Goal: Task Accomplishment & Management: Manage account settings

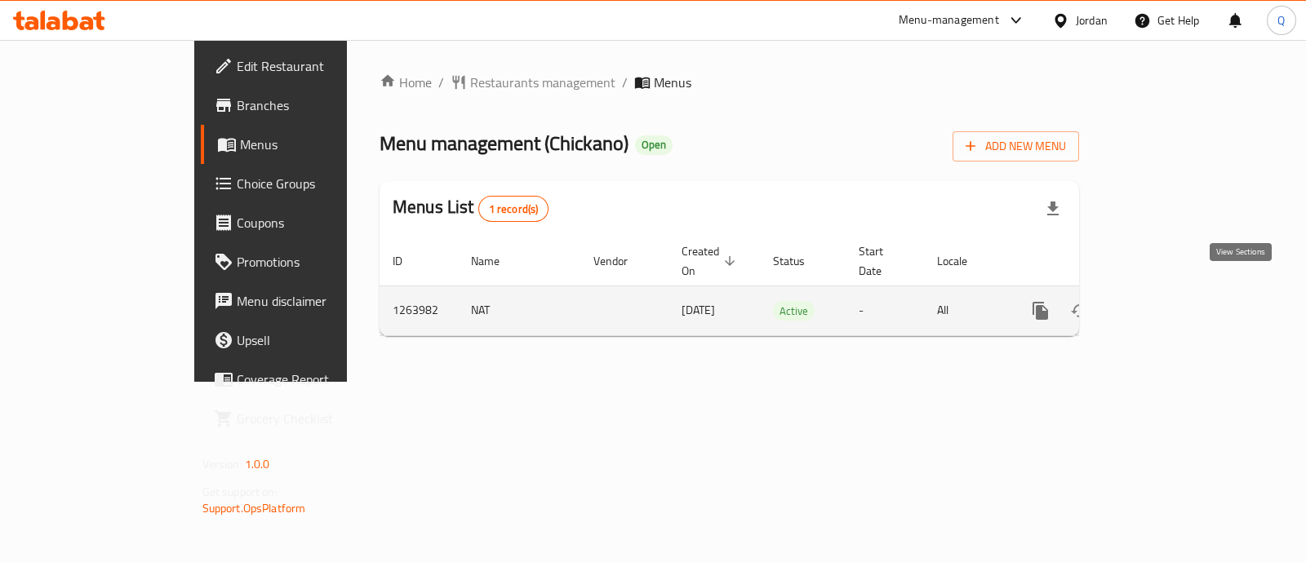
click at [1168, 301] on icon "enhanced table" at bounding box center [1158, 311] width 20 height 20
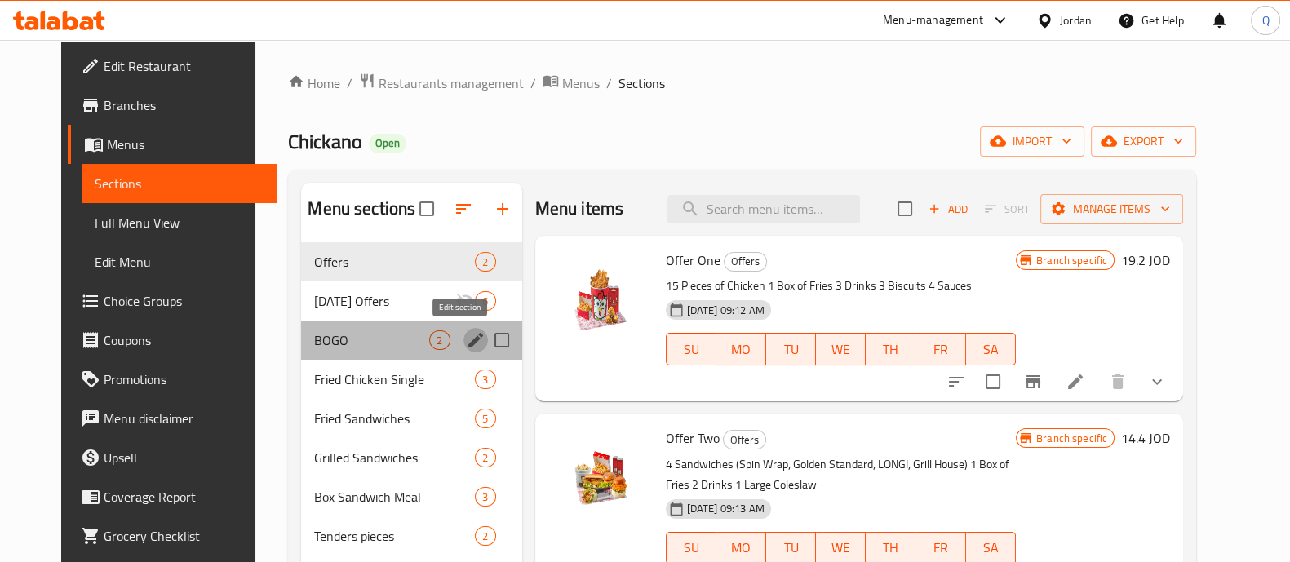
click at [468, 336] on icon "edit" at bounding box center [475, 340] width 15 height 15
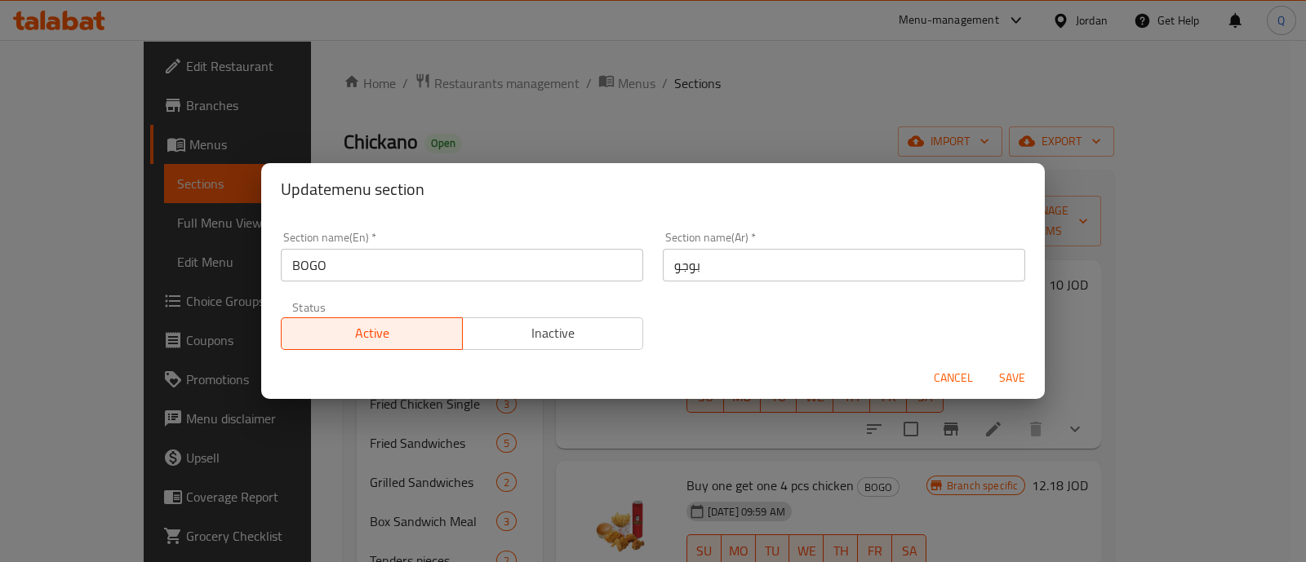
click at [953, 372] on span "Cancel" at bounding box center [952, 378] width 39 height 20
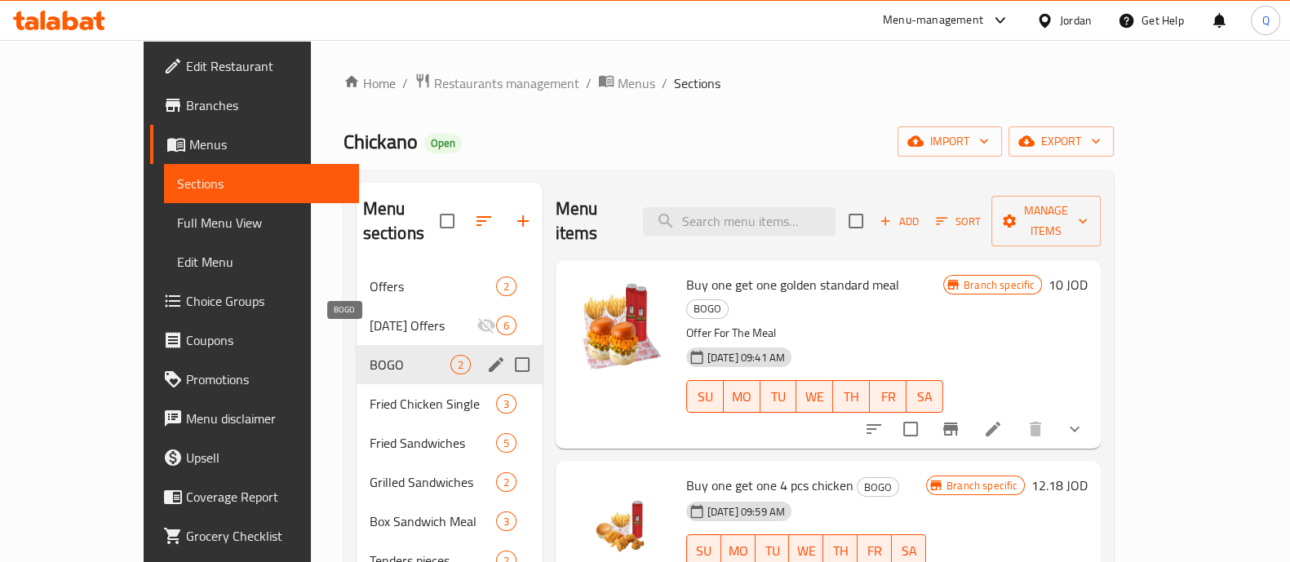
click at [392, 355] on span "BOGO" at bounding box center [410, 365] width 81 height 20
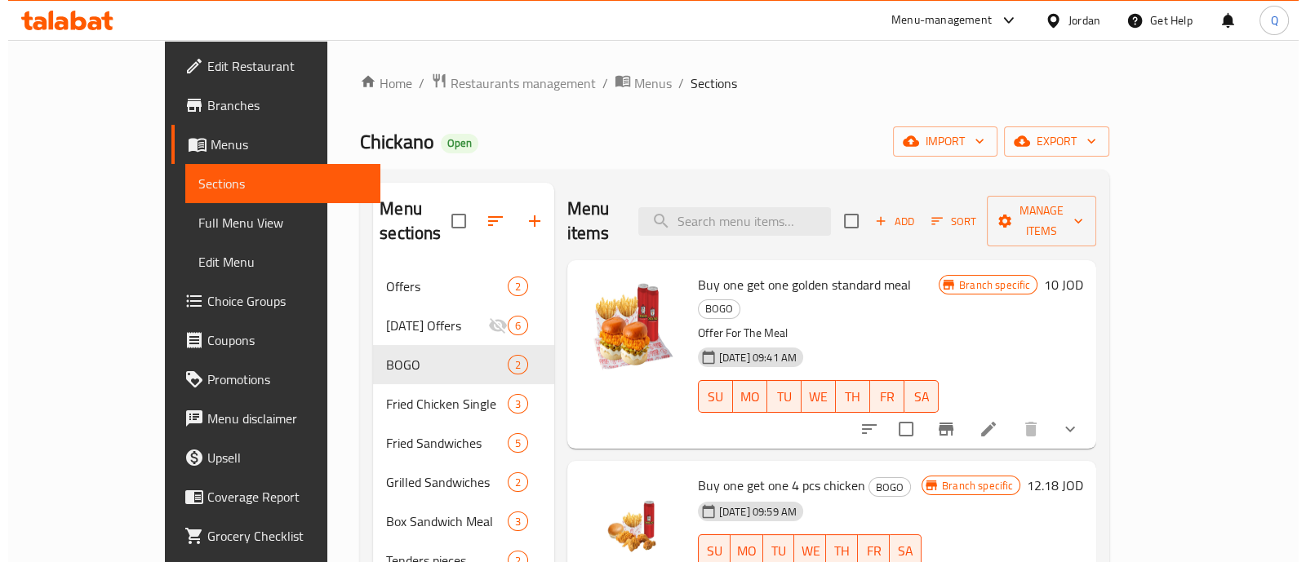
scroll to position [101, 0]
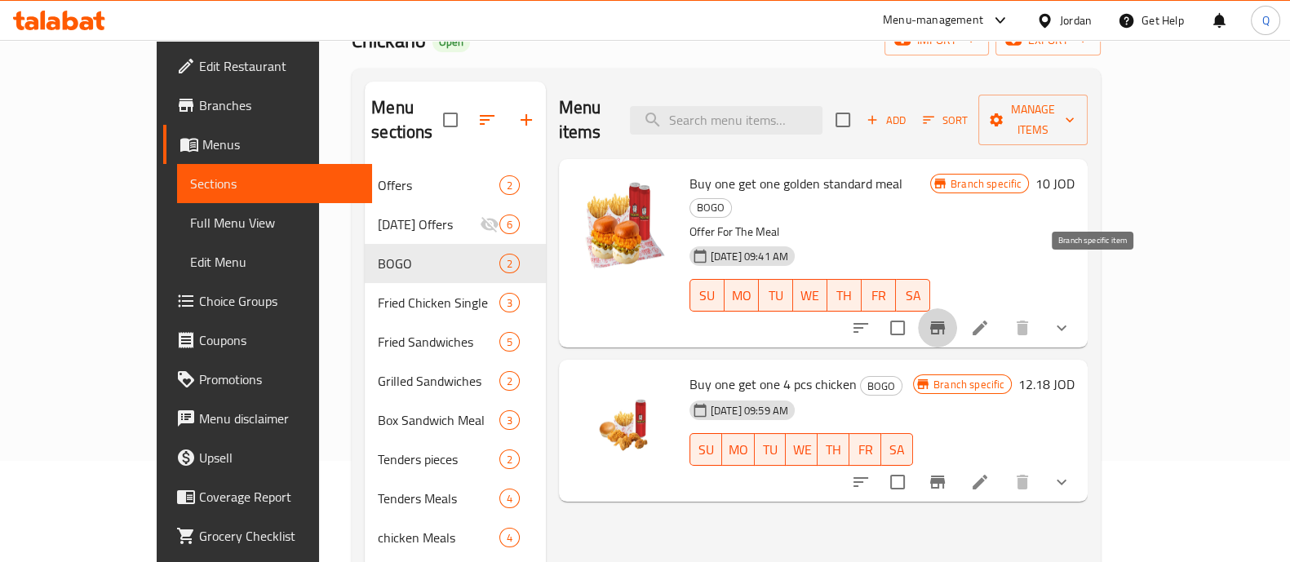
click at [945, 321] on icon "Branch-specific-item" at bounding box center [937, 327] width 15 height 13
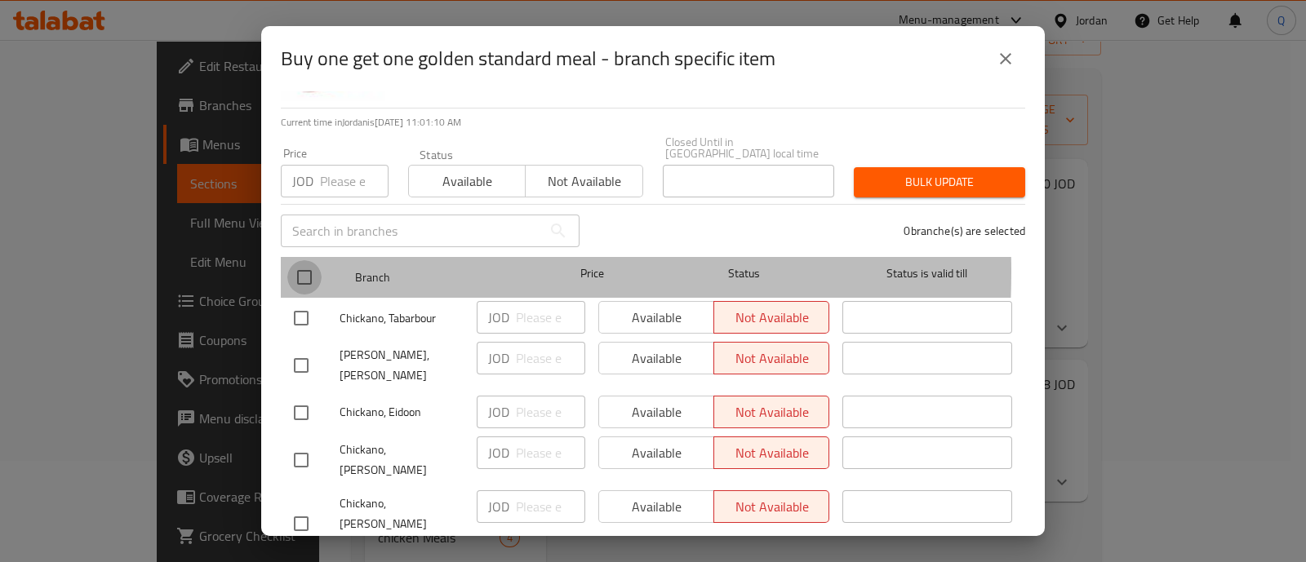
click at [299, 260] on input "checkbox" at bounding box center [304, 277] width 34 height 34
checkbox input "true"
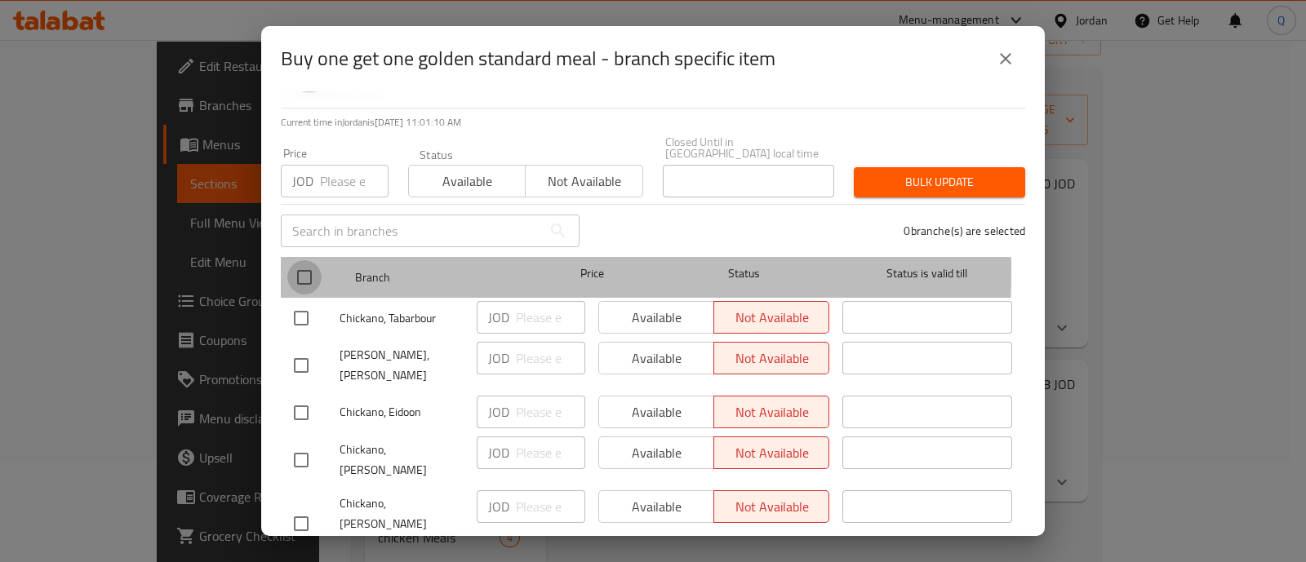
checkbox input "true"
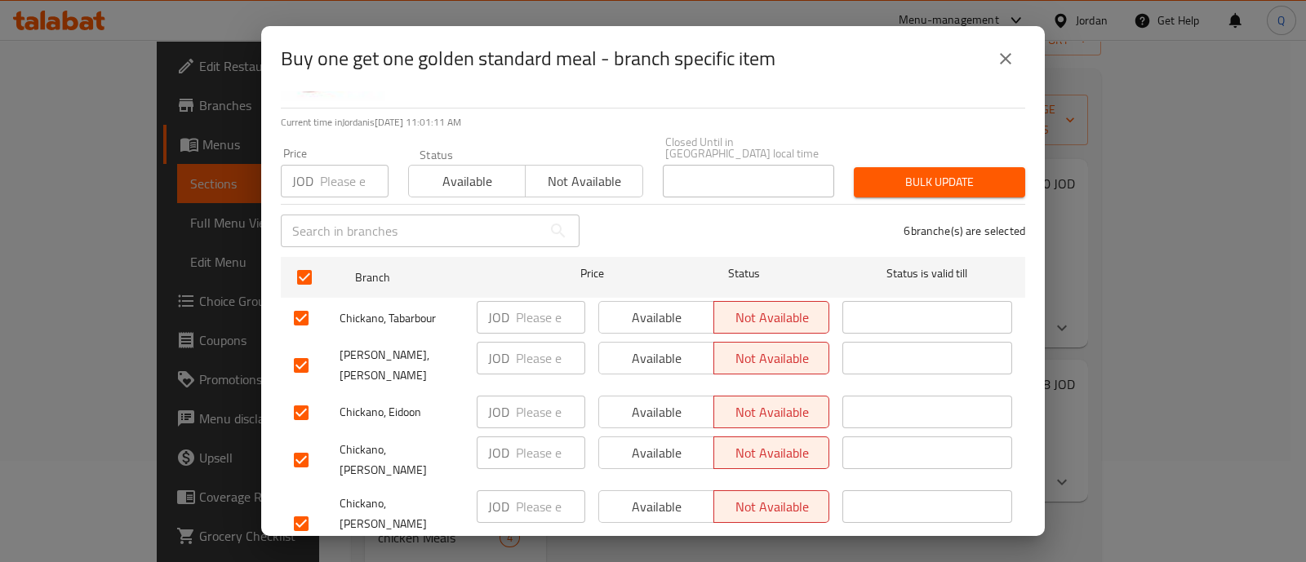
click at [645, 320] on button "Available" at bounding box center [656, 317] width 116 height 33
click at [641, 389] on div "Available Not available" at bounding box center [714, 412] width 244 height 47
click at [641, 401] on span "Available" at bounding box center [656, 413] width 102 height 24
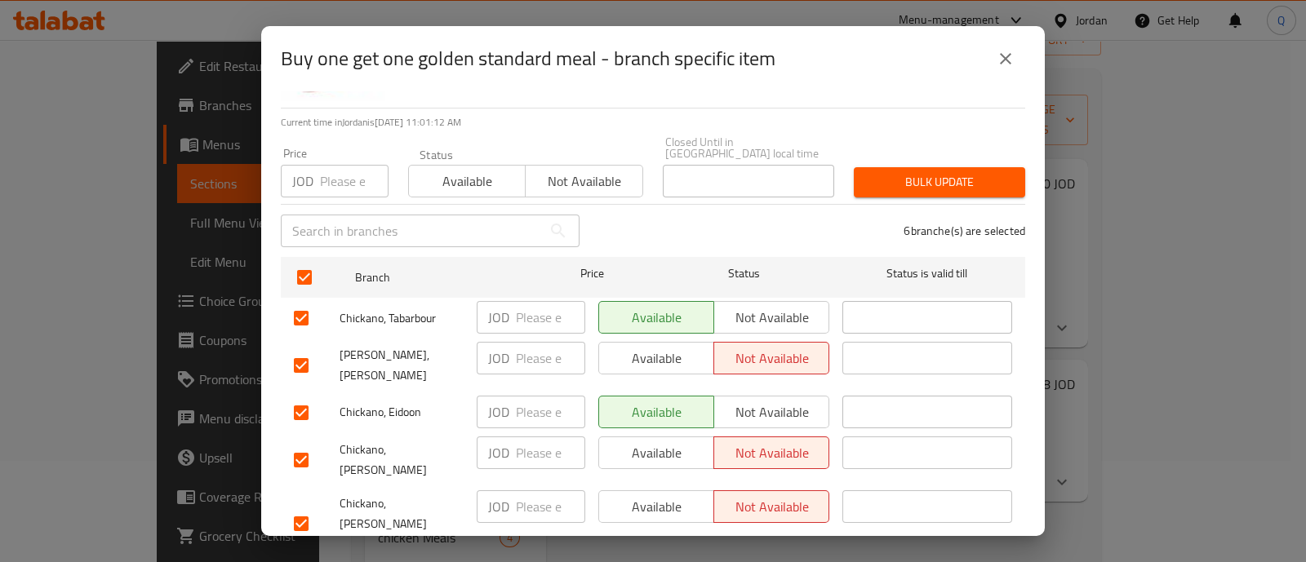
click at [641, 348] on span "Available" at bounding box center [656, 359] width 102 height 24
drag, startPoint x: 645, startPoint y: 416, endPoint x: 643, endPoint y: 426, distance: 9.9
click at [645, 441] on span "Available" at bounding box center [656, 453] width 102 height 24
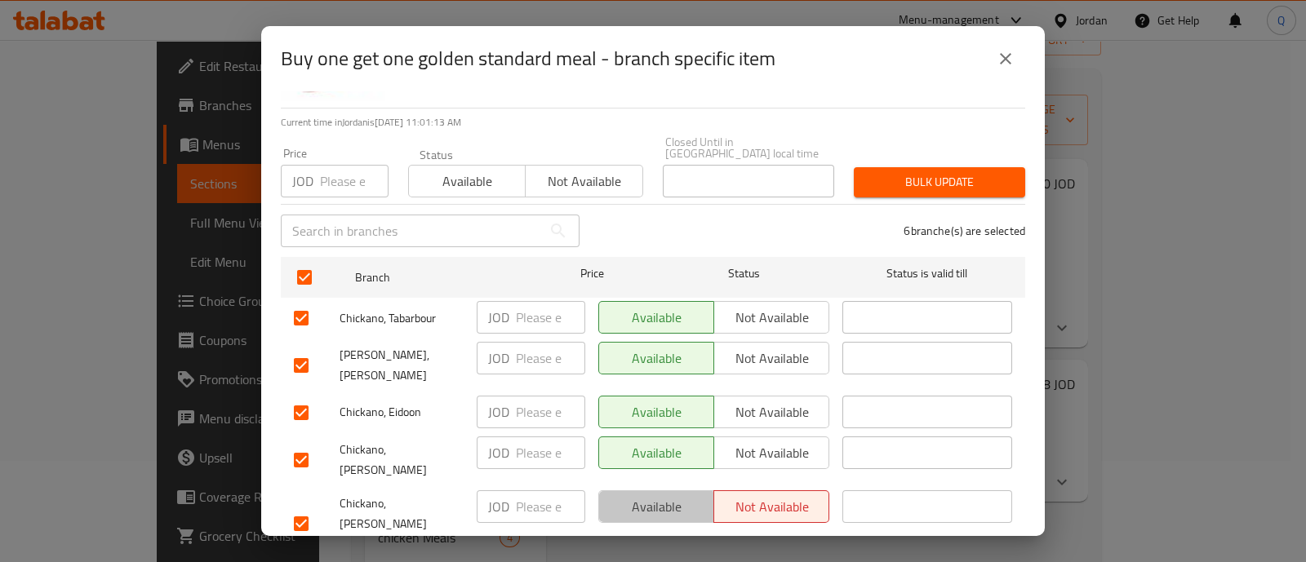
click at [649, 495] on span "Available" at bounding box center [656, 507] width 102 height 24
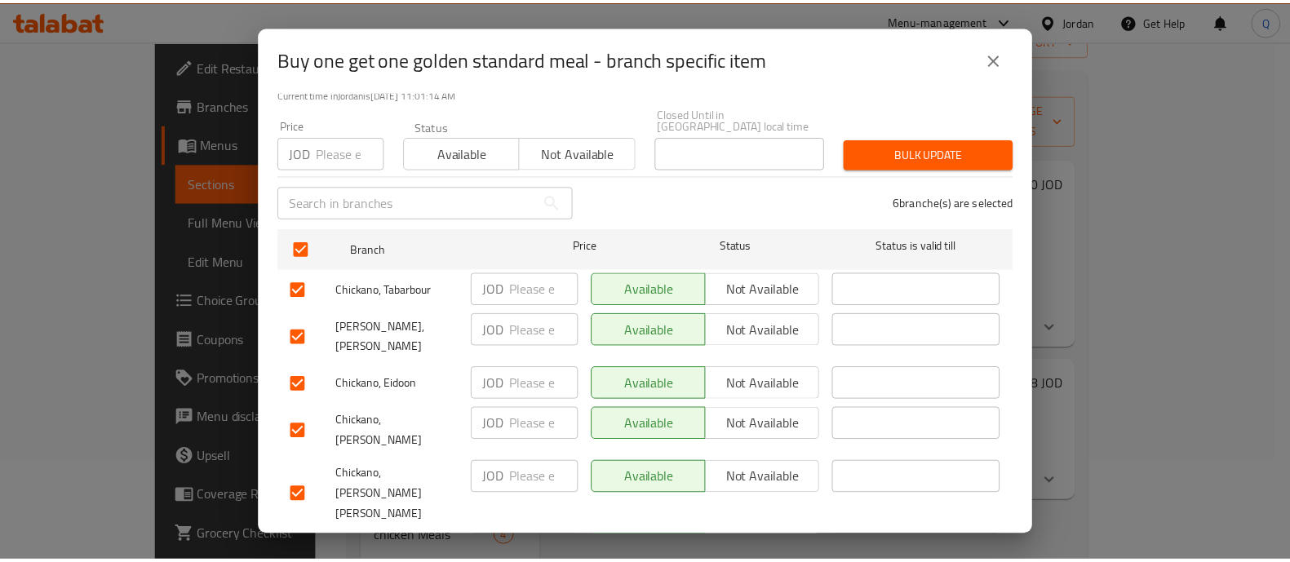
scroll to position [151, 0]
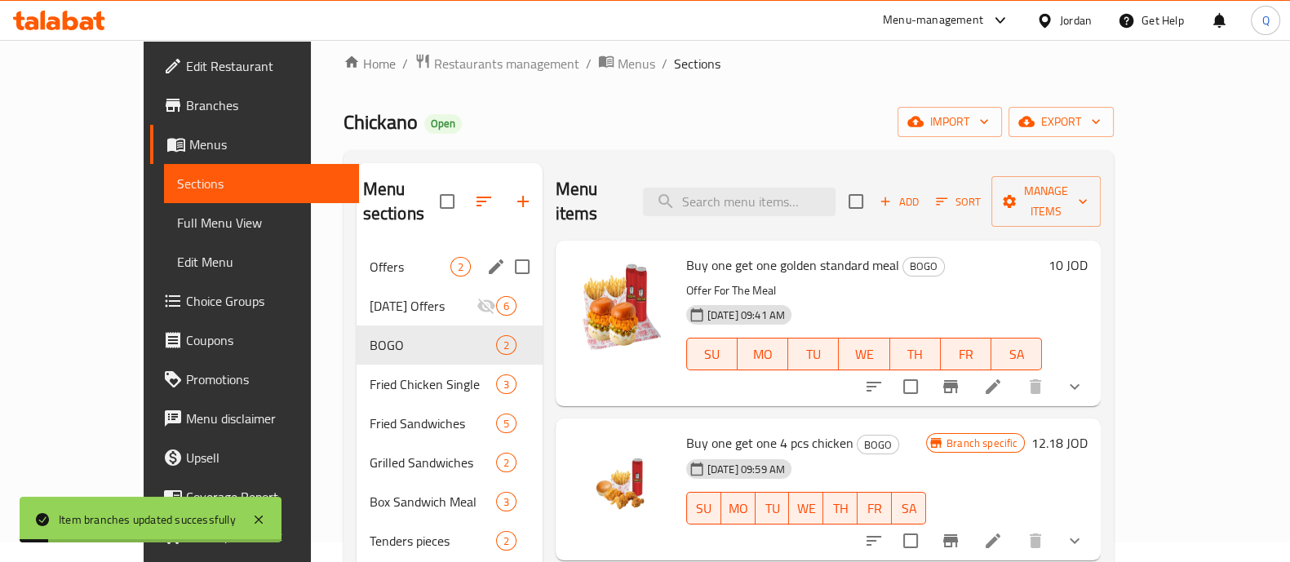
scroll to position [0, 0]
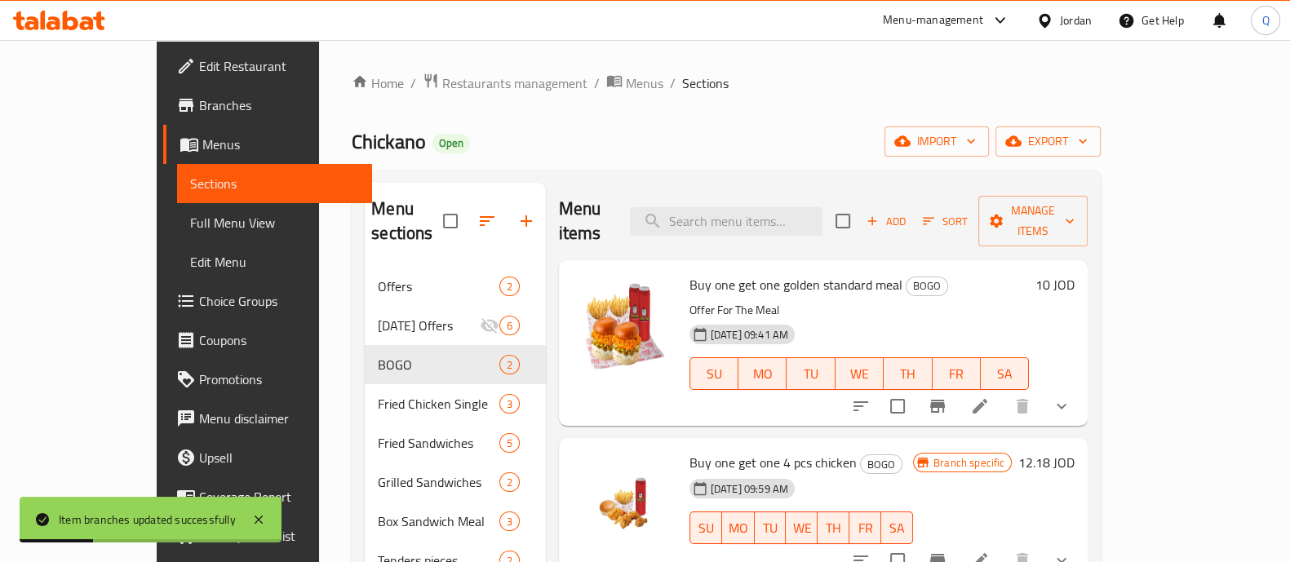
click at [199, 109] on span "Branches" at bounding box center [279, 105] width 160 height 20
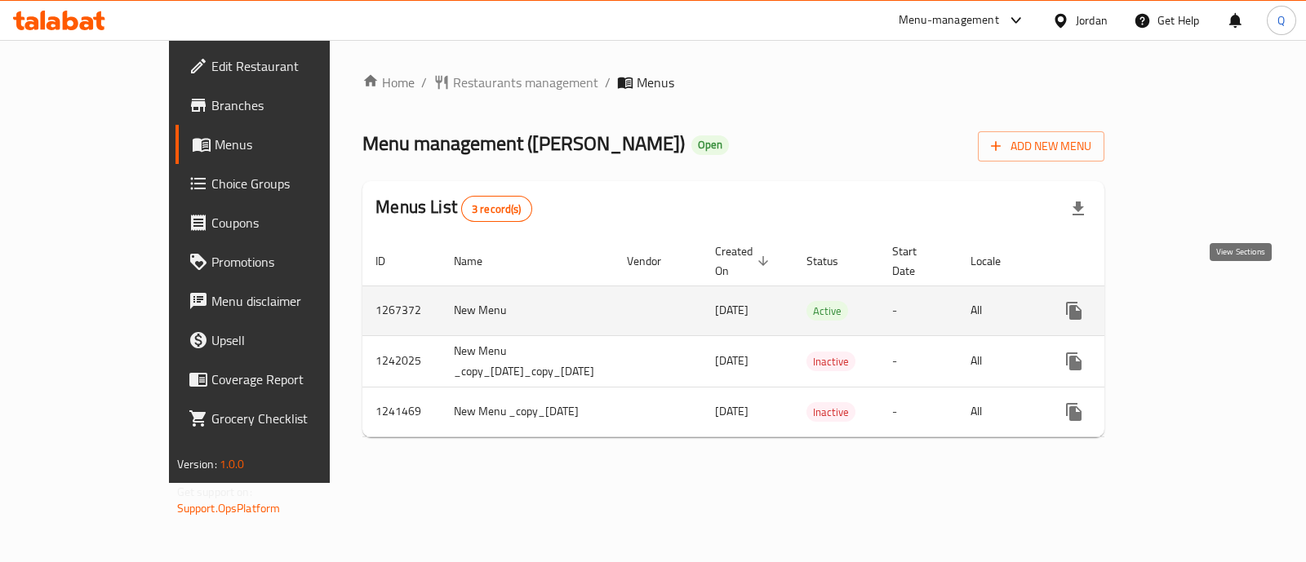
click at [1201, 301] on icon "enhanced table" at bounding box center [1191, 311] width 20 height 20
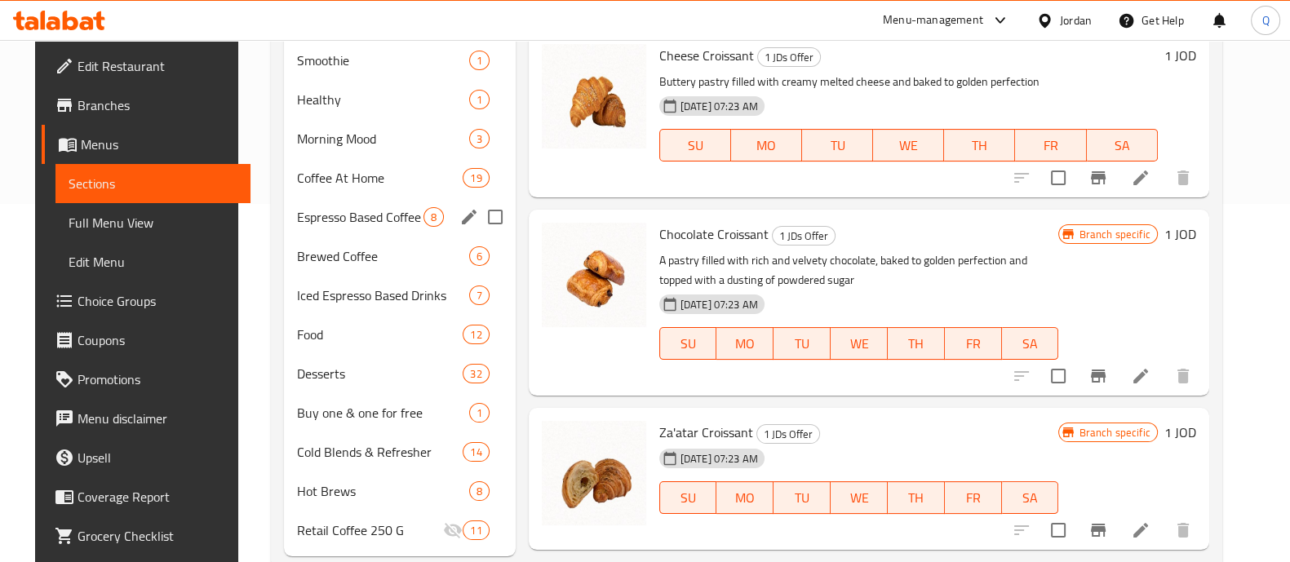
scroll to position [397, 0]
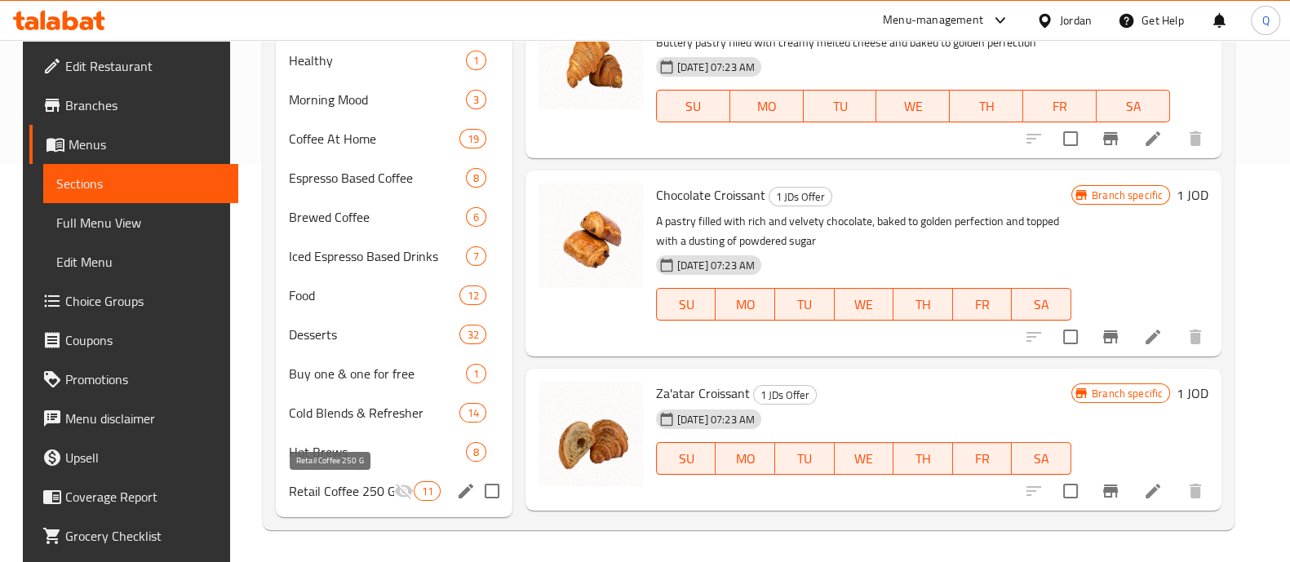
click at [344, 491] on span "Retail Coffee 250 G" at bounding box center [342, 491] width 106 height 20
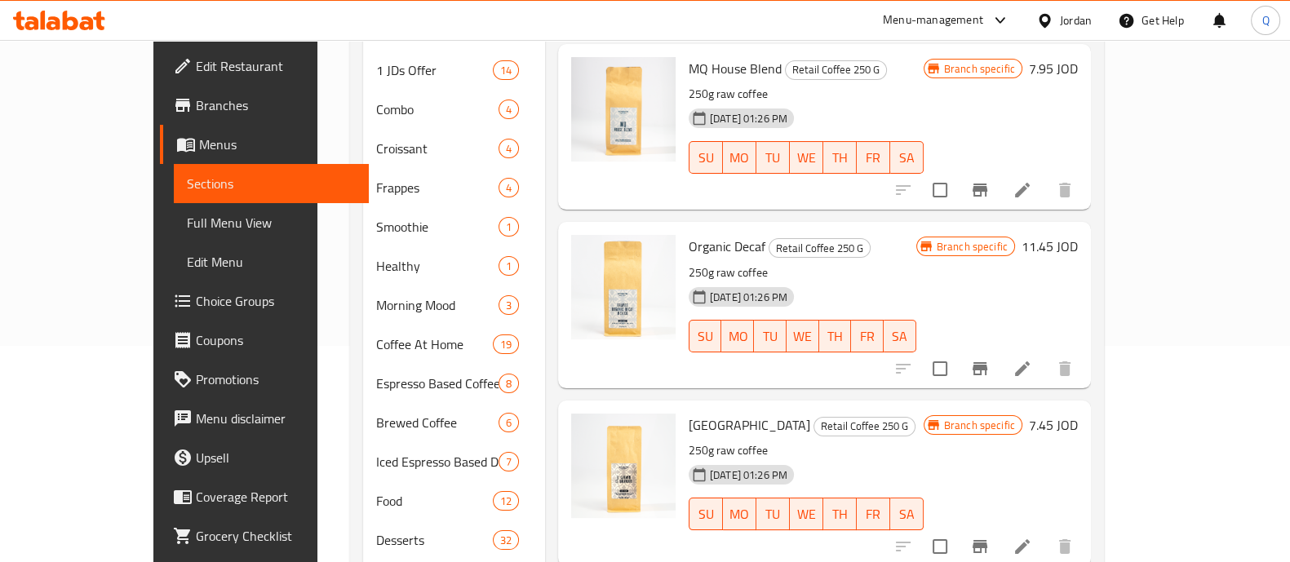
scroll to position [91, 0]
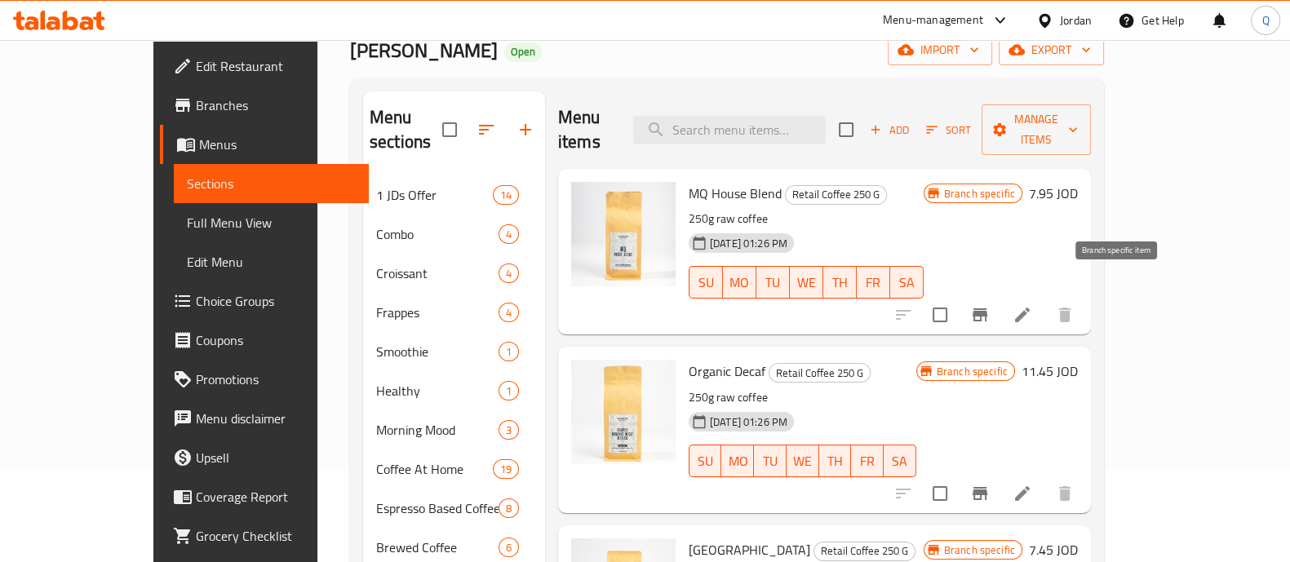
click at [990, 305] on icon "Branch-specific-item" at bounding box center [980, 315] width 20 height 20
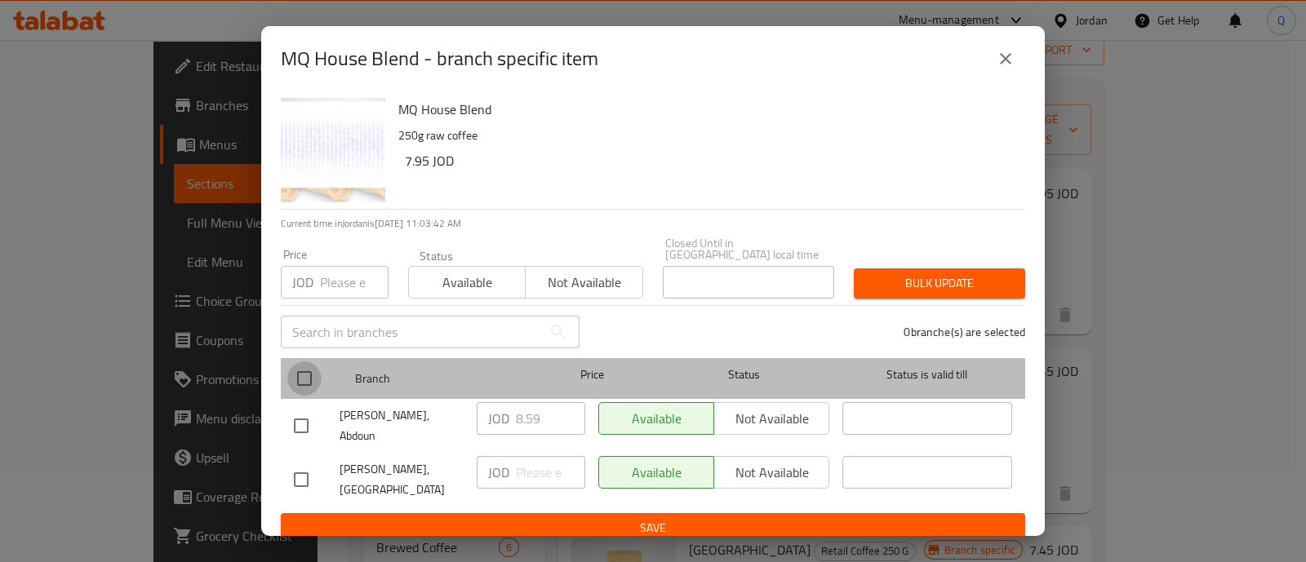
click at [304, 378] on input "checkbox" at bounding box center [304, 378] width 34 height 34
checkbox input "true"
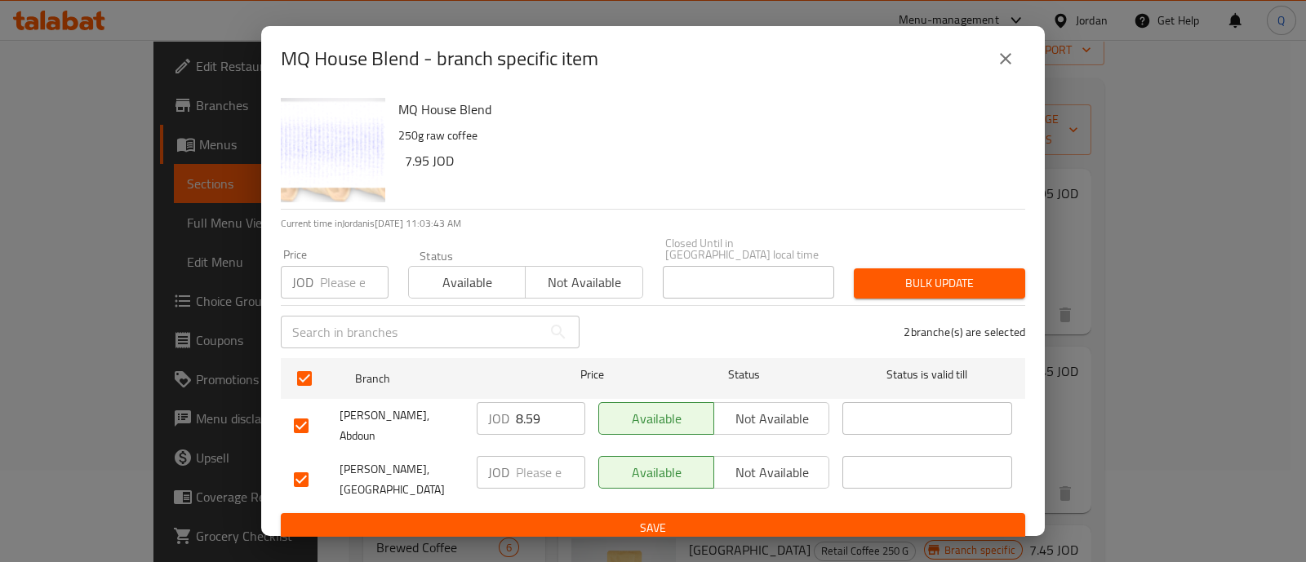
click at [559, 424] on input "8.59" at bounding box center [550, 418] width 69 height 33
type input "8.5"
click at [633, 518] on span "Save" at bounding box center [653, 528] width 718 height 20
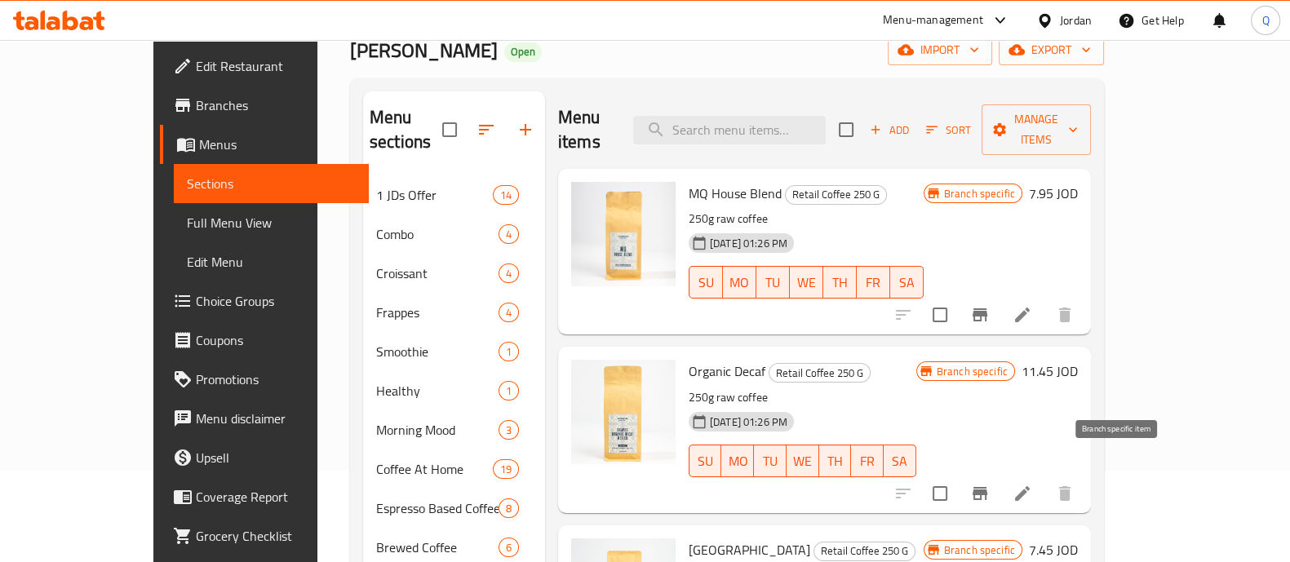
click at [1000, 474] on button "Branch-specific-item" at bounding box center [979, 493] width 39 height 39
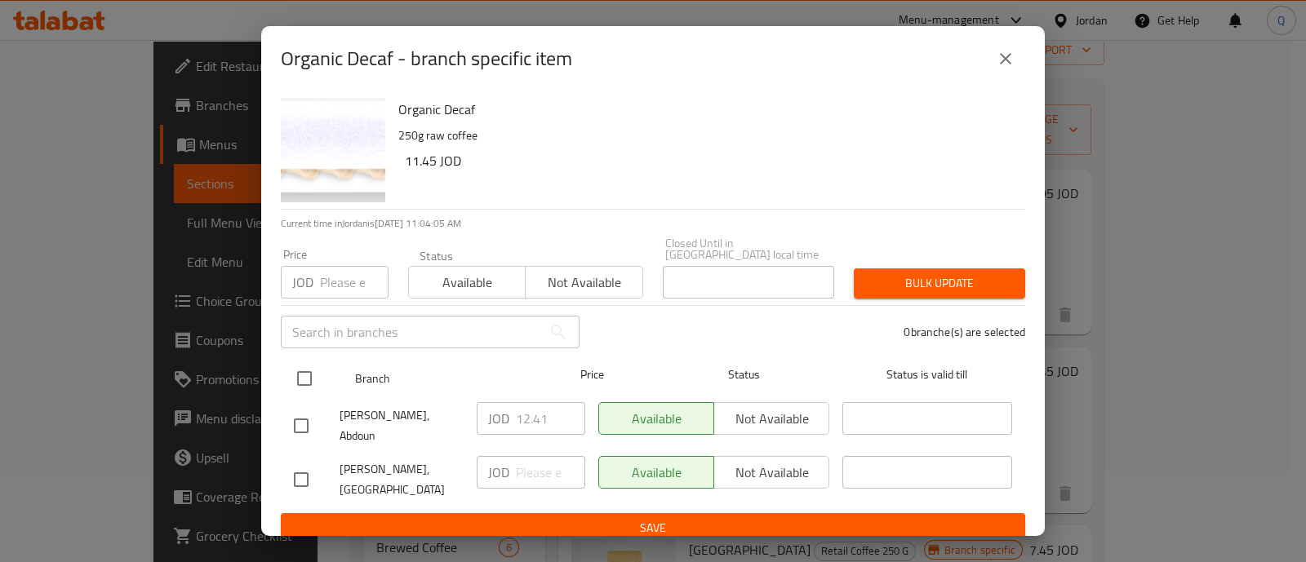
click at [306, 381] on input "checkbox" at bounding box center [304, 378] width 34 height 34
checkbox input "true"
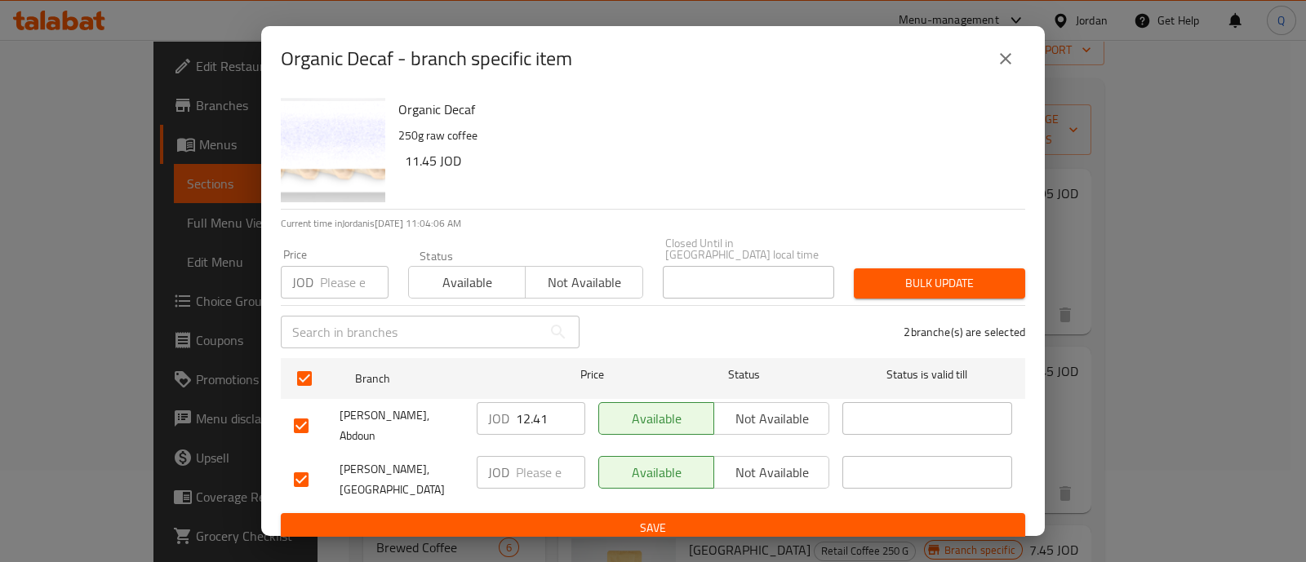
click at [559, 419] on input "12.41" at bounding box center [550, 418] width 69 height 33
type input "12.3"
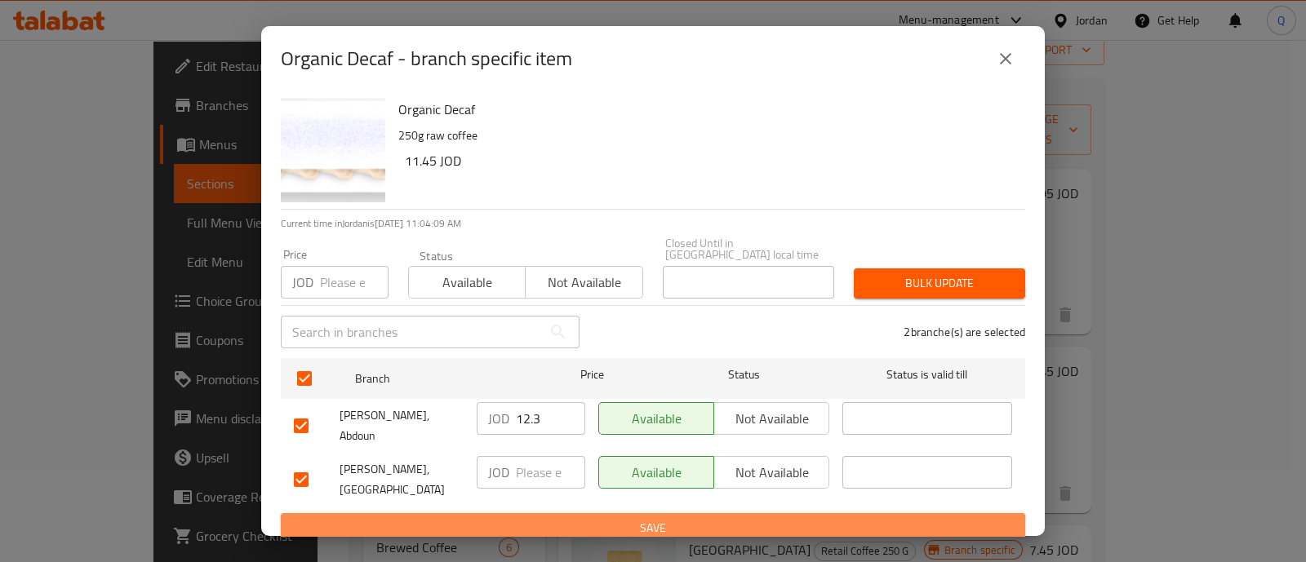
click at [601, 518] on span "Save" at bounding box center [653, 528] width 718 height 20
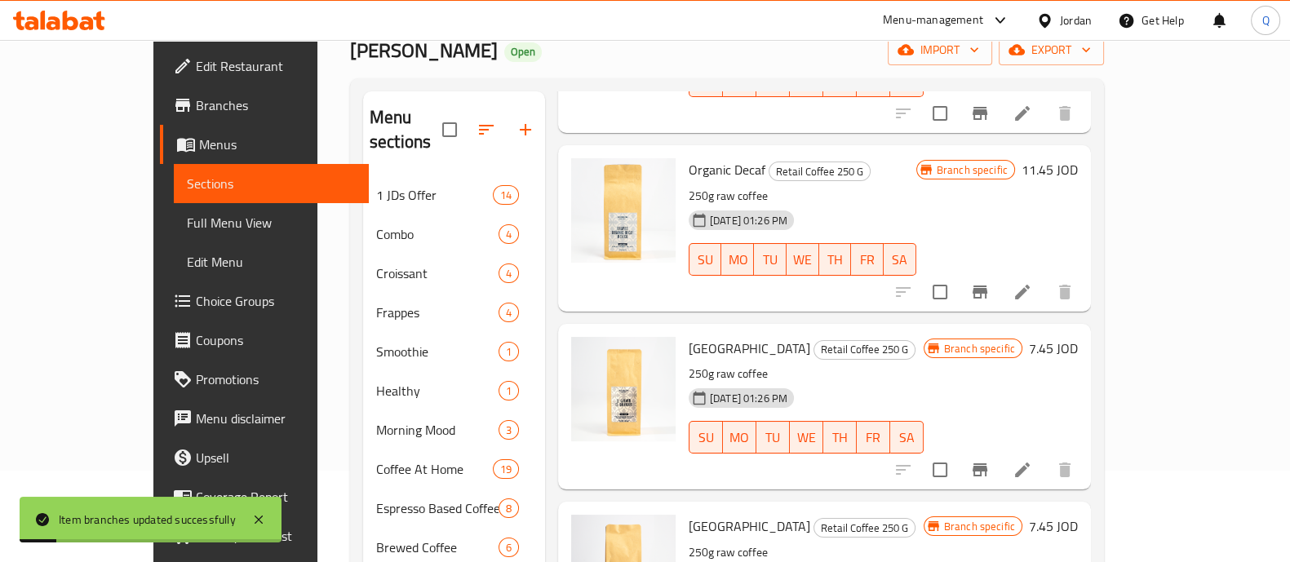
scroll to position [203, 0]
click at [990, 459] on icon "Branch-specific-item" at bounding box center [980, 469] width 20 height 20
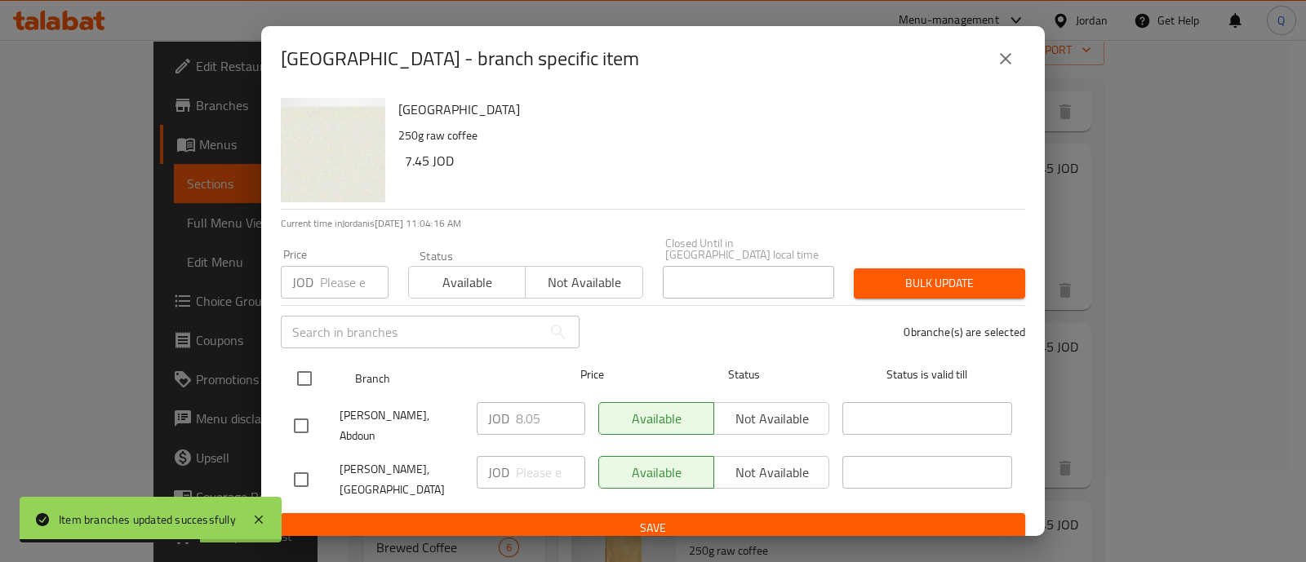
click at [300, 380] on input "checkbox" at bounding box center [304, 378] width 34 height 34
checkbox input "true"
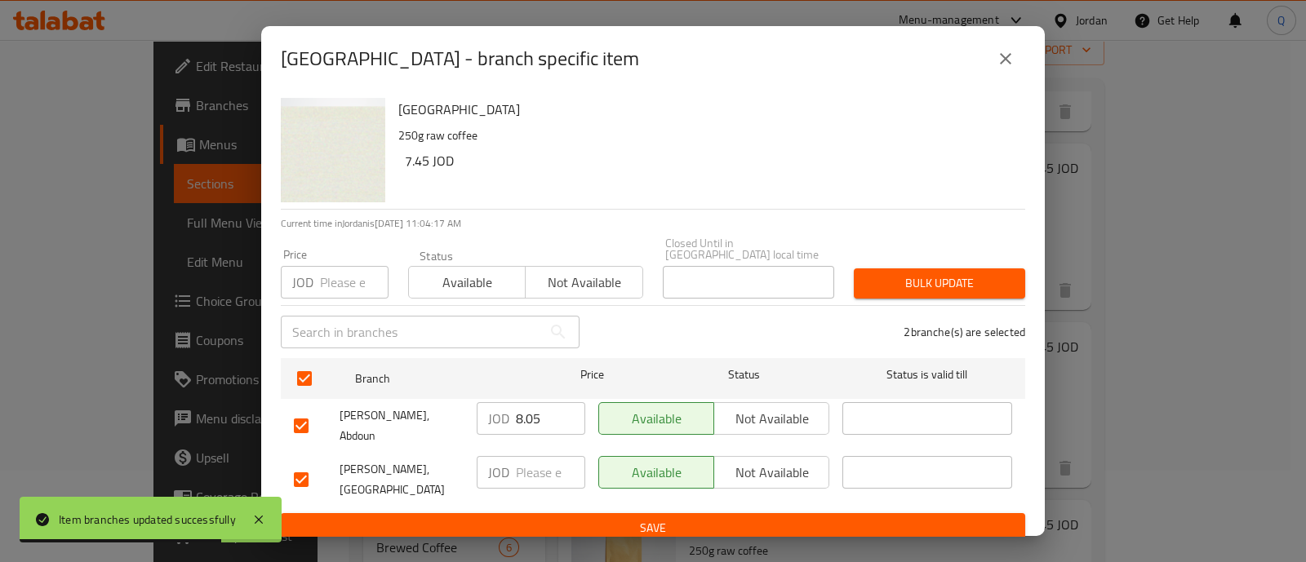
click at [534, 422] on input "8.05" at bounding box center [550, 418] width 69 height 33
click at [542, 421] on input "8.05" at bounding box center [550, 418] width 69 height 33
type input "8.0"
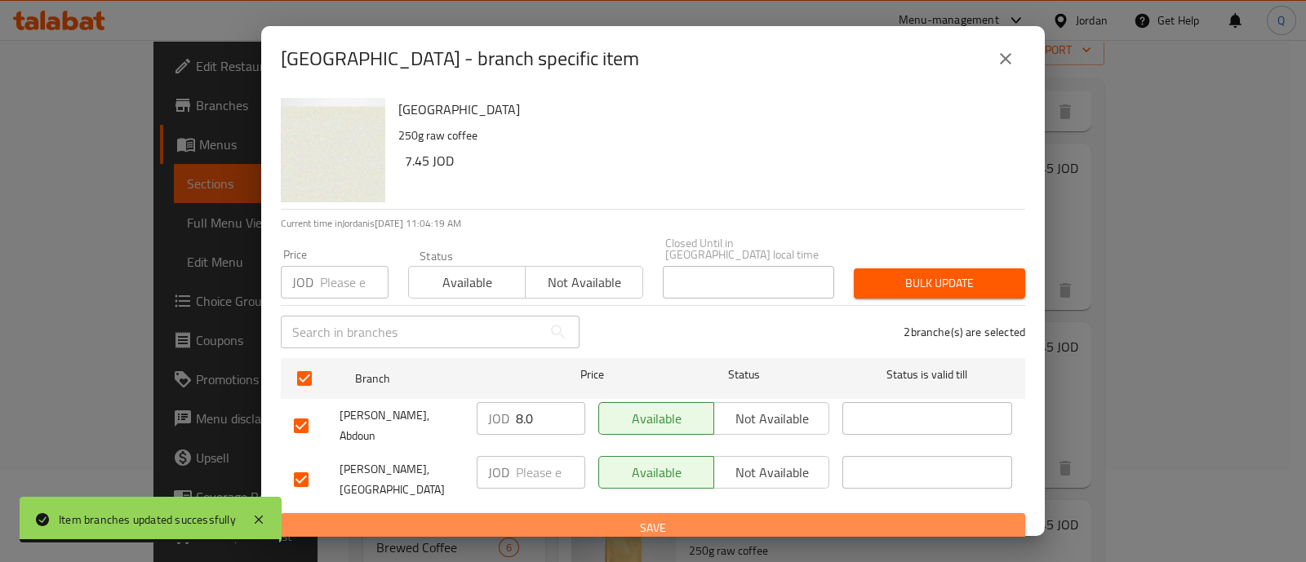
drag, startPoint x: 548, startPoint y: 512, endPoint x: 551, endPoint y: 523, distance: 10.9
click at [551, 518] on span "Save" at bounding box center [653, 528] width 718 height 20
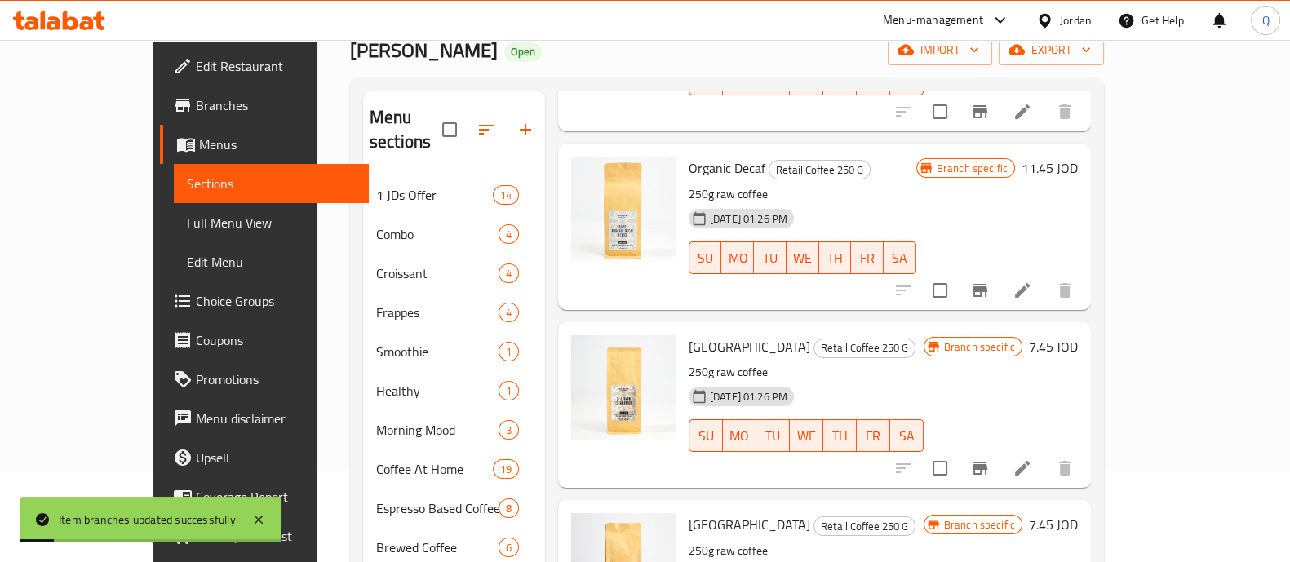
scroll to position [306, 0]
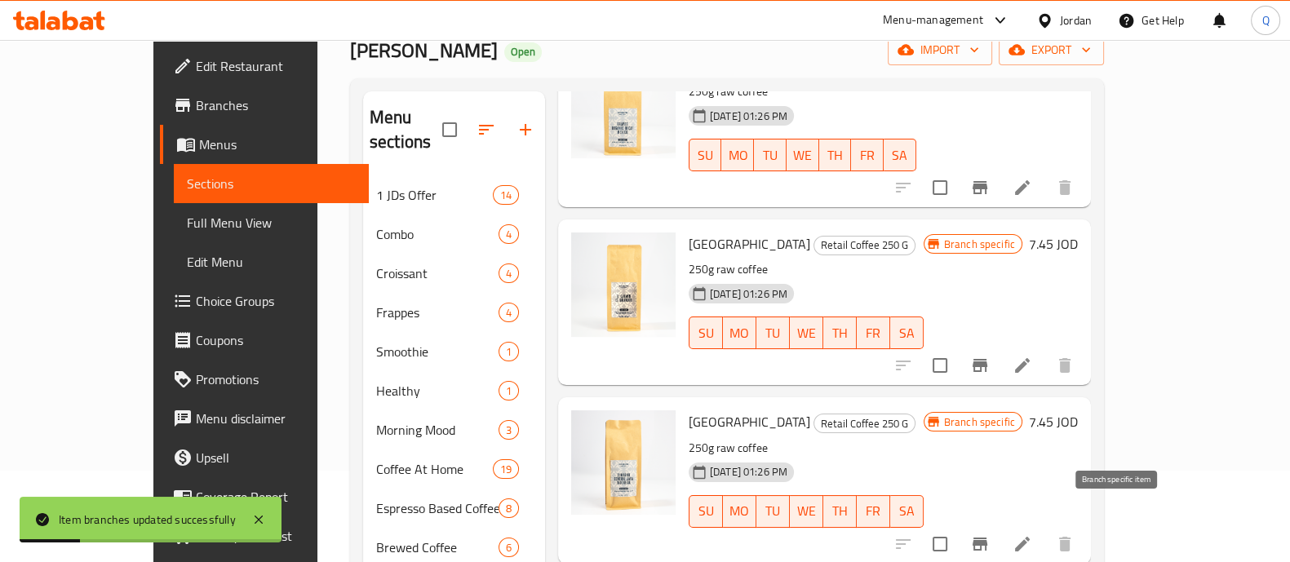
click at [1000, 525] on button "Branch-specific-item" at bounding box center [979, 544] width 39 height 39
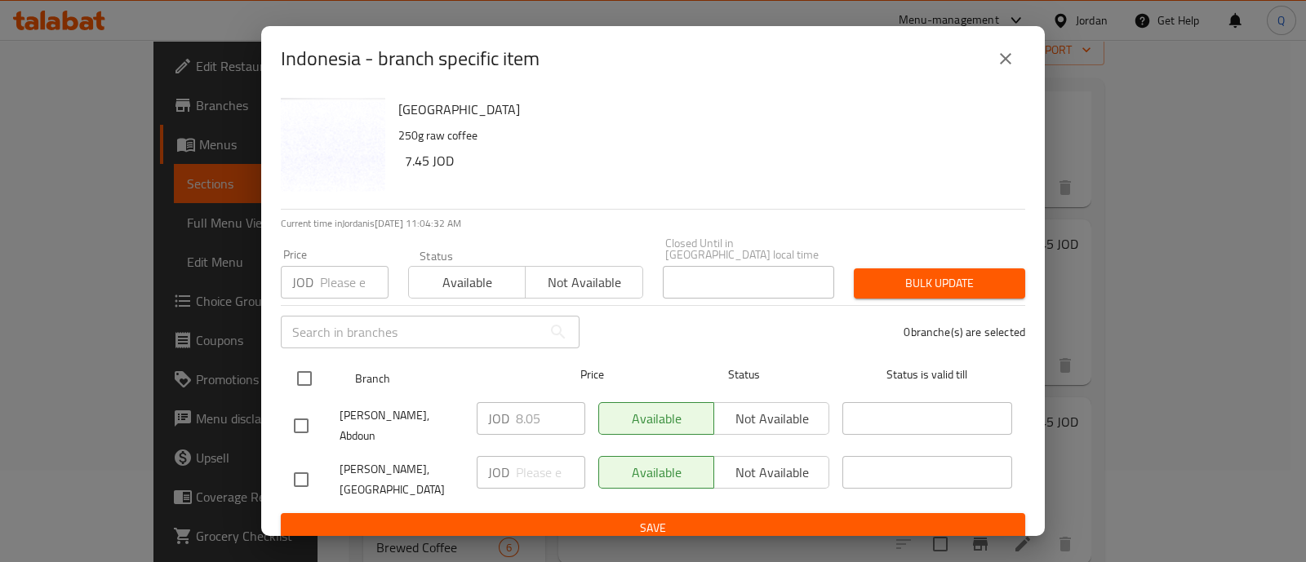
click at [296, 367] on input "checkbox" at bounding box center [304, 378] width 34 height 34
checkbox input "true"
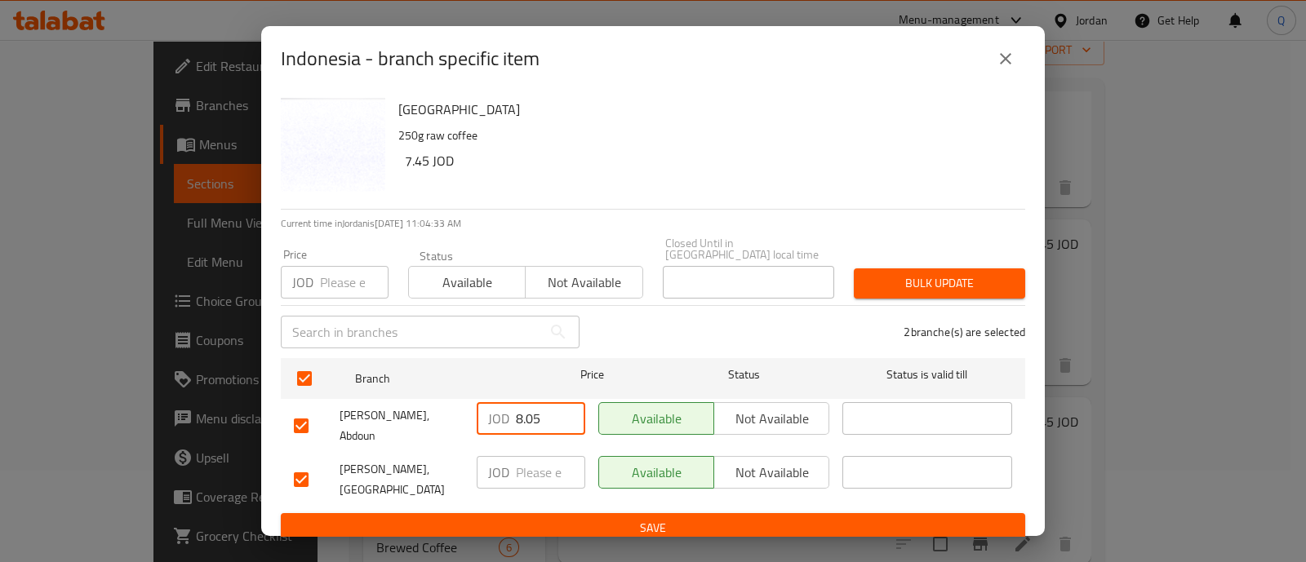
click at [553, 423] on input "8.05" at bounding box center [550, 418] width 69 height 33
type input "8.0"
click at [580, 519] on span "Save" at bounding box center [653, 528] width 718 height 20
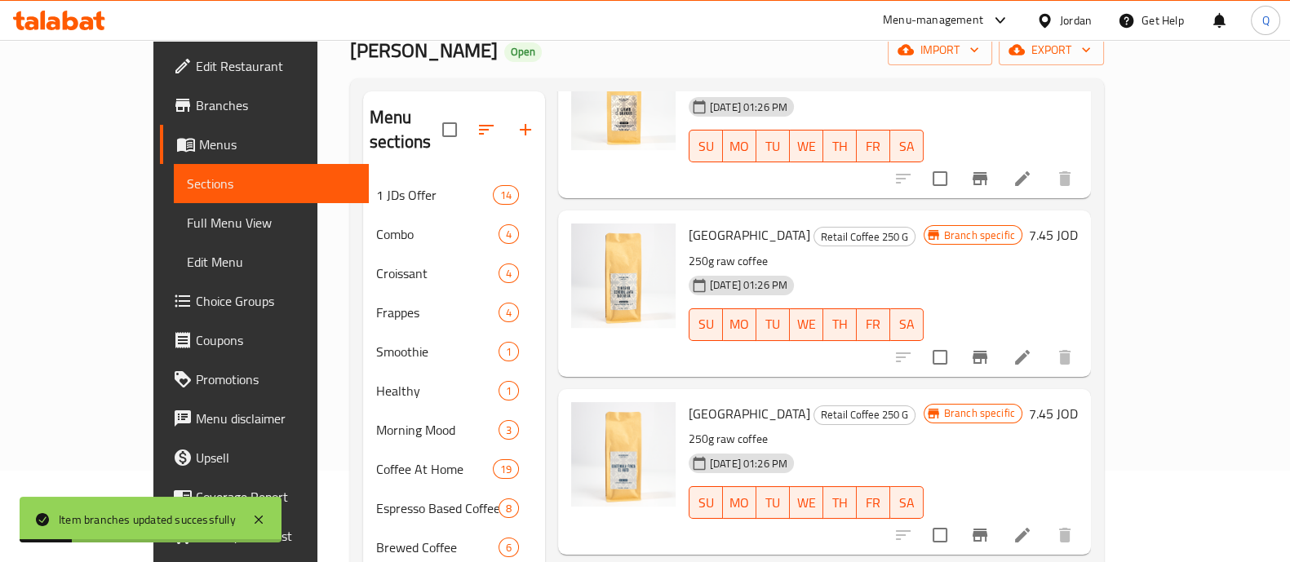
scroll to position [510, 0]
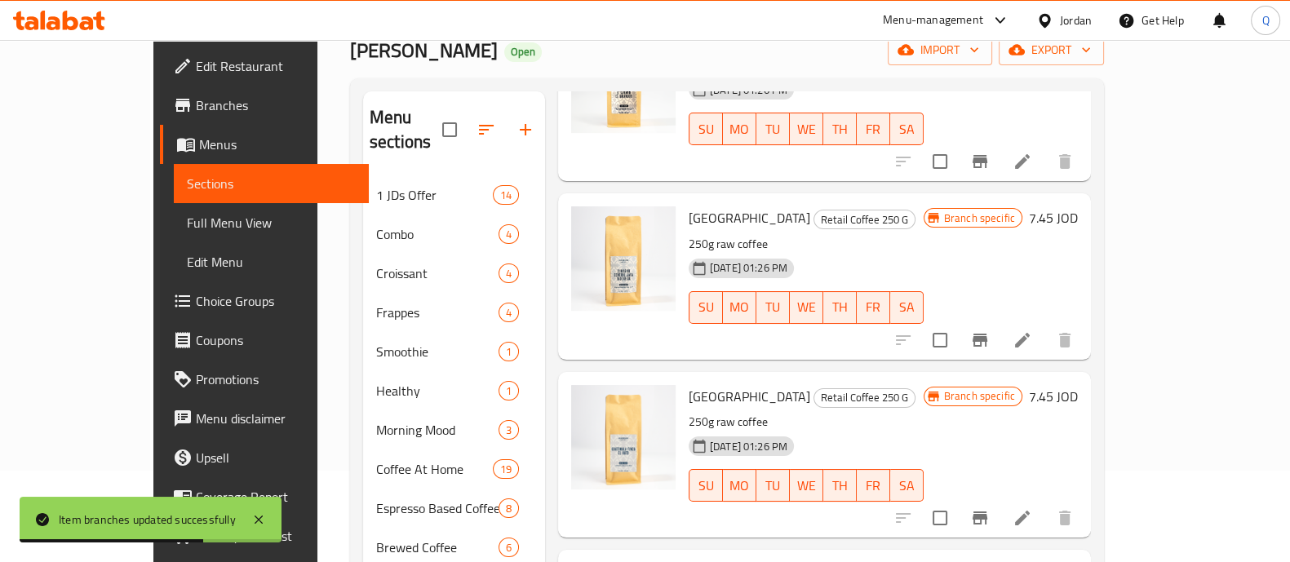
click at [990, 508] on icon "Branch-specific-item" at bounding box center [980, 518] width 20 height 20
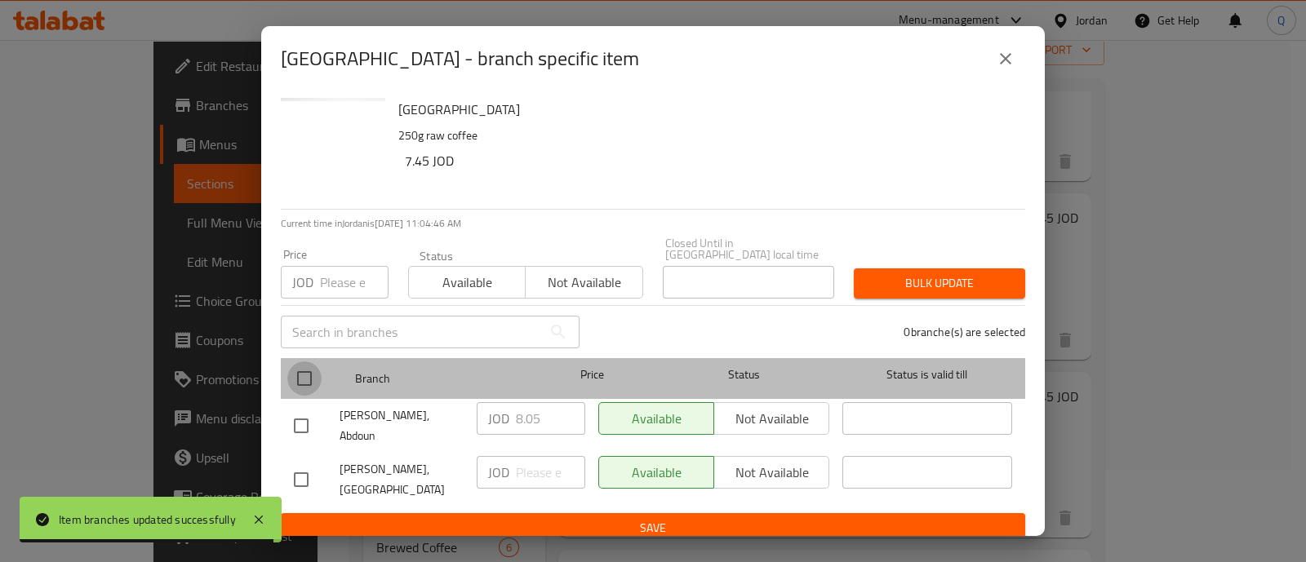
click at [306, 368] on input "checkbox" at bounding box center [304, 378] width 34 height 34
checkbox input "true"
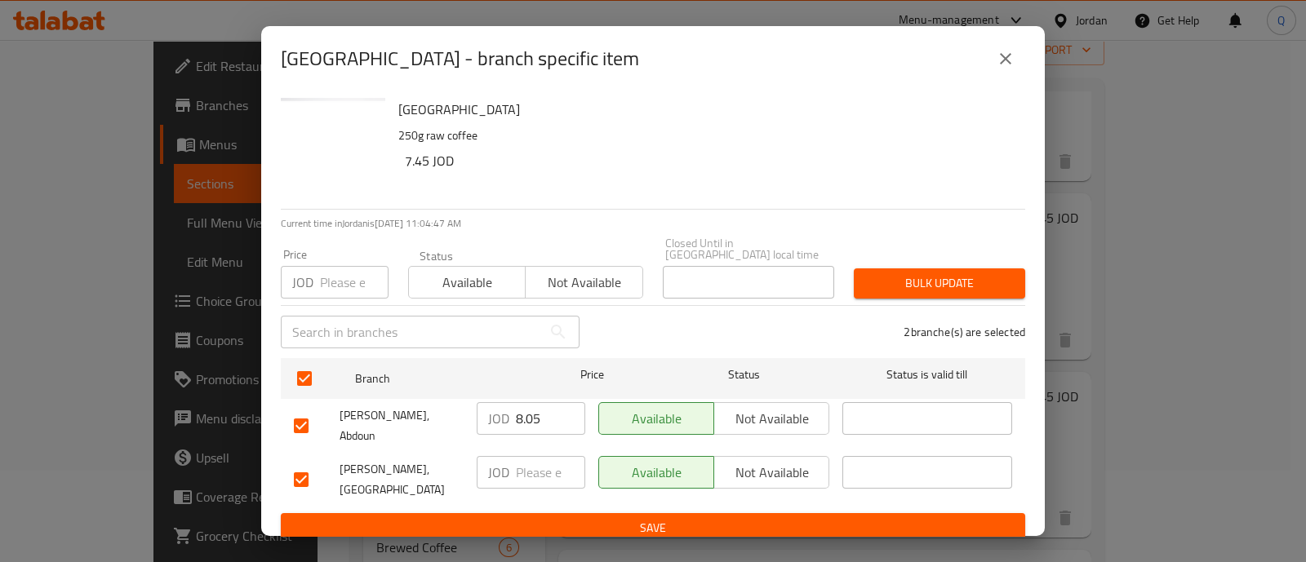
click at [551, 419] on input "8.05" at bounding box center [550, 418] width 69 height 33
type input "8.0"
click at [553, 518] on span "Save" at bounding box center [653, 528] width 718 height 20
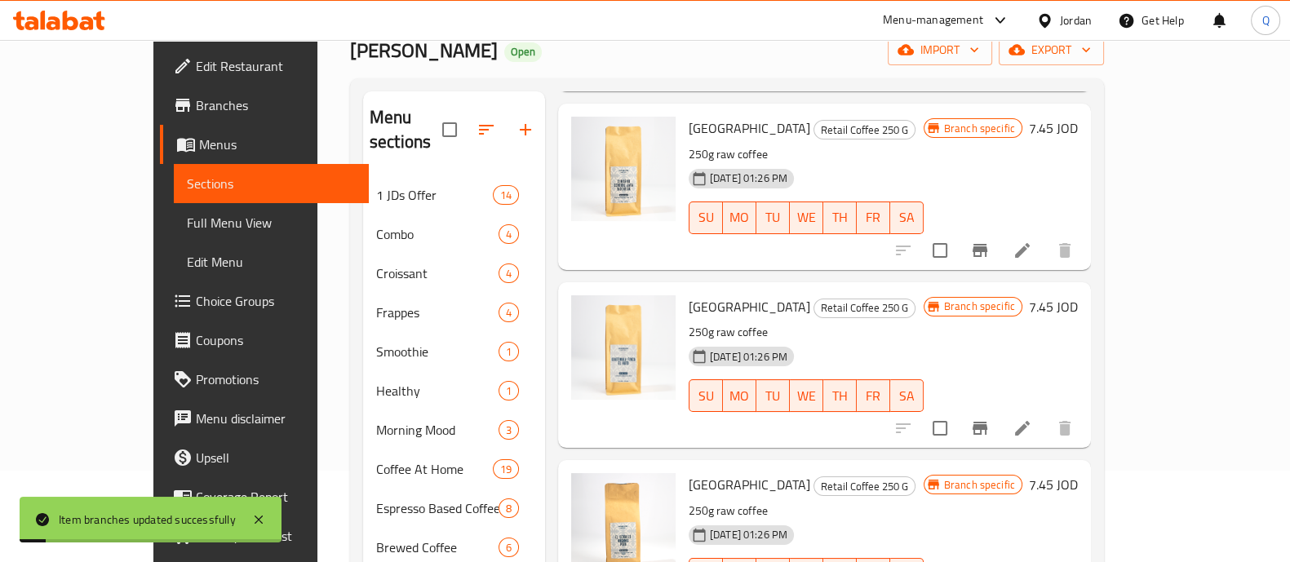
scroll to position [713, 0]
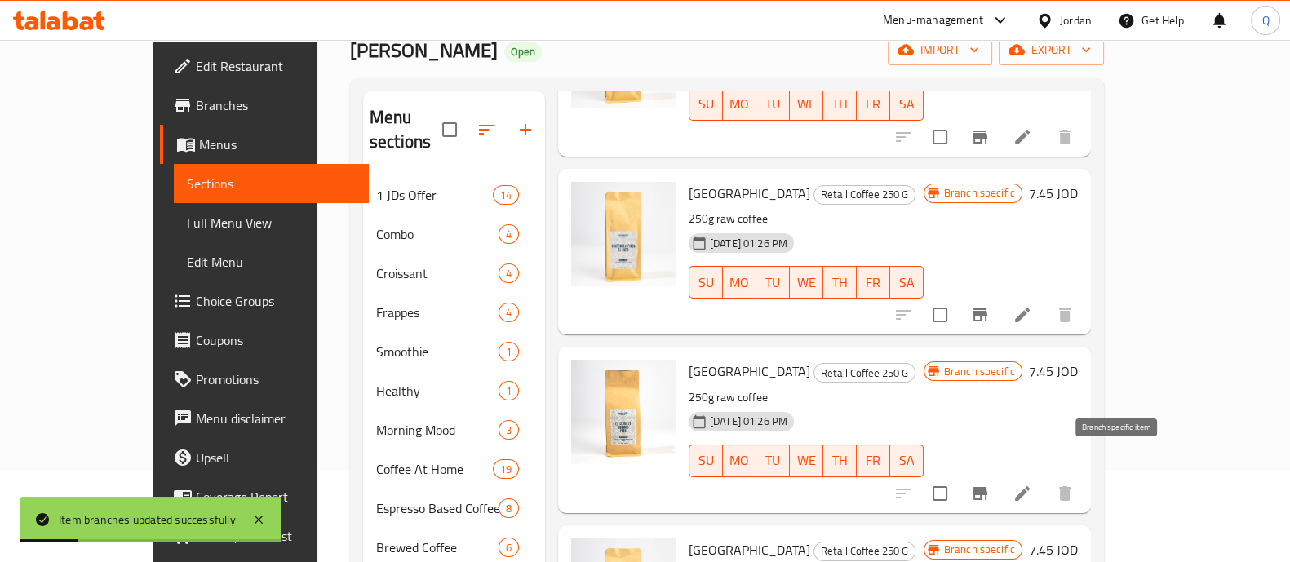
click at [1000, 474] on button "Branch-specific-item" at bounding box center [979, 493] width 39 height 39
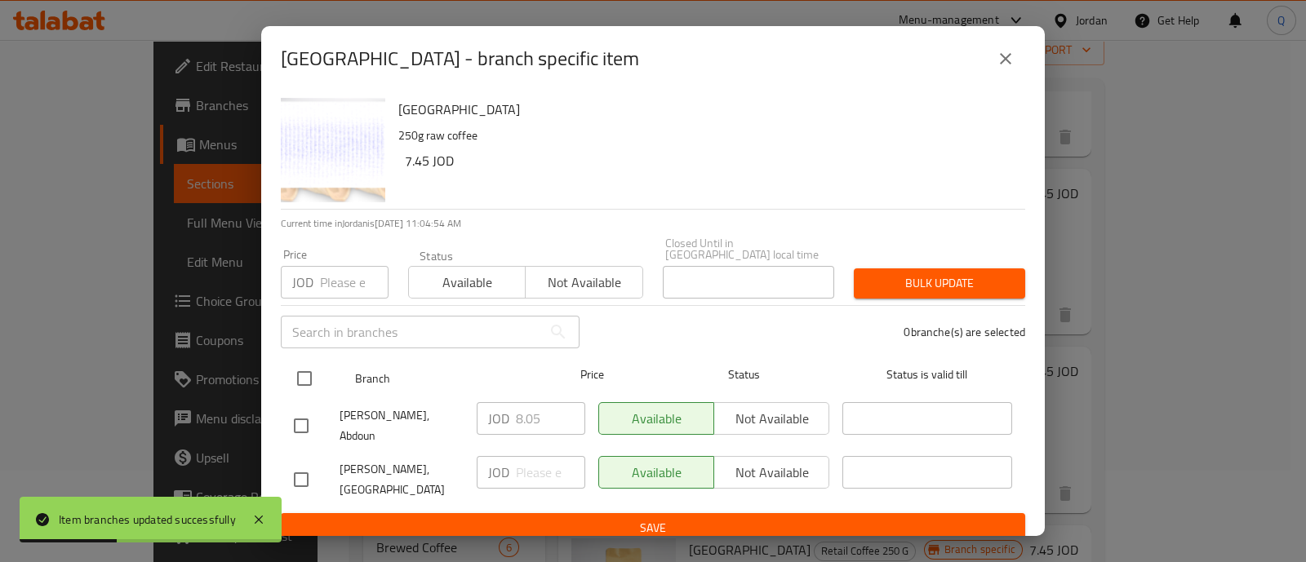
click at [307, 365] on input "checkbox" at bounding box center [304, 378] width 34 height 34
checkbox input "true"
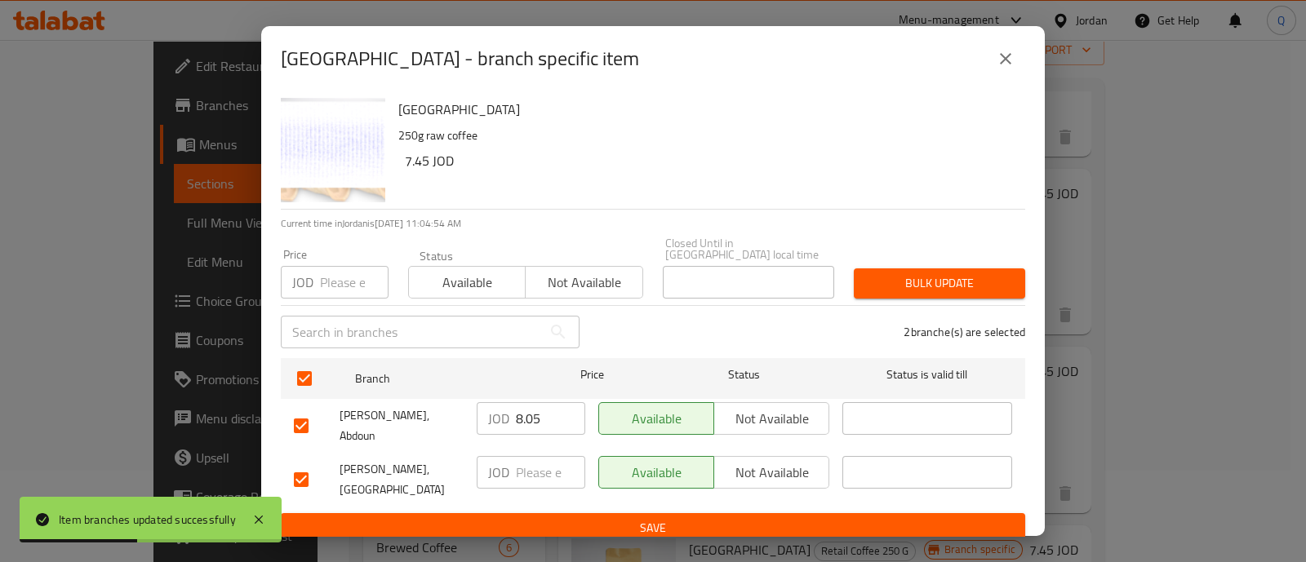
click at [549, 416] on input "8.05" at bounding box center [550, 418] width 69 height 33
type input "8.0"
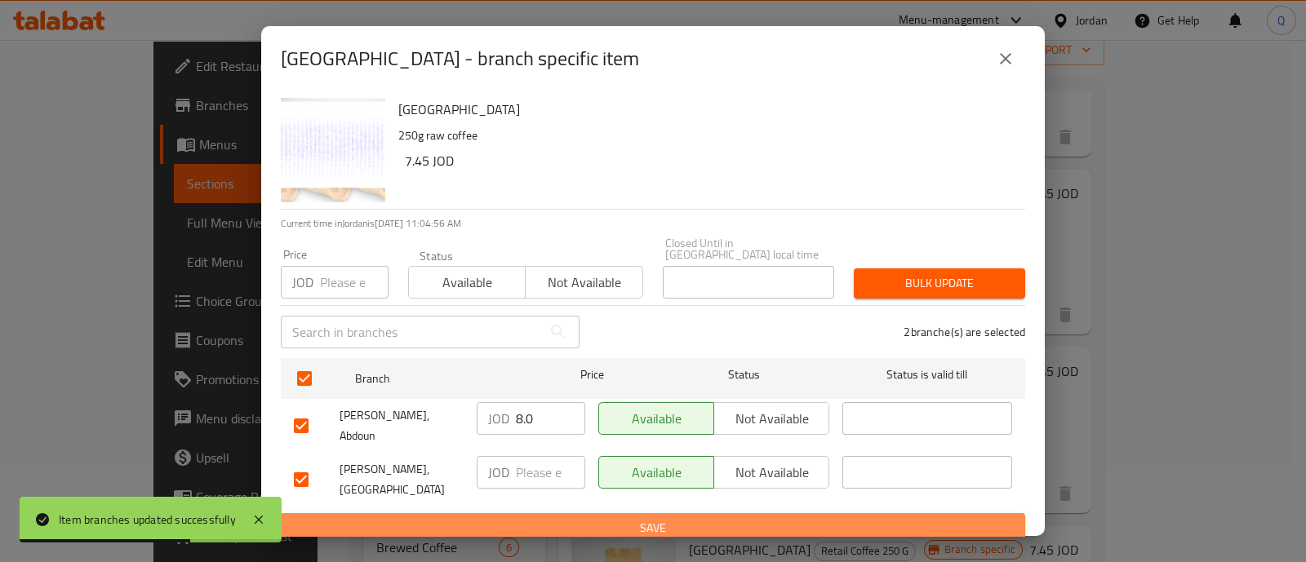
click at [544, 518] on span "Save" at bounding box center [653, 528] width 718 height 20
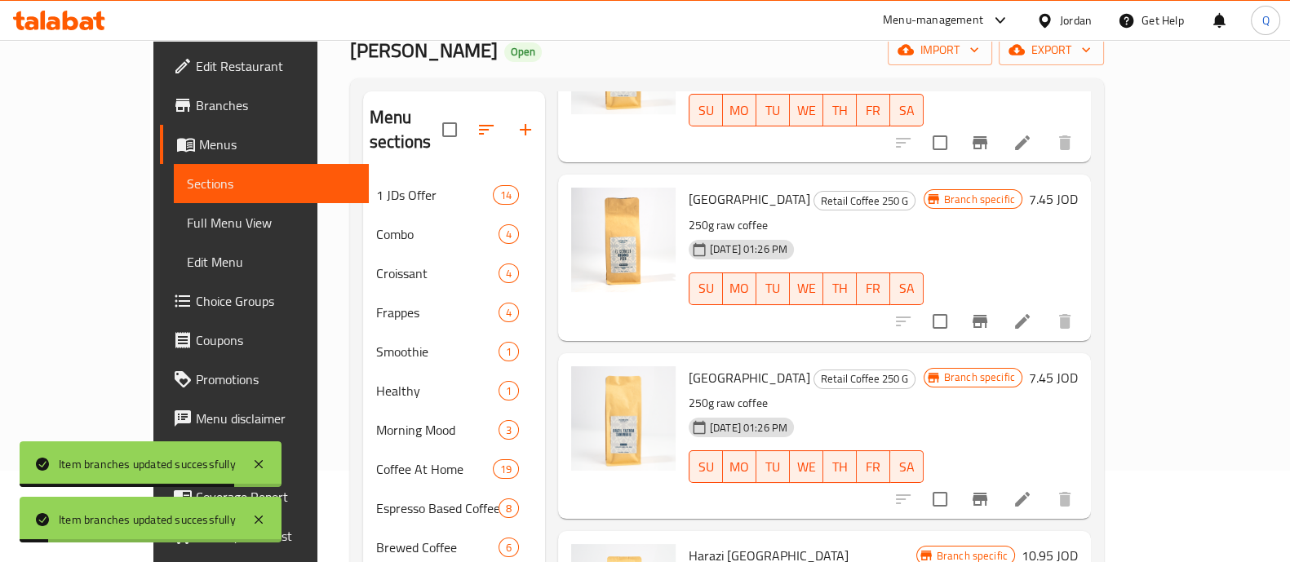
scroll to position [918, 0]
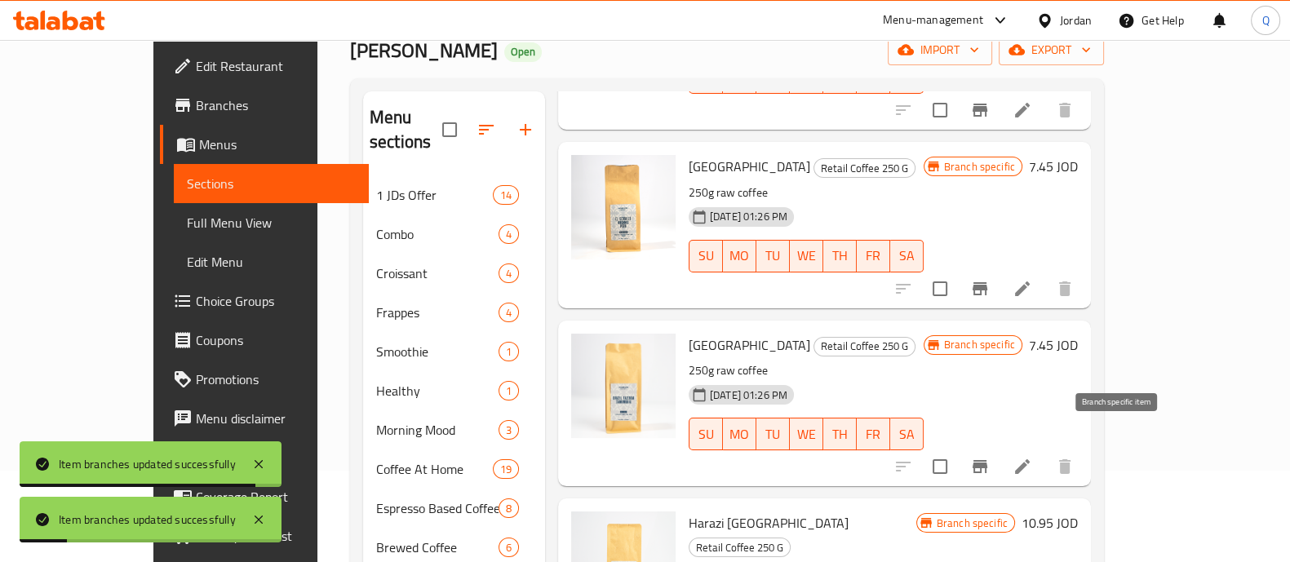
click at [990, 457] on icon "Branch-specific-item" at bounding box center [980, 467] width 20 height 20
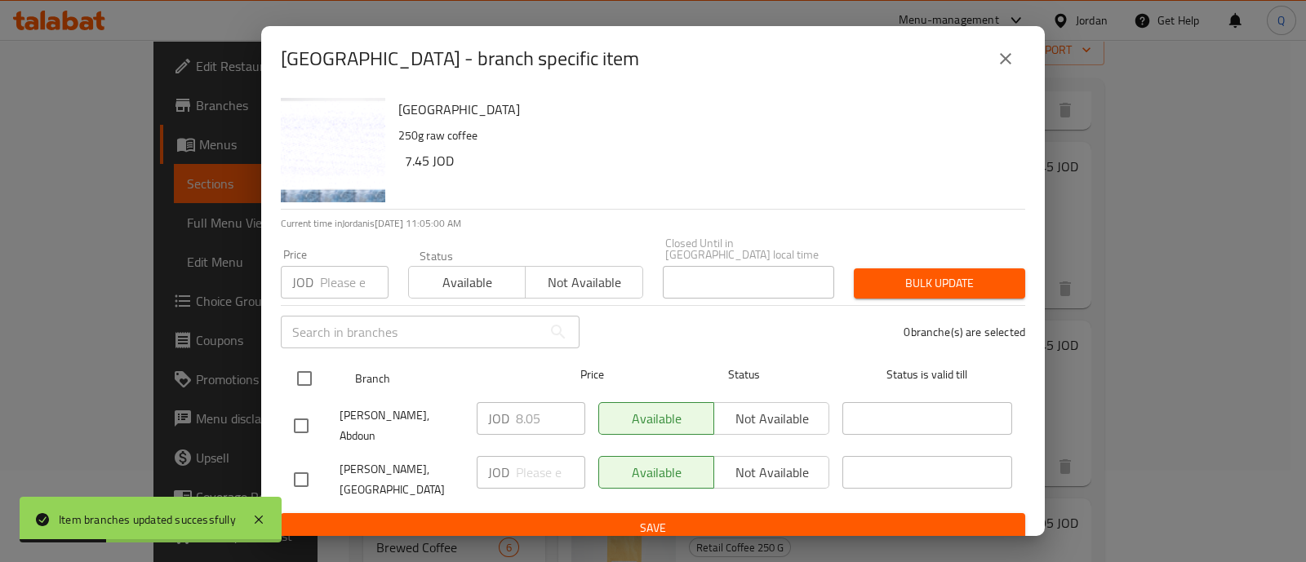
click at [313, 367] on input "checkbox" at bounding box center [304, 378] width 34 height 34
checkbox input "true"
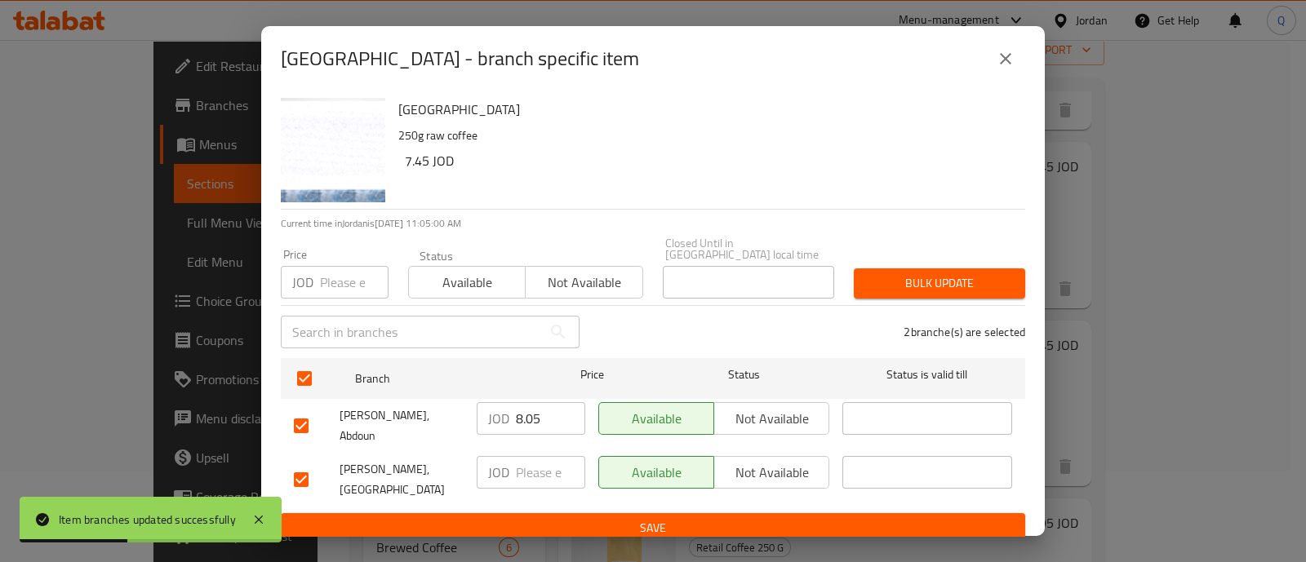
click at [545, 422] on input "8.05" at bounding box center [550, 418] width 69 height 33
type input "8.0"
click at [570, 518] on span "Save" at bounding box center [653, 528] width 718 height 20
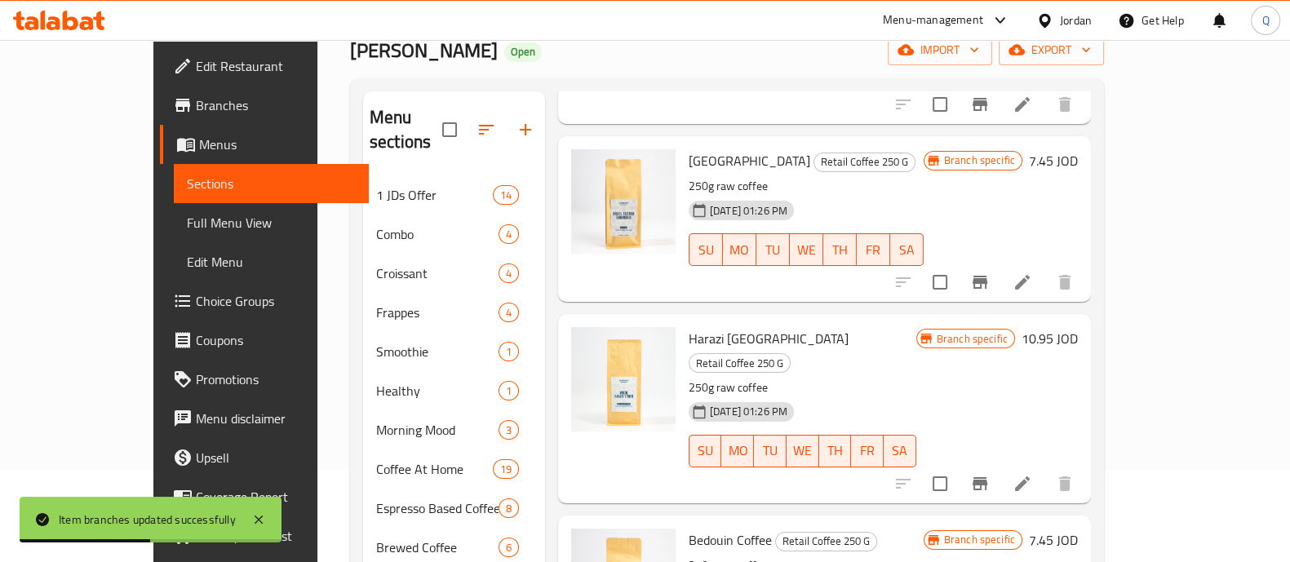
scroll to position [1122, 0]
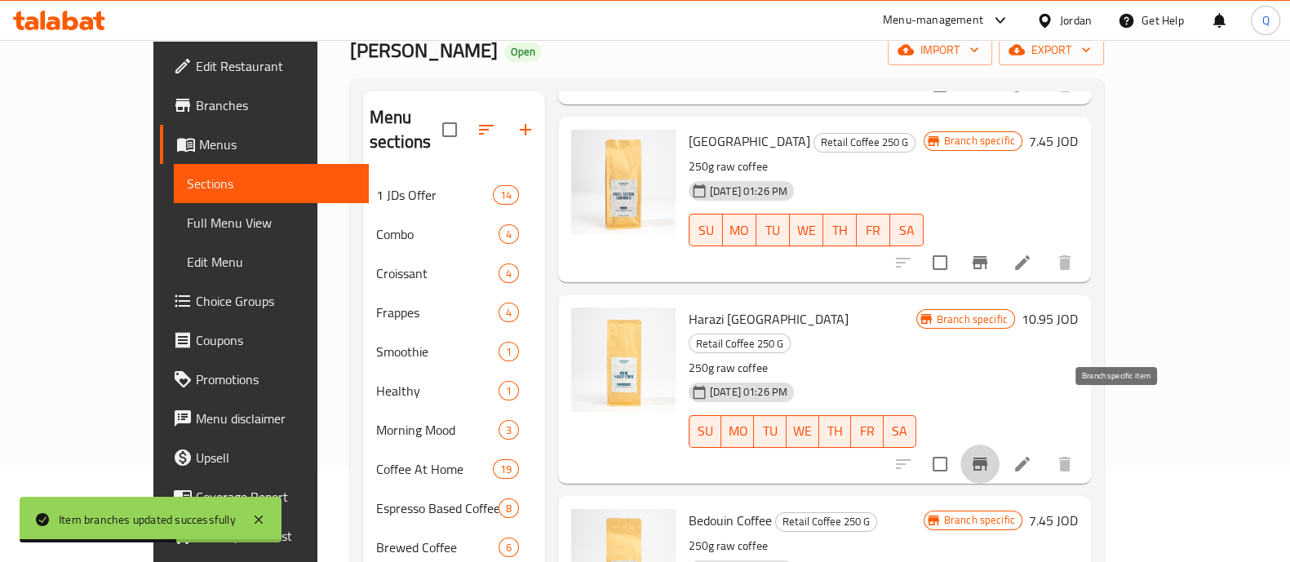
click at [987, 458] on icon "Branch-specific-item" at bounding box center [980, 464] width 15 height 13
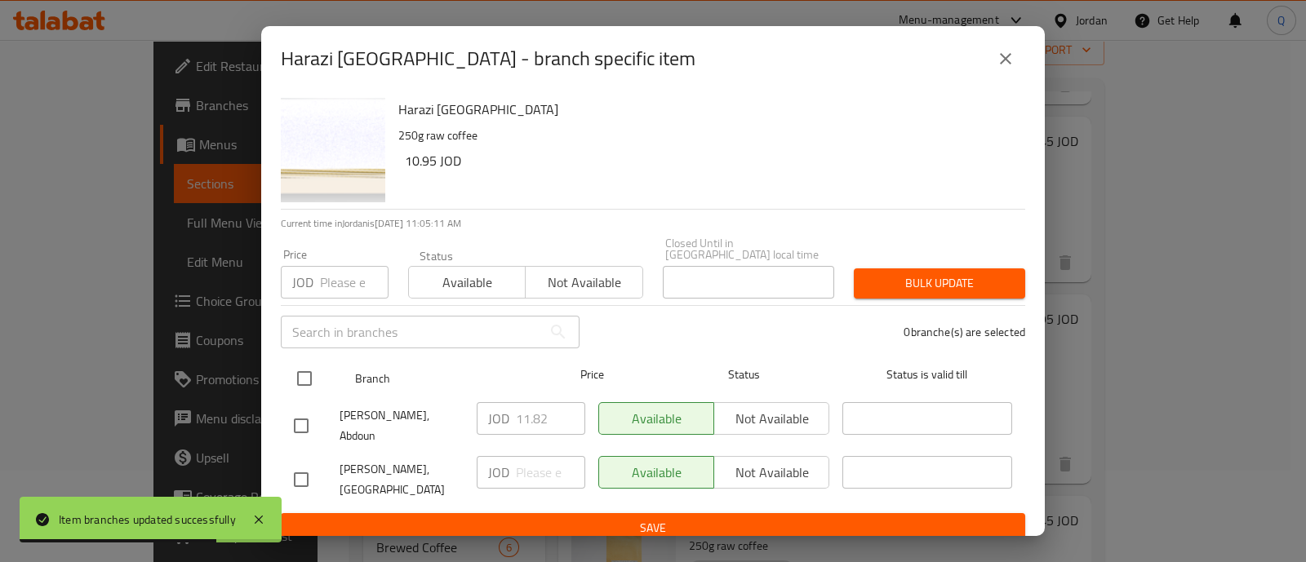
click at [311, 371] on input "checkbox" at bounding box center [304, 378] width 34 height 34
checkbox input "true"
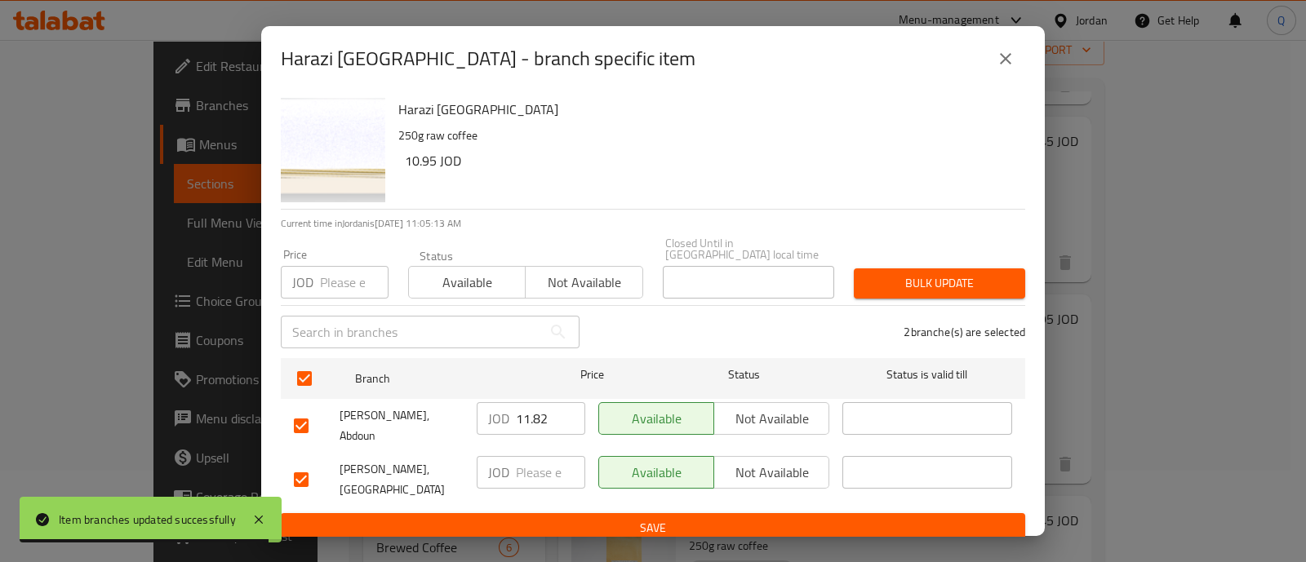
click at [560, 418] on input "11.82" at bounding box center [550, 418] width 69 height 33
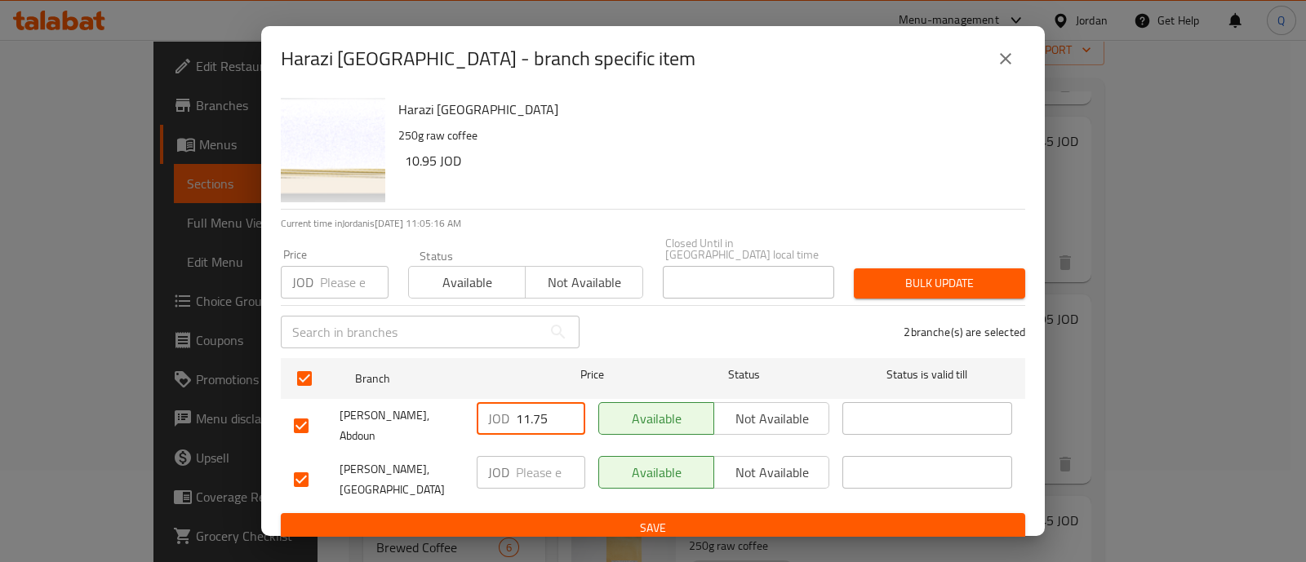
type input "11.75"
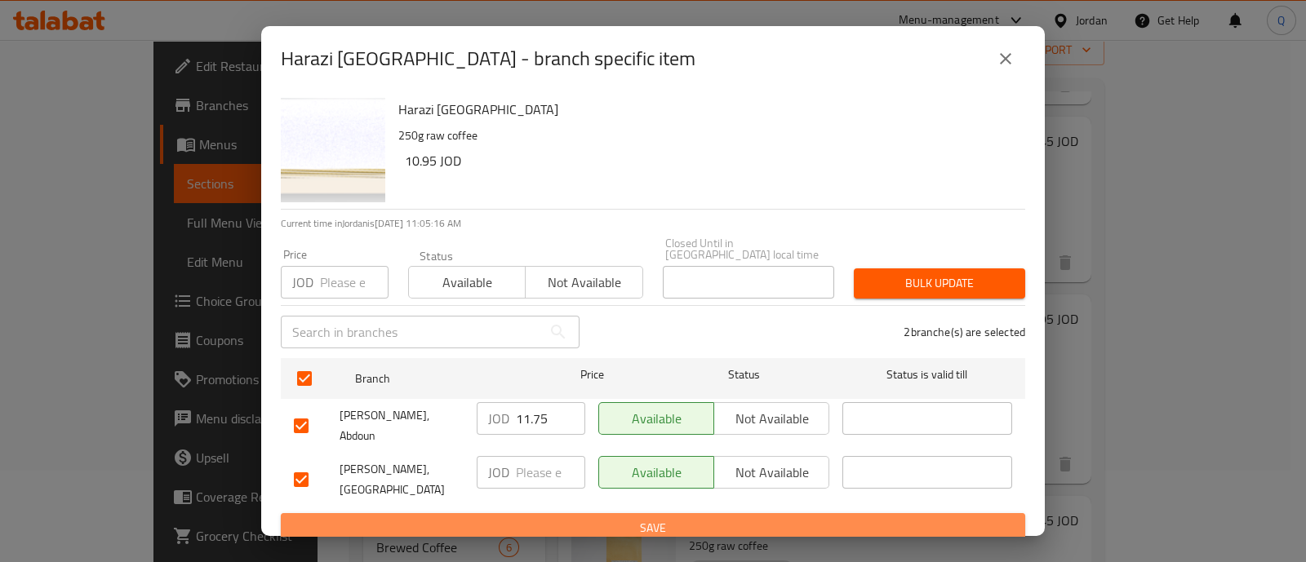
click at [485, 518] on span "Save" at bounding box center [653, 528] width 718 height 20
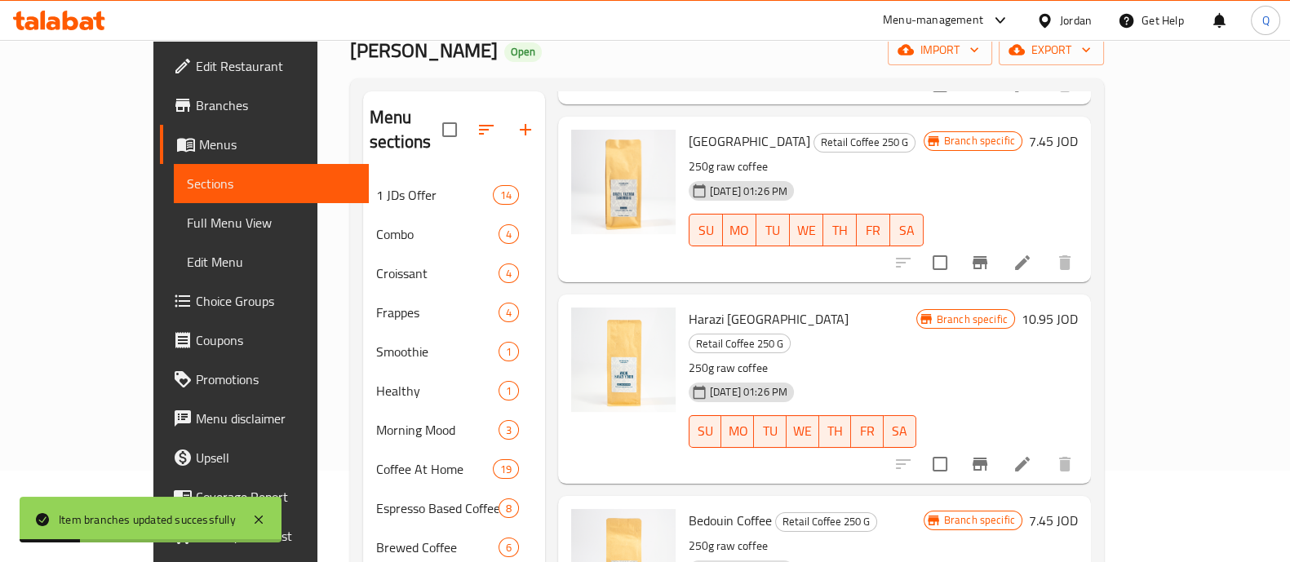
scroll to position [1224, 0]
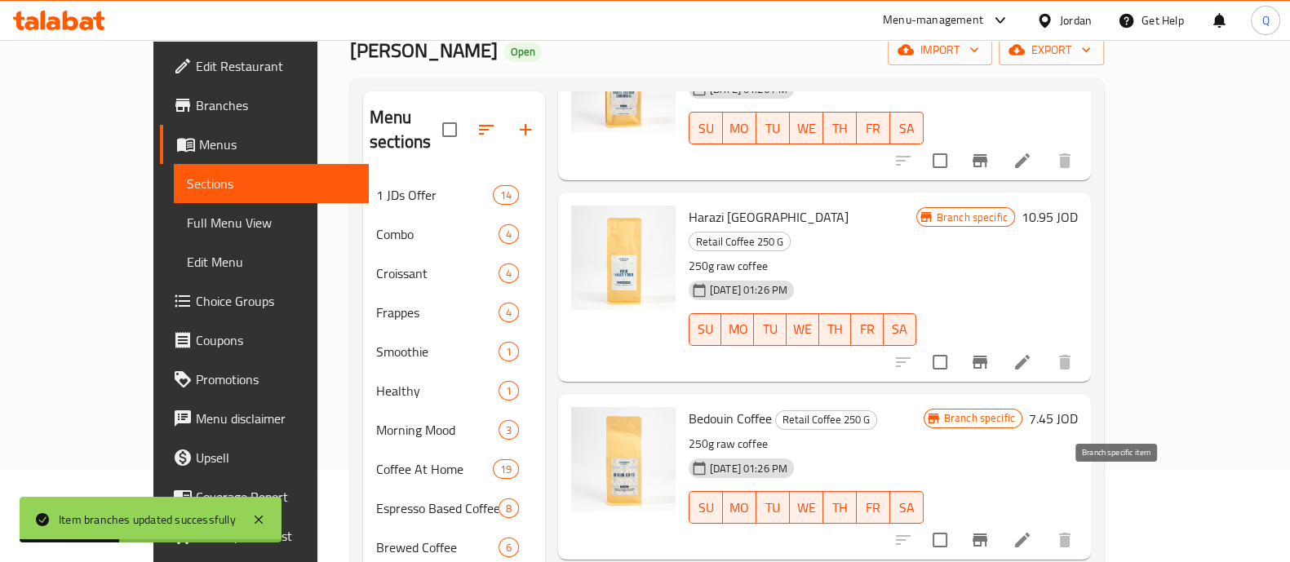
click at [990, 530] on icon "Branch-specific-item" at bounding box center [980, 540] width 20 height 20
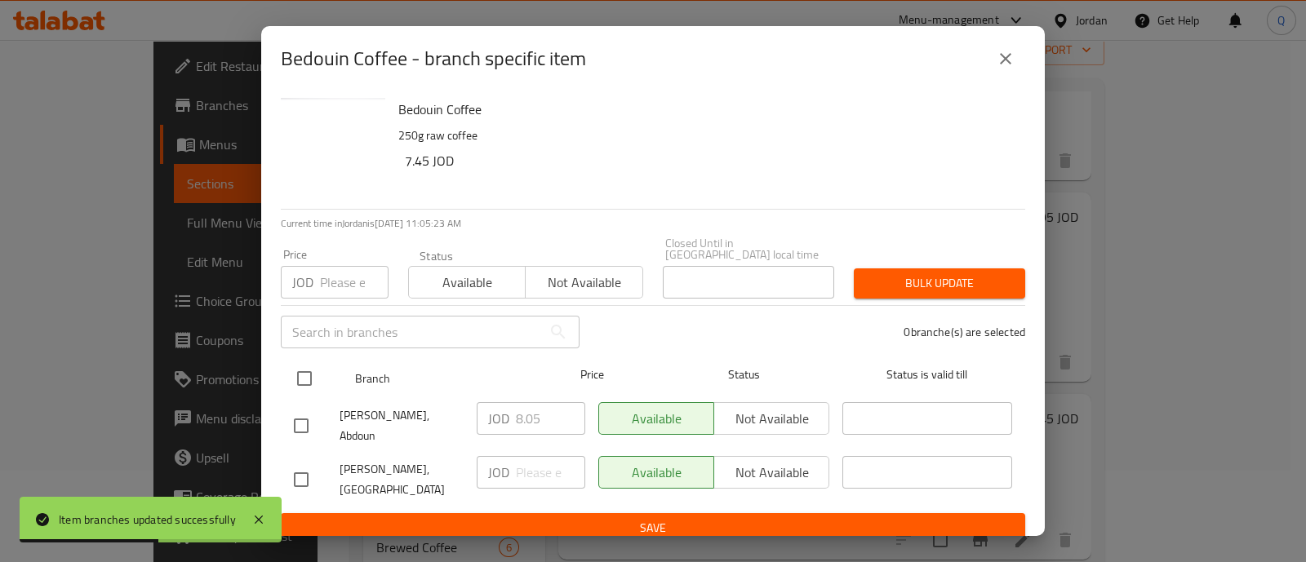
click at [311, 372] on input "checkbox" at bounding box center [304, 378] width 34 height 34
checkbox input "true"
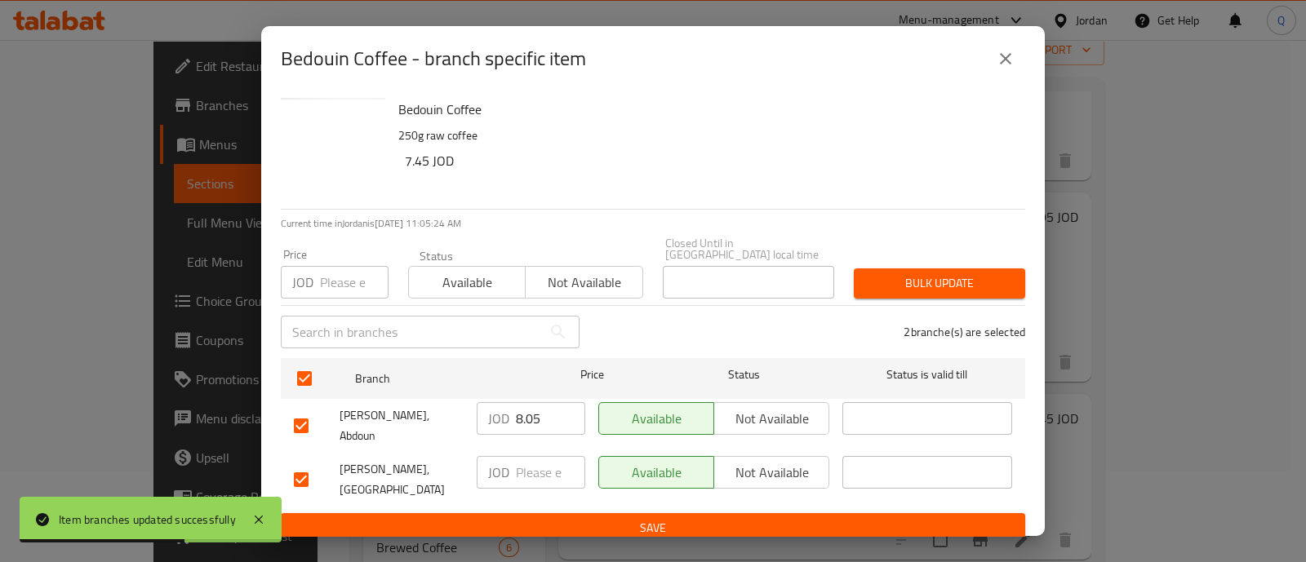
click at [540, 413] on input "8.05" at bounding box center [550, 418] width 69 height 33
type input "8.0"
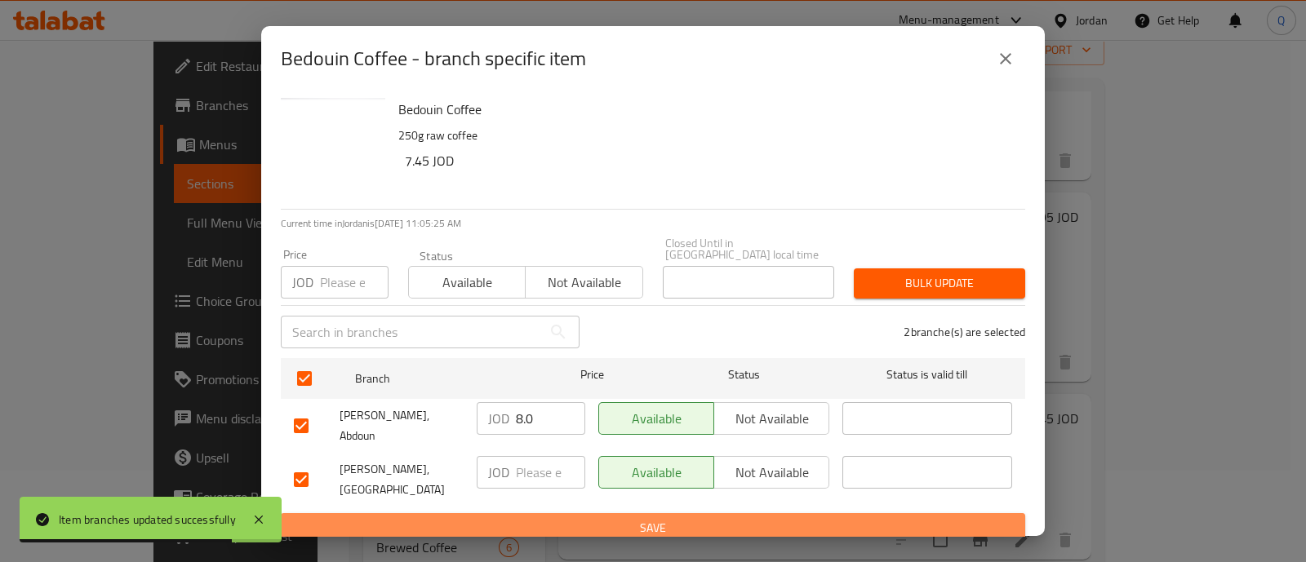
click at [539, 518] on span "Save" at bounding box center [653, 528] width 718 height 20
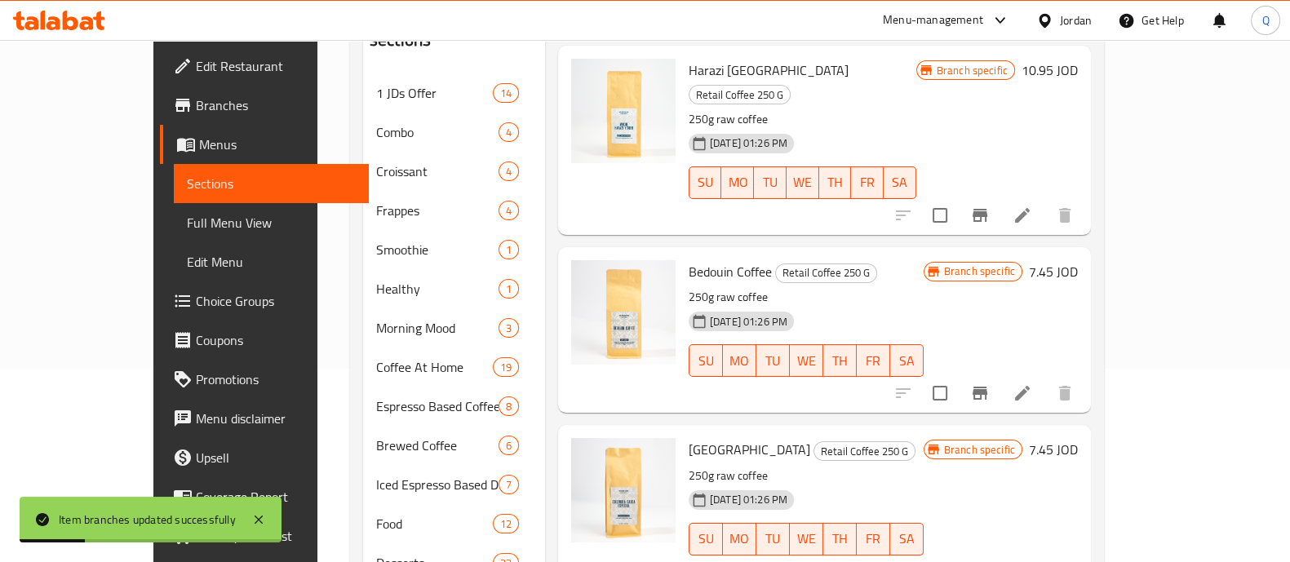
scroll to position [295, 0]
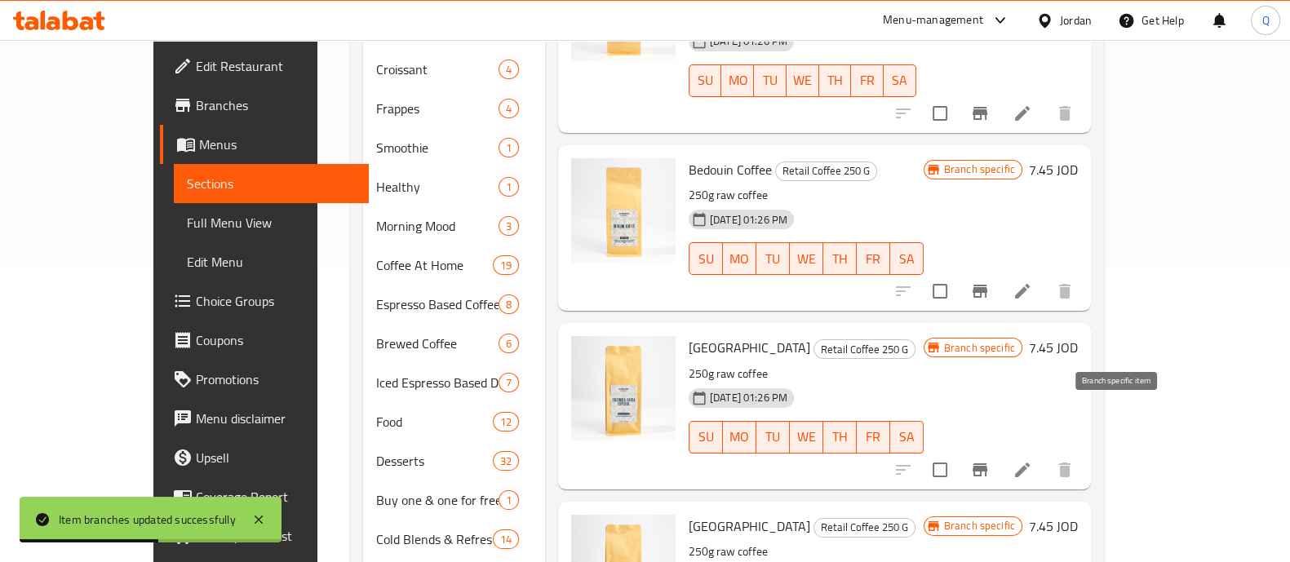
click at [990, 460] on icon "Branch-specific-item" at bounding box center [980, 470] width 20 height 20
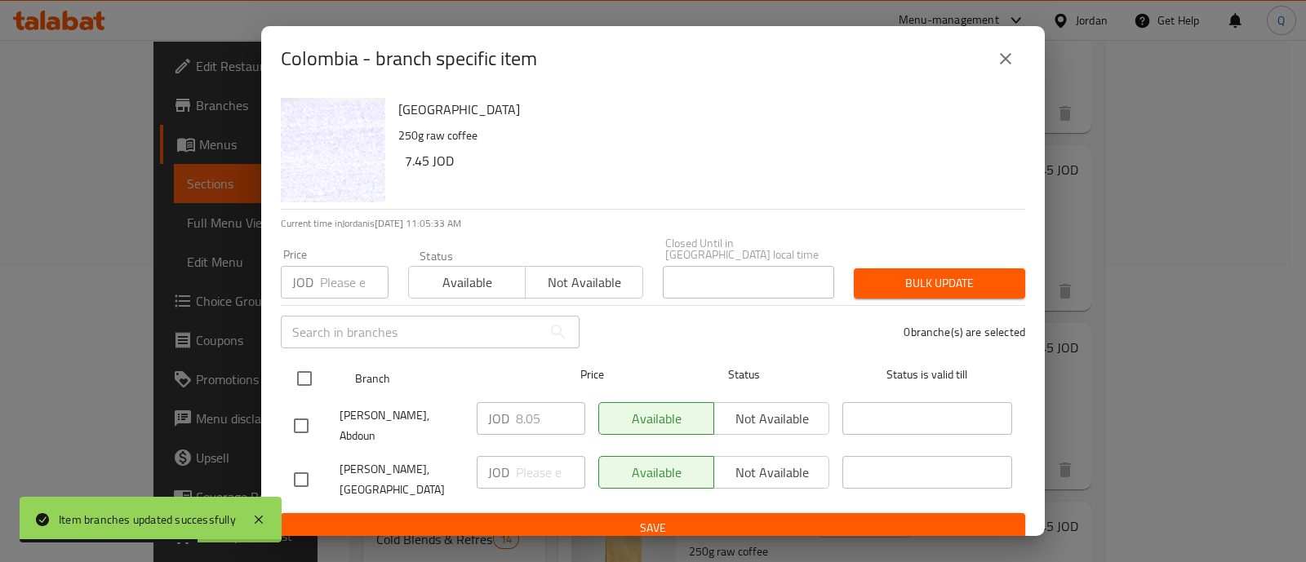
click at [294, 361] on input "checkbox" at bounding box center [304, 378] width 34 height 34
checkbox input "true"
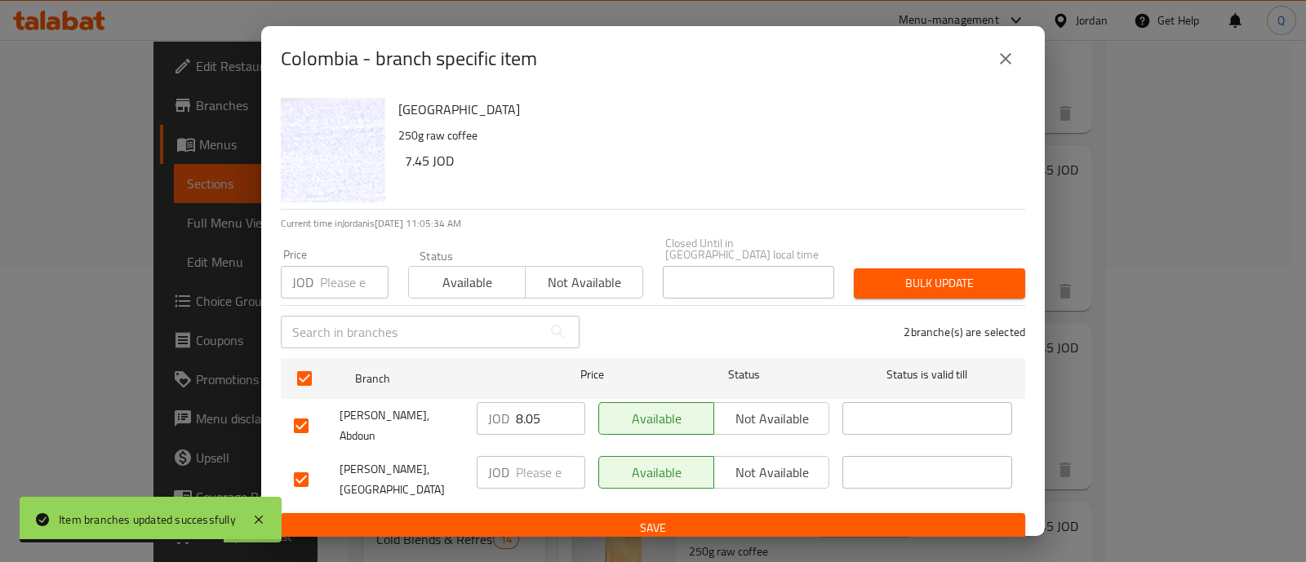
click at [539, 412] on input "8.05" at bounding box center [550, 418] width 69 height 33
type input "8.0"
click at [552, 518] on span "Save" at bounding box center [653, 528] width 718 height 20
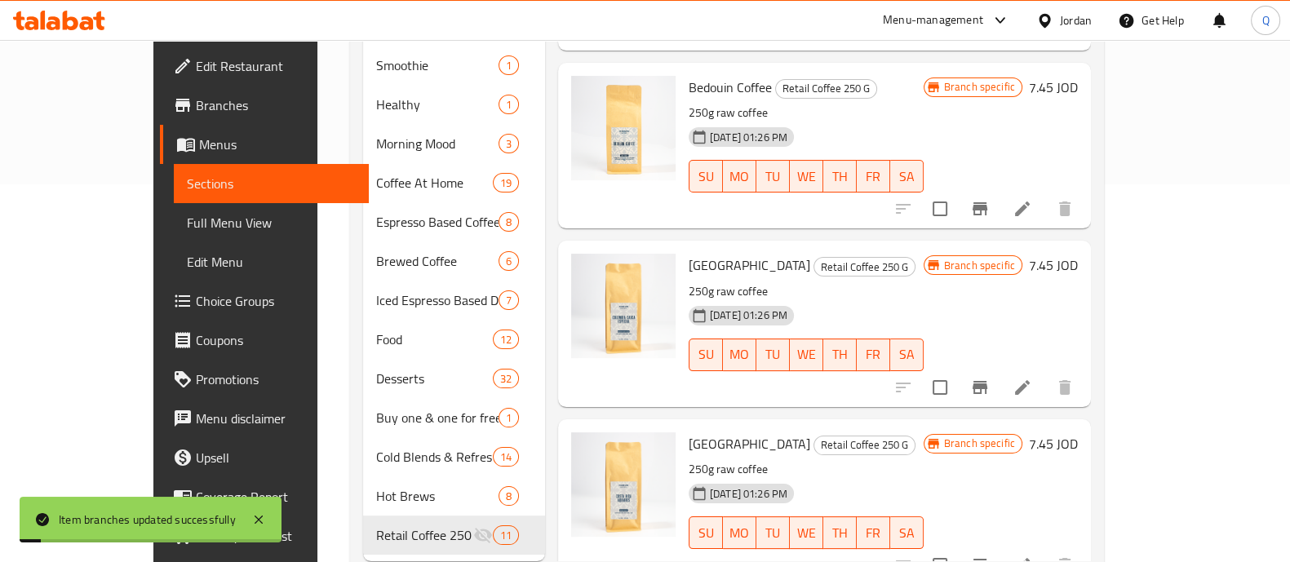
scroll to position [397, 0]
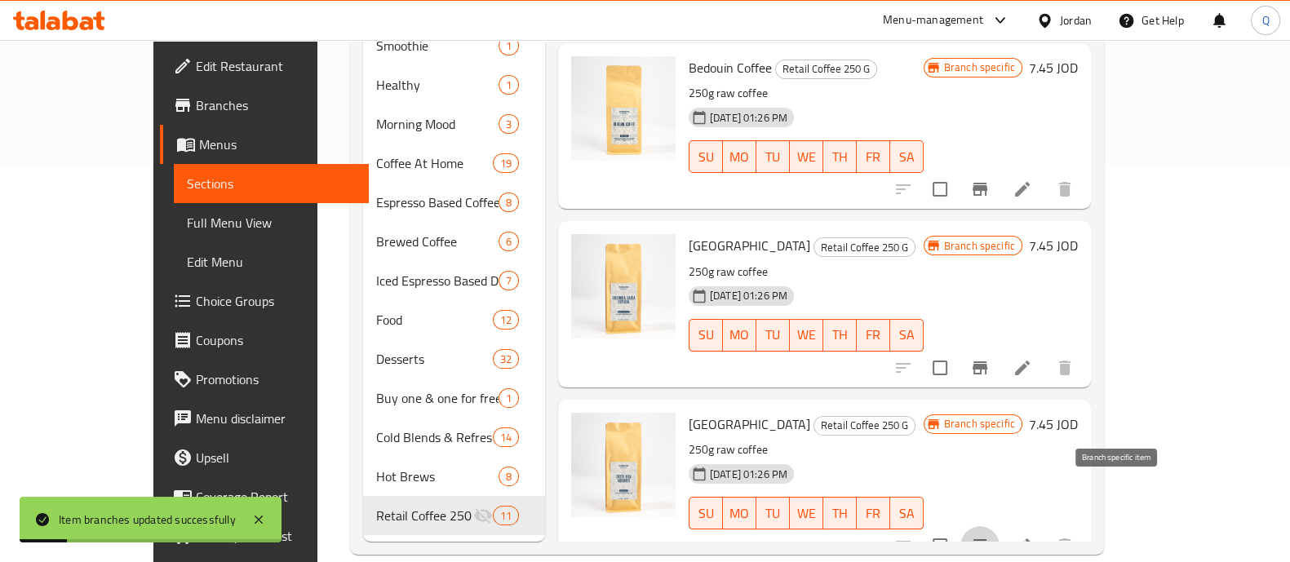
click at [987, 539] on icon "Branch-specific-item" at bounding box center [980, 545] width 15 height 13
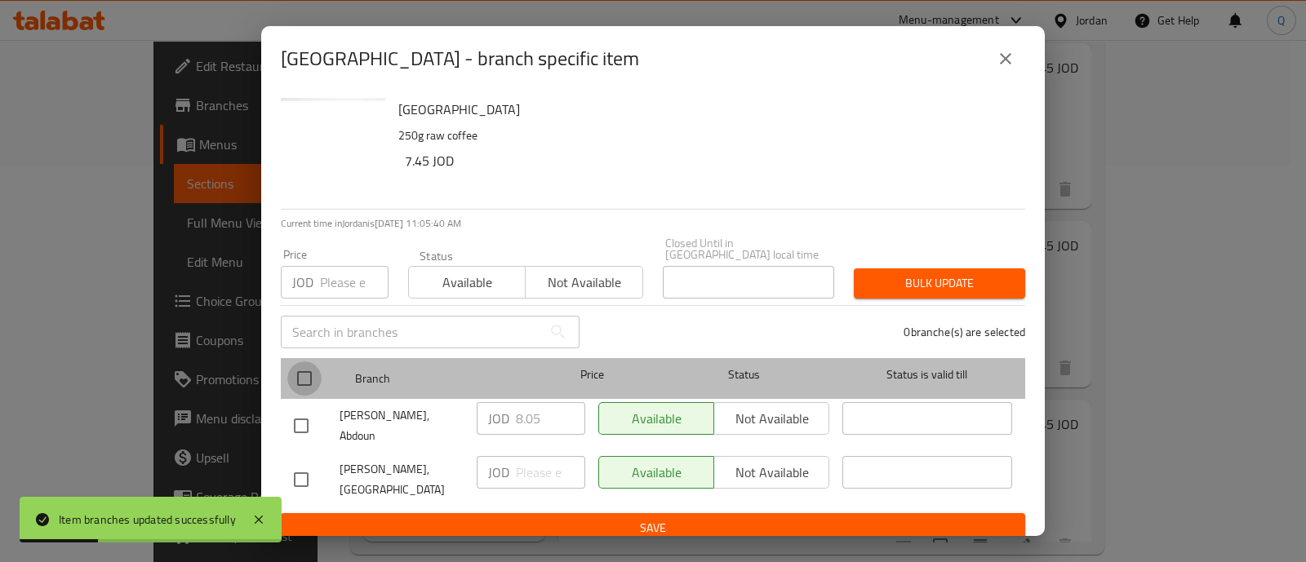
click at [295, 366] on input "checkbox" at bounding box center [304, 378] width 34 height 34
checkbox input "true"
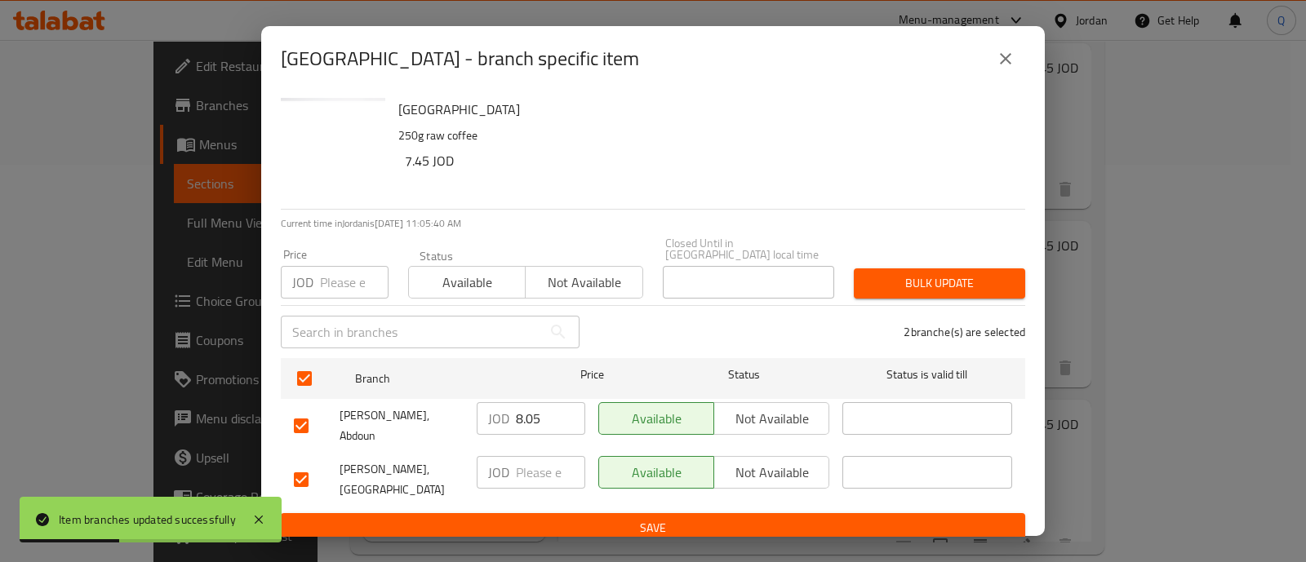
click at [554, 419] on input "8.05" at bounding box center [550, 418] width 69 height 33
type input "8.0"
click at [560, 524] on div "Costa Rica 250g raw coffee 7.45 JOD Current time in [GEOGRAPHIC_DATA] is [DATE]…" at bounding box center [652, 313] width 783 height 445
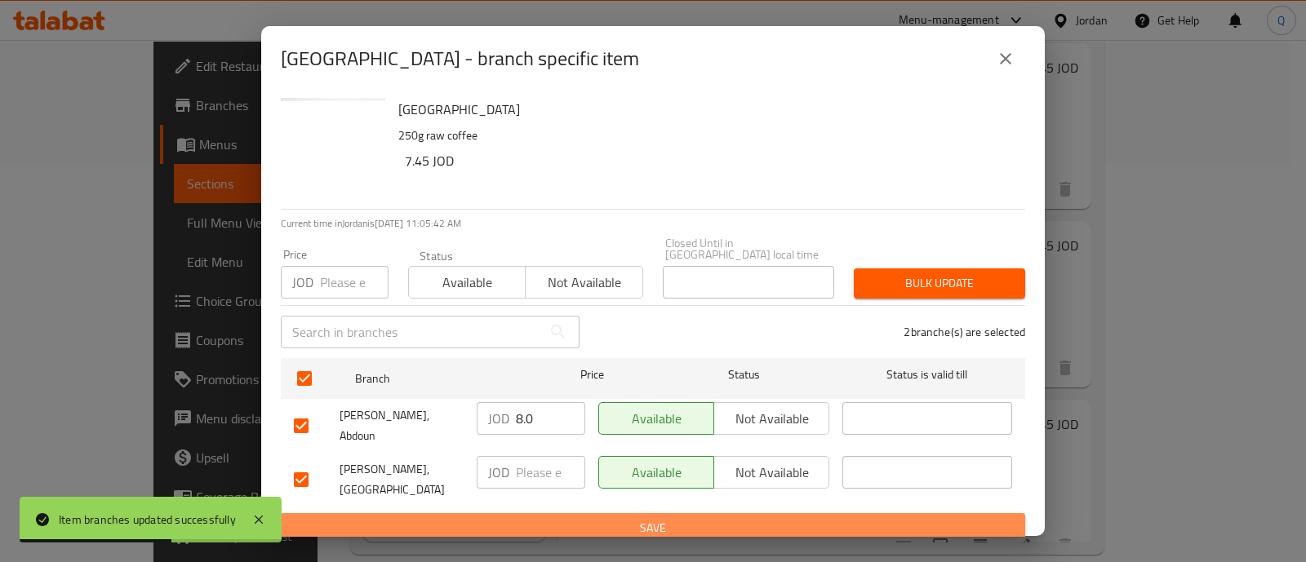
click at [565, 521] on button "Save" at bounding box center [653, 528] width 744 height 30
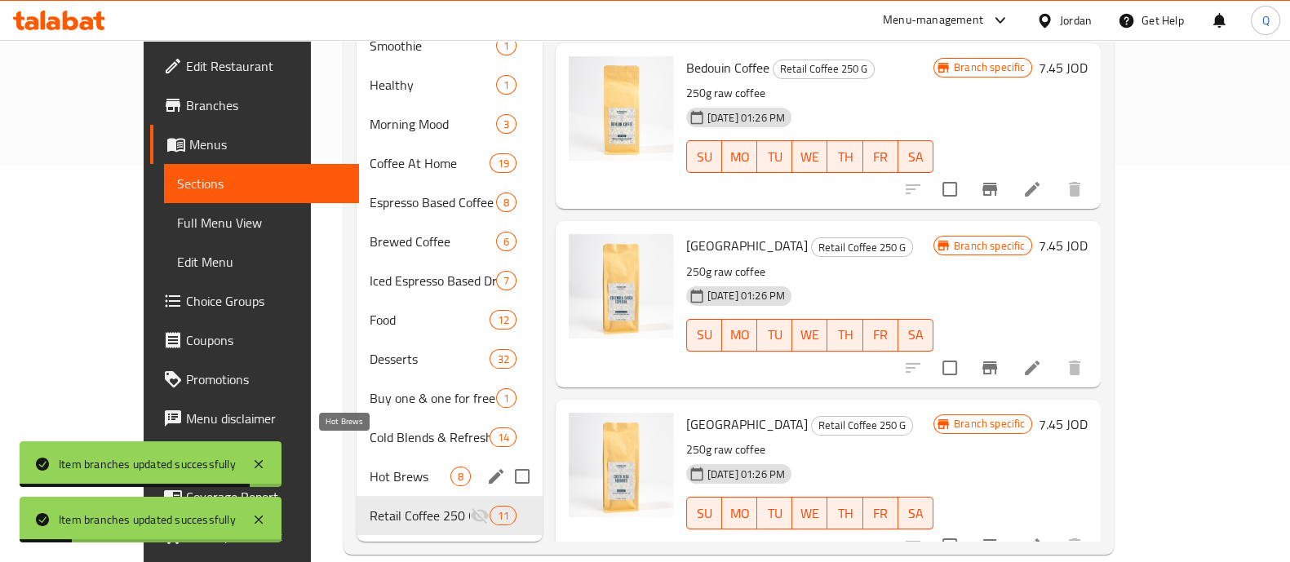
click at [370, 467] on span "Hot Brews" at bounding box center [410, 477] width 81 height 20
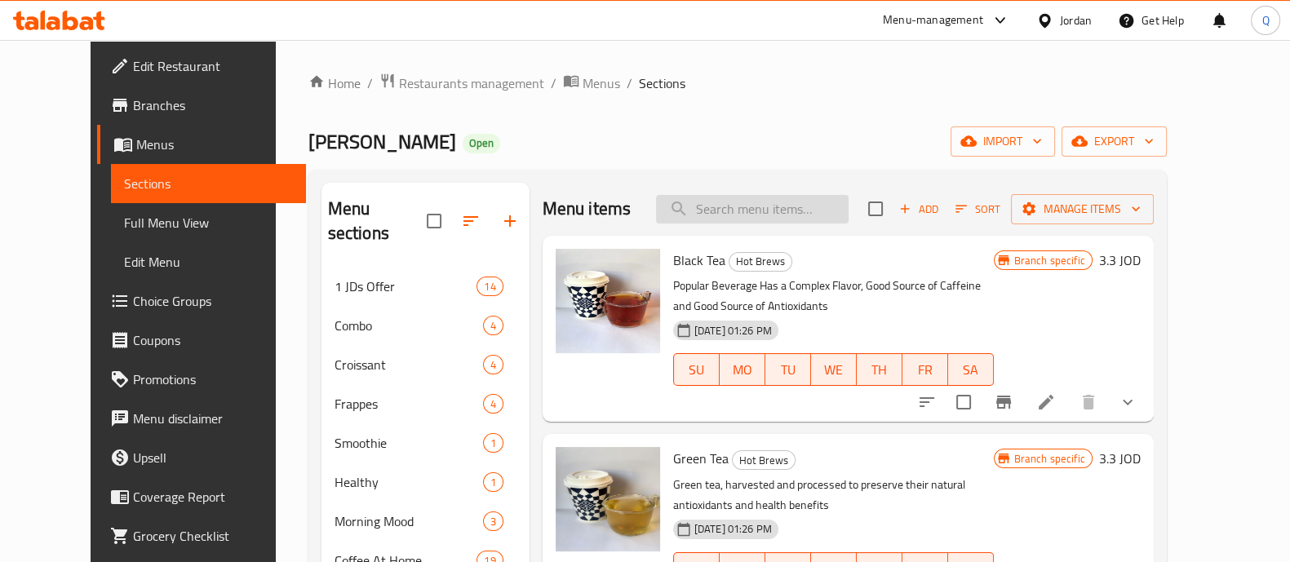
click at [743, 208] on input "search" at bounding box center [752, 209] width 193 height 29
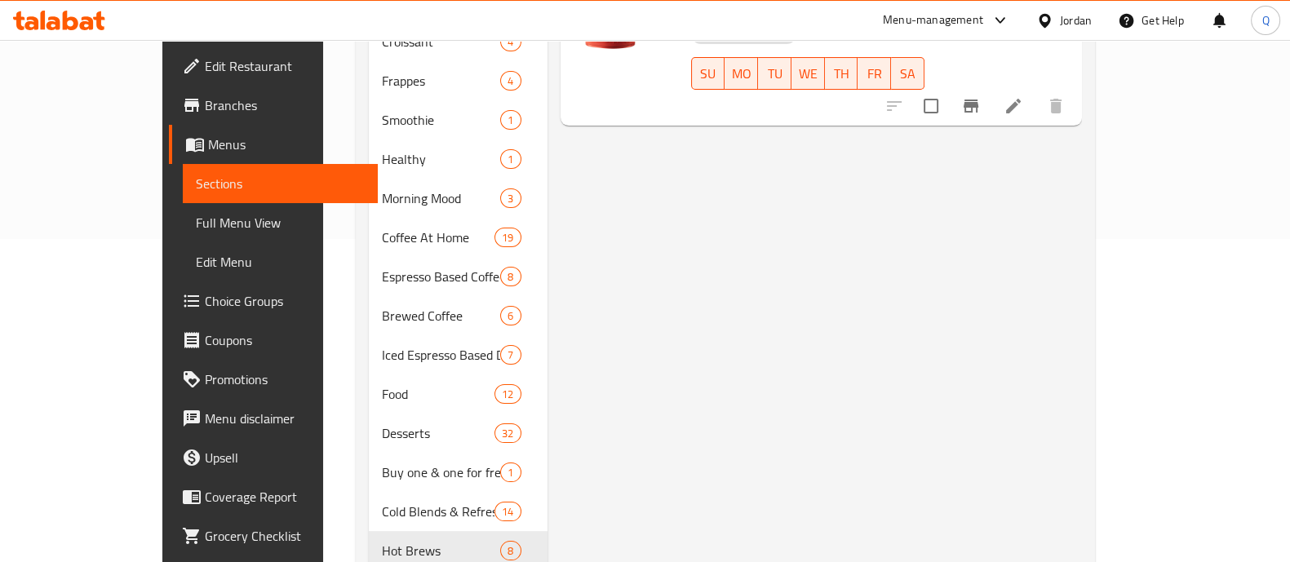
scroll to position [397, 0]
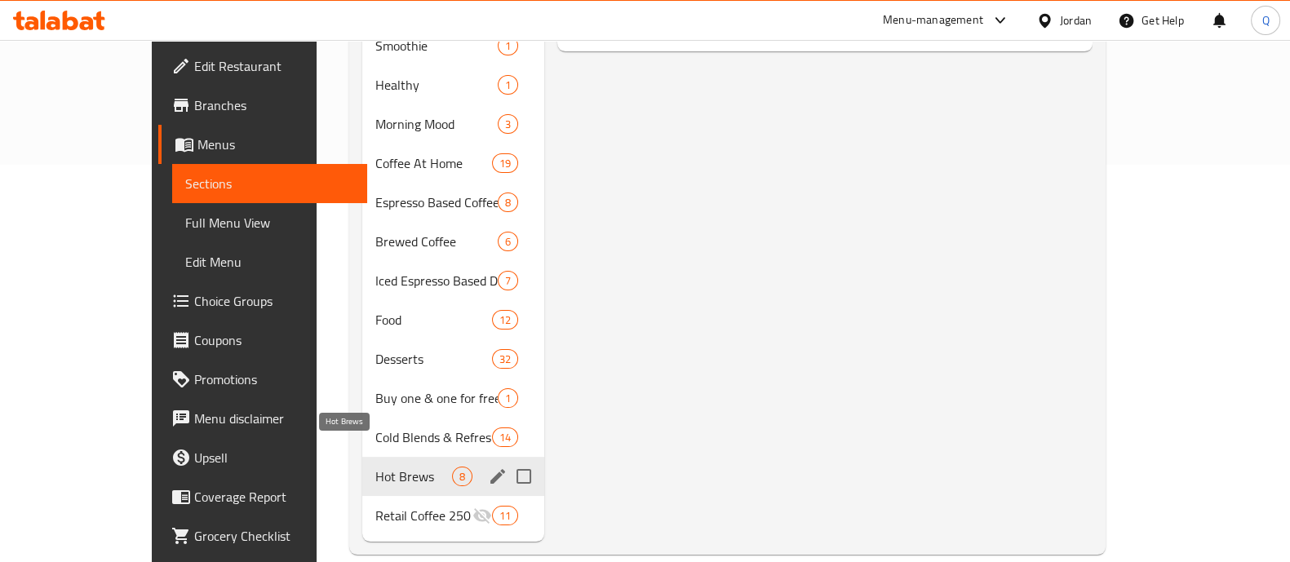
type input "bod"
click at [406, 467] on span "Hot Brews" at bounding box center [414, 477] width 78 height 20
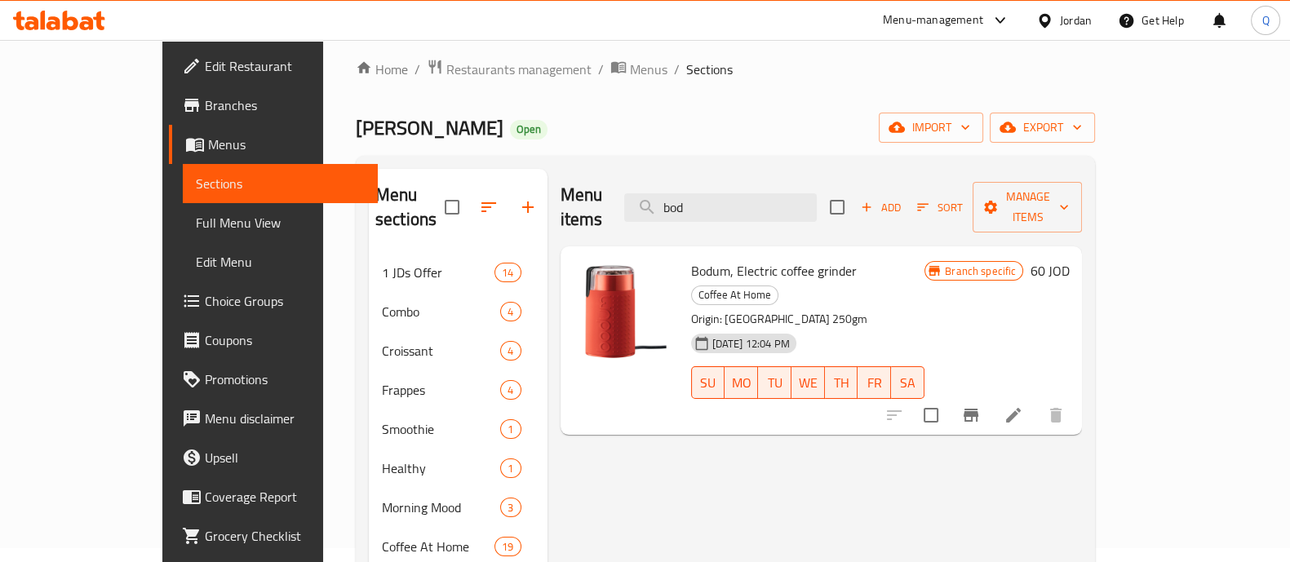
scroll to position [0, 0]
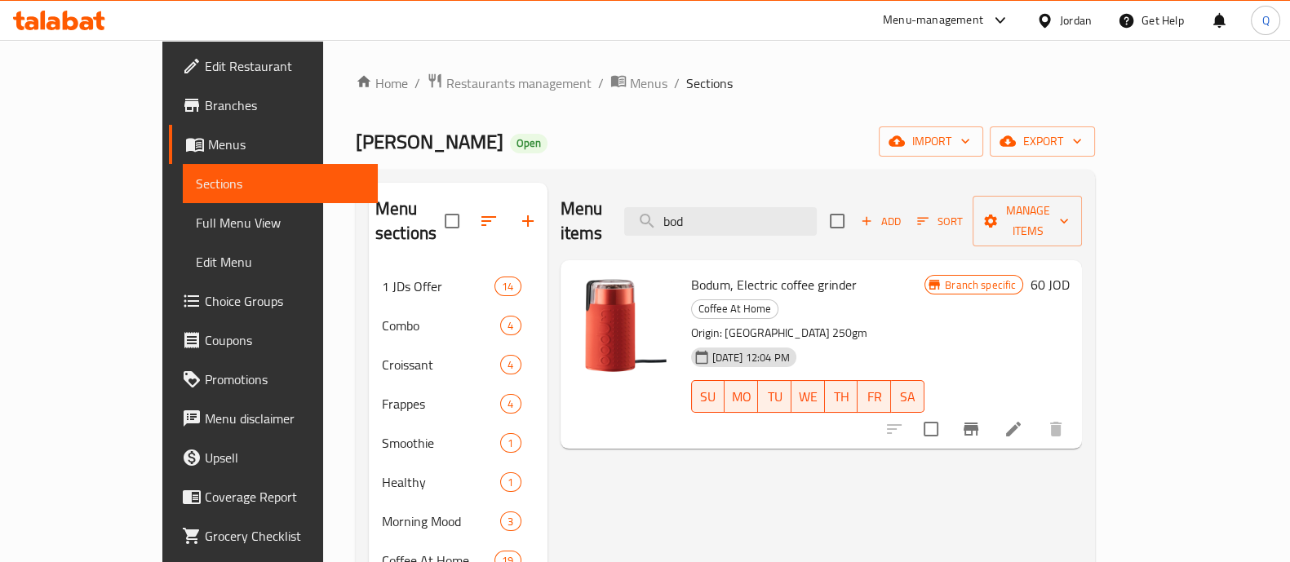
drag, startPoint x: 766, startPoint y: 206, endPoint x: 632, endPoint y: 193, distance: 134.5
click at [632, 193] on div "Menu items bod Add Sort Manage items" at bounding box center [822, 222] width 522 height 78
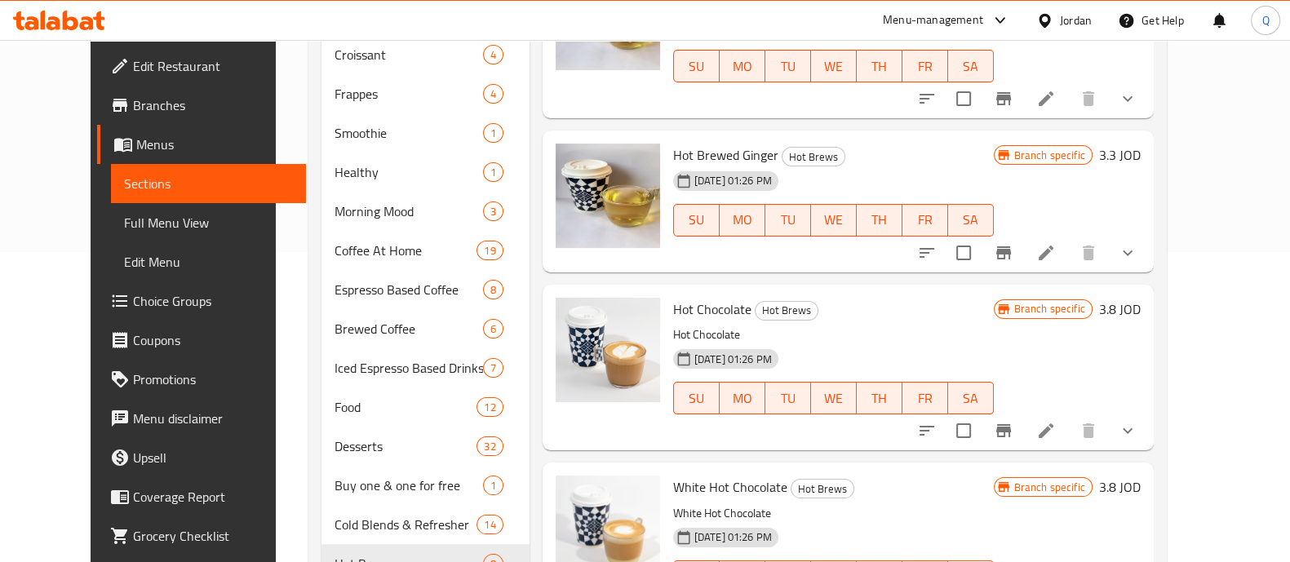
scroll to position [397, 0]
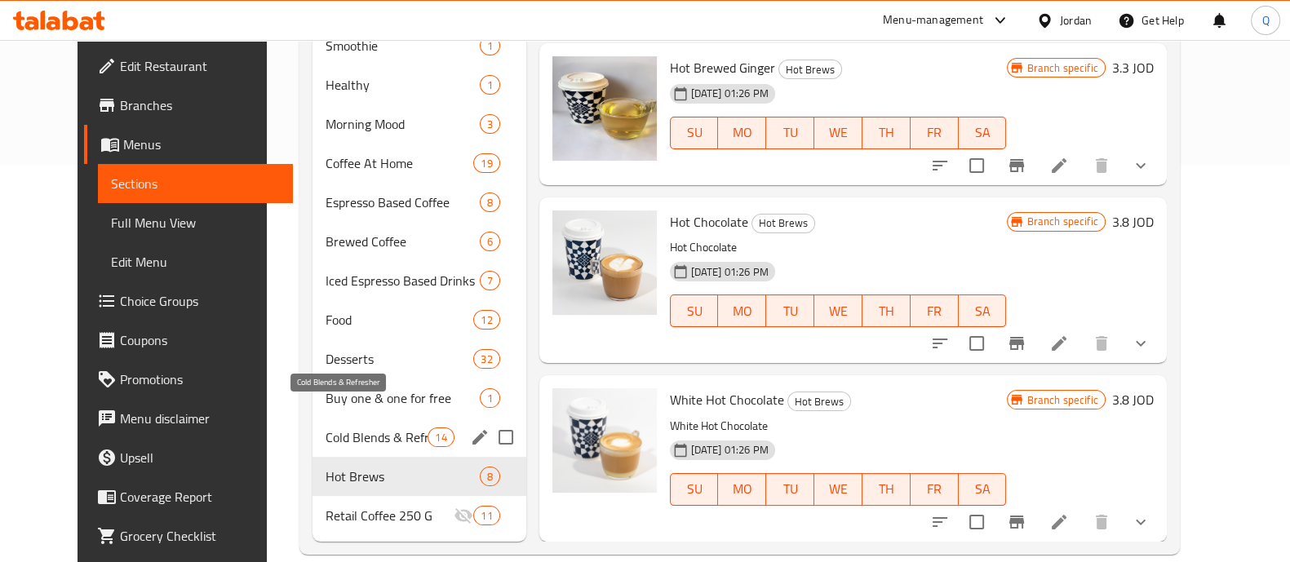
click at [352, 428] on span "Cold Blends & Refresher" at bounding box center [377, 438] width 102 height 20
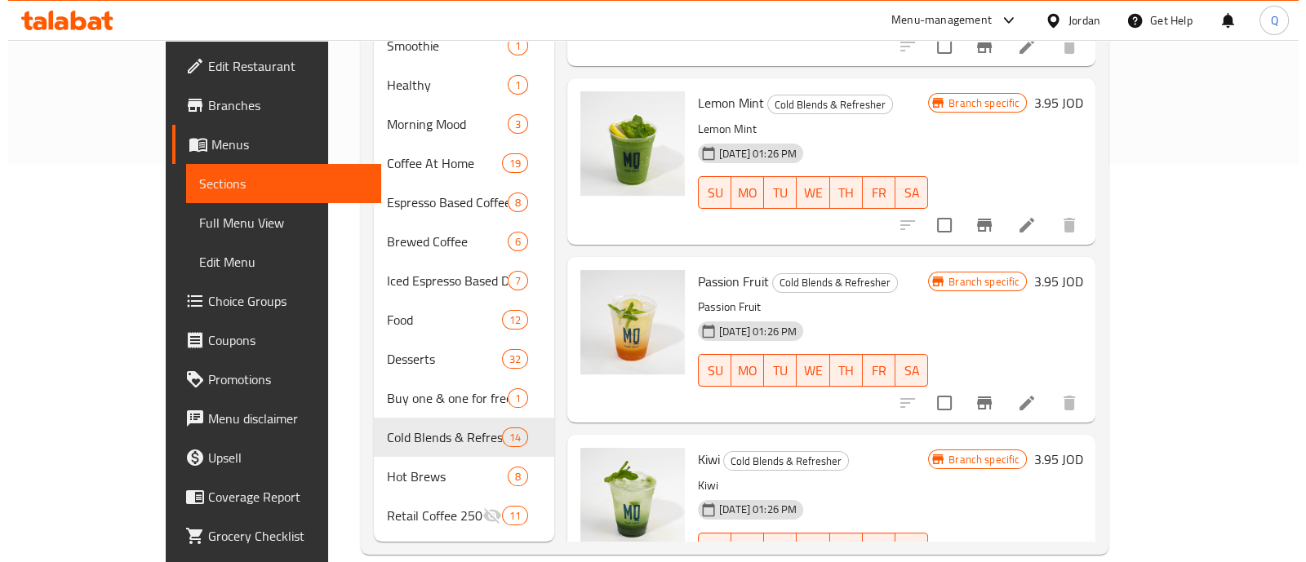
scroll to position [1754, 0]
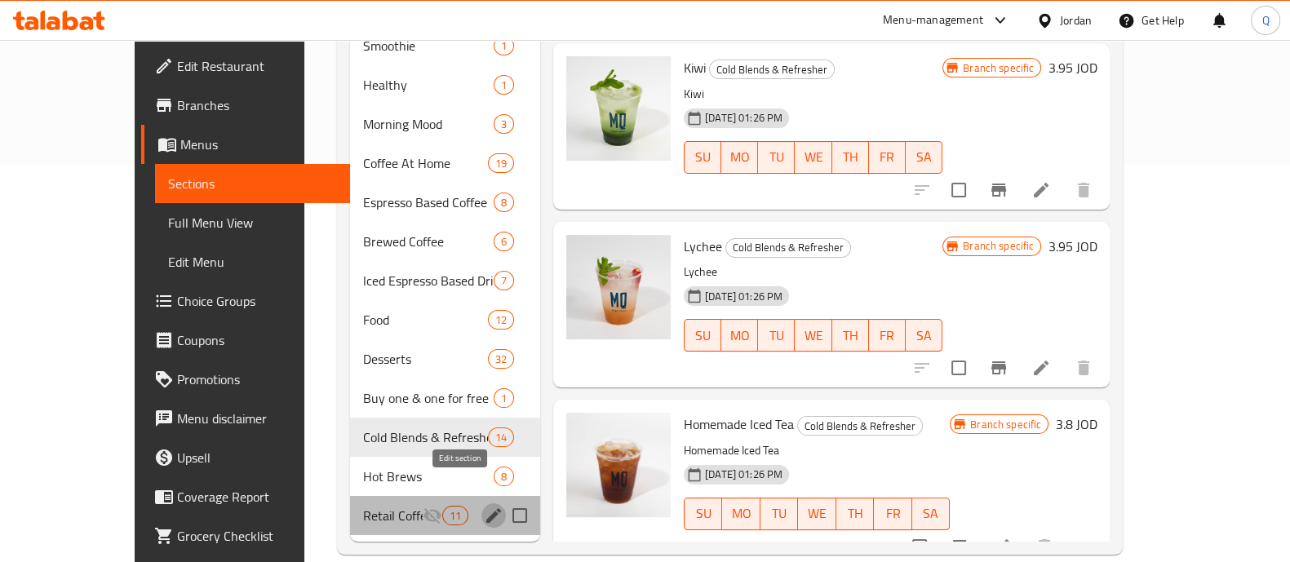
click at [484, 506] on icon "edit" at bounding box center [494, 516] width 20 height 20
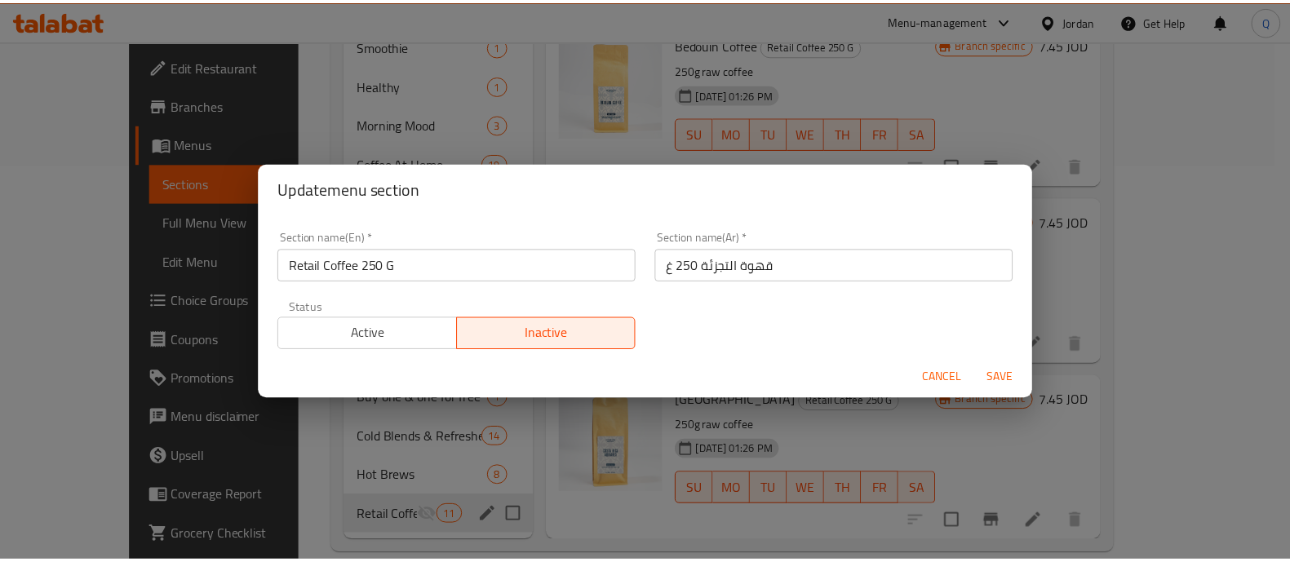
scroll to position [1269, 0]
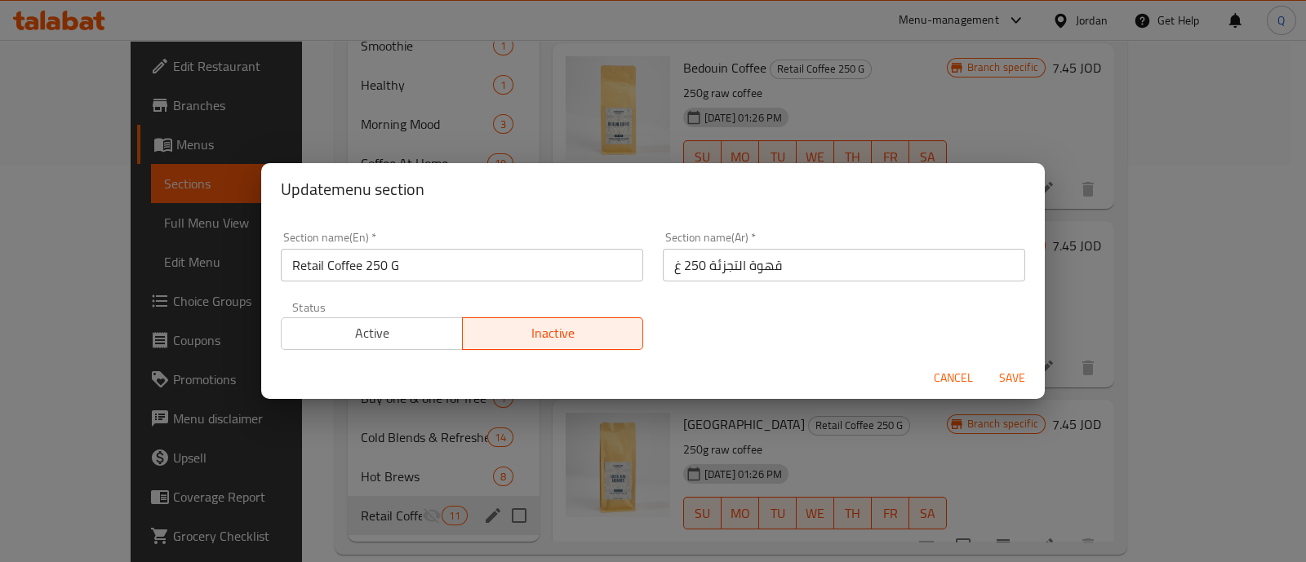
click at [418, 342] on span "Active" at bounding box center [372, 333] width 168 height 24
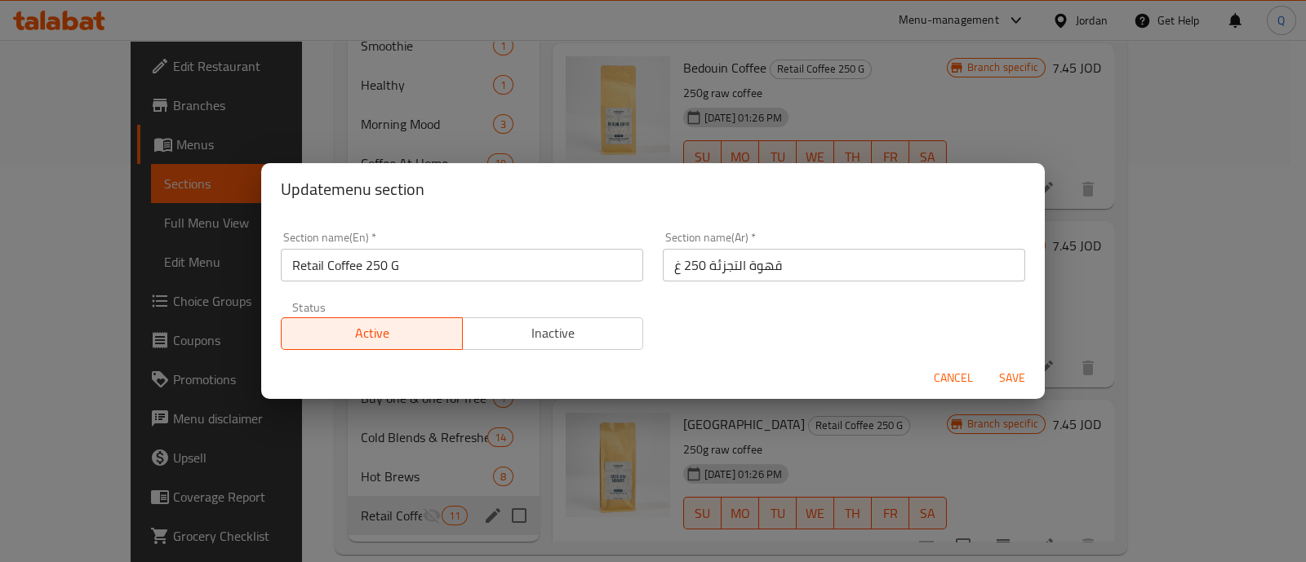
click at [1012, 388] on span "Save" at bounding box center [1011, 378] width 39 height 20
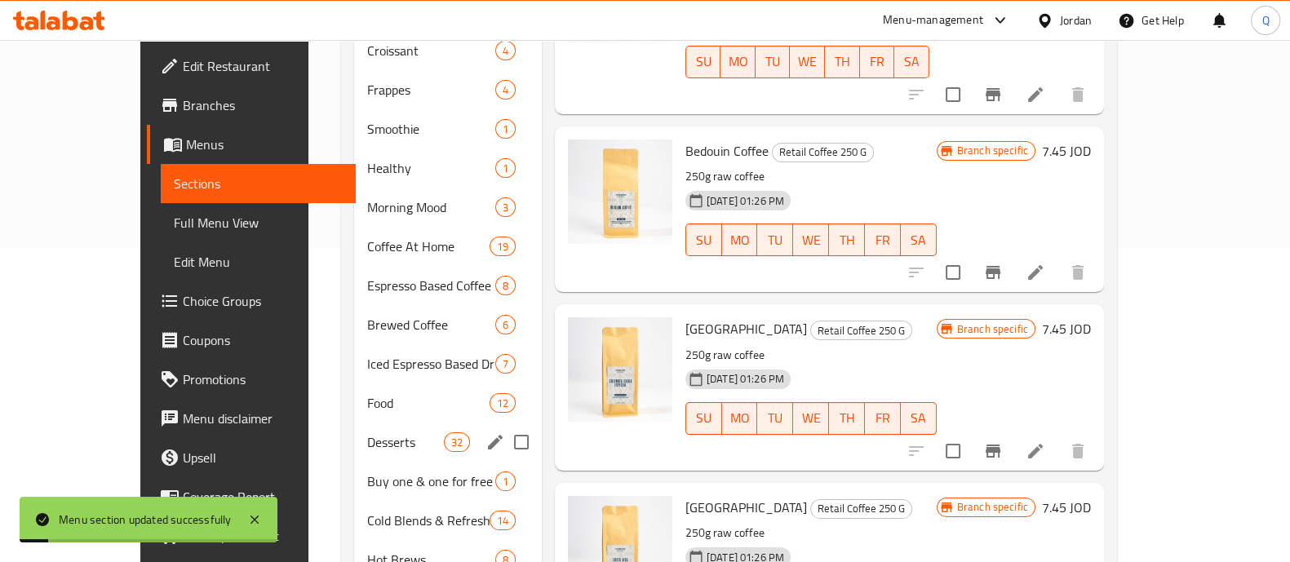
scroll to position [295, 0]
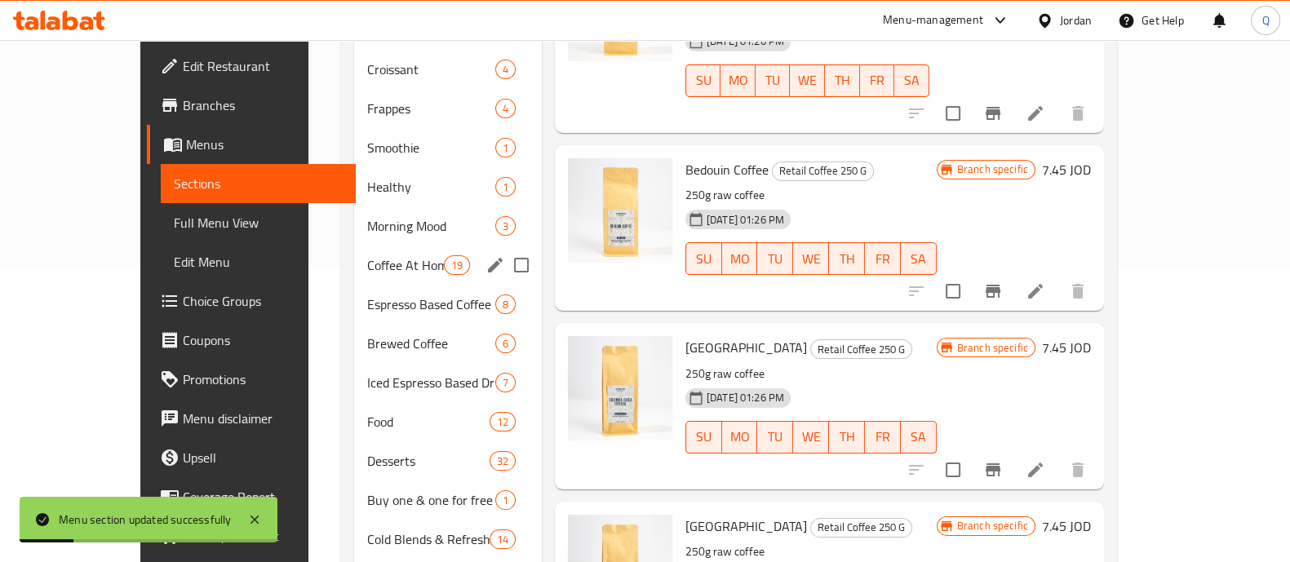
click at [367, 255] on span "Coffee At Home" at bounding box center [405, 265] width 76 height 20
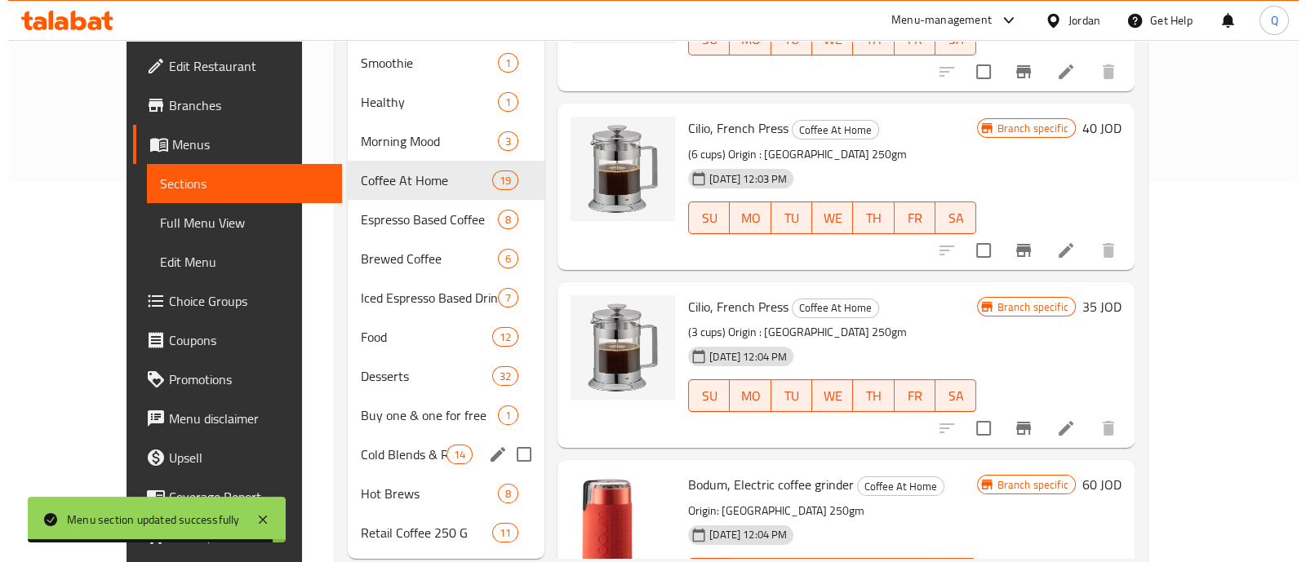
scroll to position [397, 0]
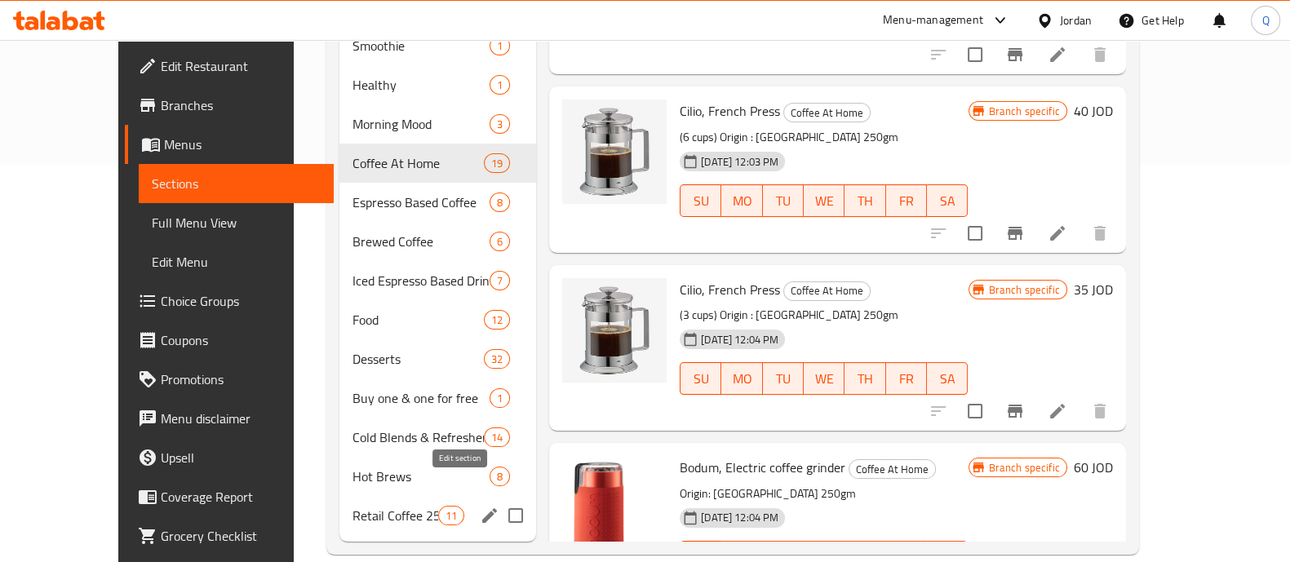
click at [482, 508] on icon "edit" at bounding box center [489, 515] width 15 height 15
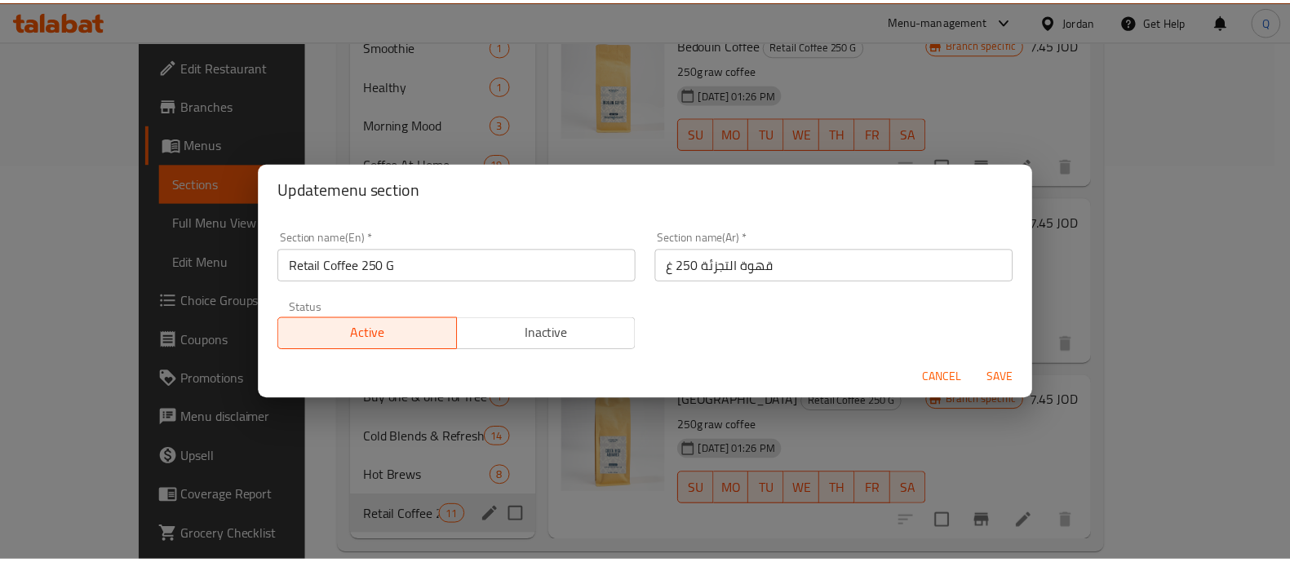
scroll to position [1269, 0]
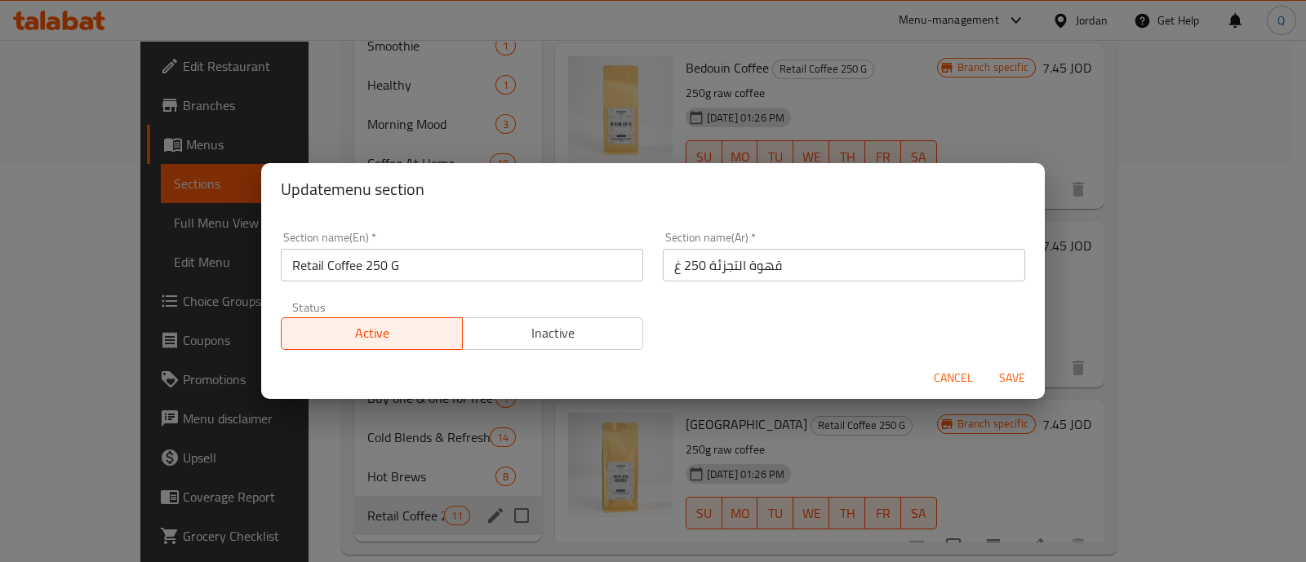
click at [521, 340] on span "Inactive" at bounding box center [553, 333] width 168 height 24
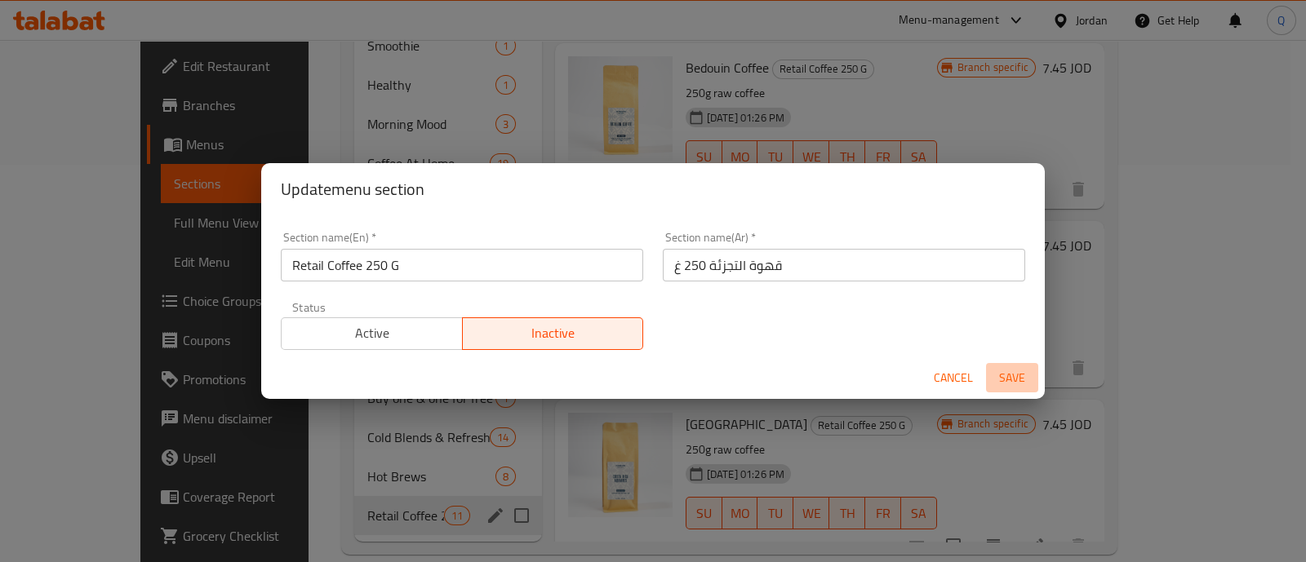
click at [1008, 374] on span "Save" at bounding box center [1011, 378] width 39 height 20
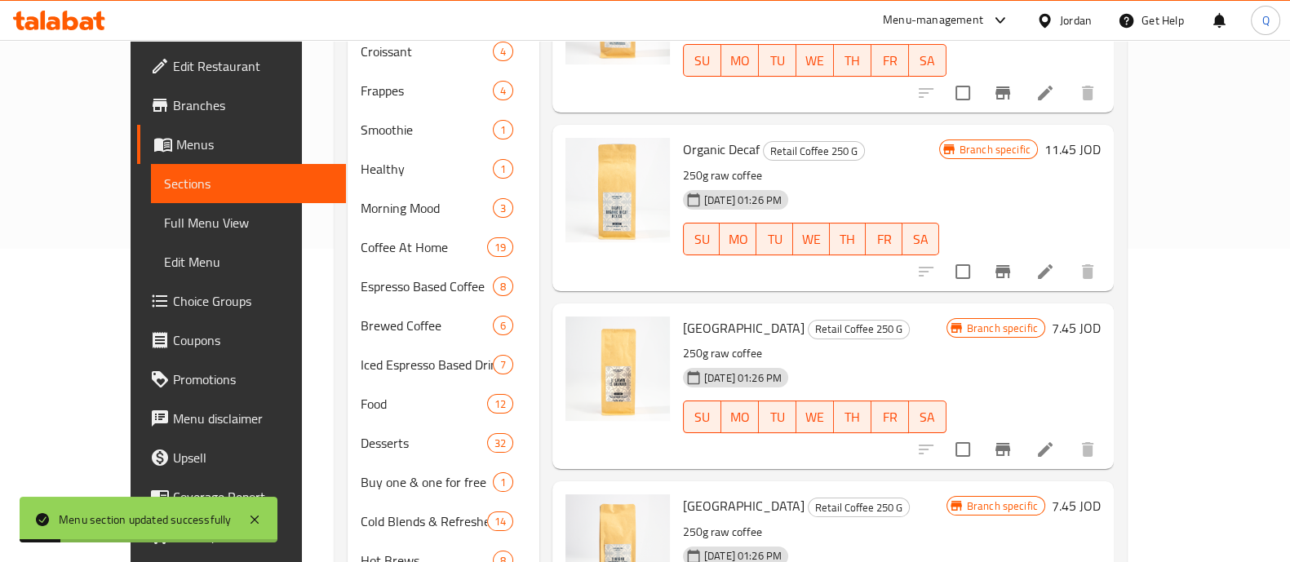
scroll to position [0, 0]
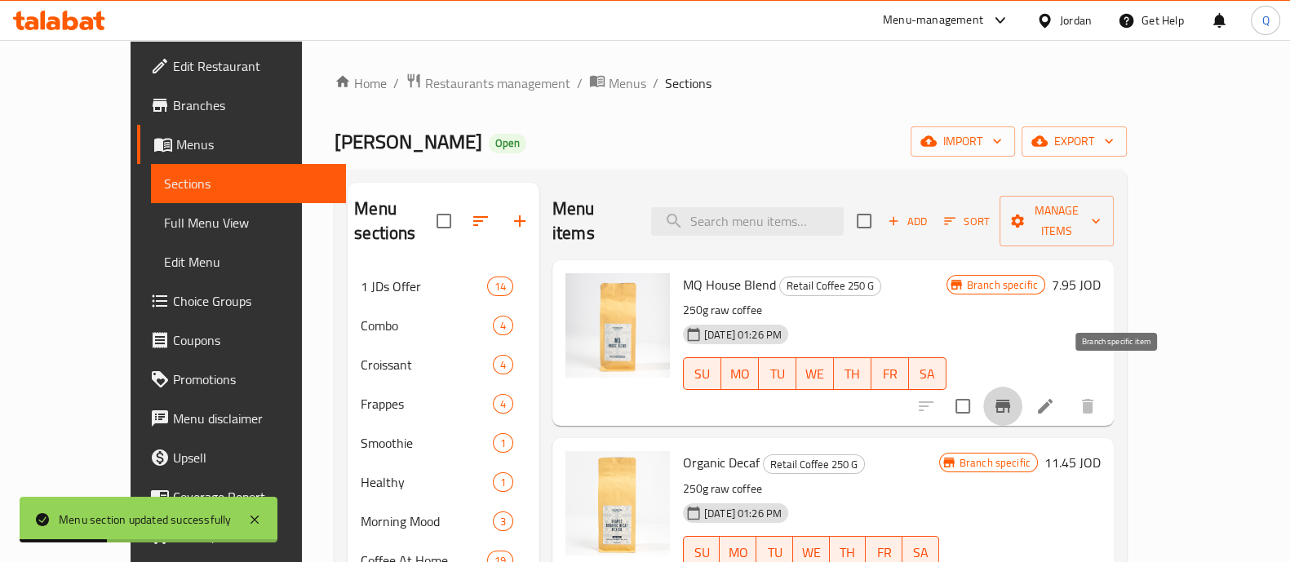
click at [1013, 397] on icon "Branch-specific-item" at bounding box center [1003, 407] width 20 height 20
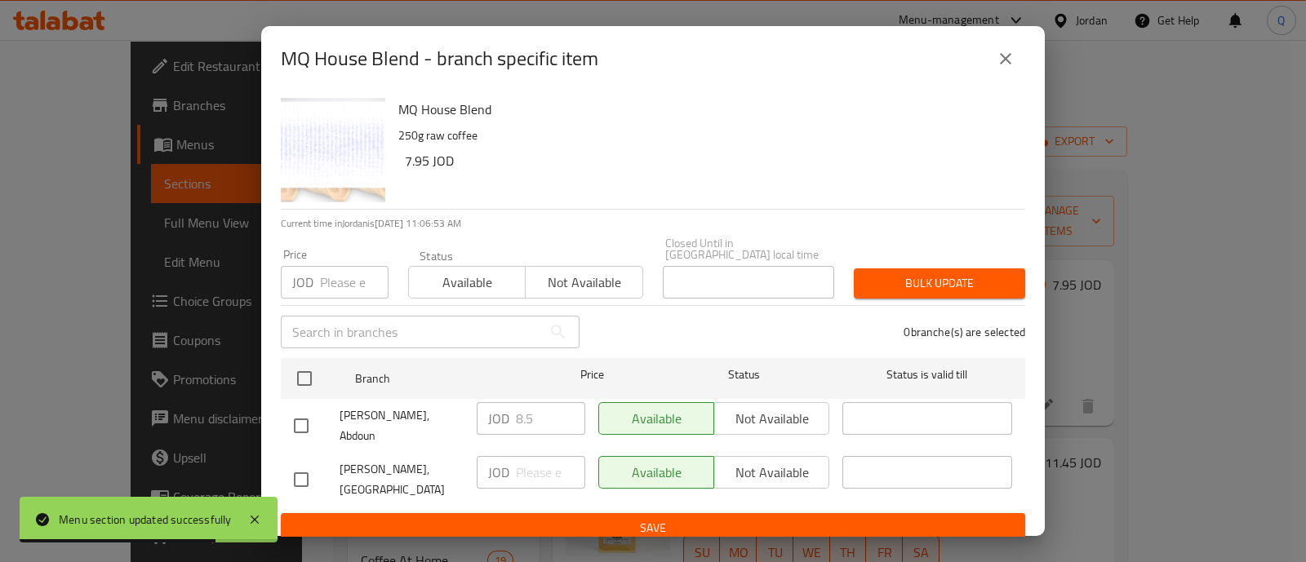
click at [1009, 56] on icon "close" at bounding box center [1005, 59] width 20 height 20
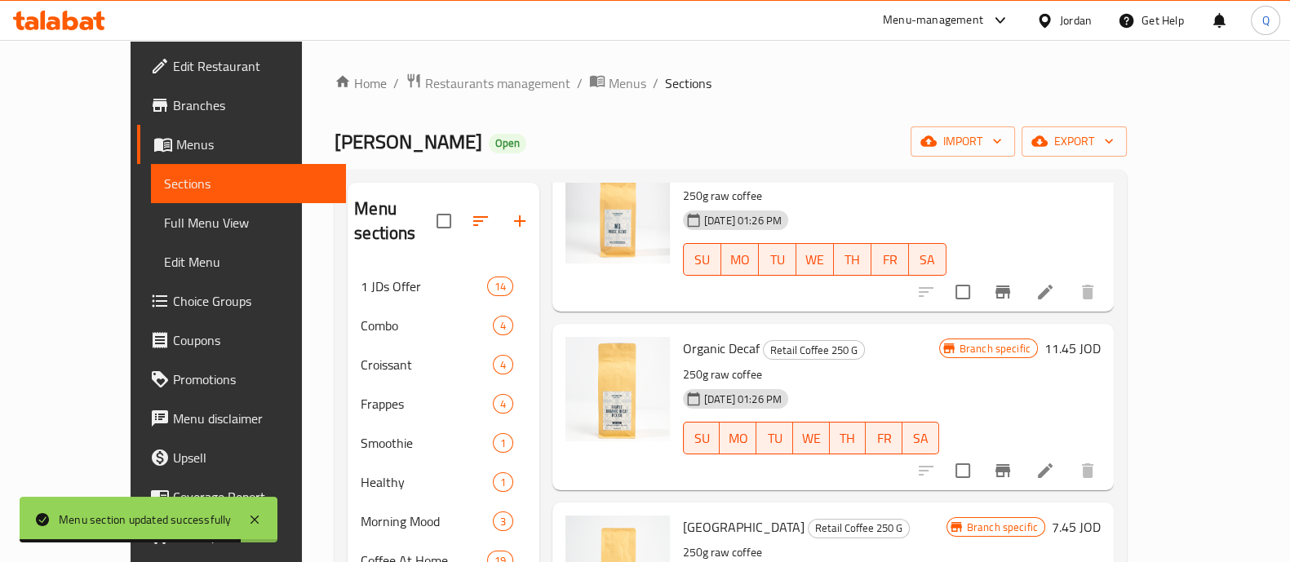
scroll to position [203, 0]
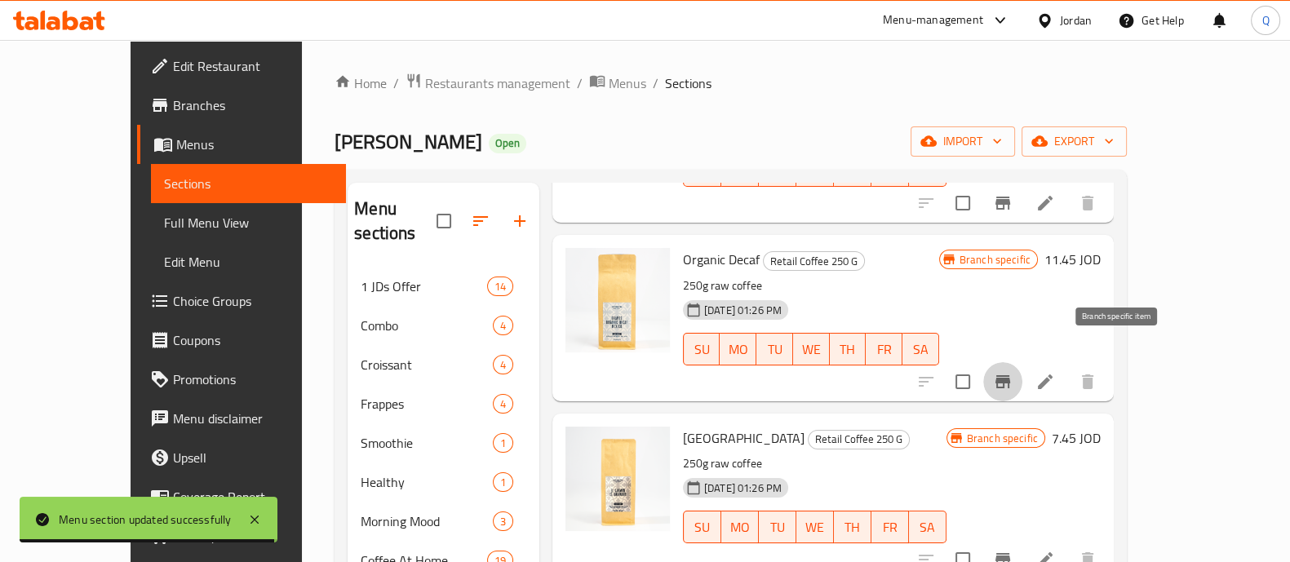
click at [1010, 375] on icon "Branch-specific-item" at bounding box center [1002, 381] width 15 height 13
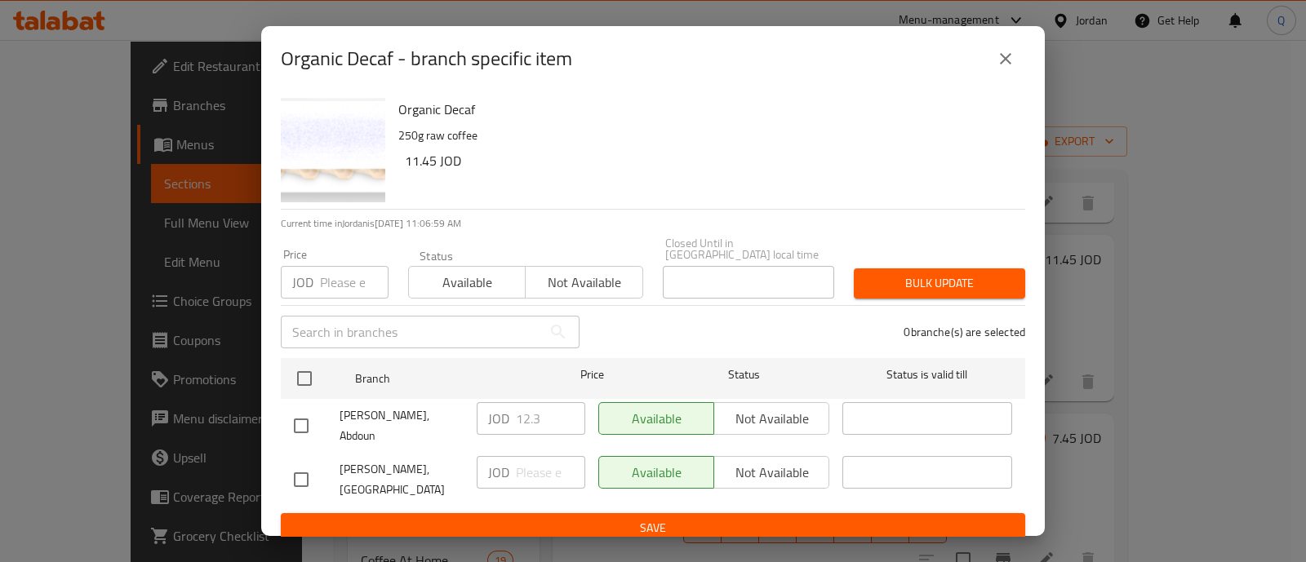
click at [1006, 60] on icon "close" at bounding box center [1005, 59] width 20 height 20
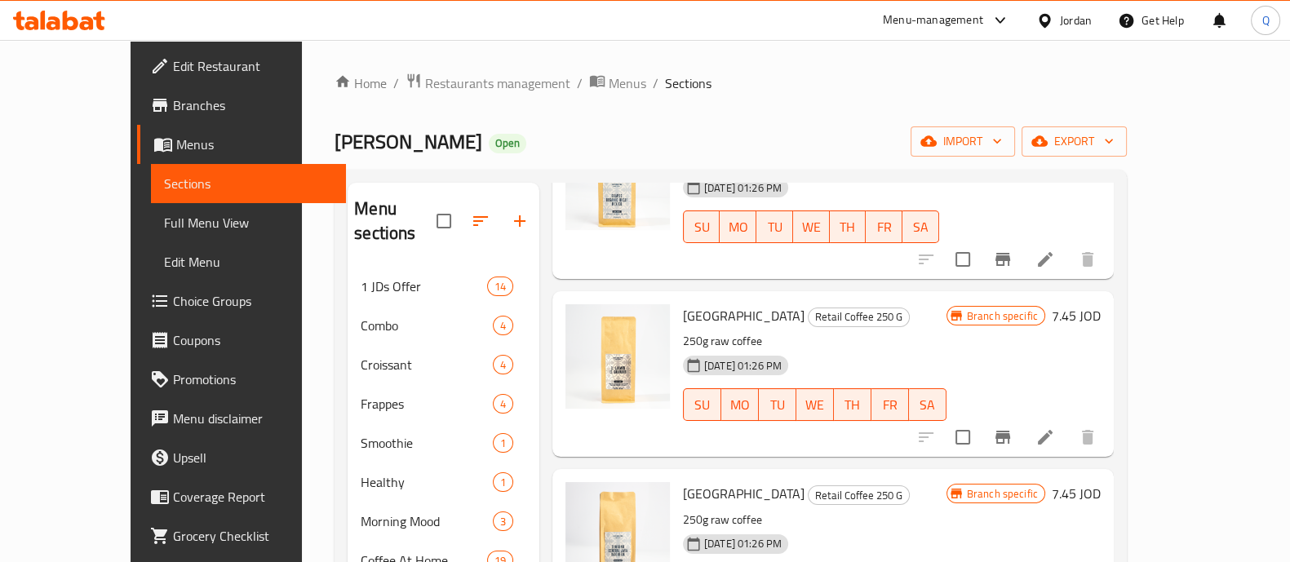
scroll to position [407, 0]
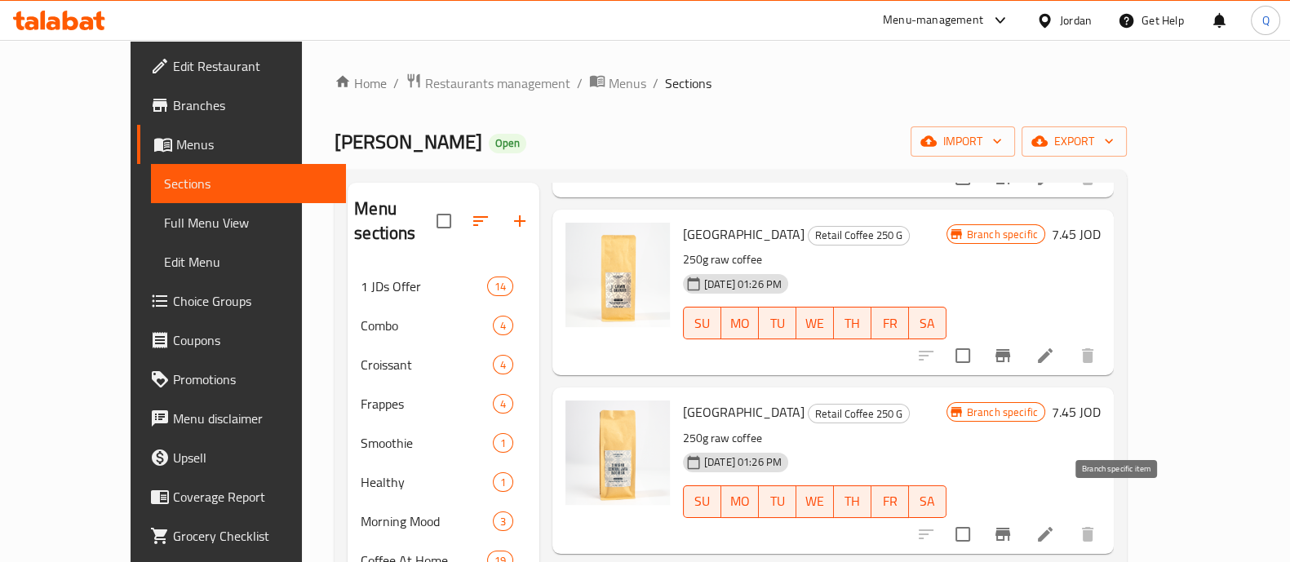
click at [1022, 515] on button "Branch-specific-item" at bounding box center [1002, 534] width 39 height 39
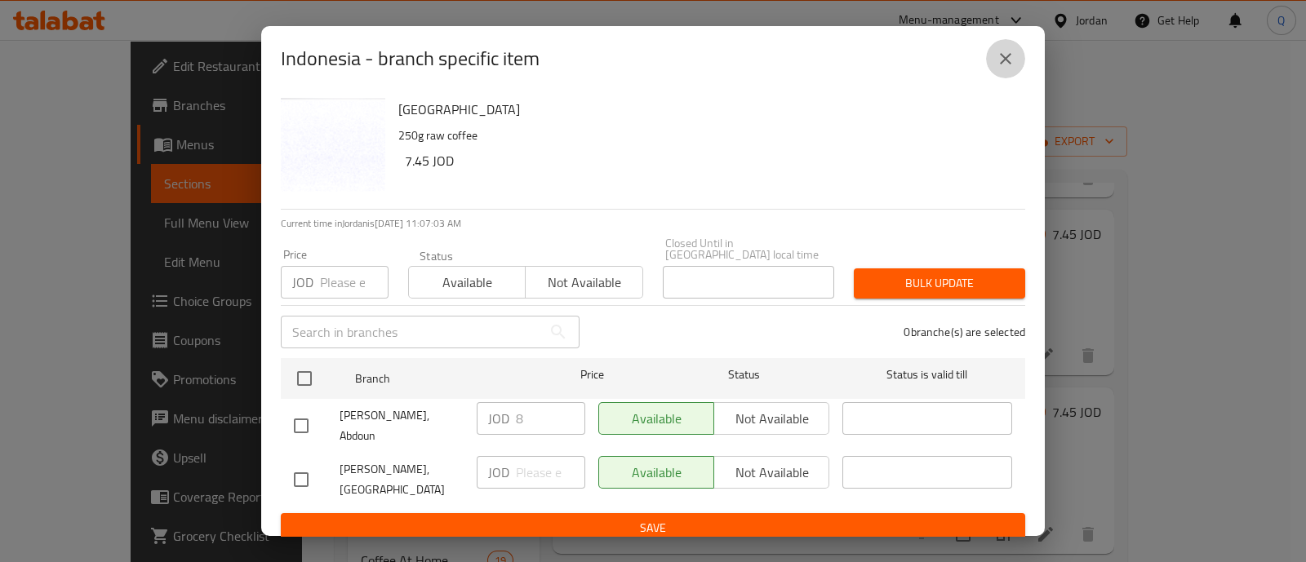
click at [1002, 59] on icon "close" at bounding box center [1005, 59] width 20 height 20
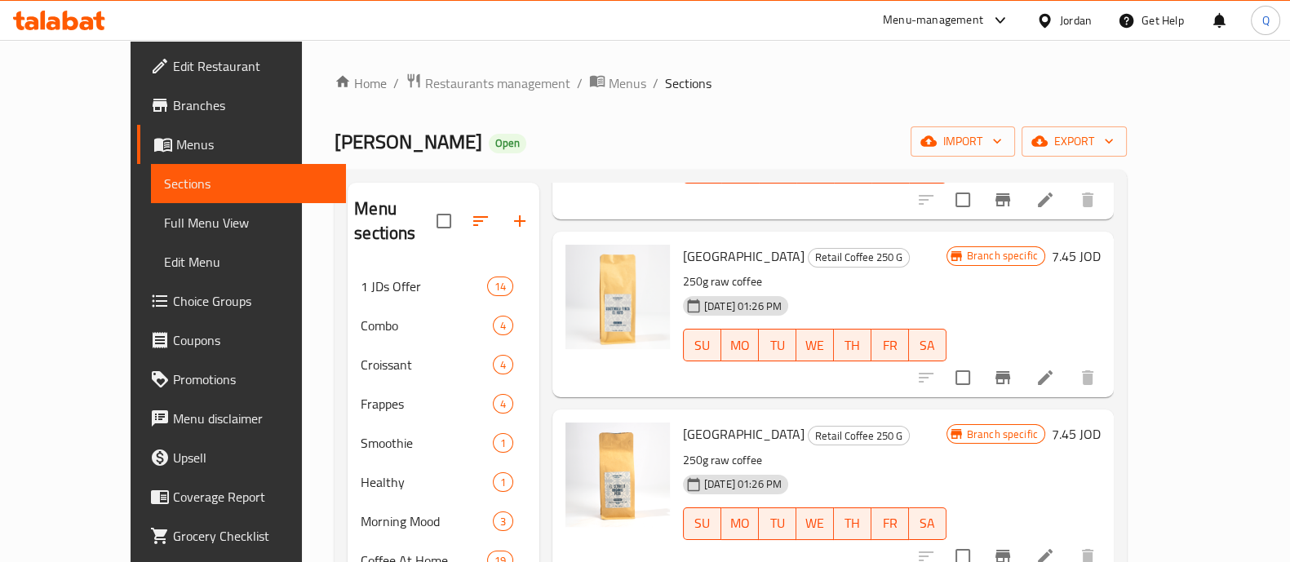
scroll to position [815, 0]
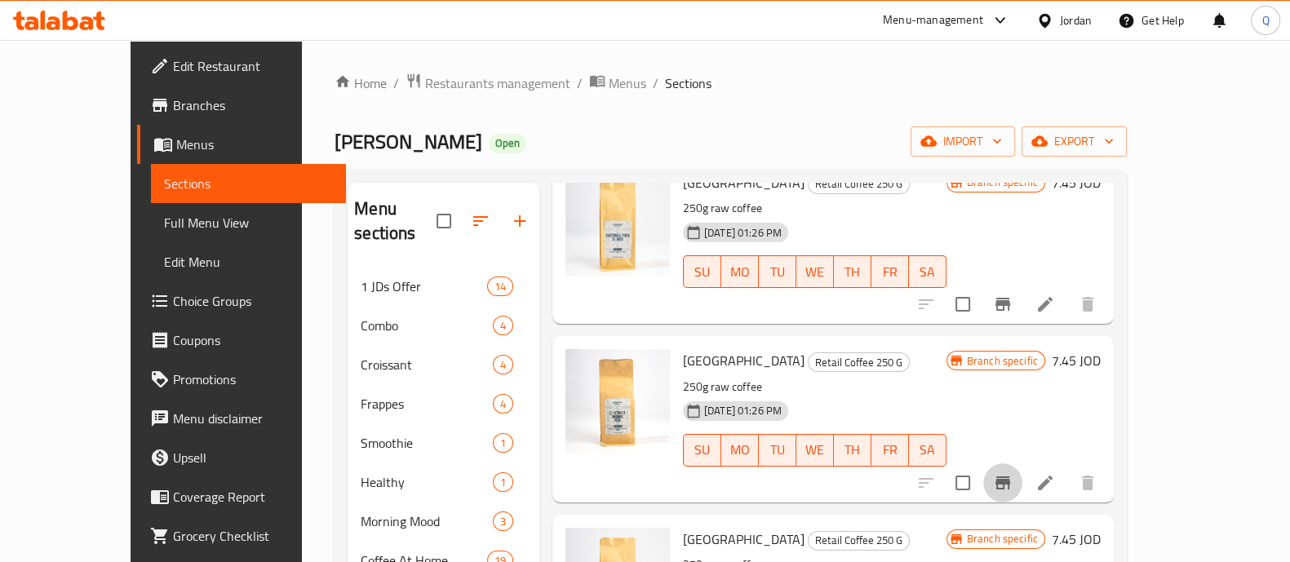
click at [1010, 477] on icon "Branch-specific-item" at bounding box center [1002, 483] width 15 height 13
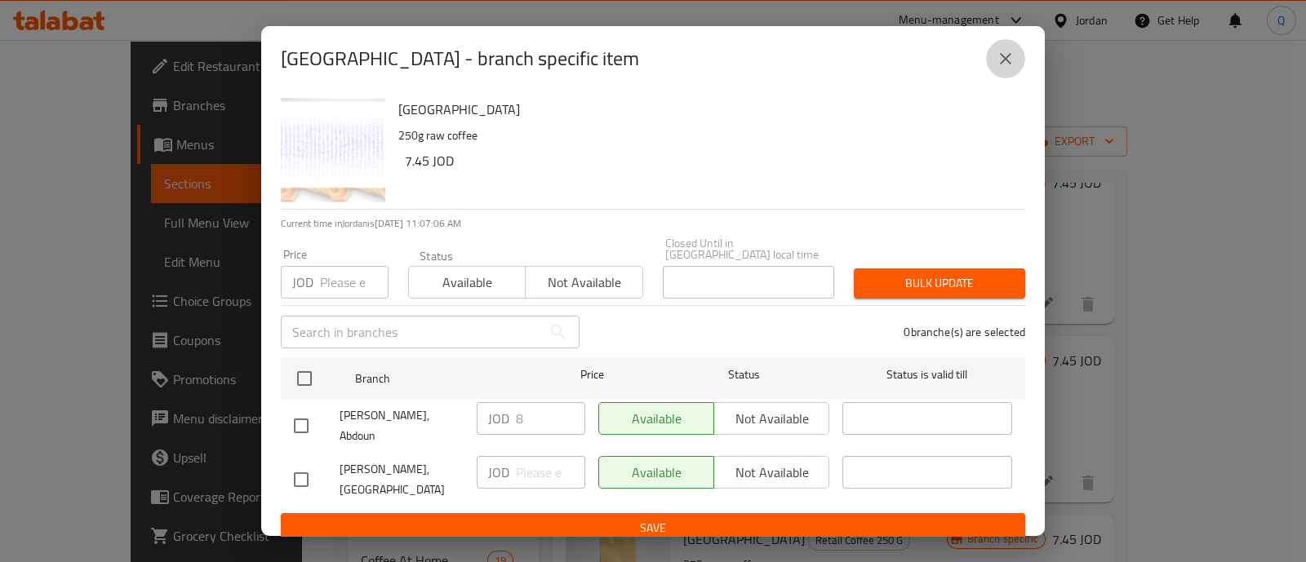
click at [1009, 69] on icon "close" at bounding box center [1005, 59] width 20 height 20
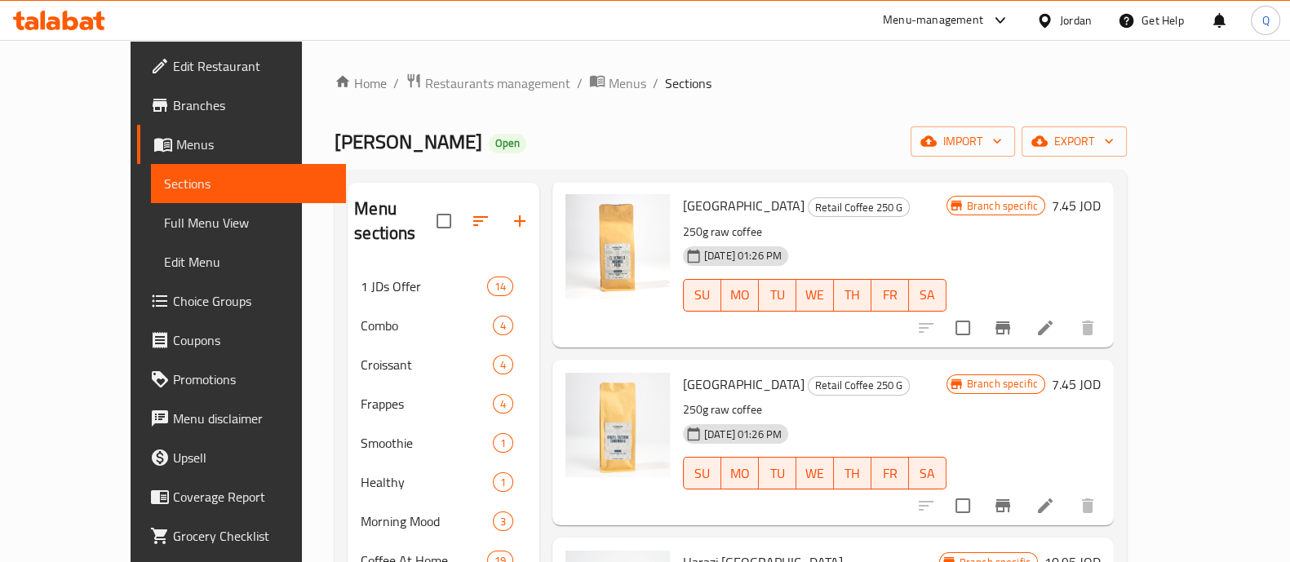
scroll to position [1122, 0]
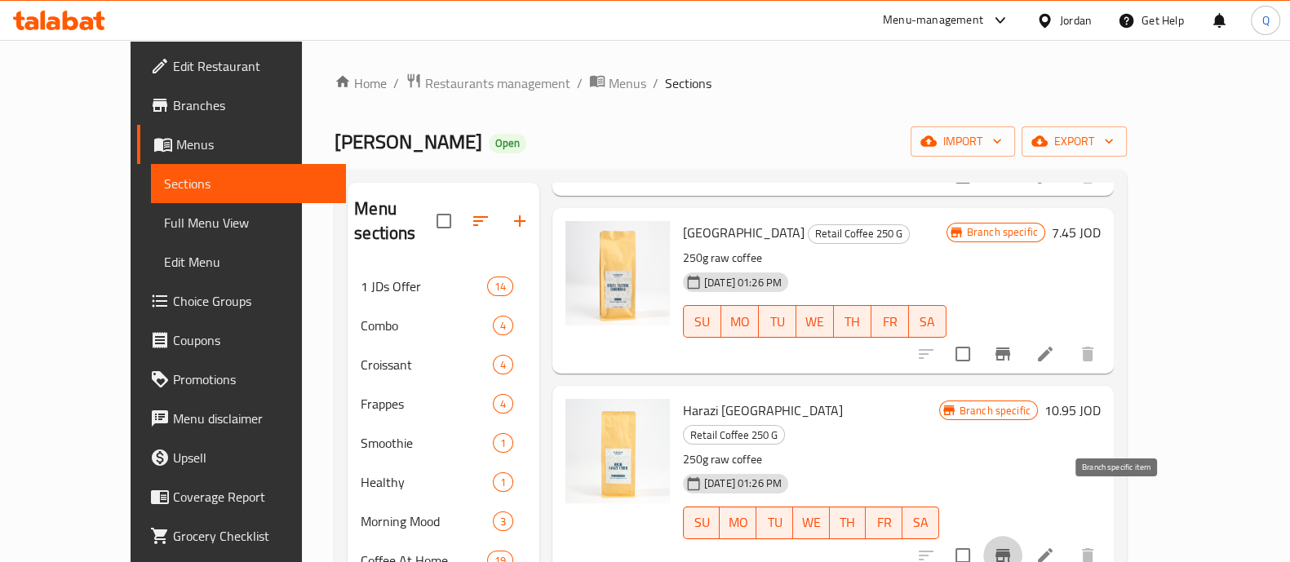
click at [1022, 536] on button "Branch-specific-item" at bounding box center [1002, 555] width 39 height 39
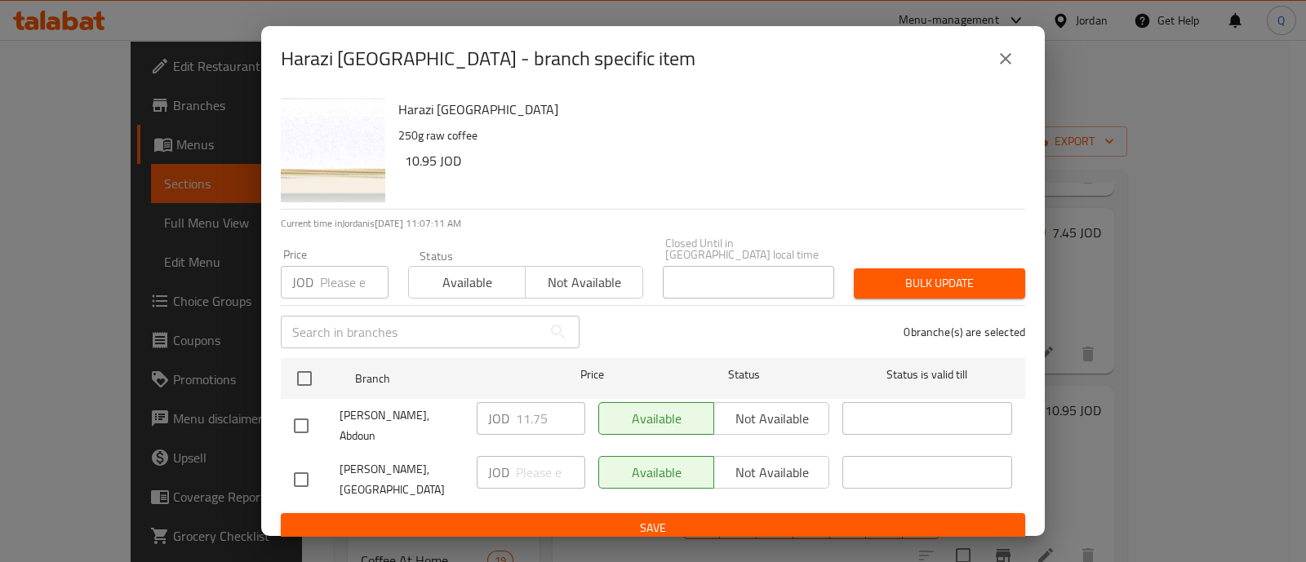
click at [1003, 49] on button "close" at bounding box center [1005, 58] width 39 height 39
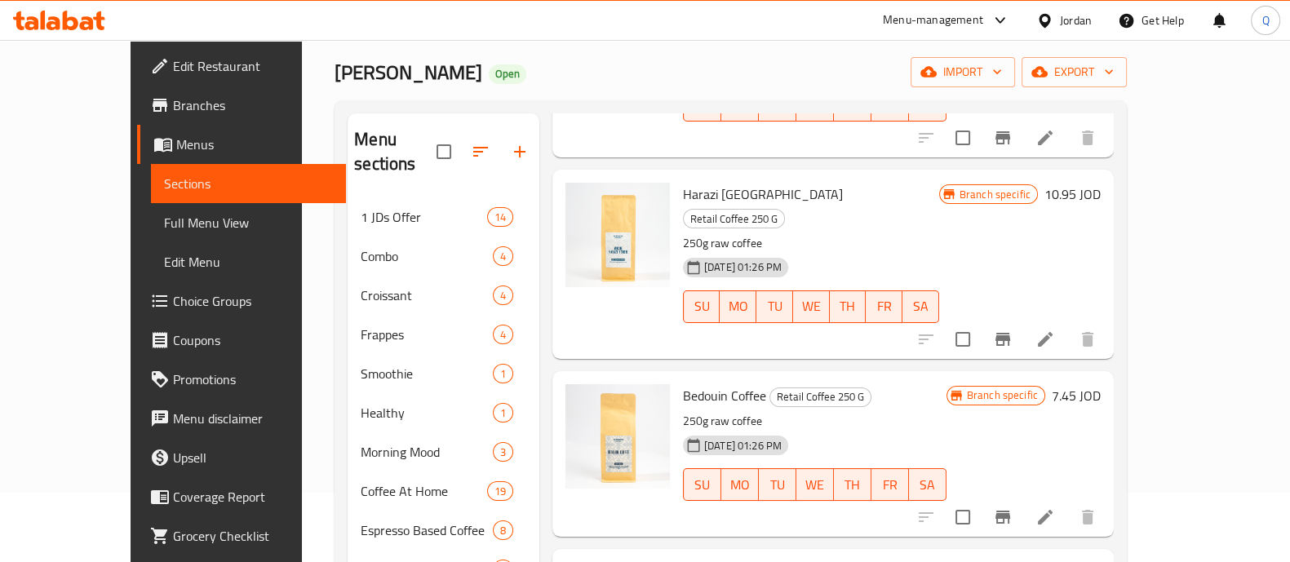
scroll to position [101, 0]
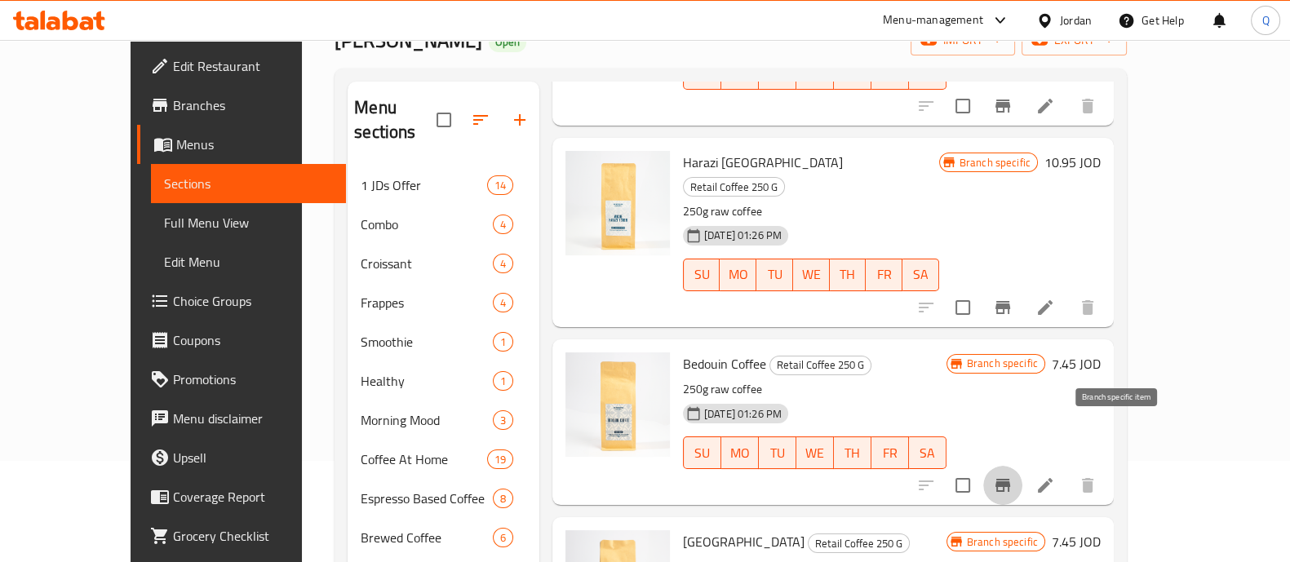
click at [1022, 466] on button "Branch-specific-item" at bounding box center [1002, 485] width 39 height 39
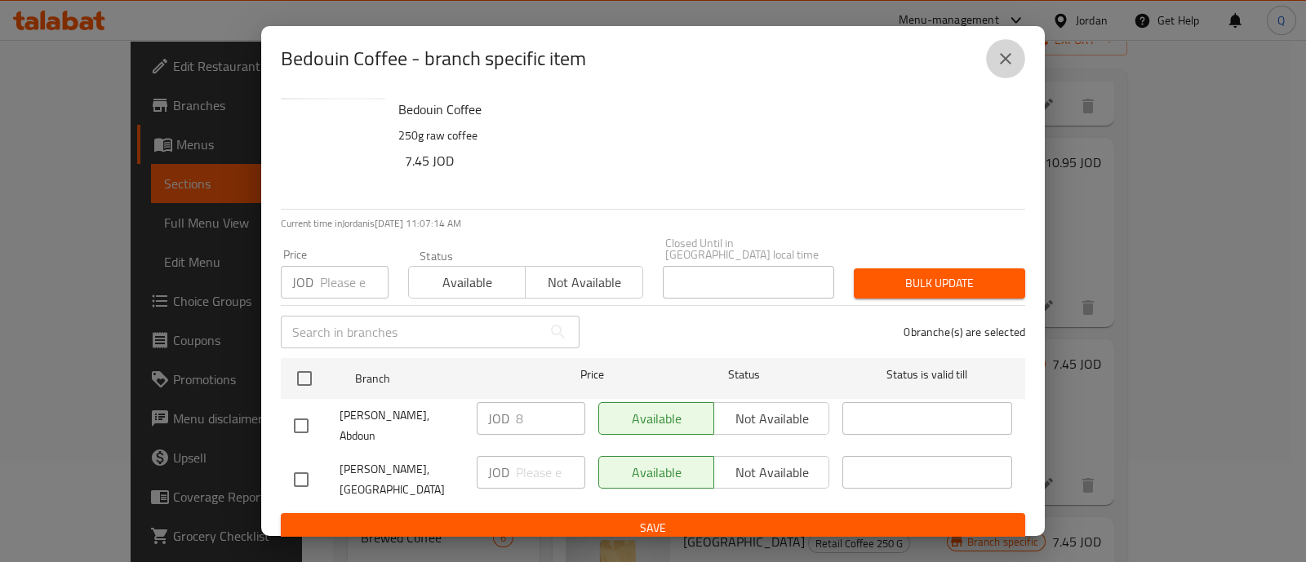
click at [1014, 67] on icon "close" at bounding box center [1005, 59] width 20 height 20
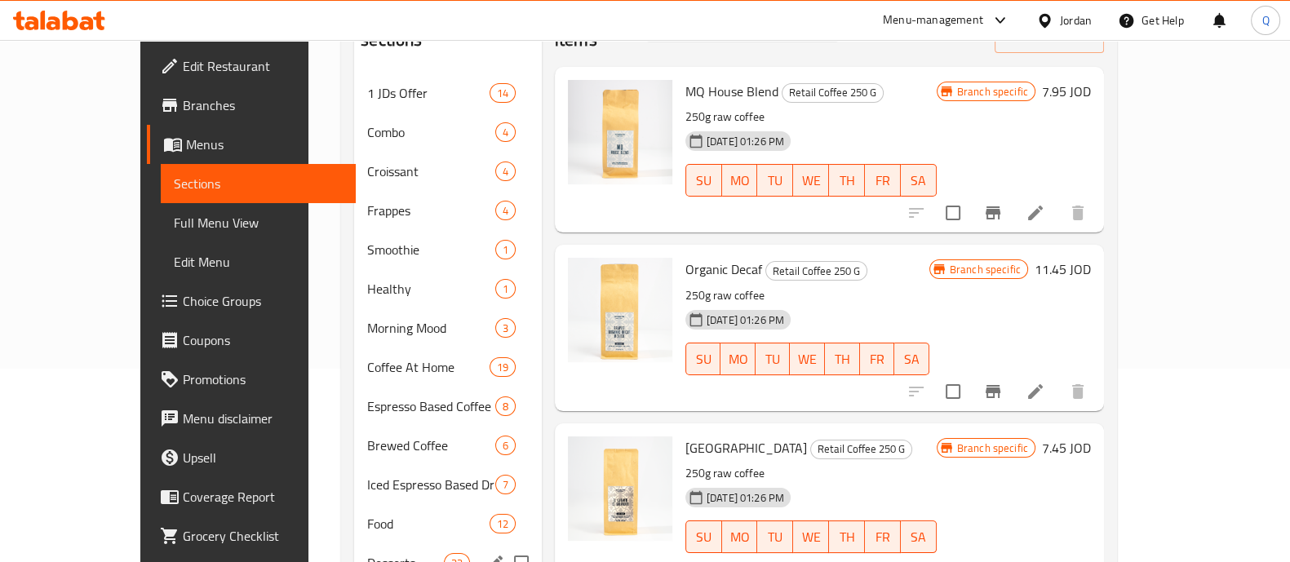
scroll to position [306, 0]
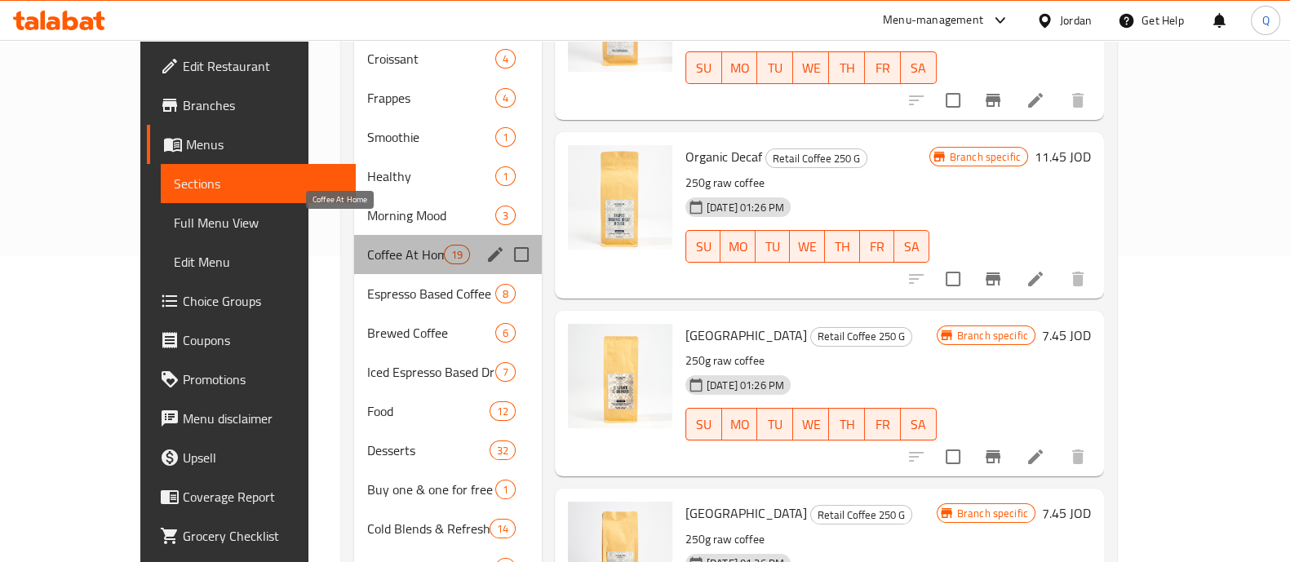
click at [367, 245] on span "Coffee At Home" at bounding box center [405, 255] width 76 height 20
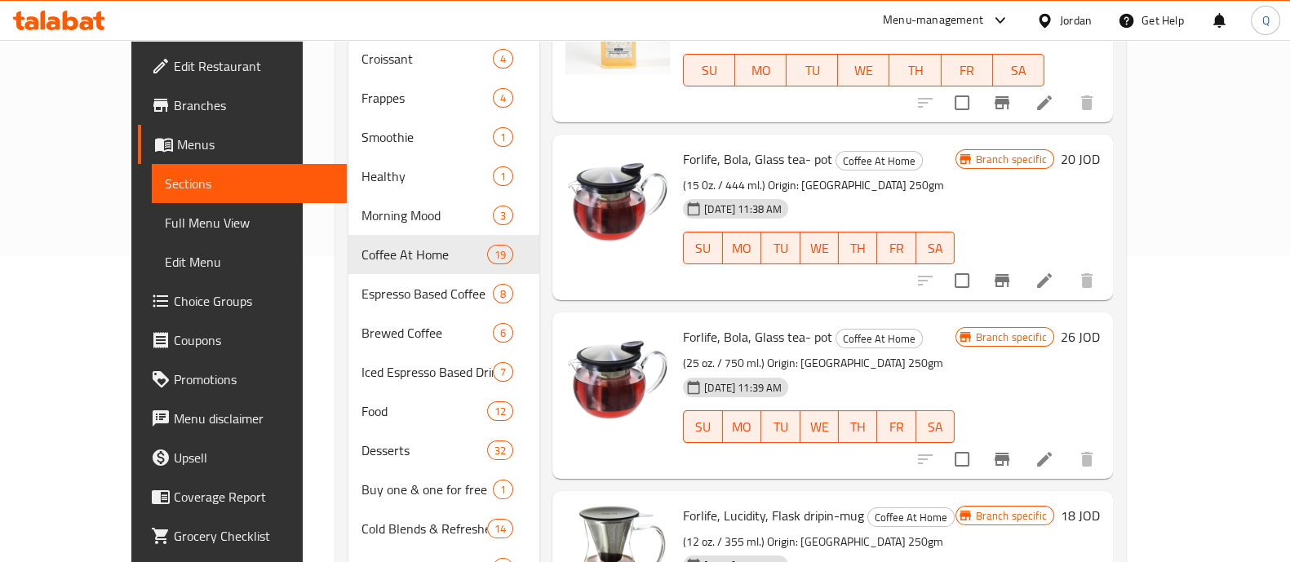
scroll to position [1529, 0]
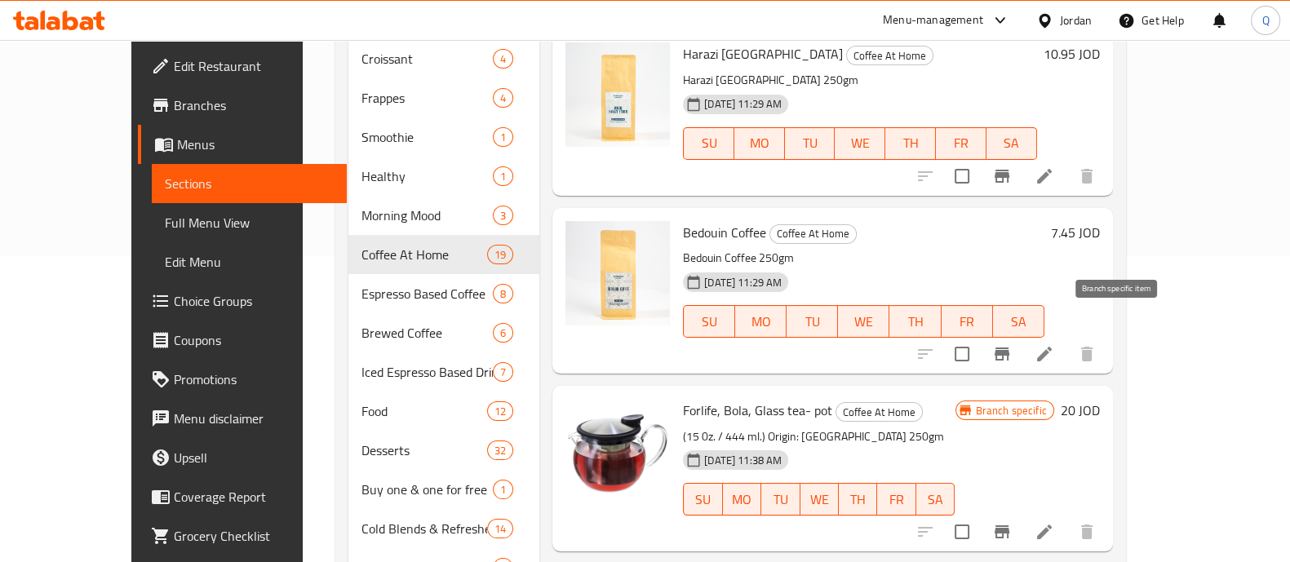
click at [1012, 344] on icon "Branch-specific-item" at bounding box center [1002, 354] width 20 height 20
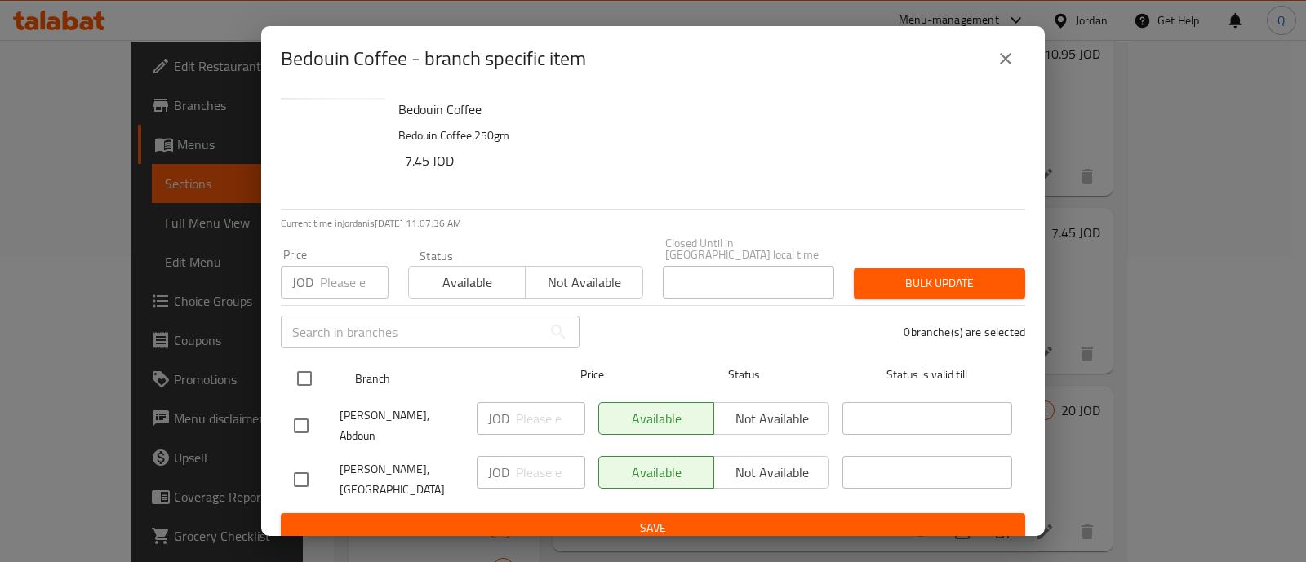
click at [309, 375] on input "checkbox" at bounding box center [304, 378] width 34 height 34
checkbox input "true"
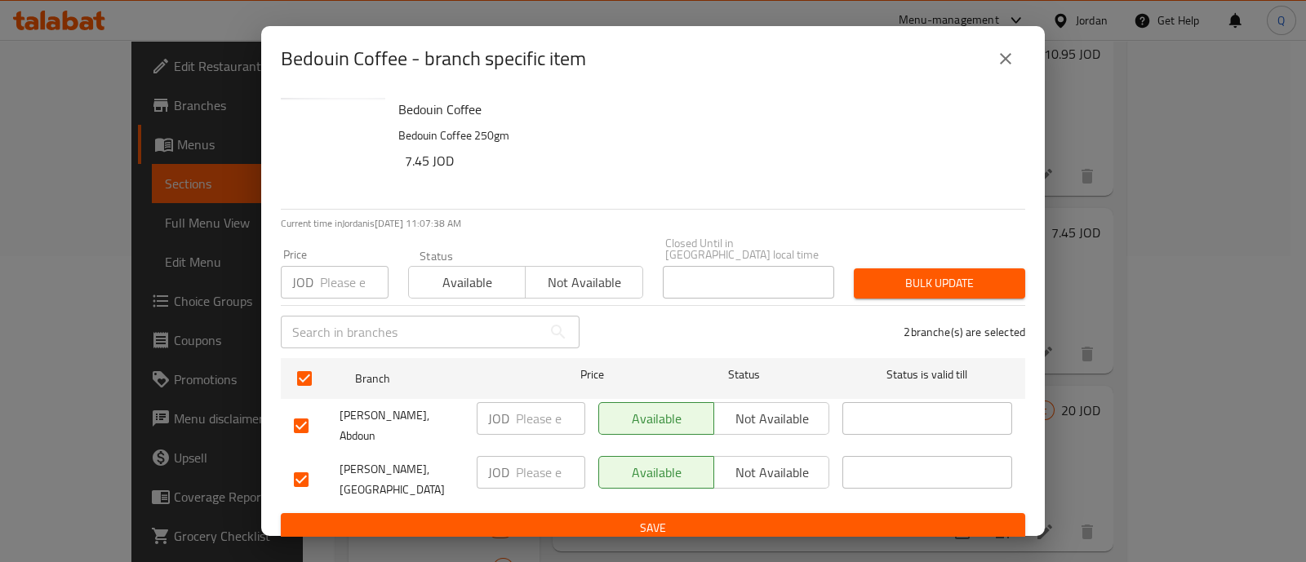
click at [531, 412] on input "number" at bounding box center [550, 418] width 69 height 33
type input "8"
click at [550, 518] on span "Save" at bounding box center [653, 528] width 718 height 20
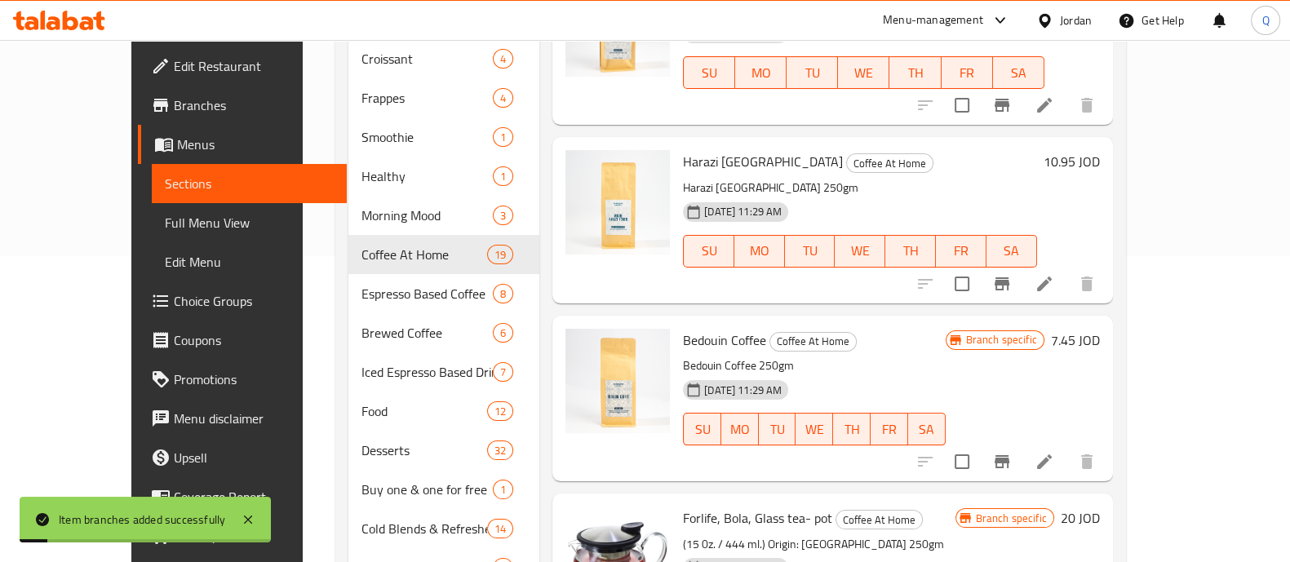
scroll to position [1325, 0]
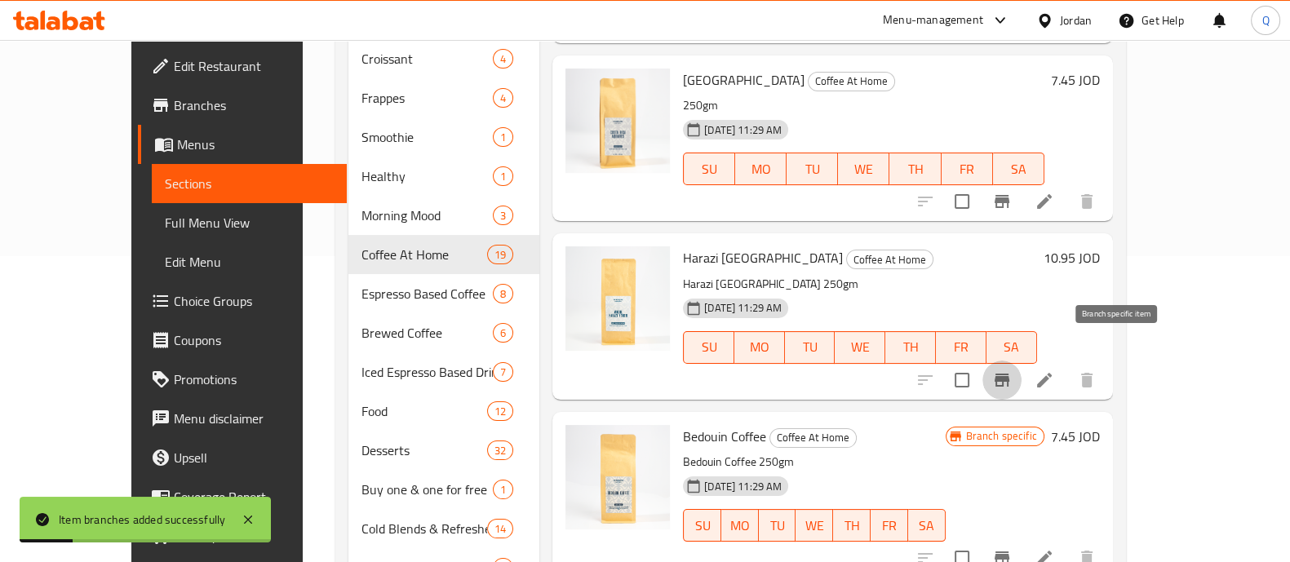
click at [1022, 361] on button "Branch-specific-item" at bounding box center [1001, 380] width 39 height 39
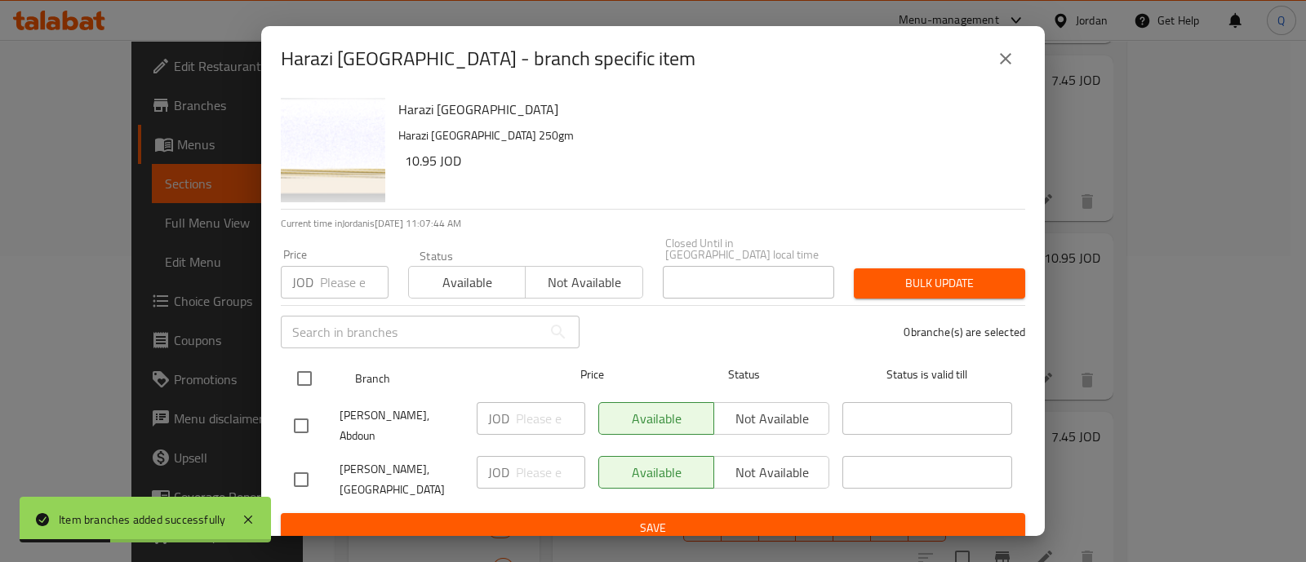
click at [313, 379] on input "checkbox" at bounding box center [304, 378] width 34 height 34
checkbox input "true"
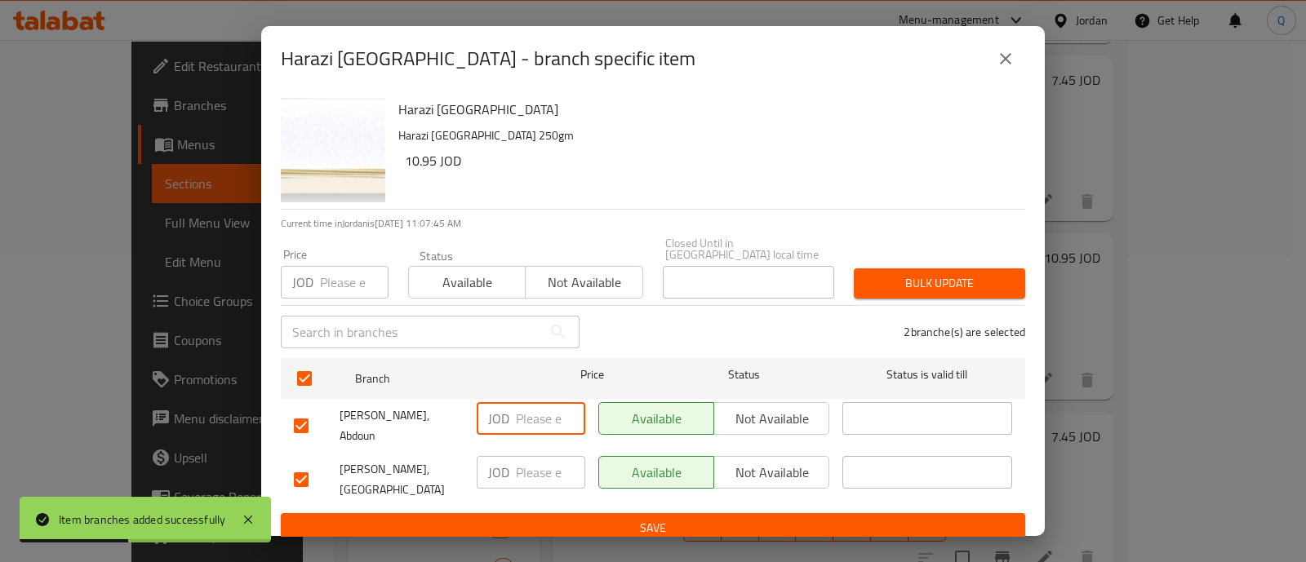
click at [525, 423] on input "number" at bounding box center [550, 418] width 69 height 33
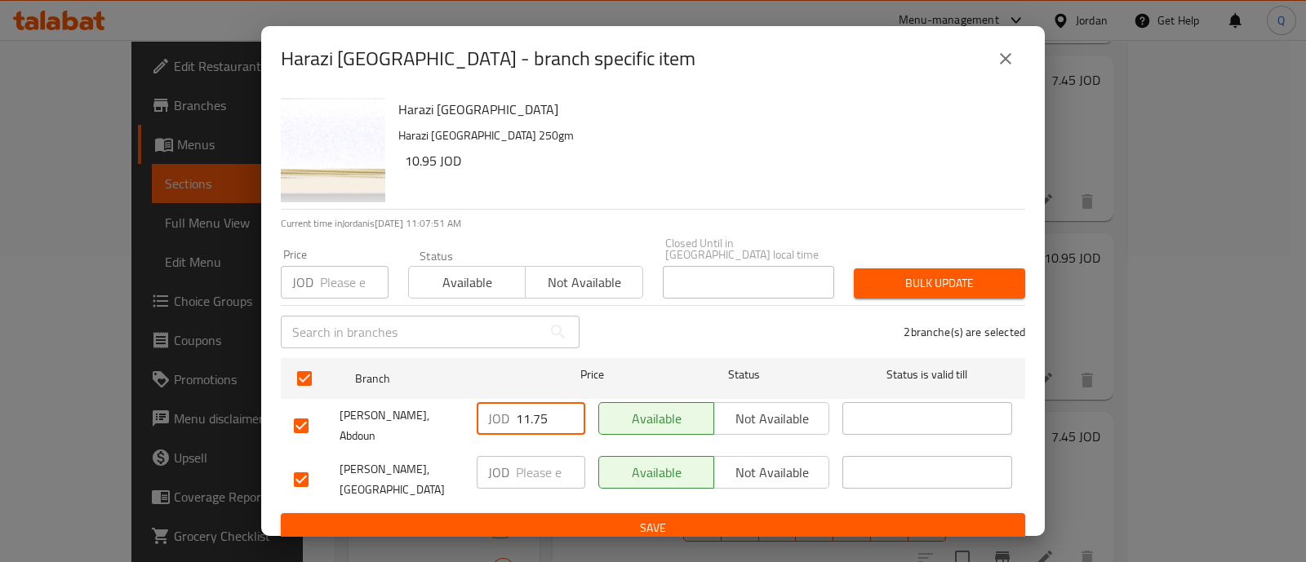
type input "11.75"
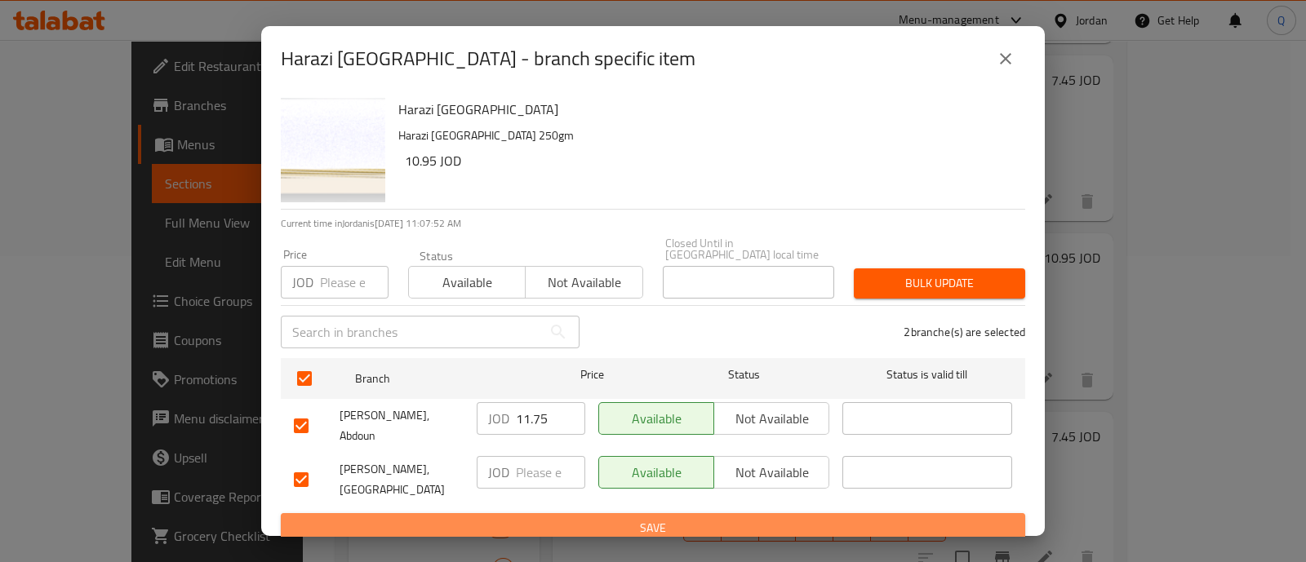
click at [597, 513] on button "Save" at bounding box center [653, 528] width 744 height 30
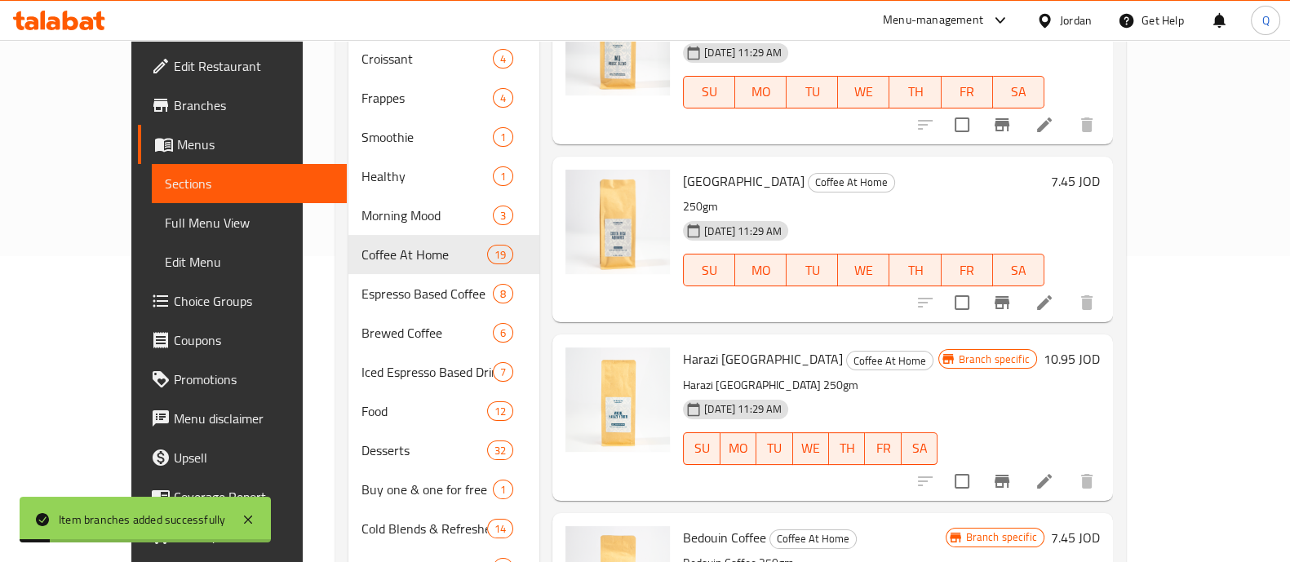
scroll to position [1020, 0]
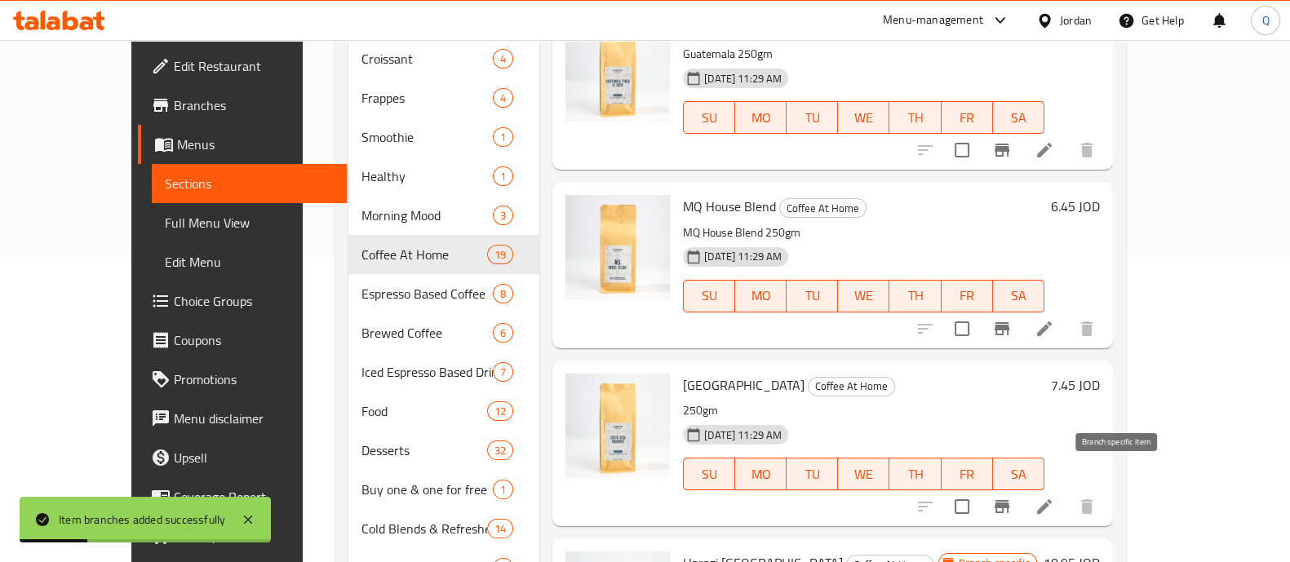
click at [1012, 497] on icon "Branch-specific-item" at bounding box center [1002, 507] width 20 height 20
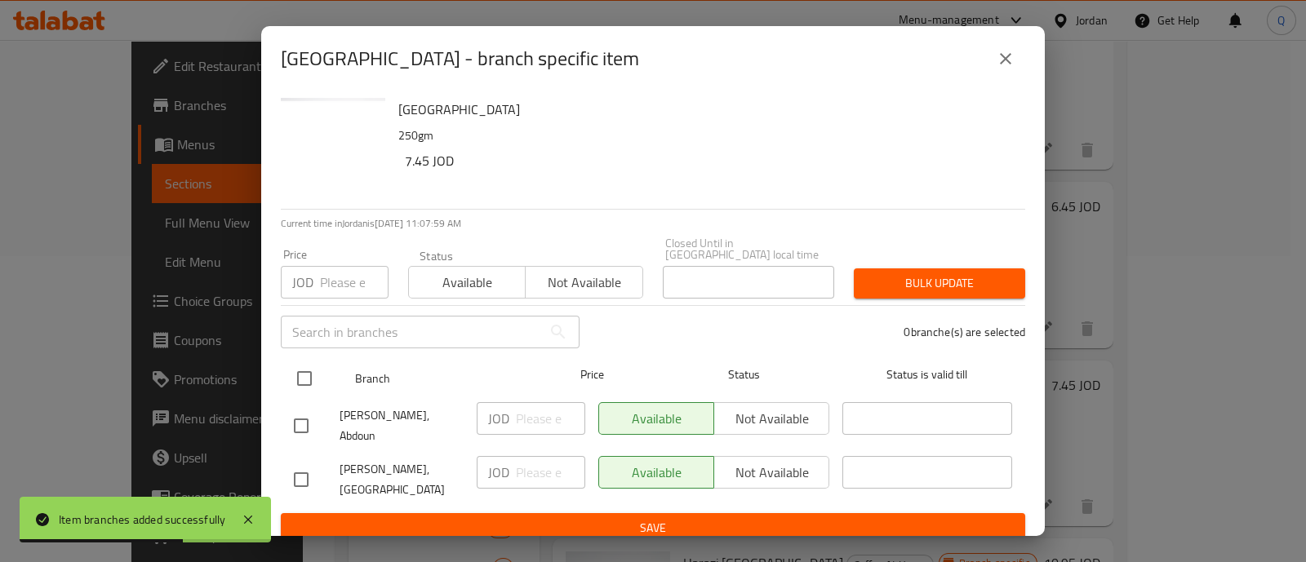
click at [302, 378] on input "checkbox" at bounding box center [304, 378] width 34 height 34
checkbox input "true"
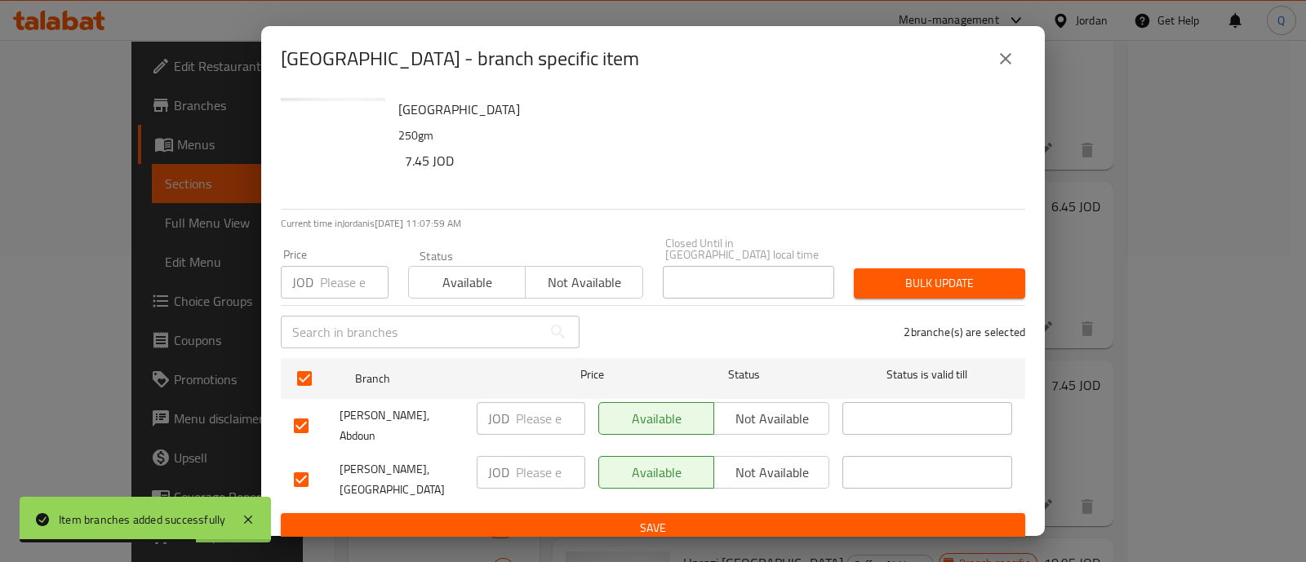
click at [549, 414] on input "number" at bounding box center [550, 418] width 69 height 33
type input "8"
click at [543, 518] on span "Save" at bounding box center [653, 528] width 718 height 20
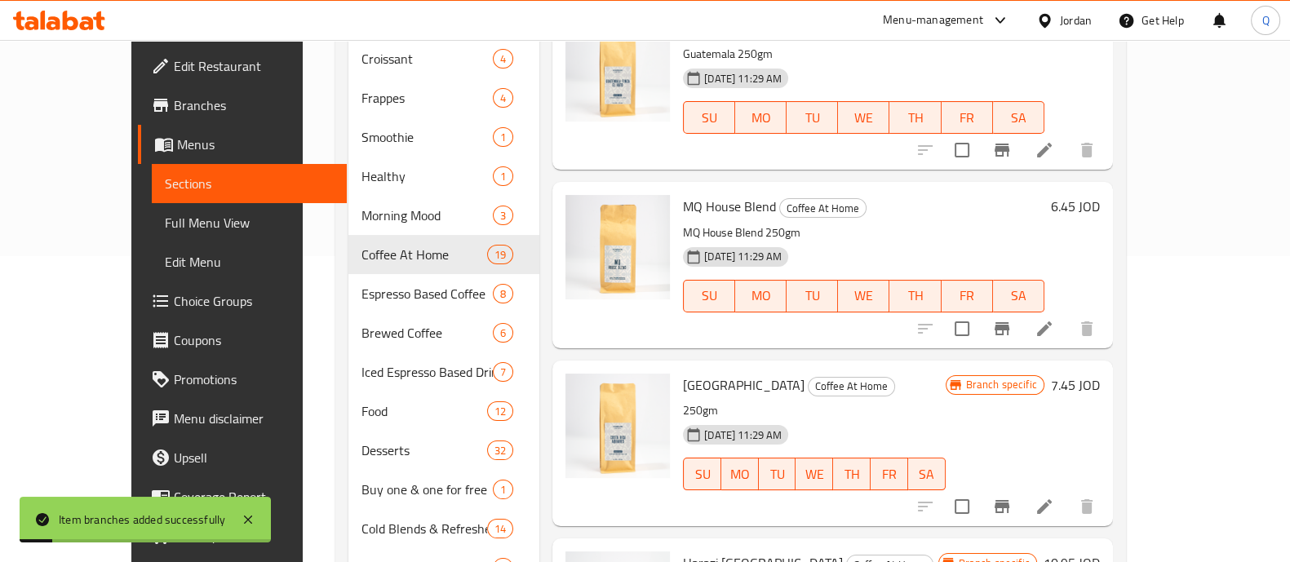
scroll to position [918, 0]
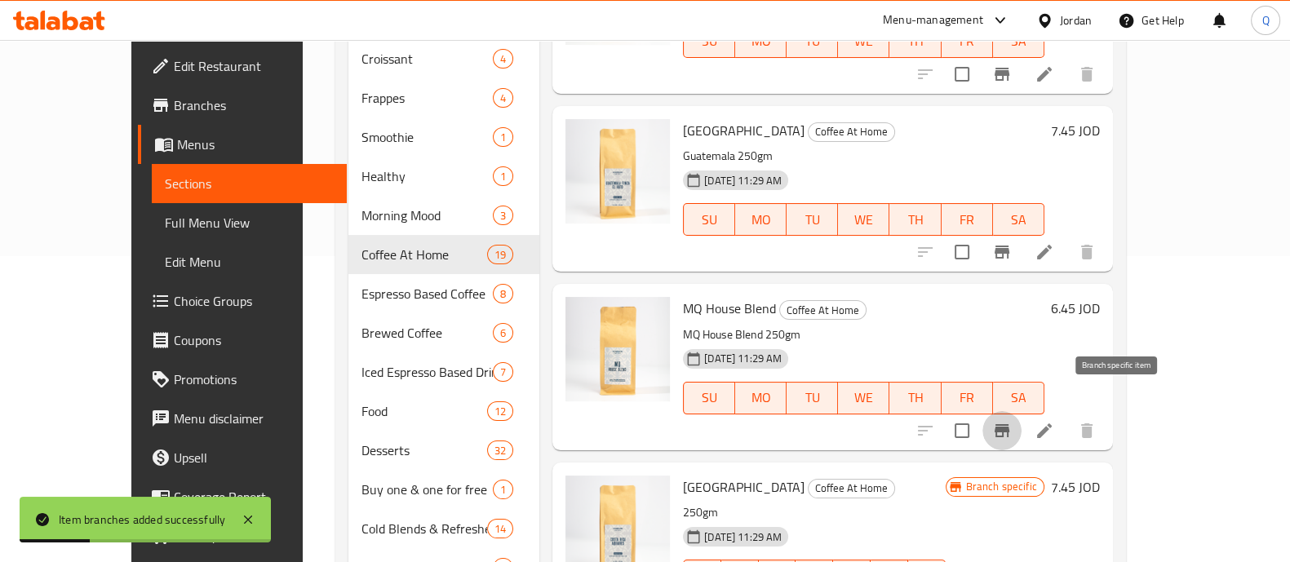
click at [1009, 424] on icon "Branch-specific-item" at bounding box center [1002, 430] width 15 height 13
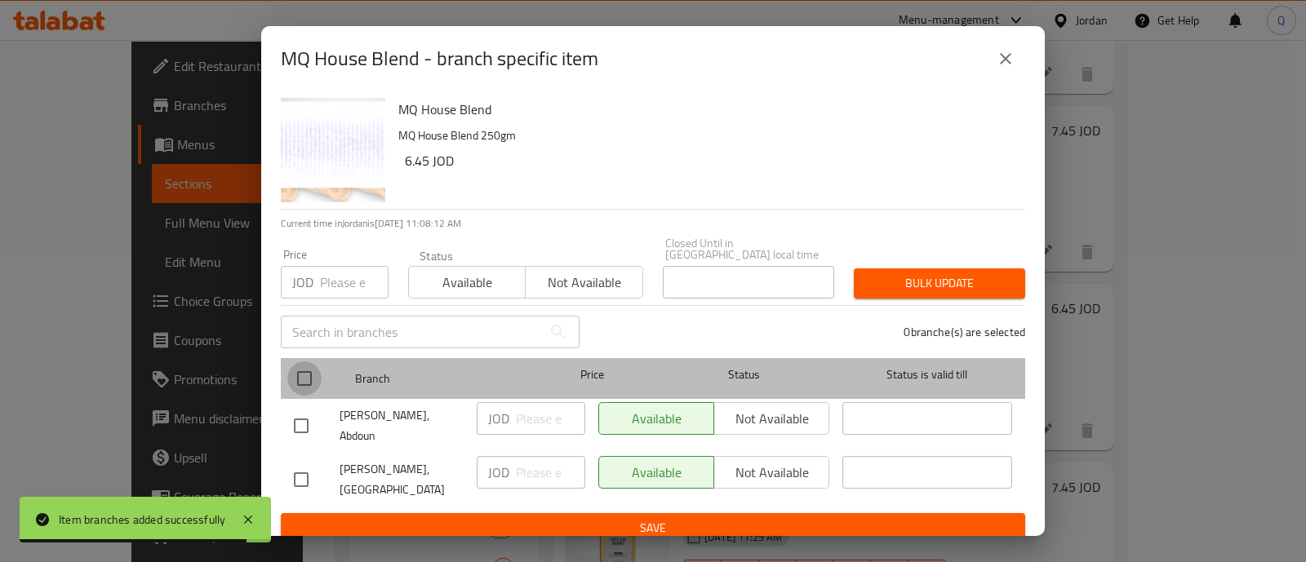
click at [310, 370] on input "checkbox" at bounding box center [304, 378] width 34 height 34
checkbox input "true"
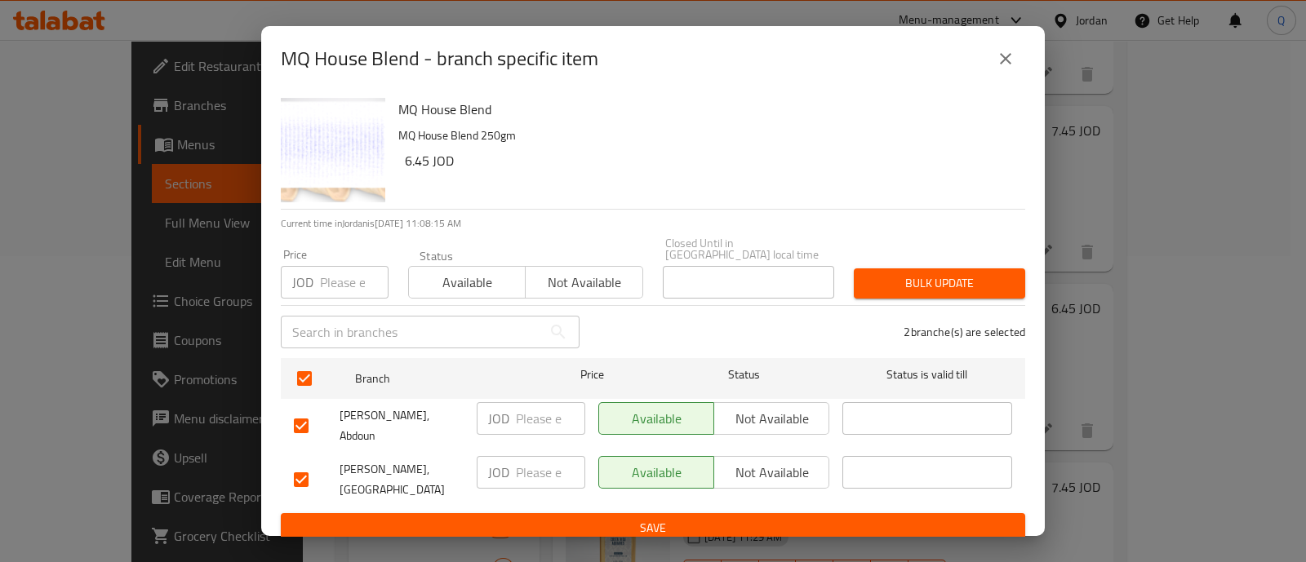
click at [536, 414] on input "number" at bounding box center [550, 418] width 69 height 33
type input "8.5"
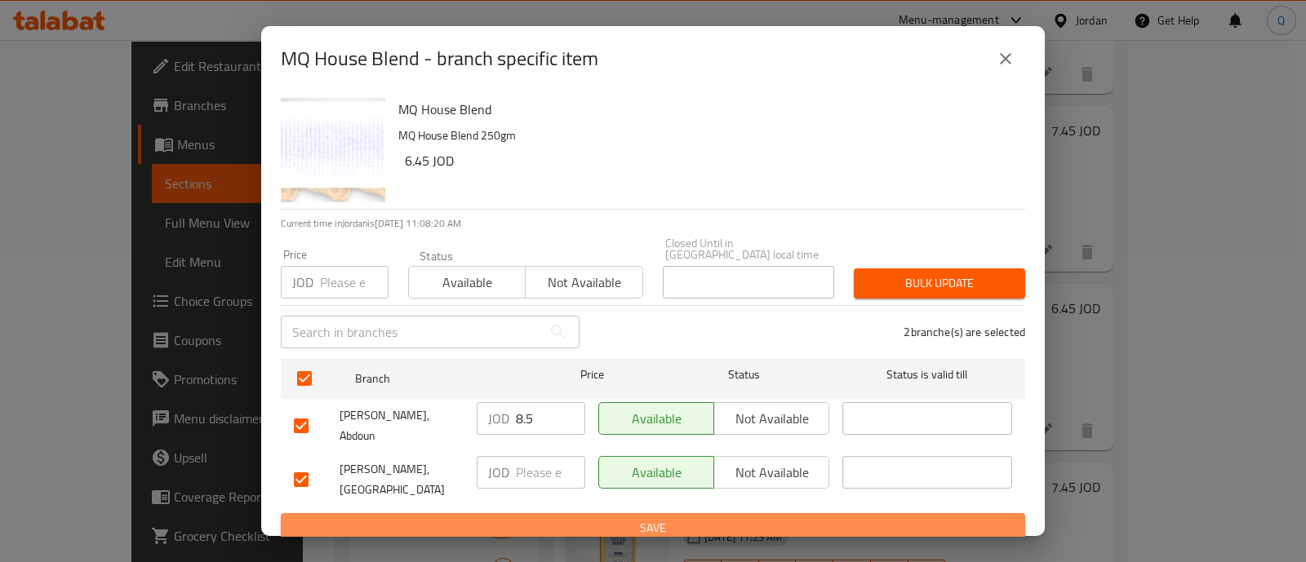
click at [537, 518] on span "Save" at bounding box center [653, 528] width 718 height 20
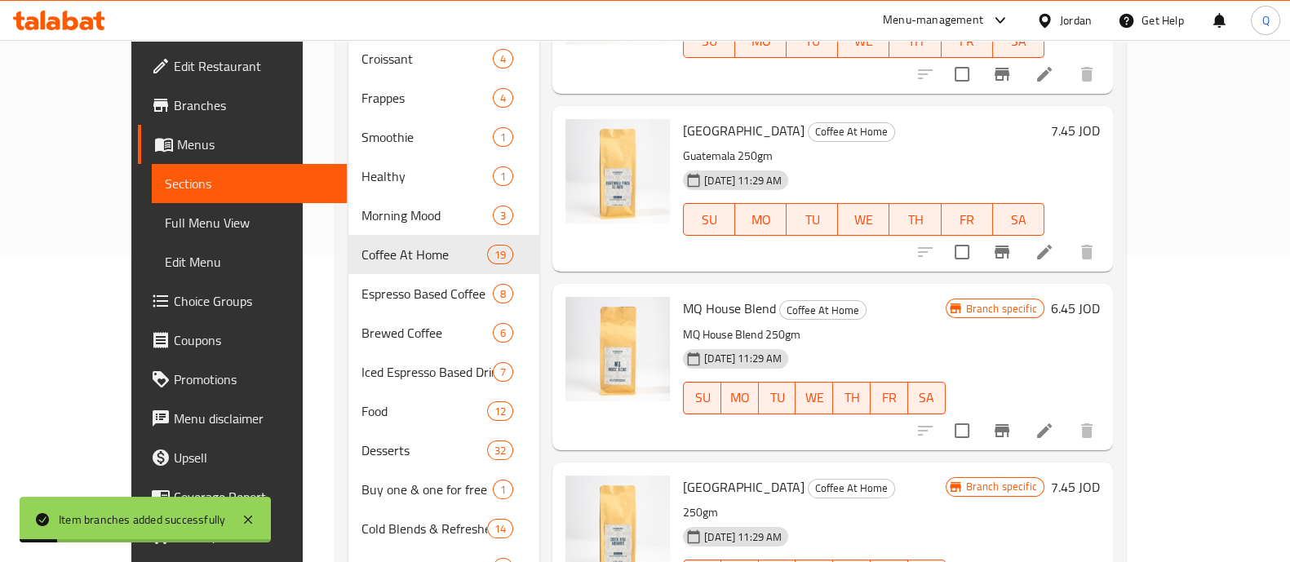
scroll to position [815, 0]
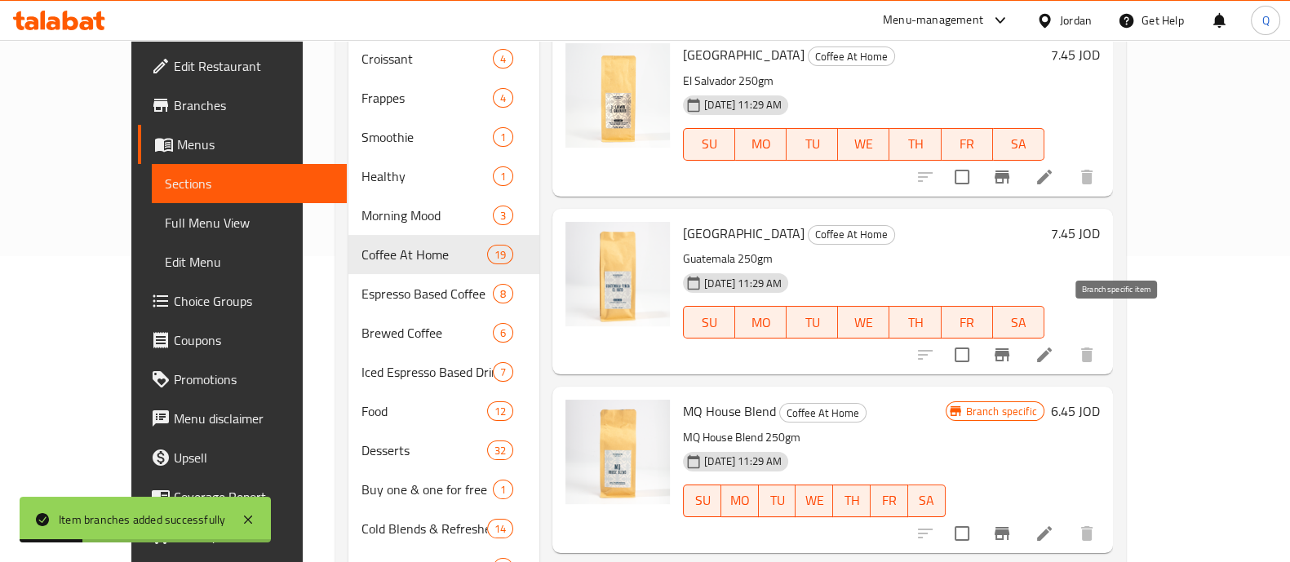
click at [1009, 348] on icon "Branch-specific-item" at bounding box center [1002, 354] width 15 height 13
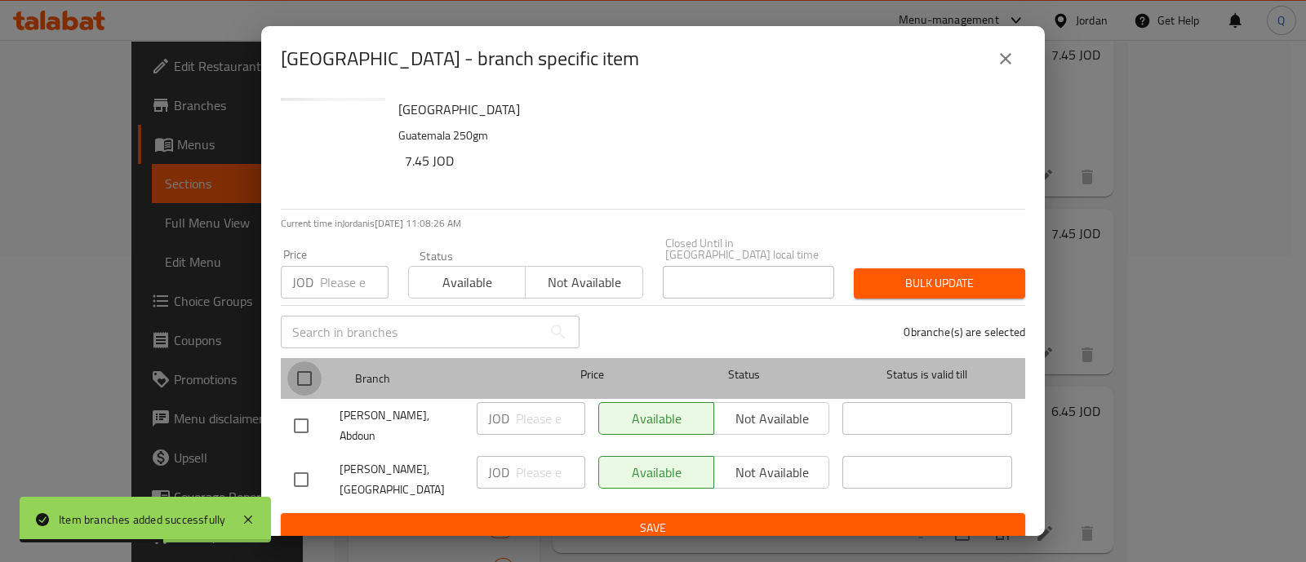
click at [313, 366] on input "checkbox" at bounding box center [304, 378] width 34 height 34
checkbox input "true"
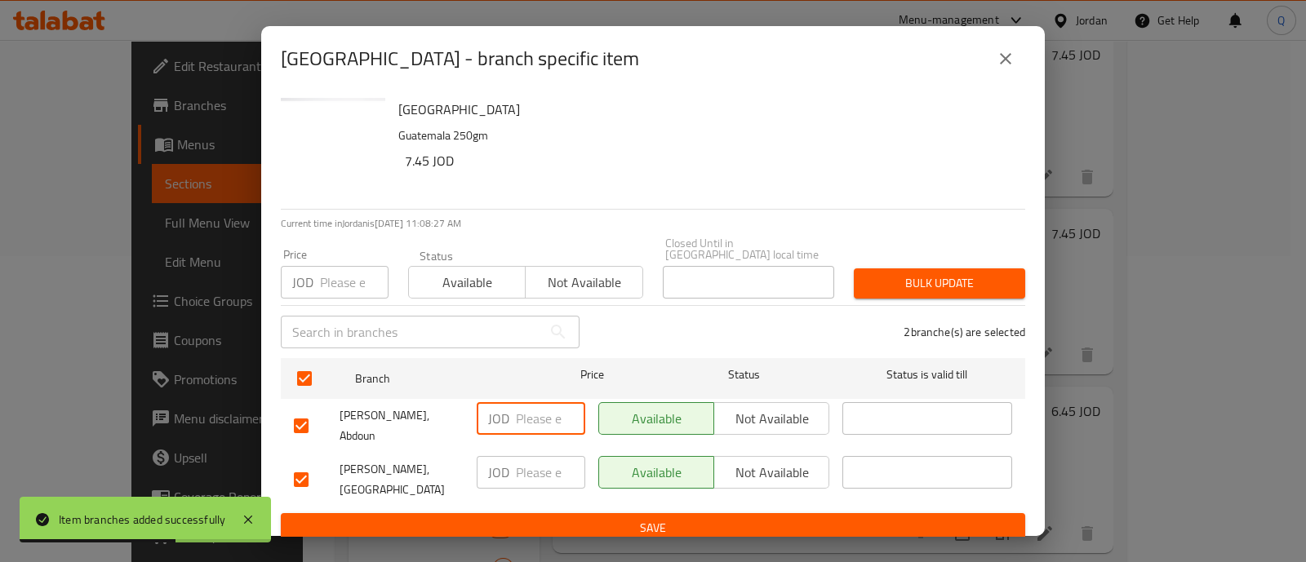
click at [541, 422] on input "number" at bounding box center [550, 418] width 69 height 33
type input "8"
click at [567, 518] on span "Save" at bounding box center [653, 528] width 718 height 20
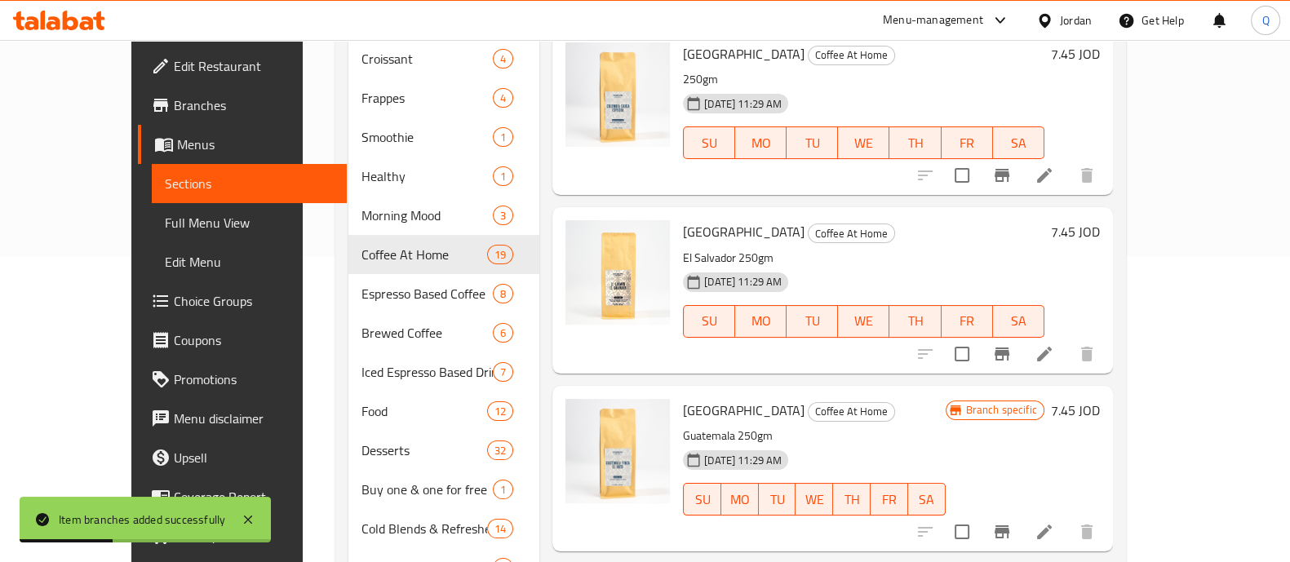
scroll to position [612, 0]
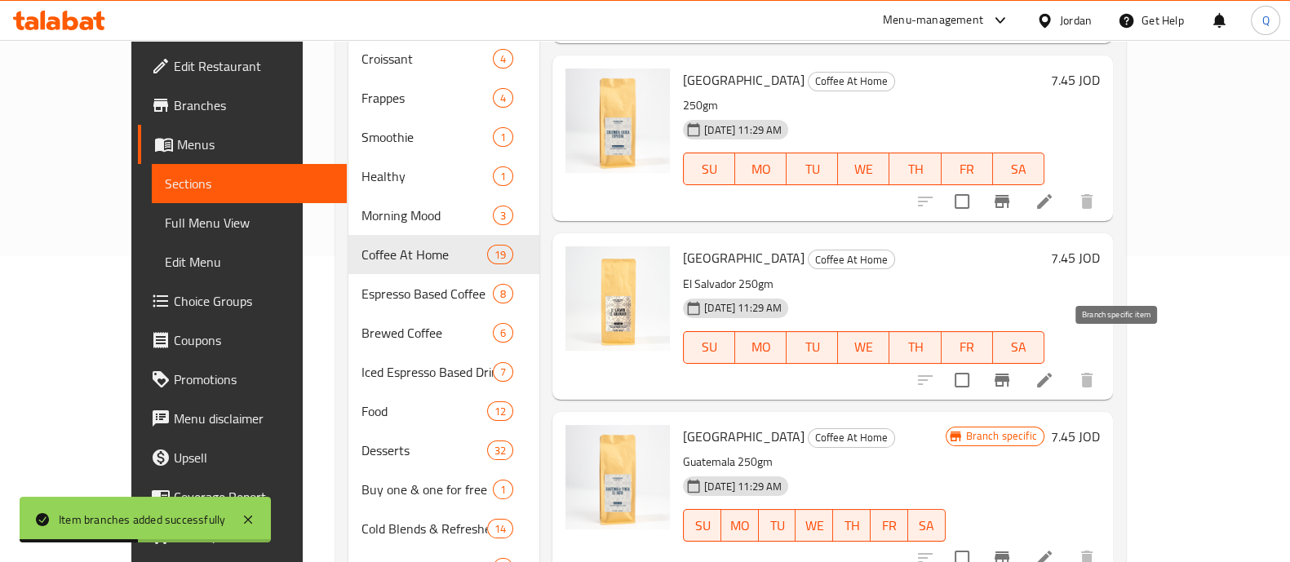
click at [1022, 361] on button "Branch-specific-item" at bounding box center [1001, 380] width 39 height 39
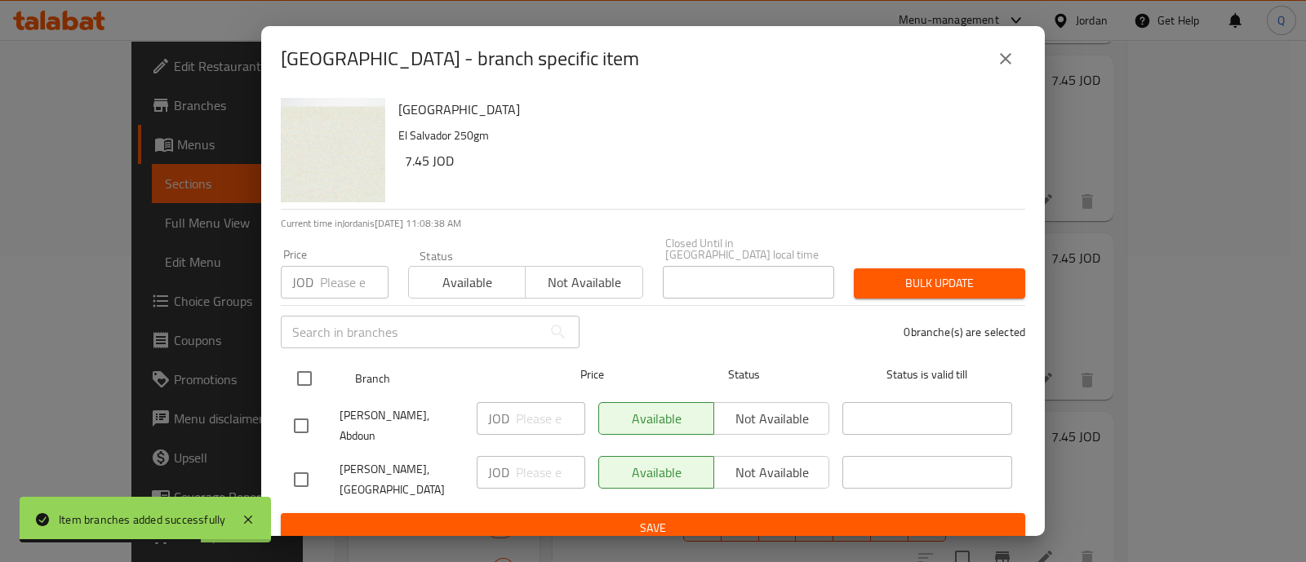
click at [294, 369] on input "checkbox" at bounding box center [304, 378] width 34 height 34
checkbox input "true"
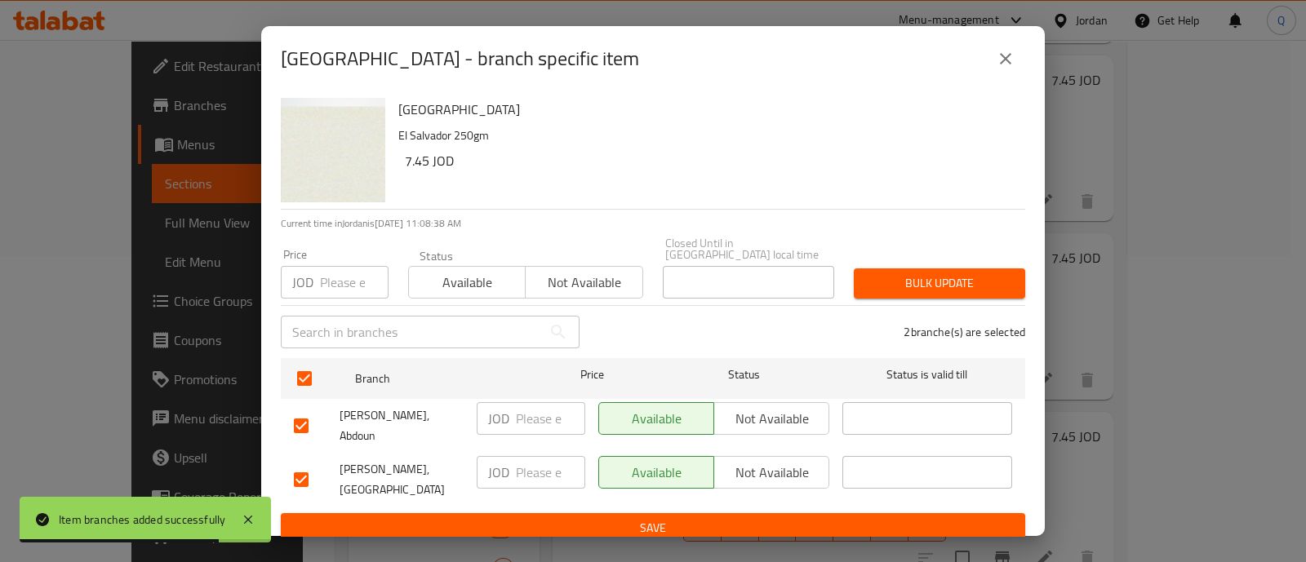
click at [527, 414] on input "number" at bounding box center [550, 418] width 69 height 33
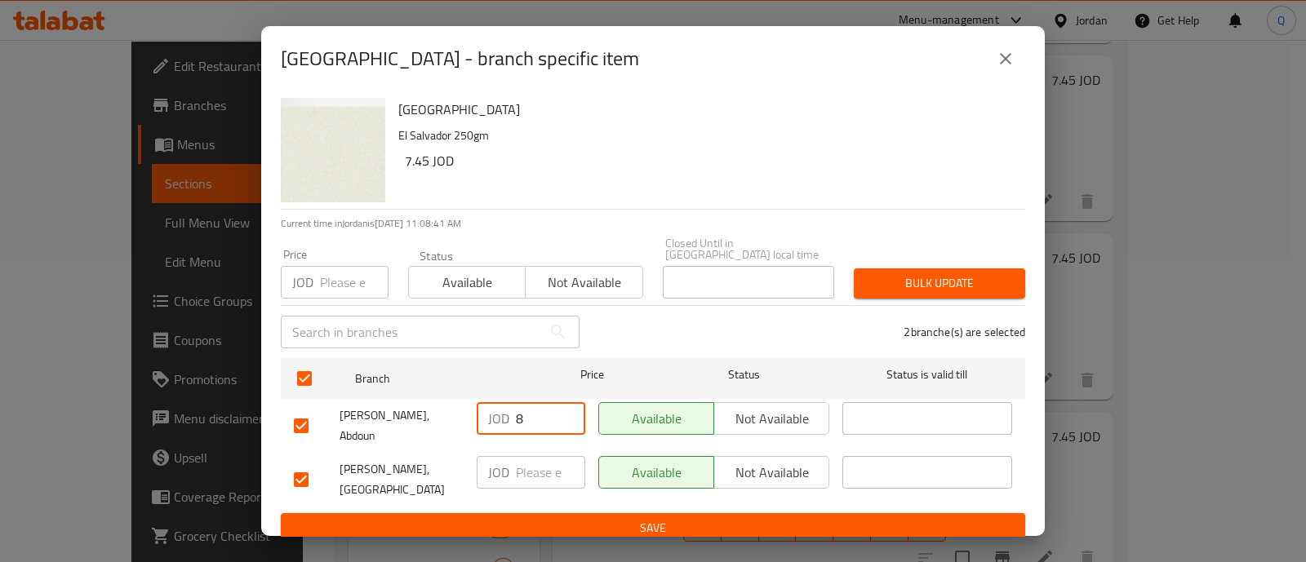
type input "8"
click at [514, 493] on ul "Branch Price Status Status is valid till Majnoon Qahwa, Abdoun JOD 8 ​ Availabl…" at bounding box center [653, 433] width 744 height 162
click at [514, 518] on span "Save" at bounding box center [653, 528] width 718 height 20
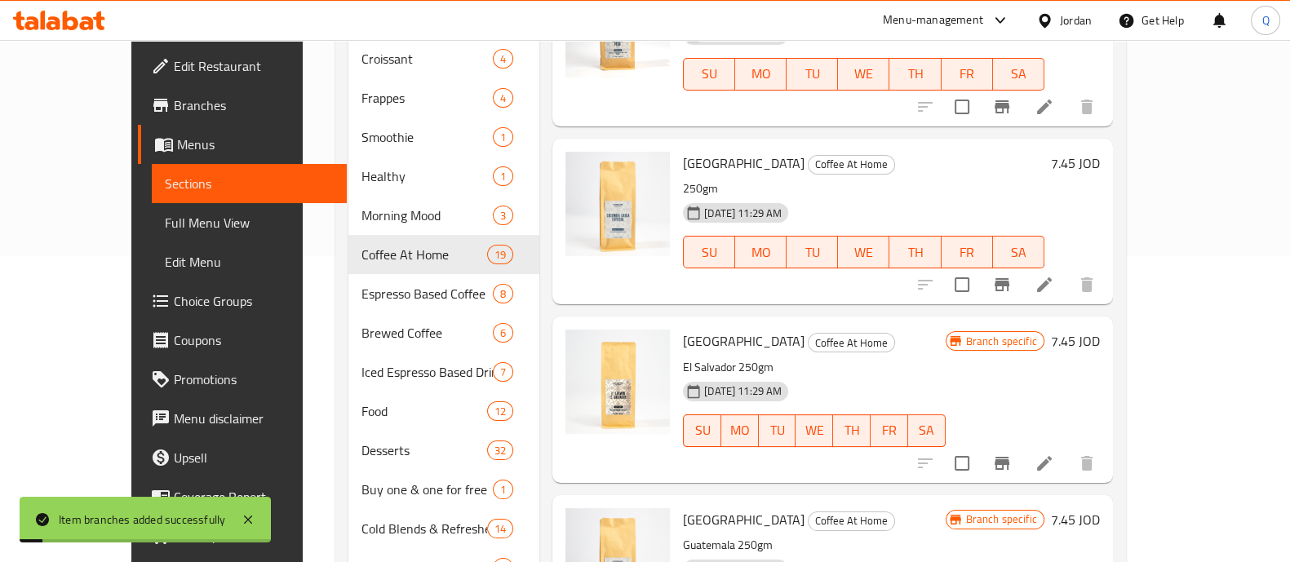
scroll to position [510, 0]
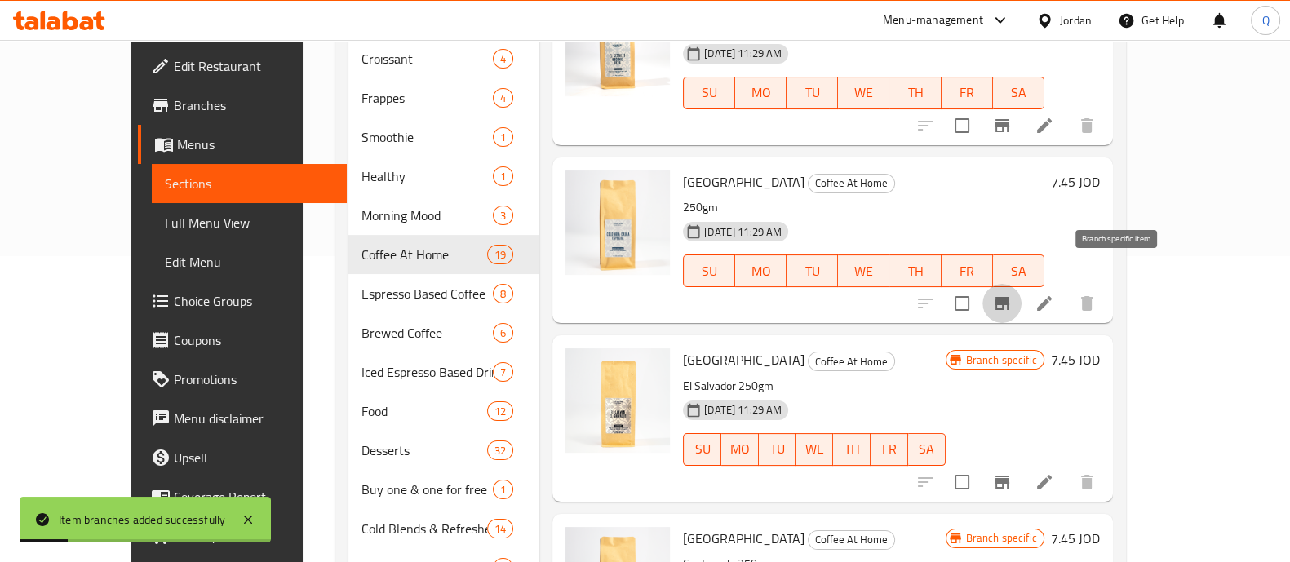
click at [1009, 297] on icon "Branch-specific-item" at bounding box center [1002, 303] width 15 height 13
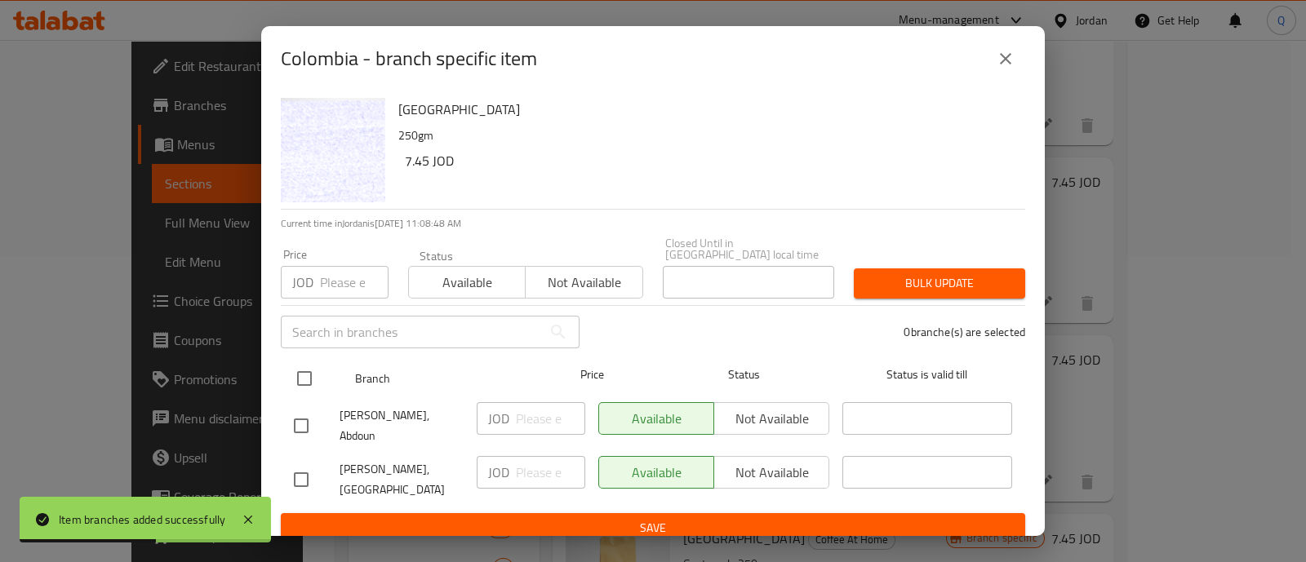
click at [299, 373] on input "checkbox" at bounding box center [304, 378] width 34 height 34
checkbox input "true"
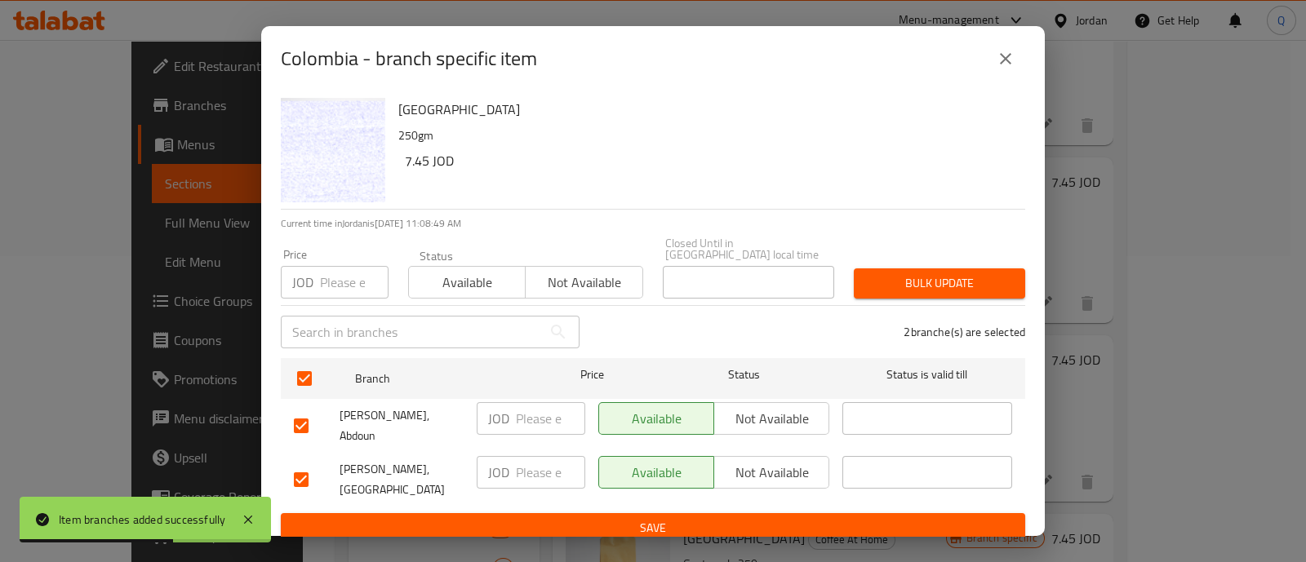
click at [510, 412] on div "JOD ​" at bounding box center [531, 418] width 109 height 33
type input "8"
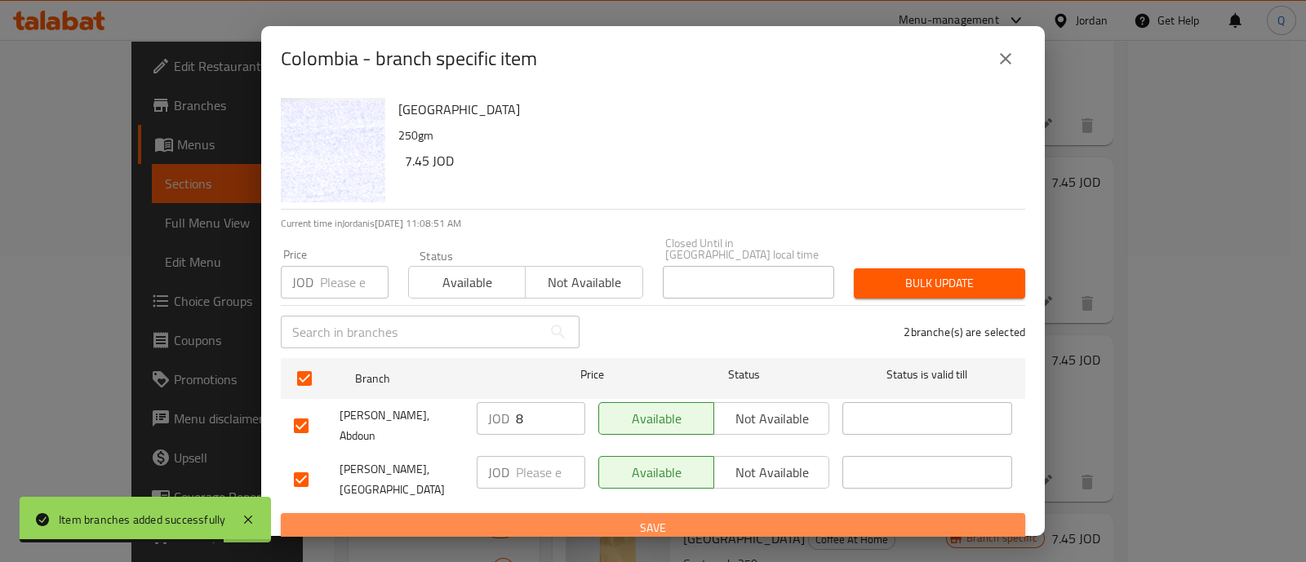
click at [508, 518] on span "Save" at bounding box center [653, 528] width 718 height 20
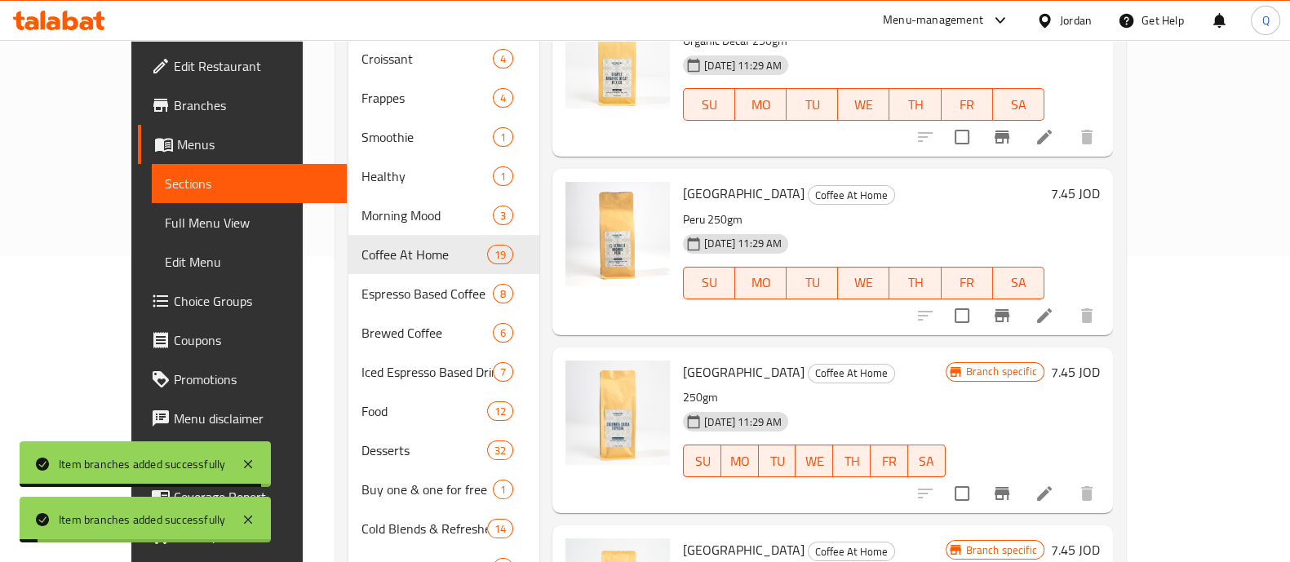
scroll to position [306, 0]
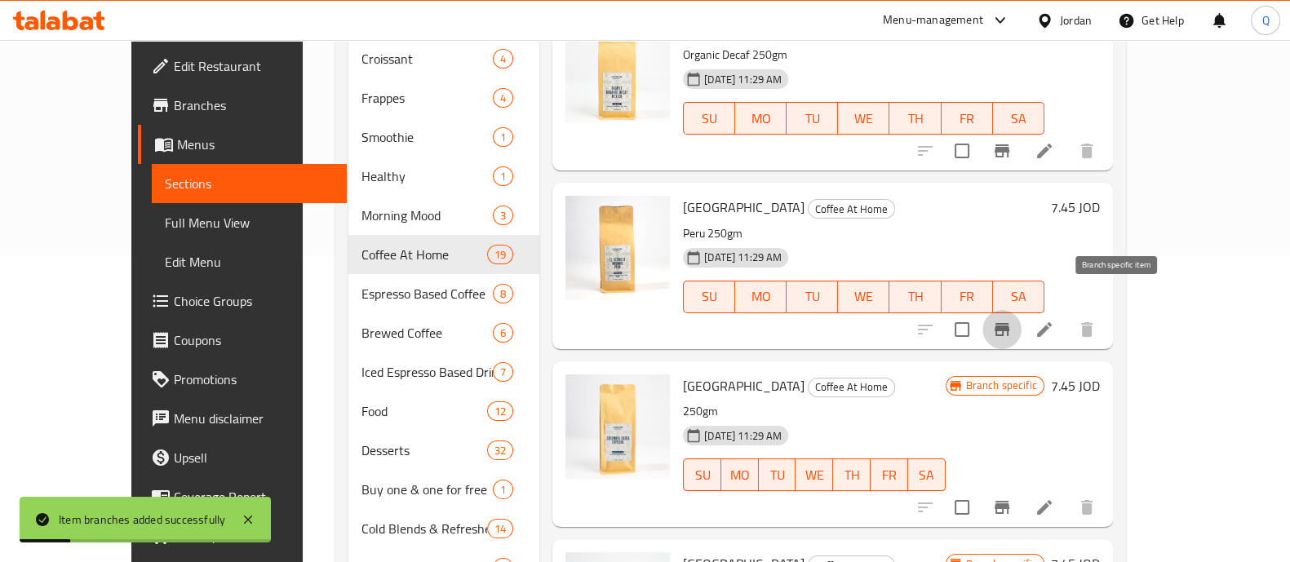
click at [1009, 323] on icon "Branch-specific-item" at bounding box center [1002, 329] width 15 height 13
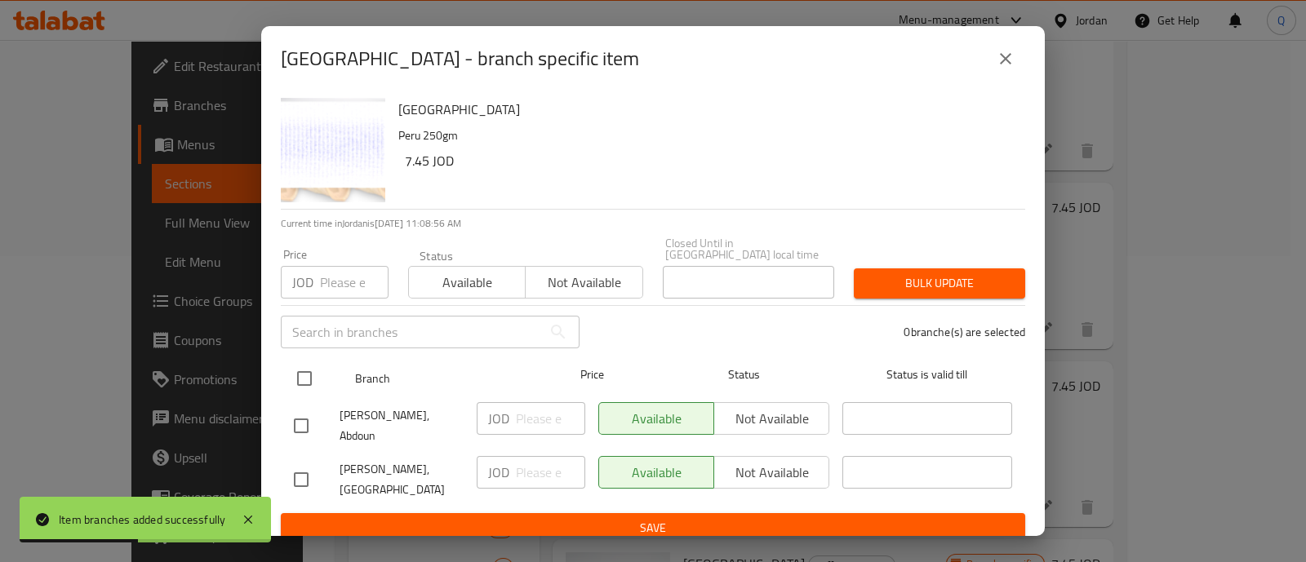
click at [311, 370] on input "checkbox" at bounding box center [304, 378] width 34 height 34
checkbox input "true"
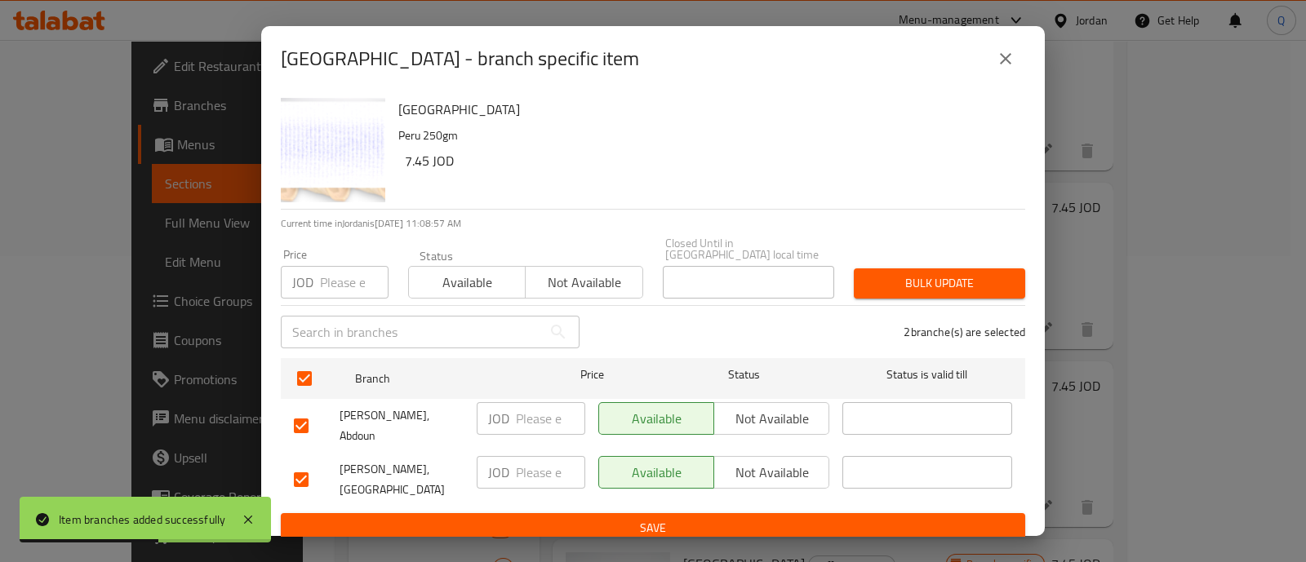
click at [524, 417] on input "number" at bounding box center [550, 418] width 69 height 33
type input "8"
click at [530, 518] on span "Save" at bounding box center [653, 528] width 718 height 20
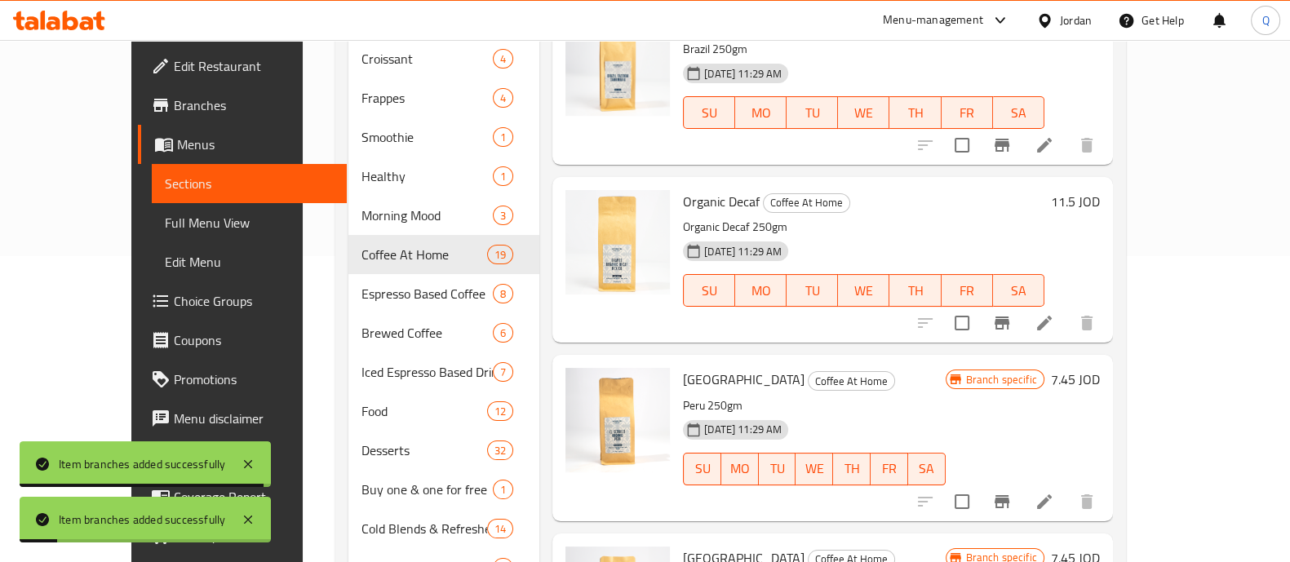
scroll to position [101, 0]
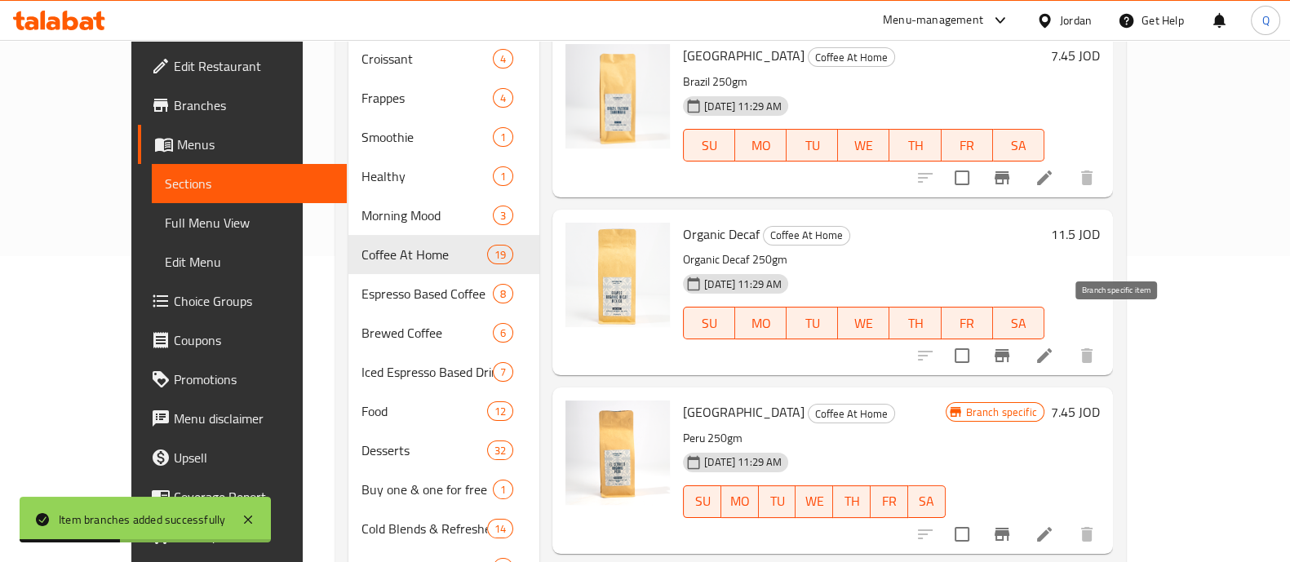
click at [1012, 346] on icon "Branch-specific-item" at bounding box center [1002, 356] width 20 height 20
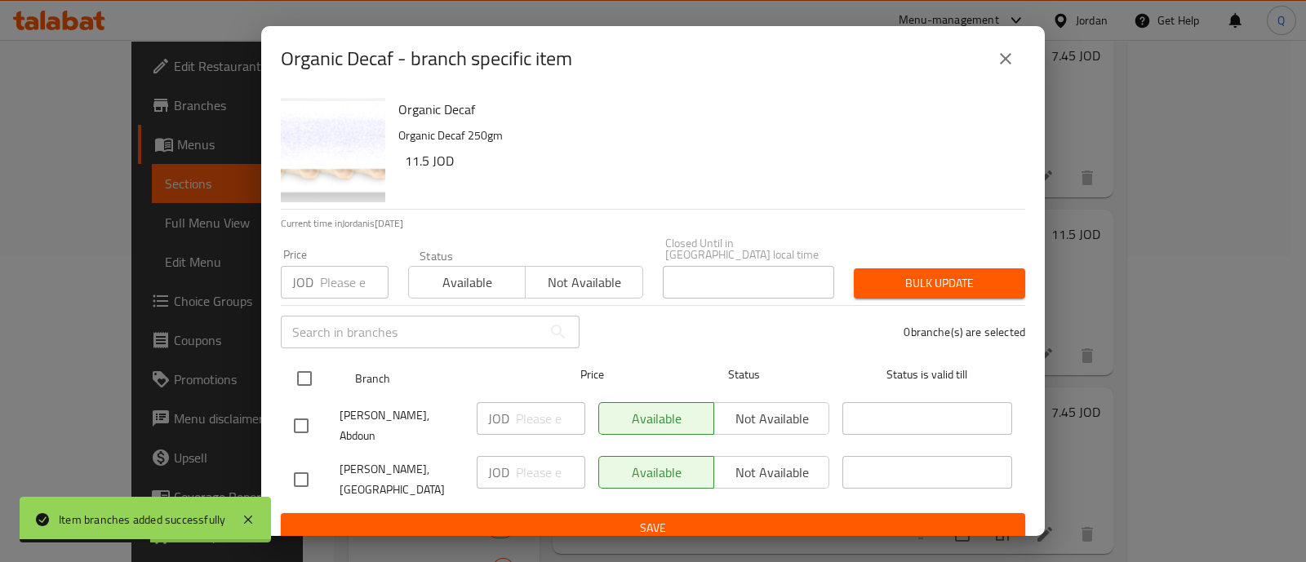
click at [306, 361] on input "checkbox" at bounding box center [304, 378] width 34 height 34
checkbox input "true"
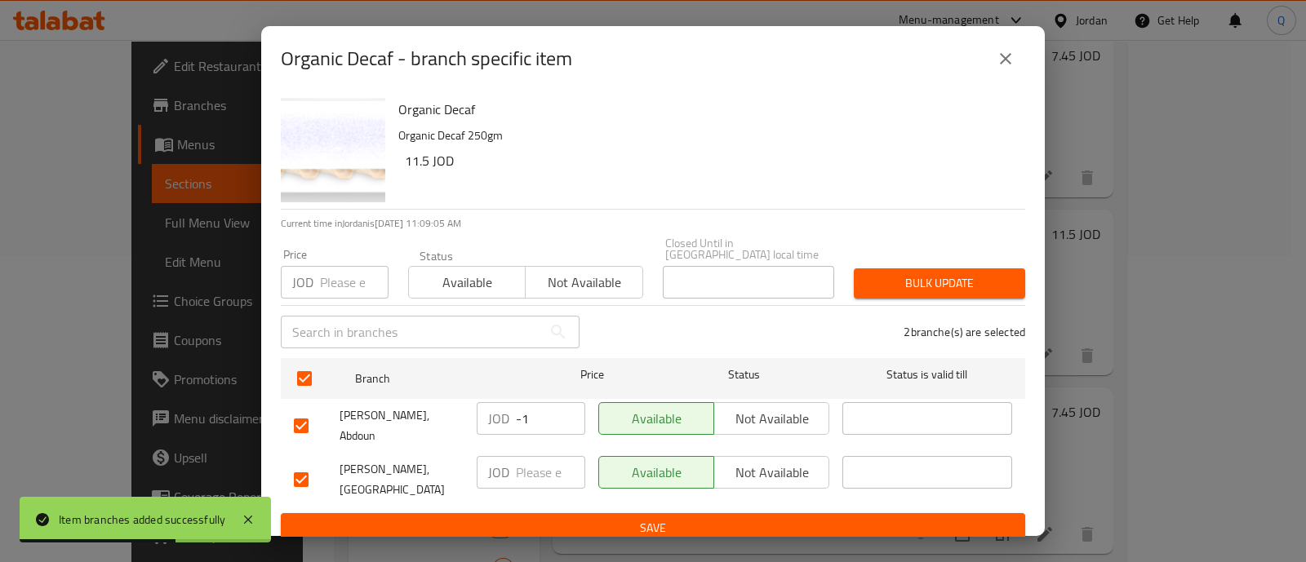
click at [563, 413] on input "-1" at bounding box center [550, 418] width 69 height 33
drag, startPoint x: 542, startPoint y: 413, endPoint x: 463, endPoint y: 408, distance: 78.5
click at [463, 408] on div "[PERSON_NAME], [PERSON_NAME] -1 ​ Available Not available ​" at bounding box center [652, 426] width 731 height 60
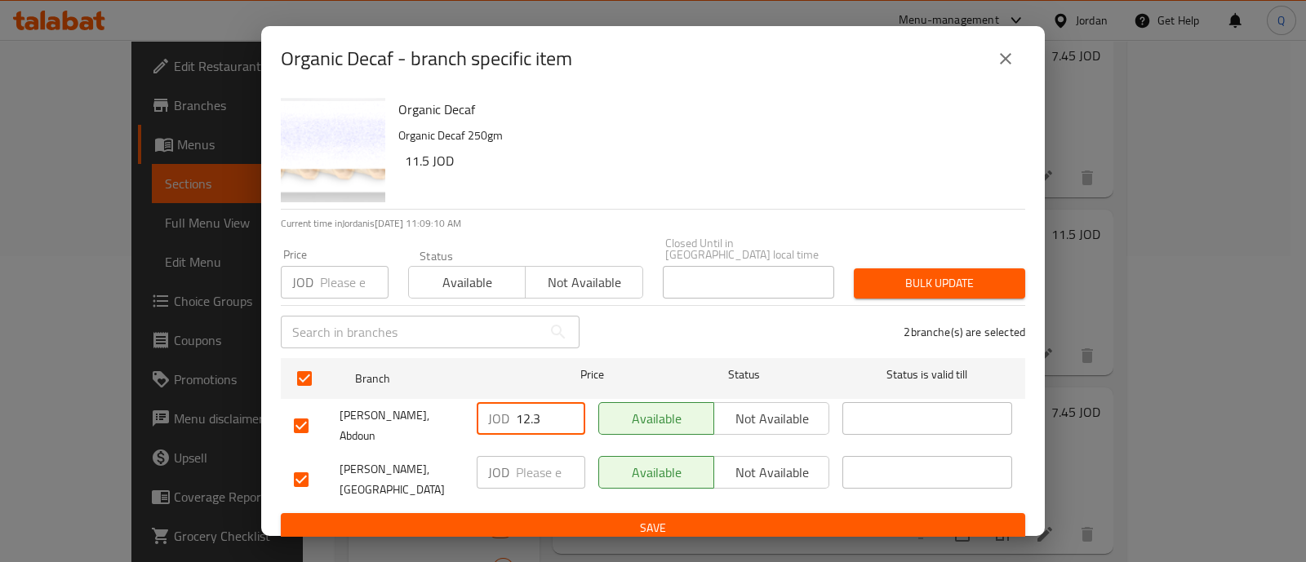
type input "12.3"
click at [535, 518] on span "Save" at bounding box center [653, 528] width 718 height 20
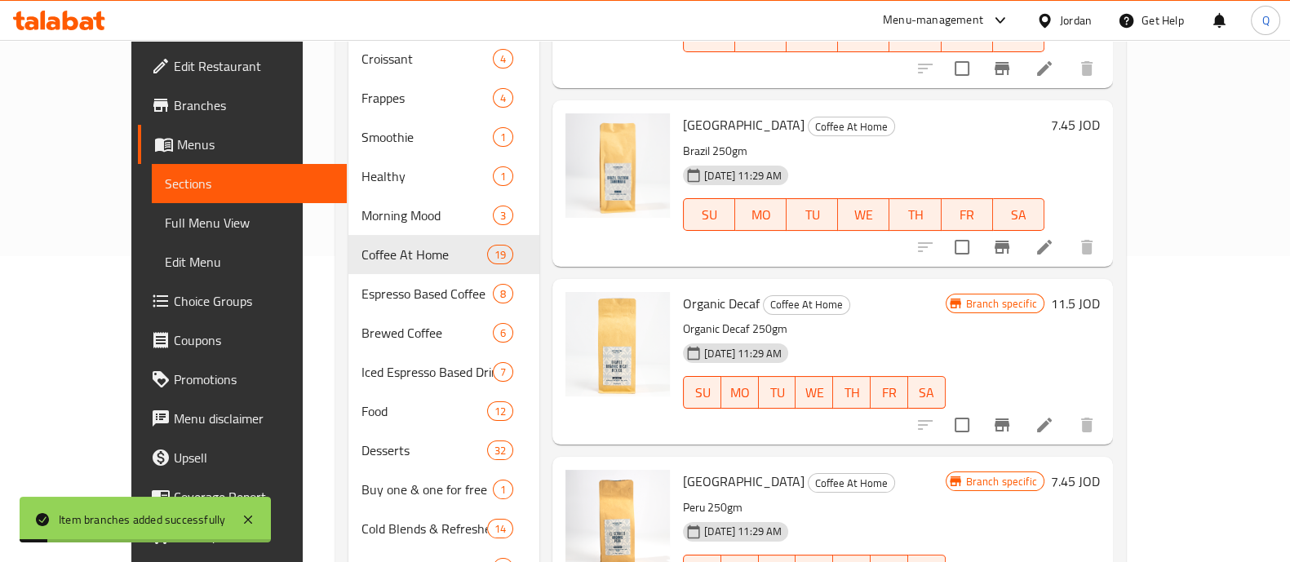
scroll to position [0, 0]
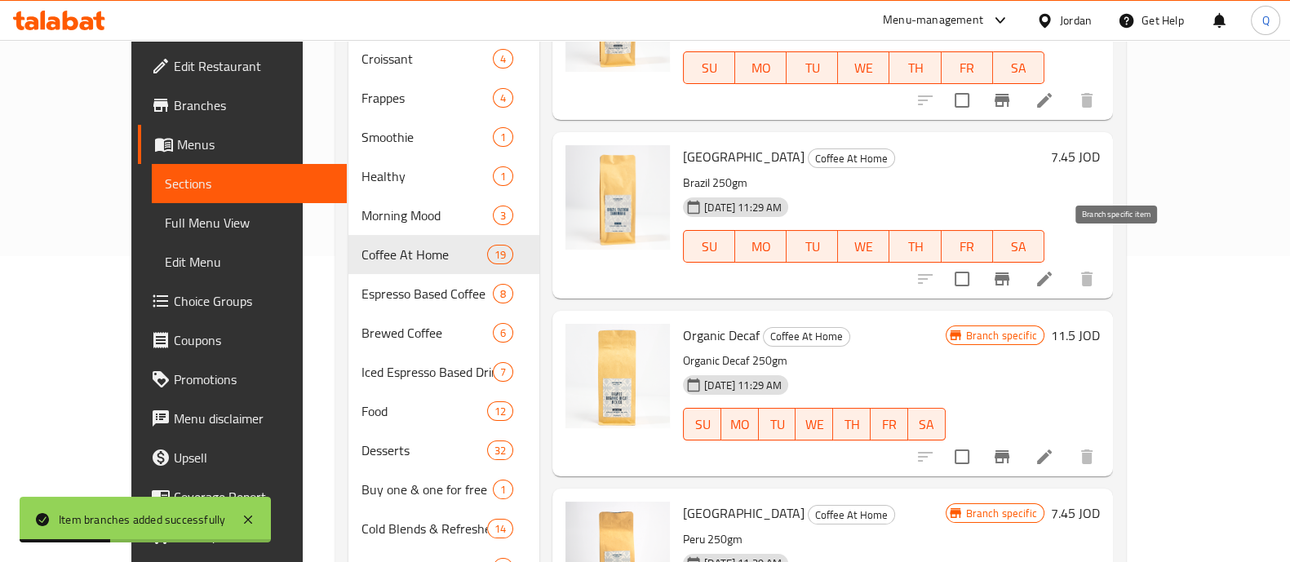
click at [1012, 269] on icon "Branch-specific-item" at bounding box center [1002, 279] width 20 height 20
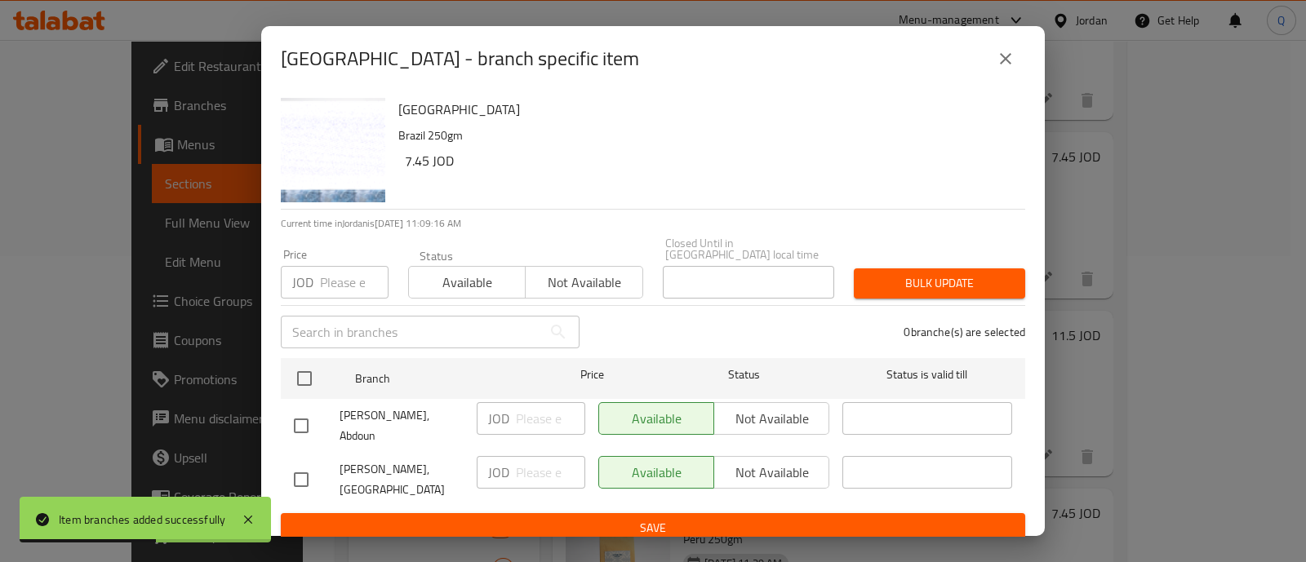
click at [295, 396] on div "[PERSON_NAME], Abdoun" at bounding box center [378, 426] width 183 height 60
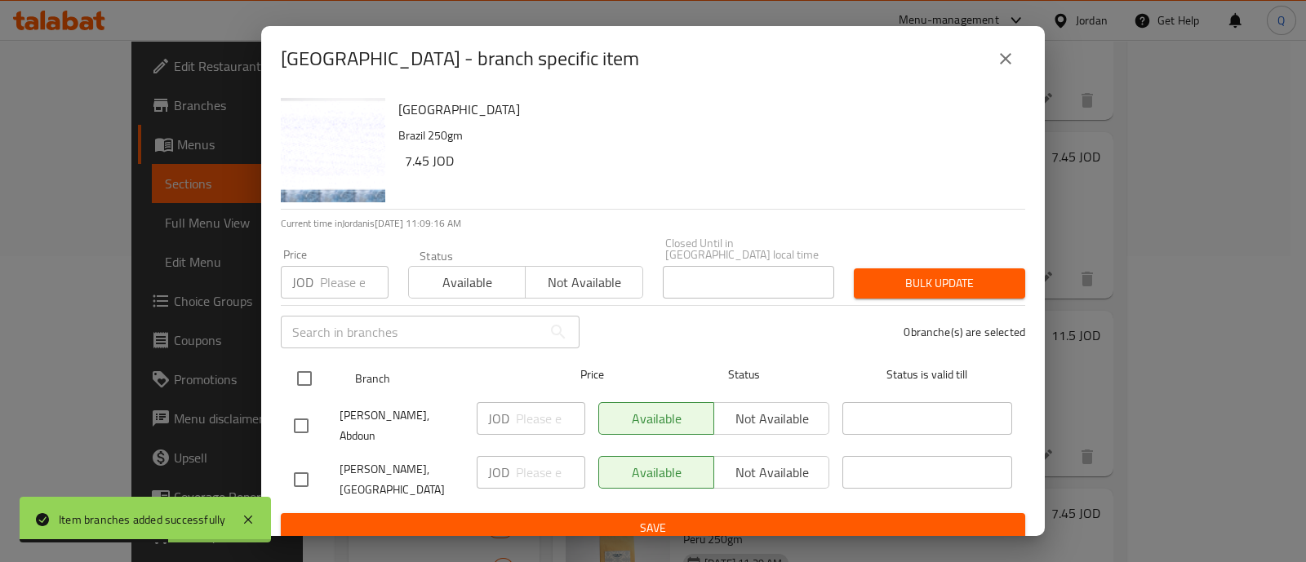
click at [307, 375] on input "checkbox" at bounding box center [304, 378] width 34 height 34
checkbox input "true"
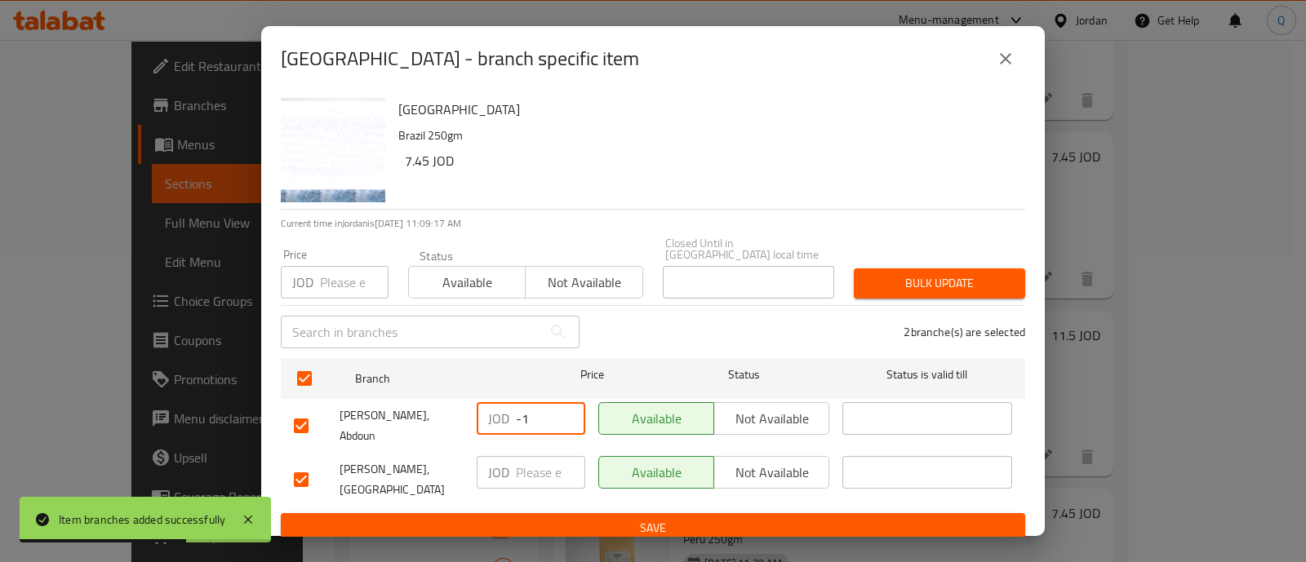
click at [570, 421] on input "-1" at bounding box center [550, 418] width 69 height 33
drag, startPoint x: 534, startPoint y: 422, endPoint x: 489, endPoint y: 414, distance: 45.6
click at [489, 414] on div "JOD -1 ​" at bounding box center [531, 418] width 109 height 33
type input "8"
click at [482, 518] on span "Save" at bounding box center [653, 528] width 718 height 20
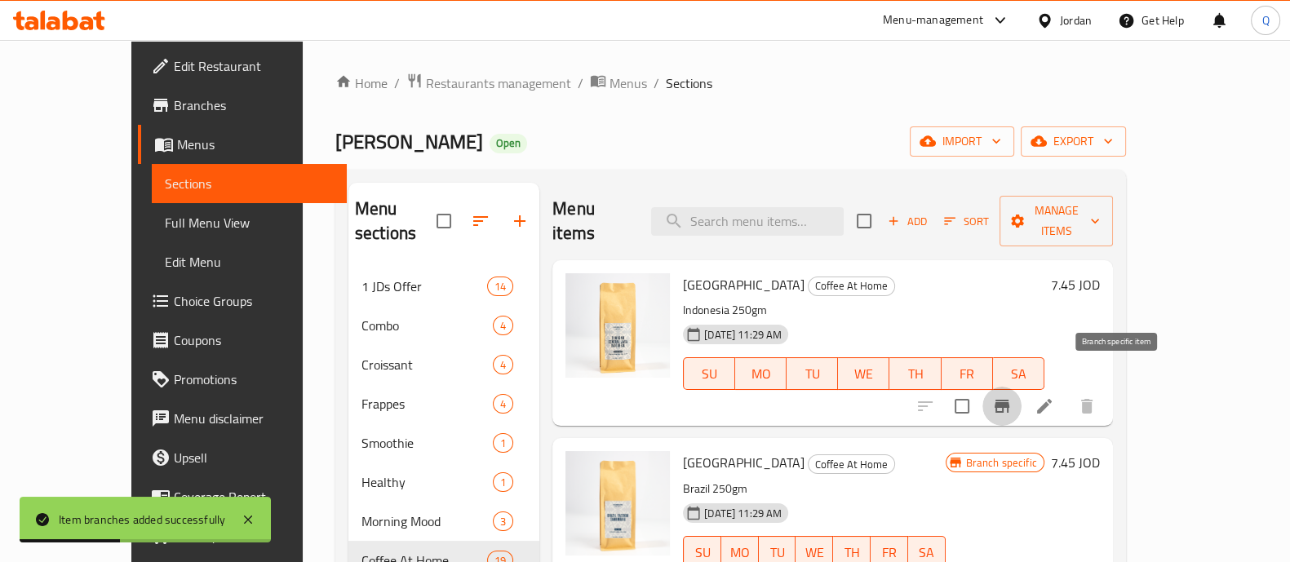
click at [1022, 392] on button "Branch-specific-item" at bounding box center [1001, 406] width 39 height 39
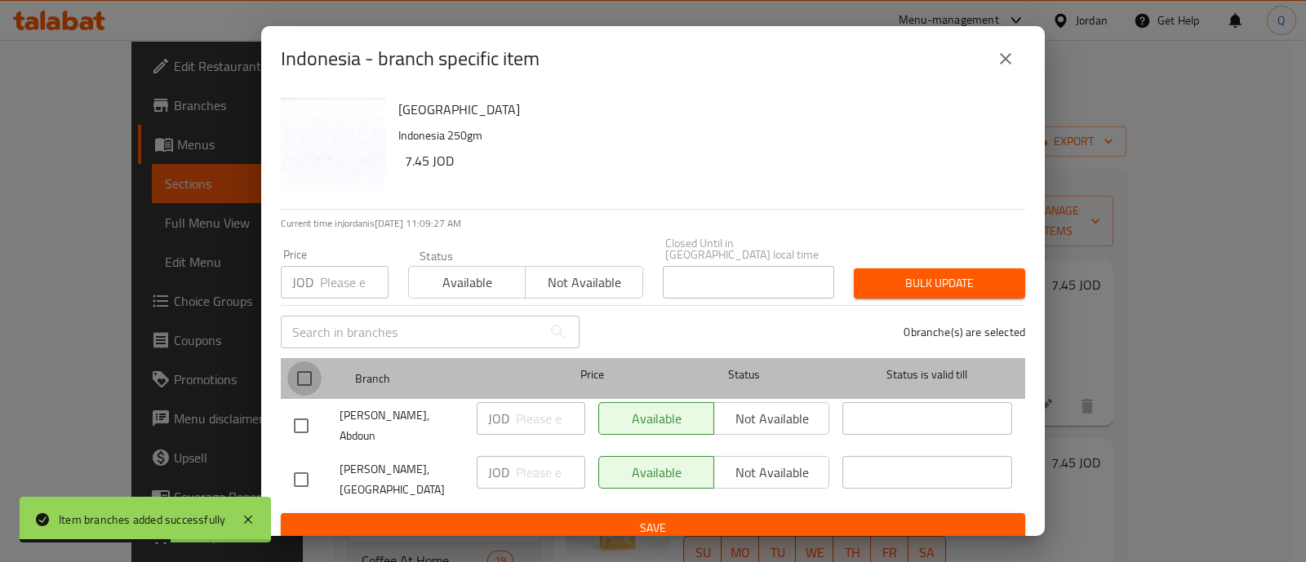
click at [315, 370] on input "checkbox" at bounding box center [304, 378] width 34 height 34
checkbox input "true"
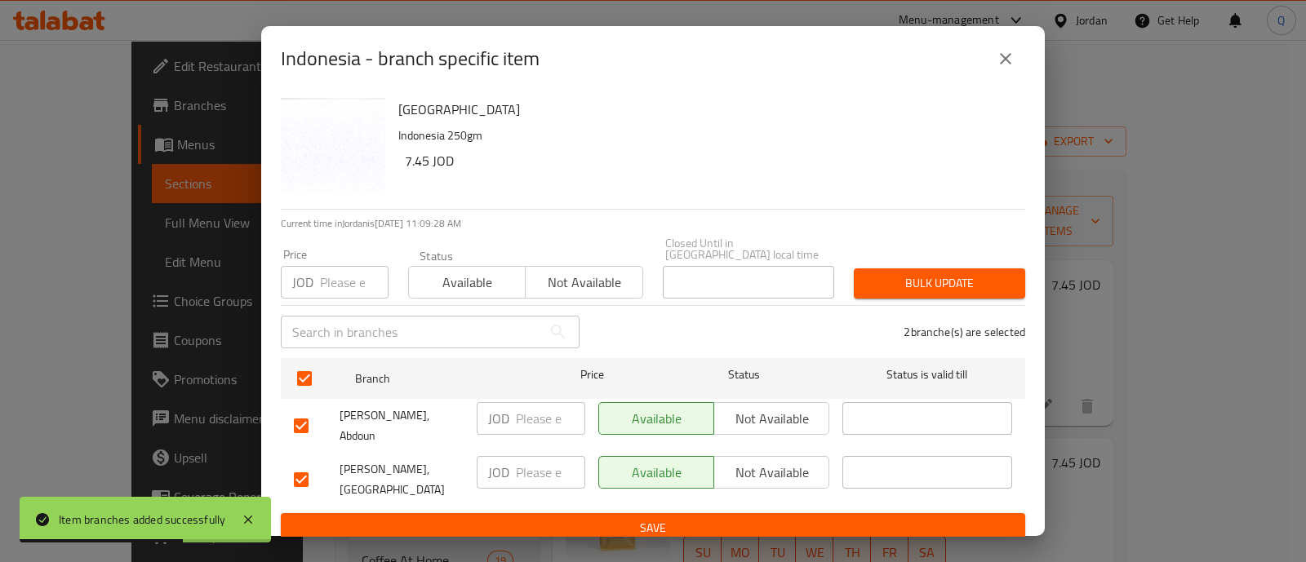
click at [532, 410] on input "number" at bounding box center [550, 418] width 69 height 33
type input "8"
click at [534, 518] on span "Save" at bounding box center [653, 528] width 718 height 20
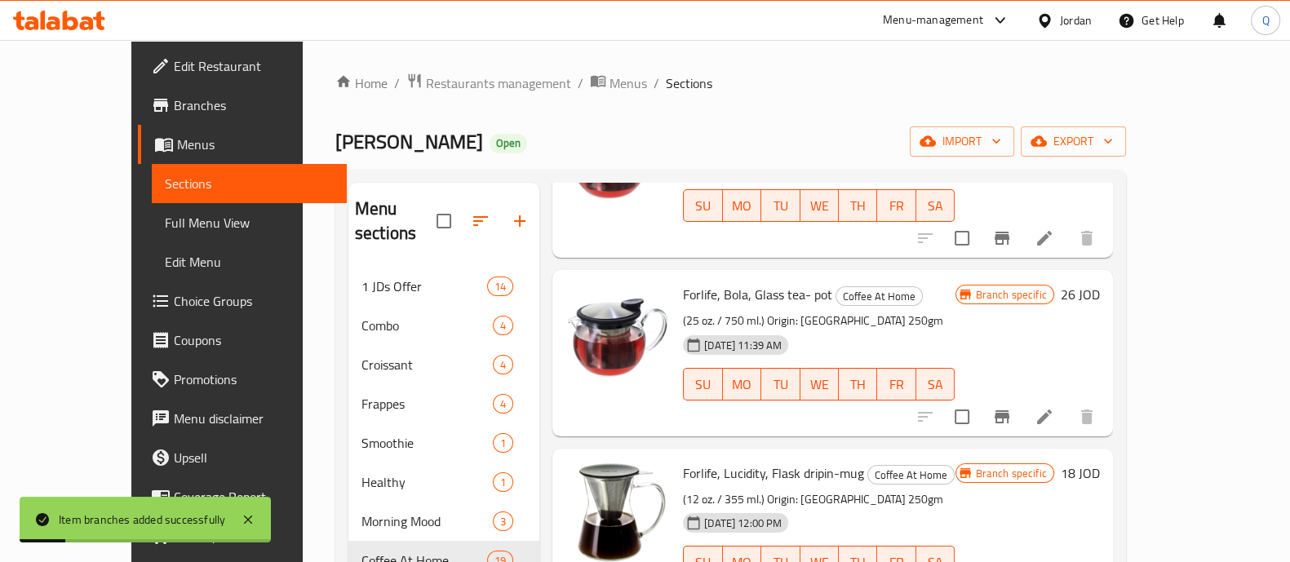
scroll to position [1938, 0]
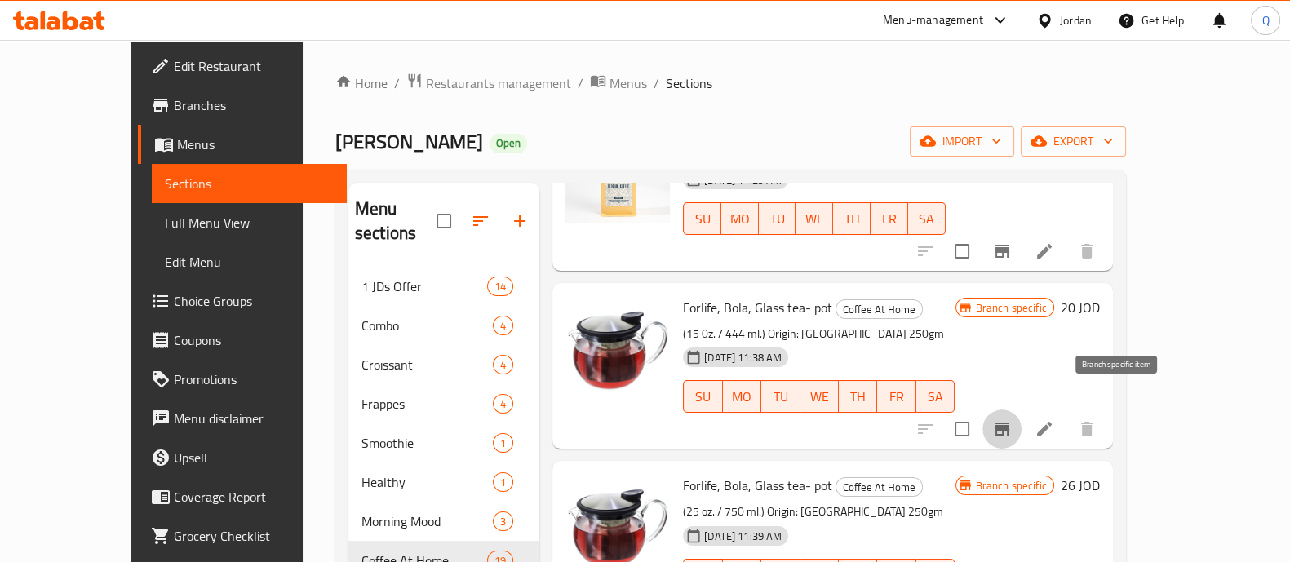
click at [1012, 419] on icon "Branch-specific-item" at bounding box center [1002, 429] width 20 height 20
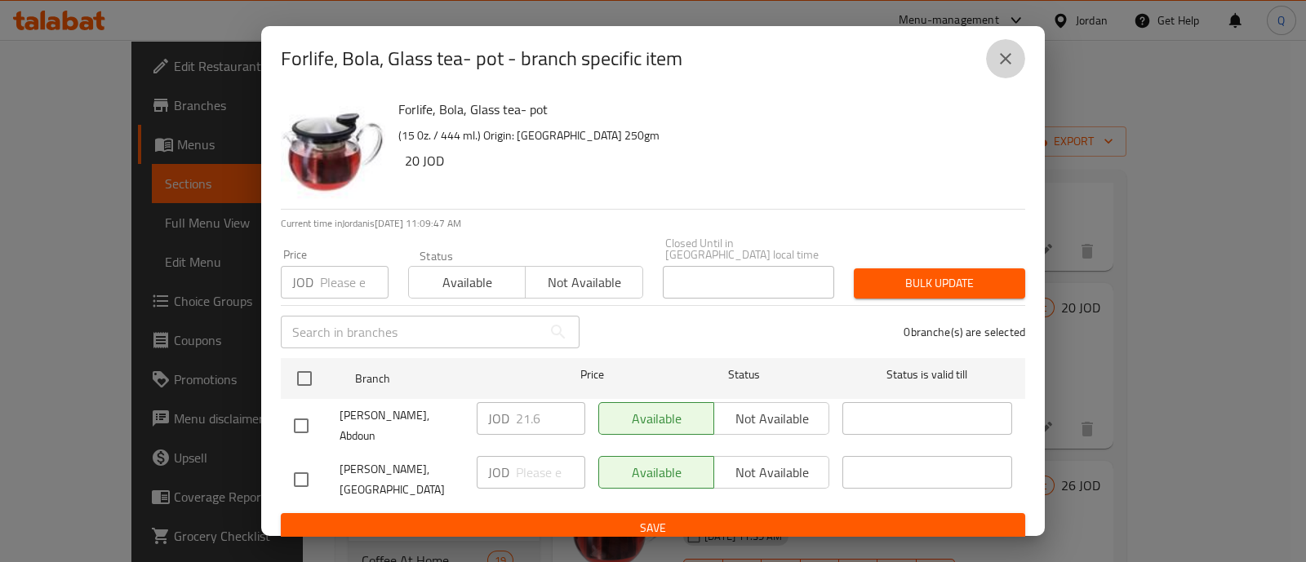
click at [1014, 64] on icon "close" at bounding box center [1005, 59] width 20 height 20
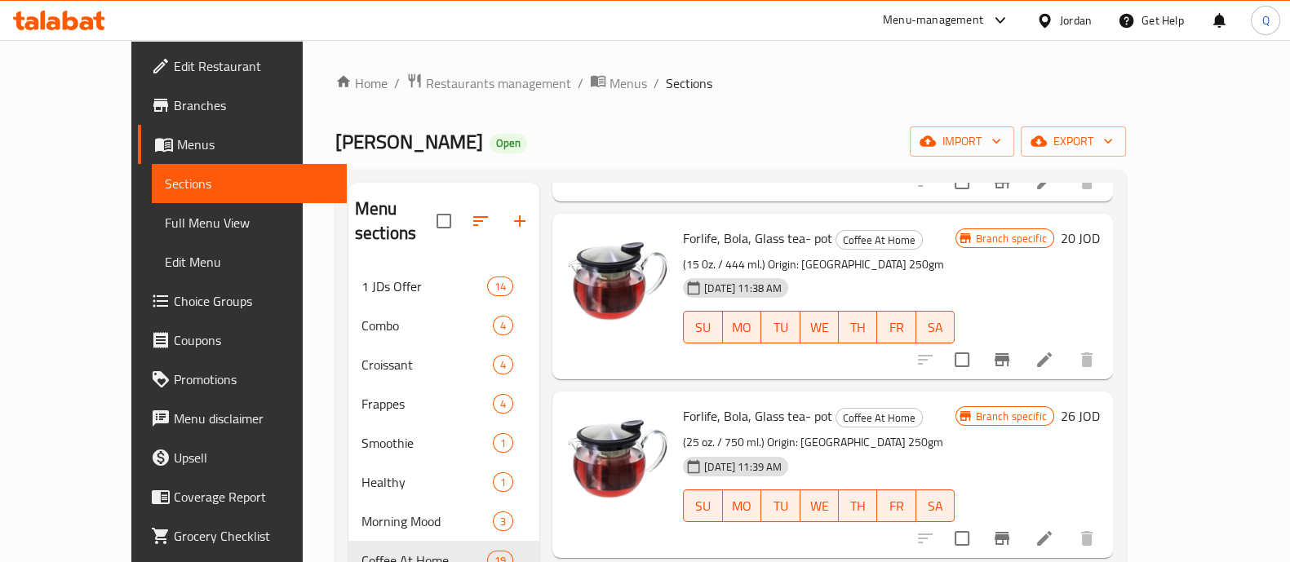
scroll to position [2040, 0]
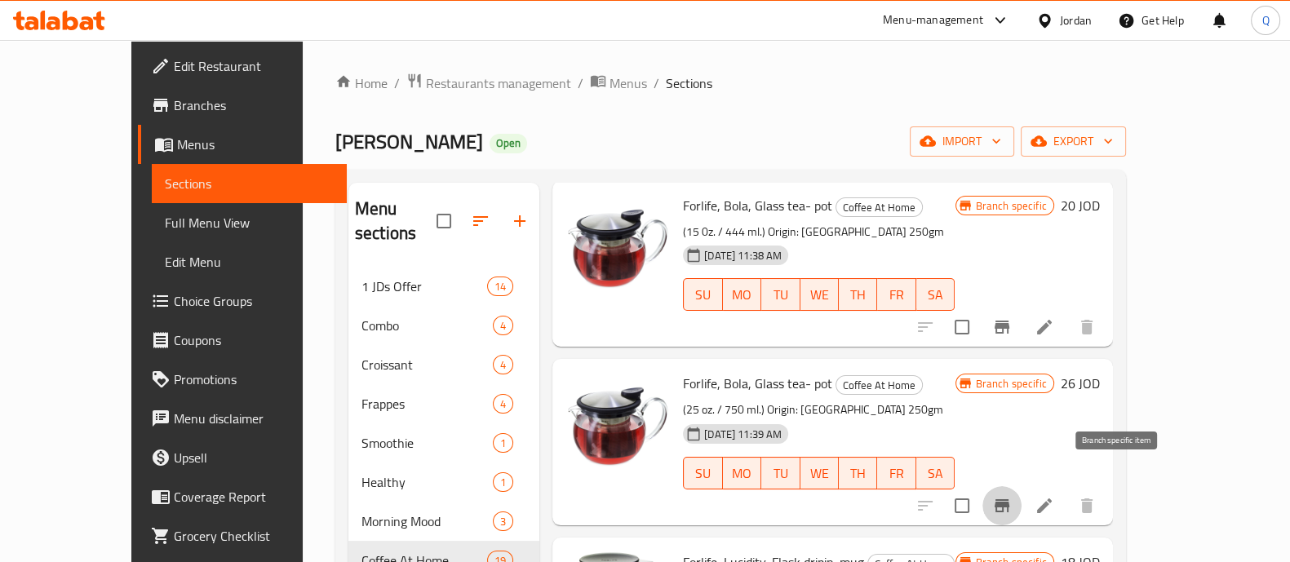
click at [1009, 499] on icon "Branch-specific-item" at bounding box center [1002, 505] width 15 height 13
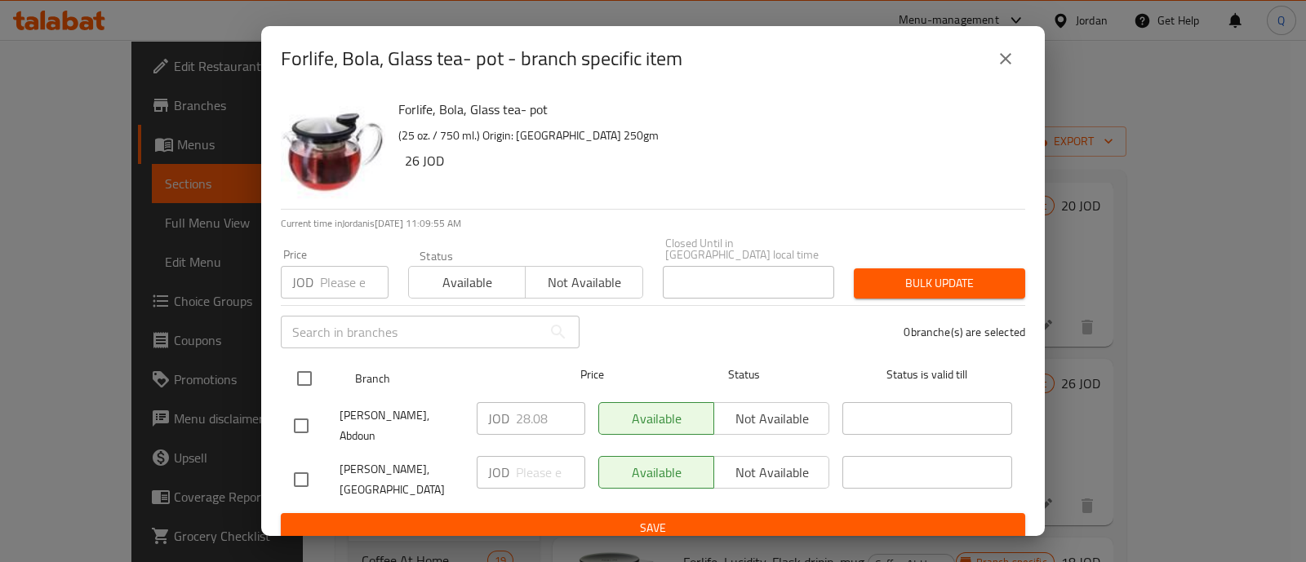
click at [305, 375] on input "checkbox" at bounding box center [304, 378] width 34 height 34
checkbox input "true"
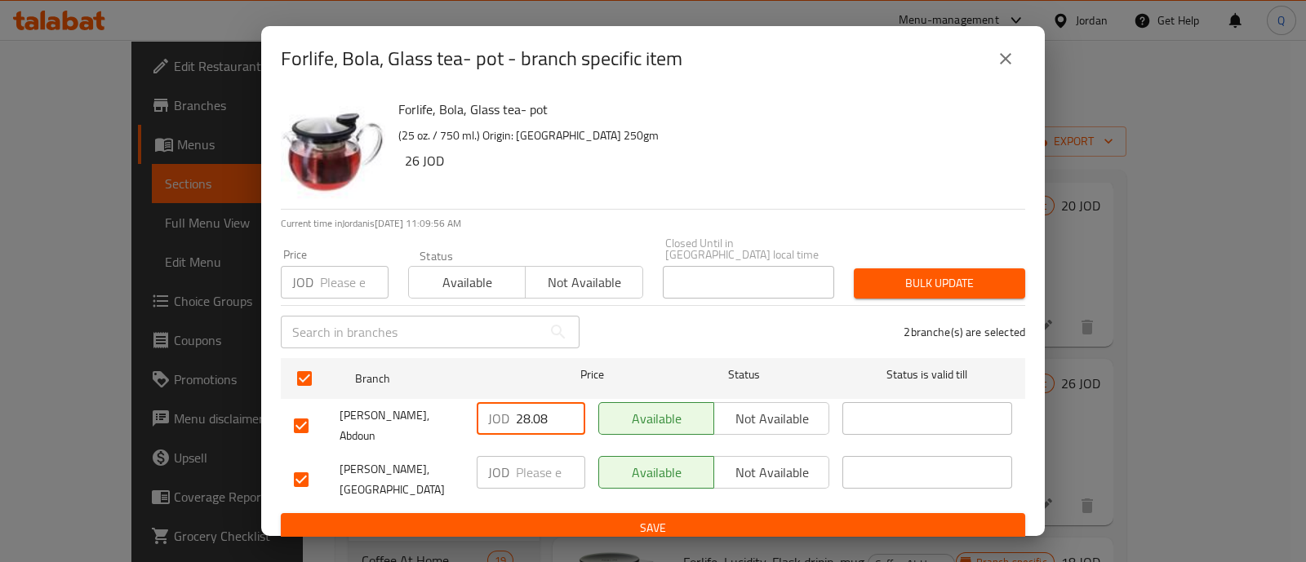
drag, startPoint x: 549, startPoint y: 410, endPoint x: 476, endPoint y: 409, distance: 73.5
click at [477, 409] on div "JOD 28.08 ​" at bounding box center [531, 418] width 109 height 33
type input "27.9"
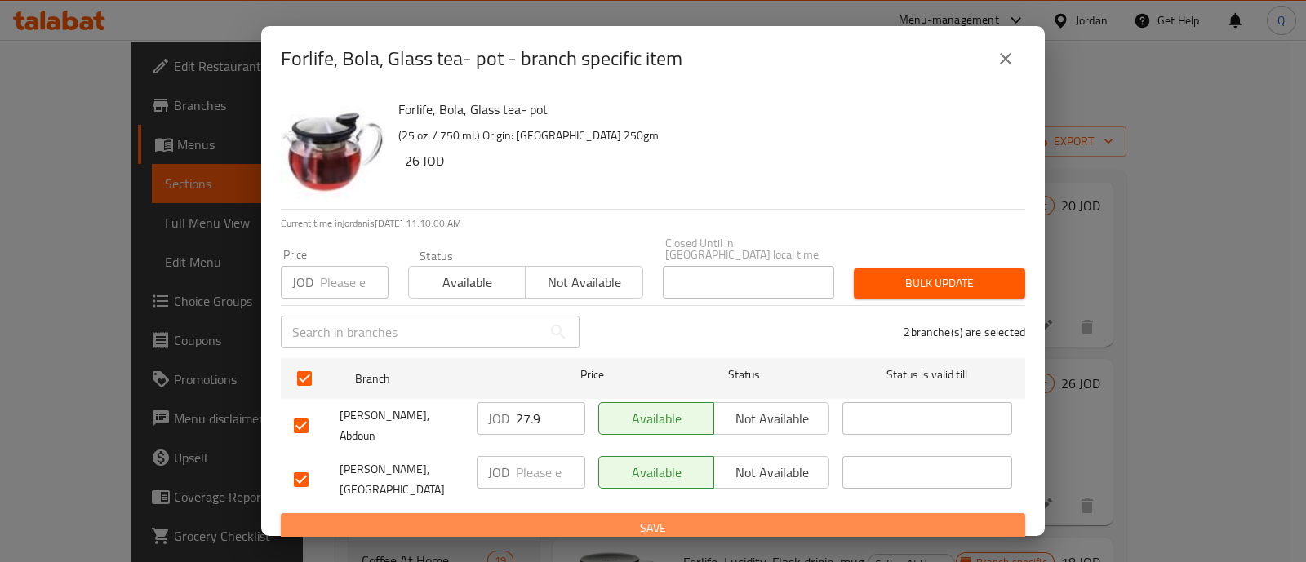
click at [521, 518] on span "Save" at bounding box center [653, 528] width 718 height 20
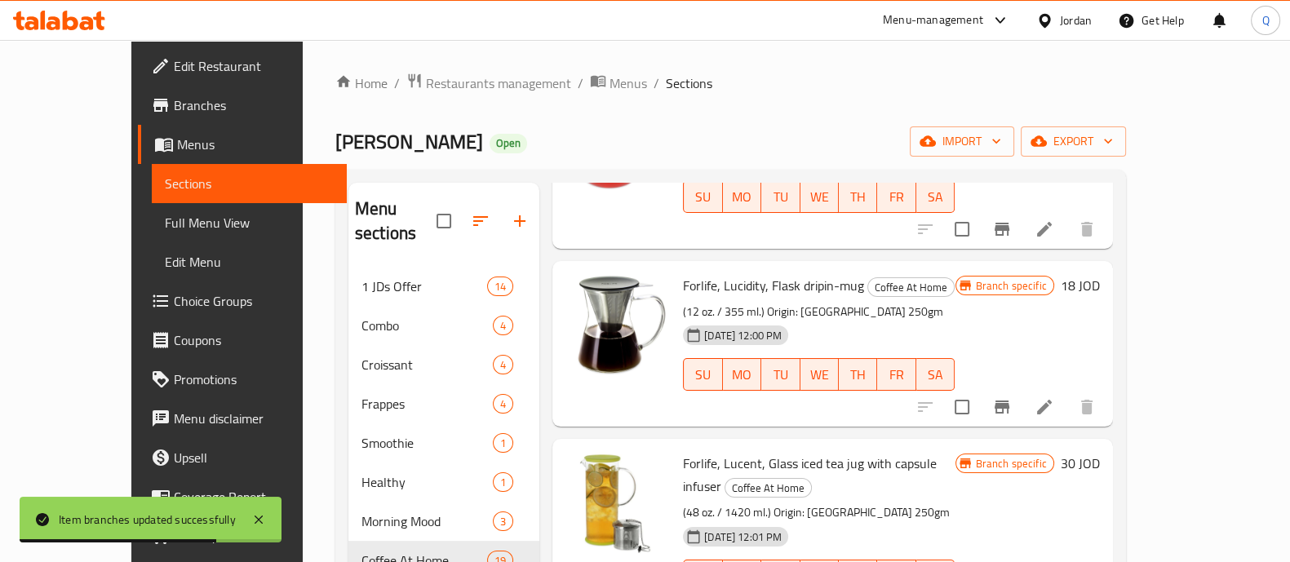
scroll to position [2346, 0]
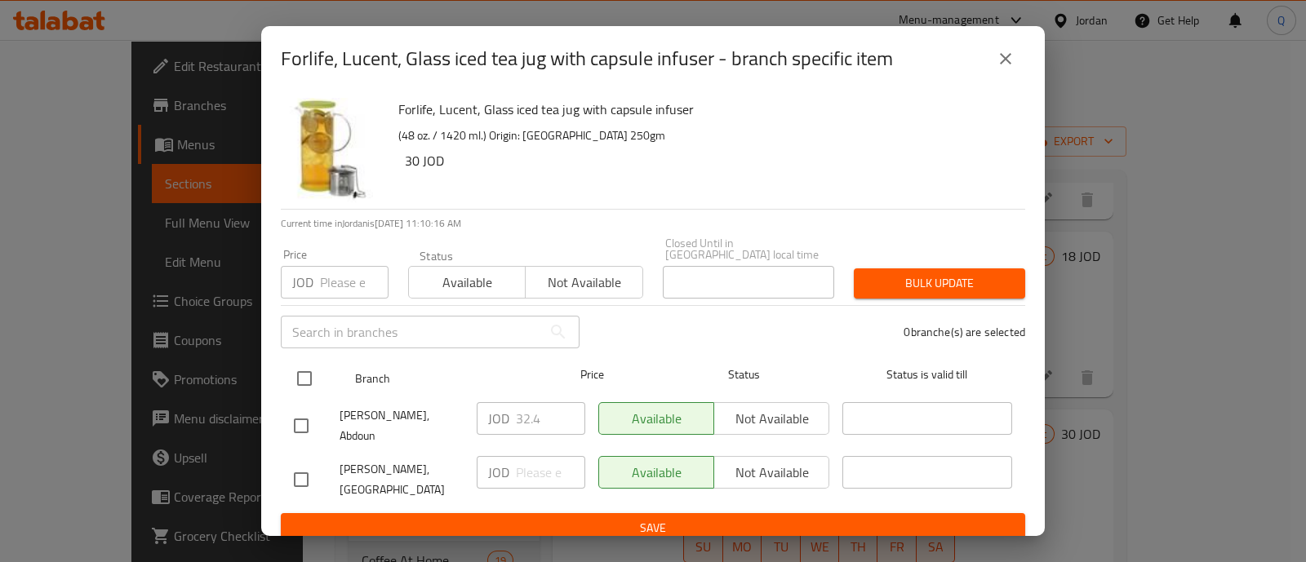
drag, startPoint x: 306, startPoint y: 374, endPoint x: 359, endPoint y: 380, distance: 53.4
click at [306, 373] on input "checkbox" at bounding box center [304, 378] width 34 height 34
checkbox input "true"
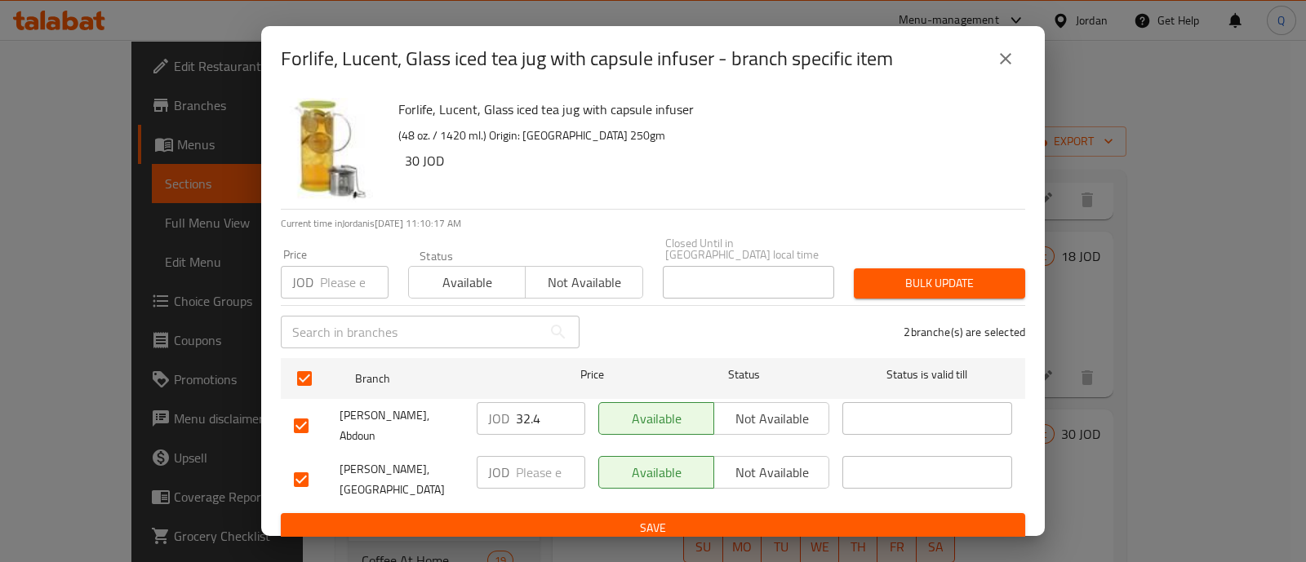
click at [548, 408] on input "32.4" at bounding box center [550, 418] width 69 height 33
type input "32.2"
click at [557, 518] on span "Save" at bounding box center [653, 528] width 718 height 20
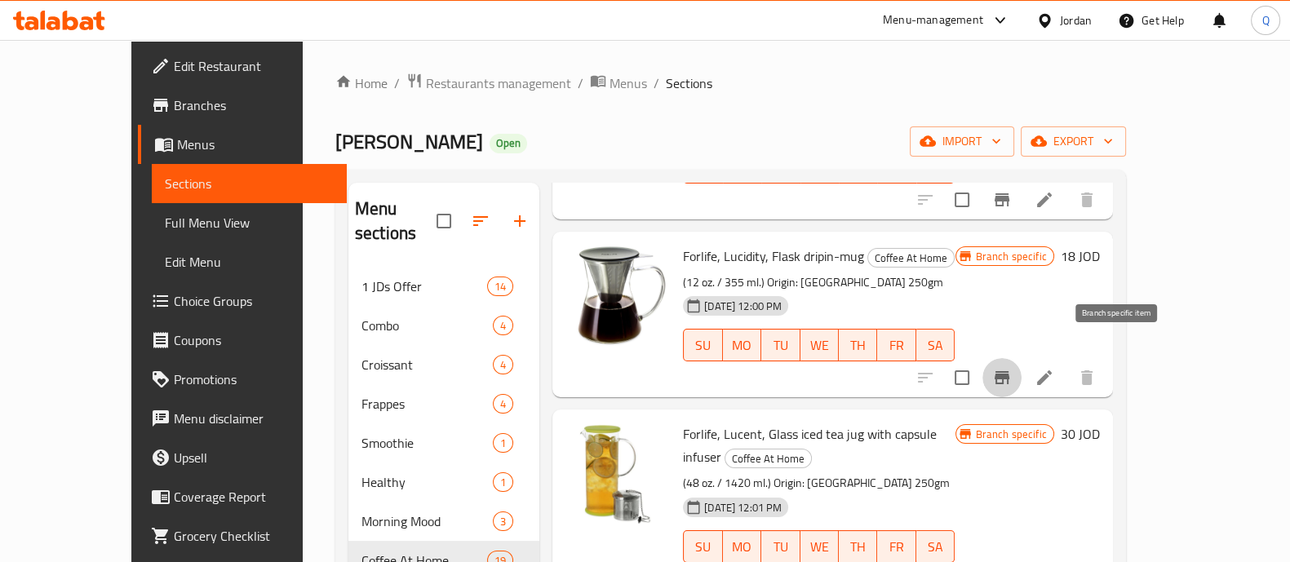
click at [1009, 371] on icon "Branch-specific-item" at bounding box center [1002, 377] width 15 height 13
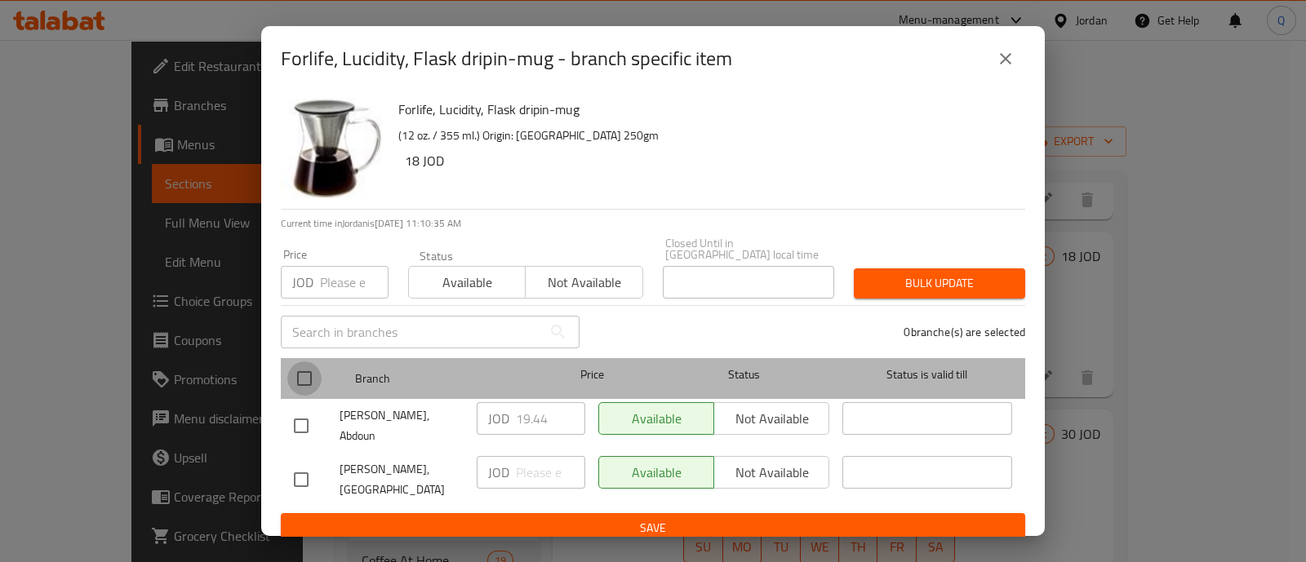
drag, startPoint x: 295, startPoint y: 377, endPoint x: 408, endPoint y: 393, distance: 114.6
click at [295, 376] on input "checkbox" at bounding box center [304, 378] width 34 height 34
checkbox input "true"
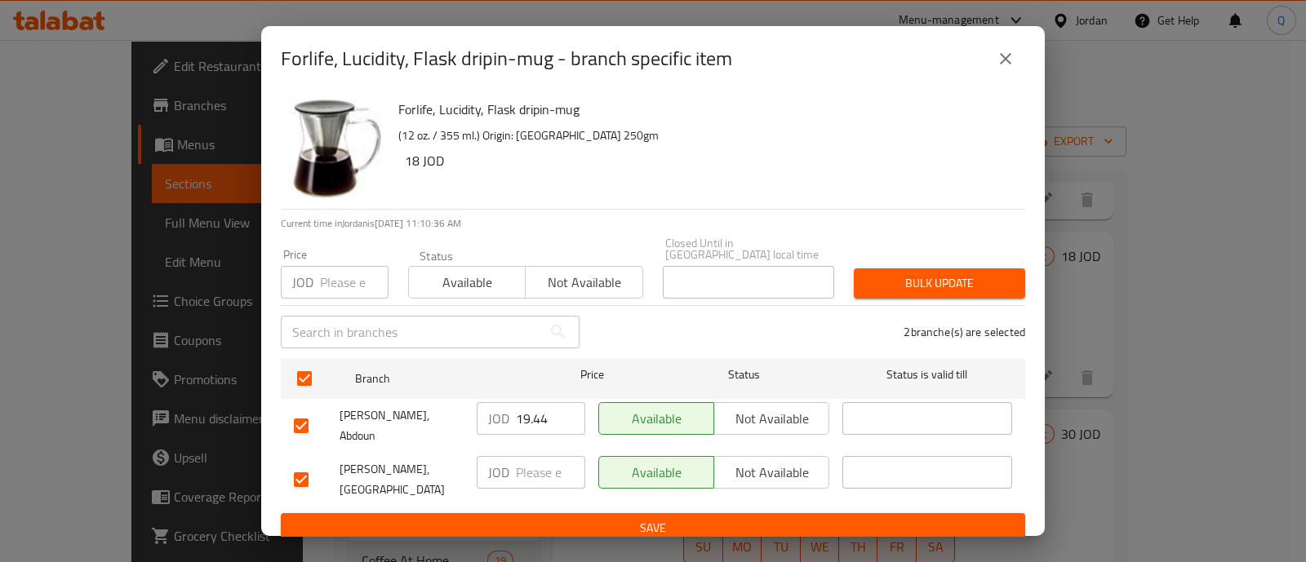
click at [542, 408] on input "19.44" at bounding box center [550, 418] width 69 height 33
click at [547, 410] on input "19.44" at bounding box center [550, 418] width 69 height 33
type input "19.35"
click at [522, 518] on span "Save" at bounding box center [653, 528] width 718 height 20
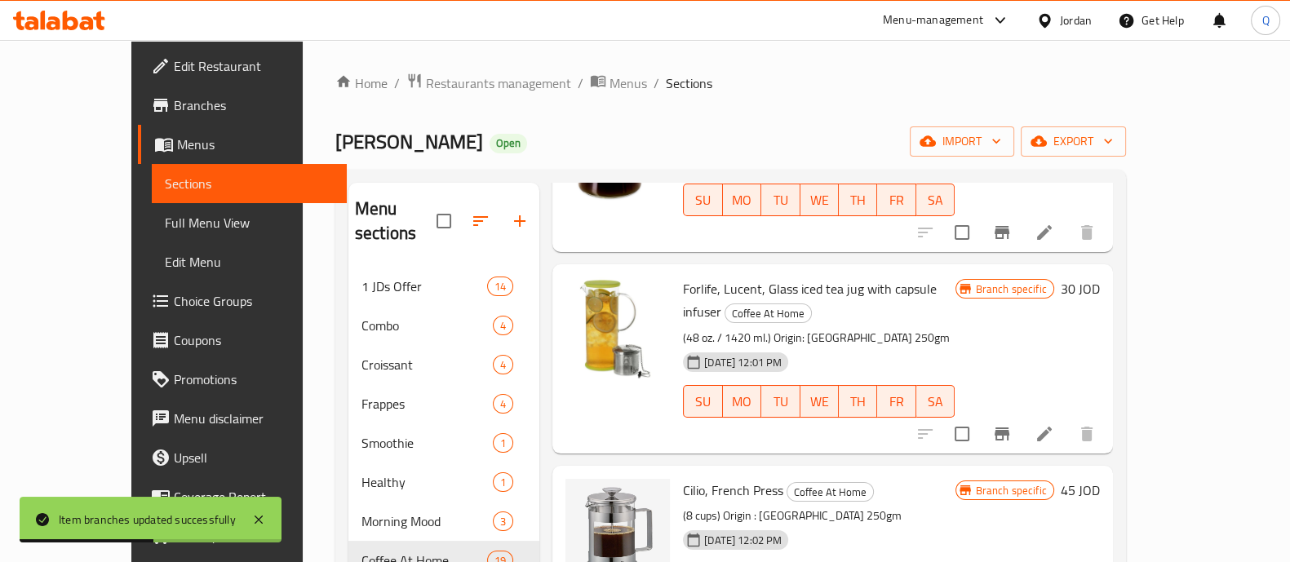
scroll to position [2593, 0]
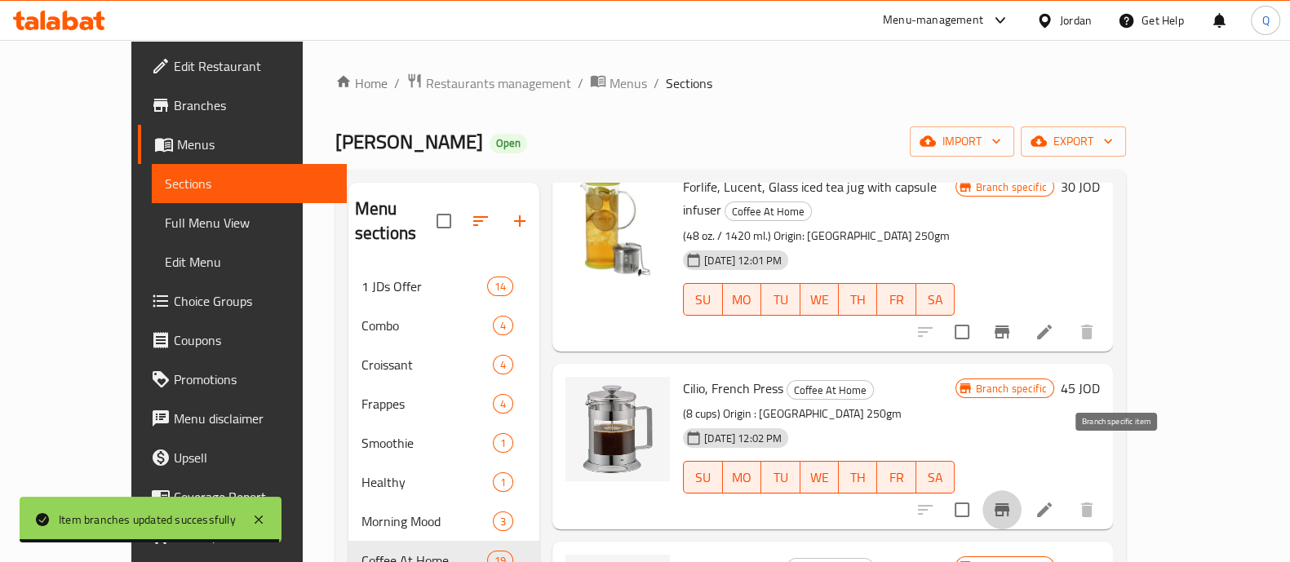
click at [1009, 503] on icon "Branch-specific-item" at bounding box center [1002, 509] width 15 height 13
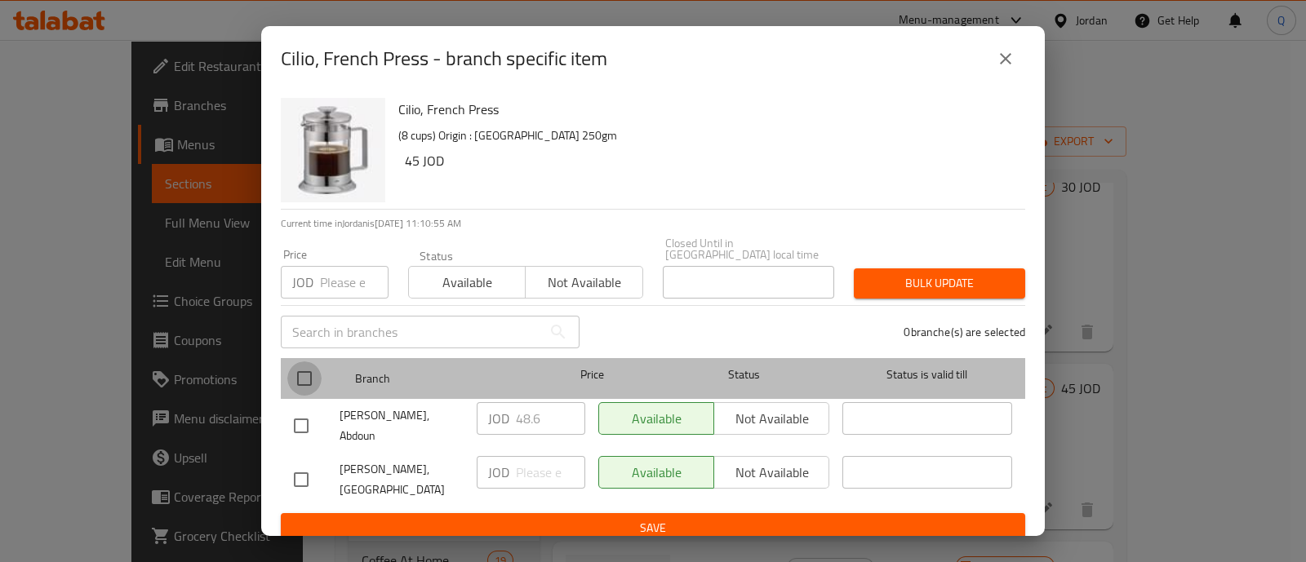
click at [307, 370] on input "checkbox" at bounding box center [304, 378] width 34 height 34
checkbox input "true"
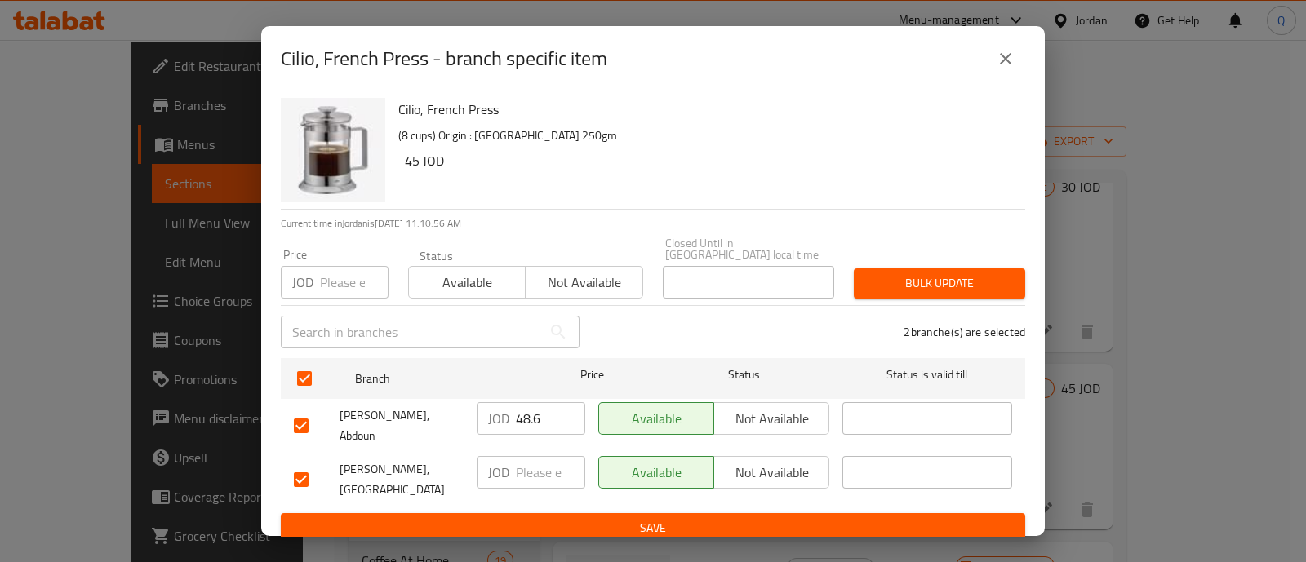
click at [553, 422] on input "48.6" at bounding box center [550, 418] width 69 height 33
type input "48.35"
click at [568, 518] on span "Save" at bounding box center [653, 528] width 718 height 20
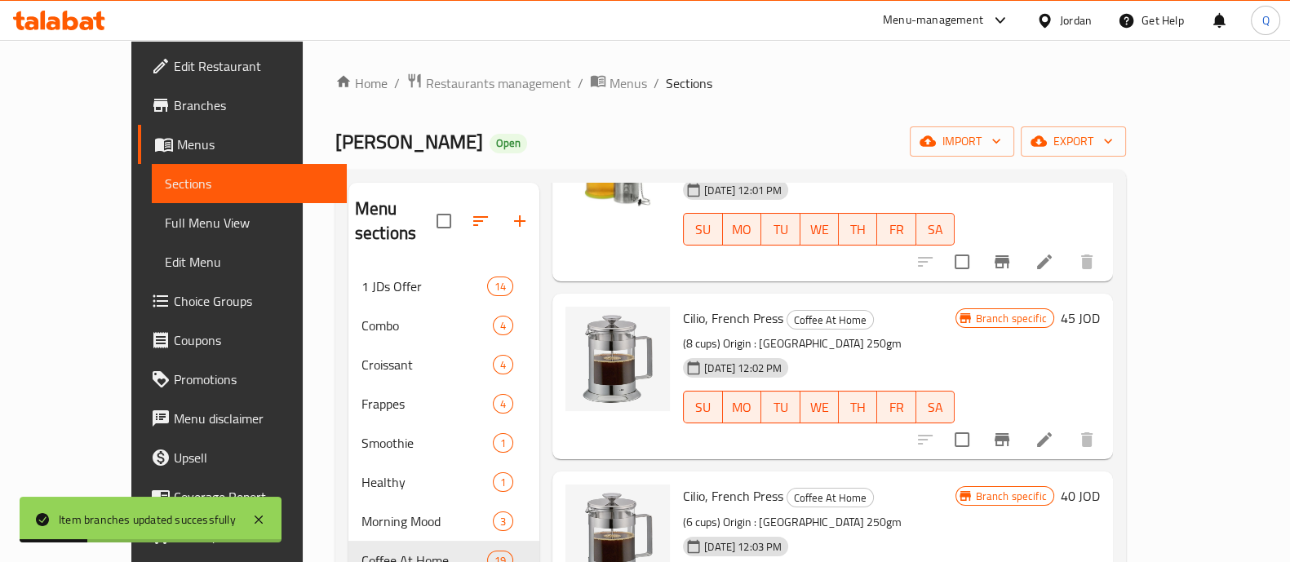
scroll to position [2695, 0]
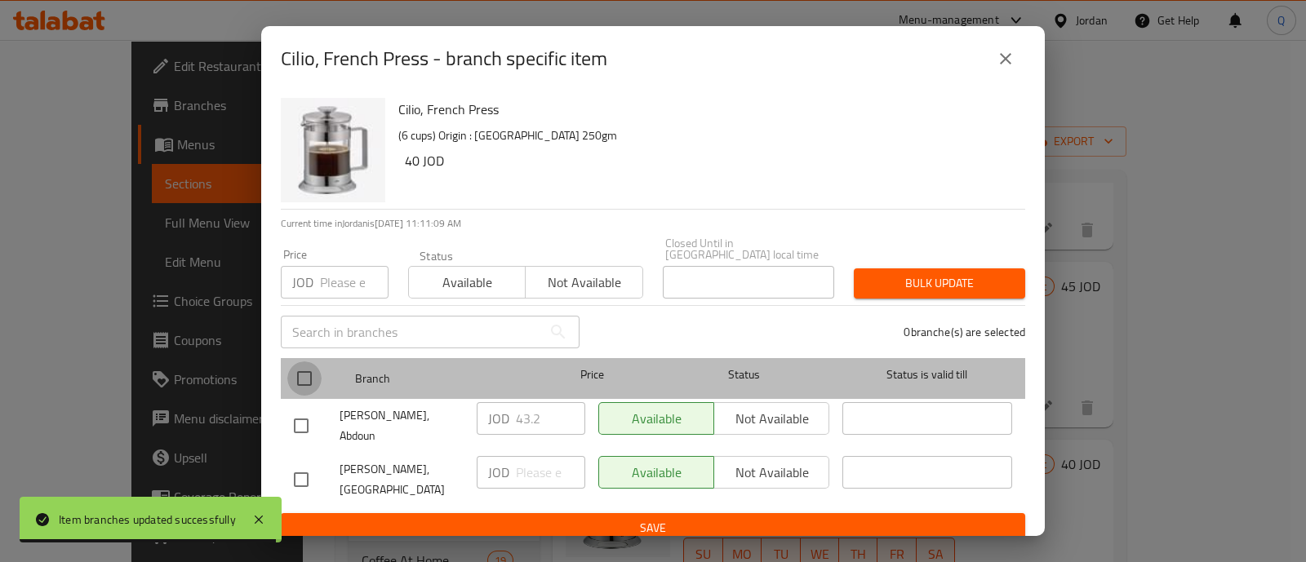
click at [308, 373] on input "checkbox" at bounding box center [304, 378] width 34 height 34
checkbox input "true"
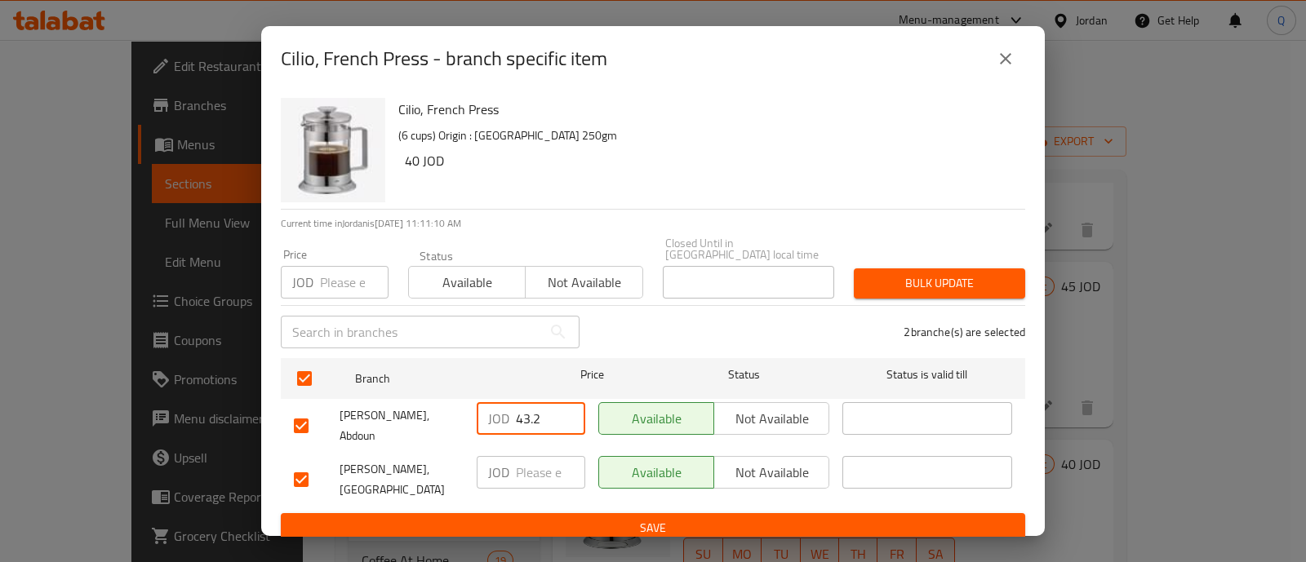
click at [547, 411] on input "43.2" at bounding box center [550, 418] width 69 height 33
type input "43"
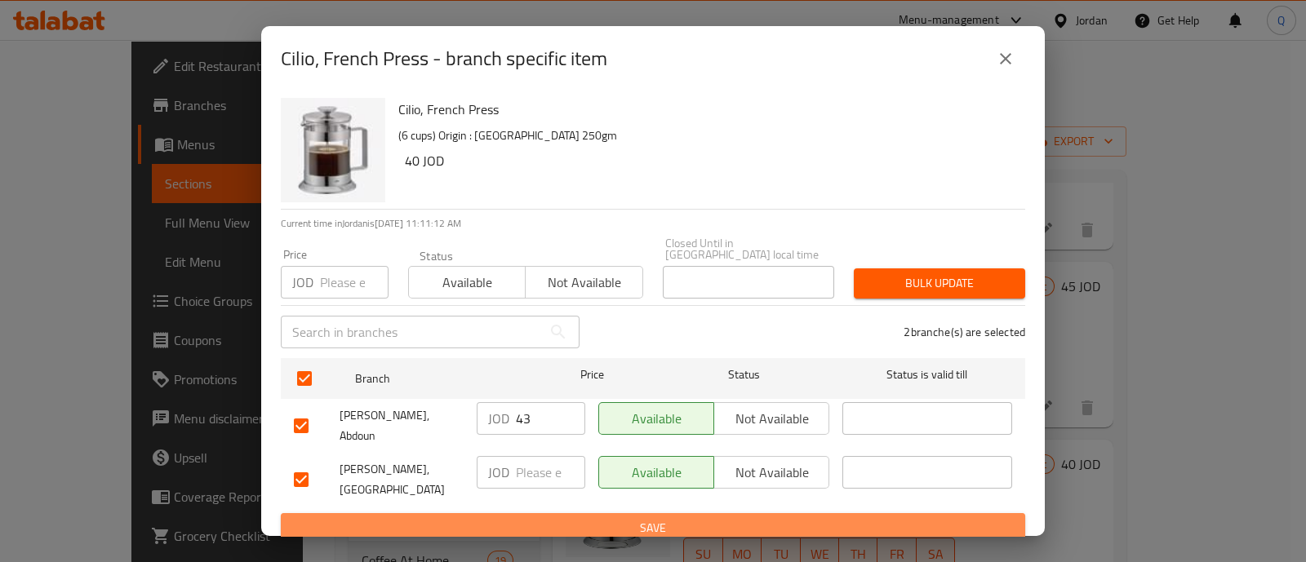
click at [592, 518] on span "Save" at bounding box center [653, 528] width 718 height 20
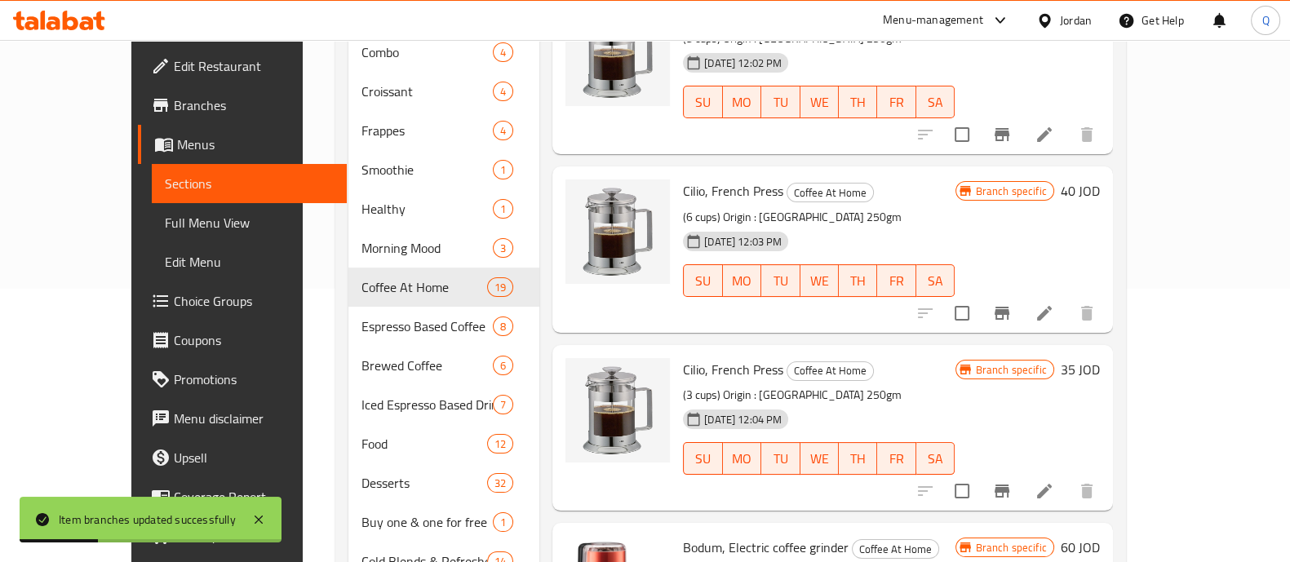
scroll to position [306, 0]
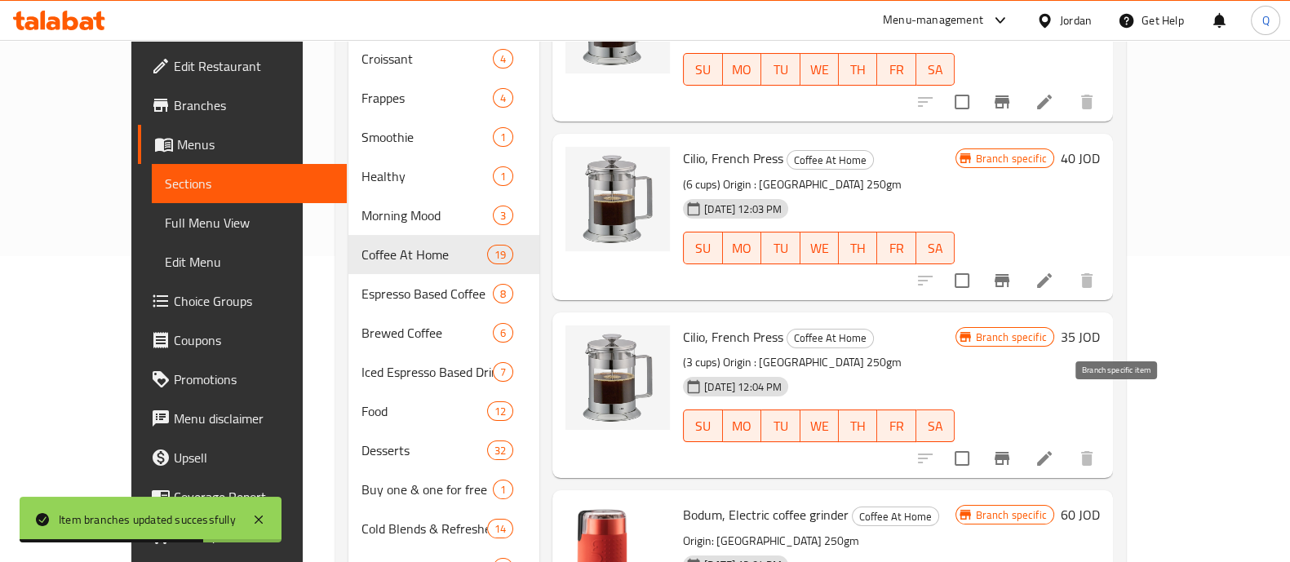
click at [1009, 452] on icon "Branch-specific-item" at bounding box center [1002, 458] width 15 height 13
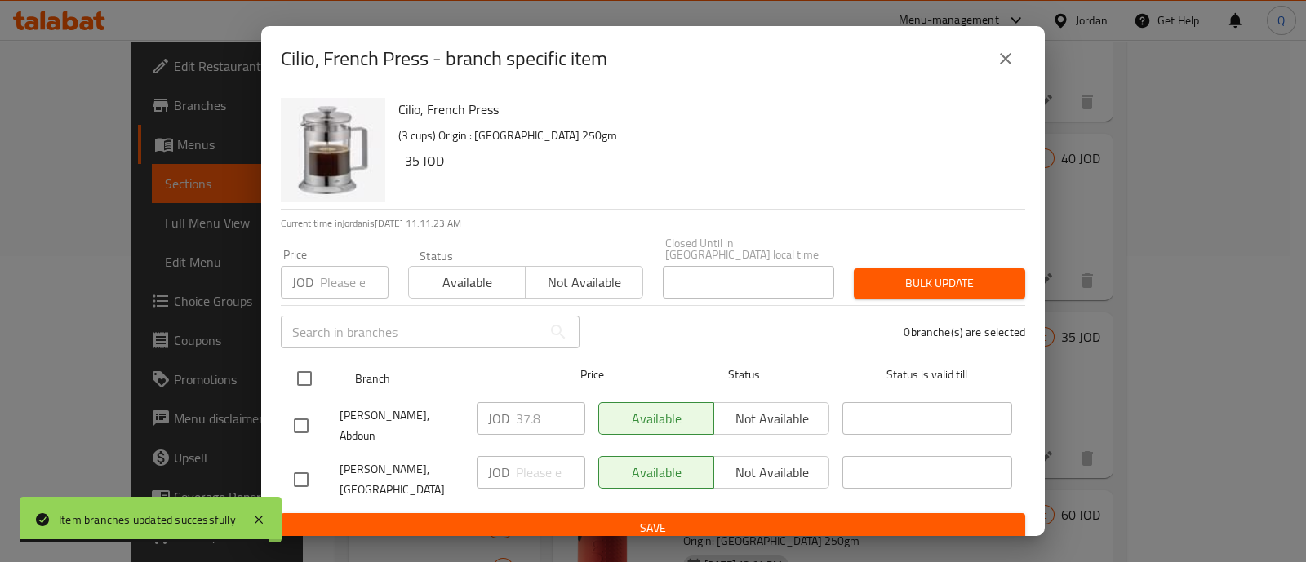
click at [302, 377] on input "checkbox" at bounding box center [304, 378] width 34 height 34
checkbox input "true"
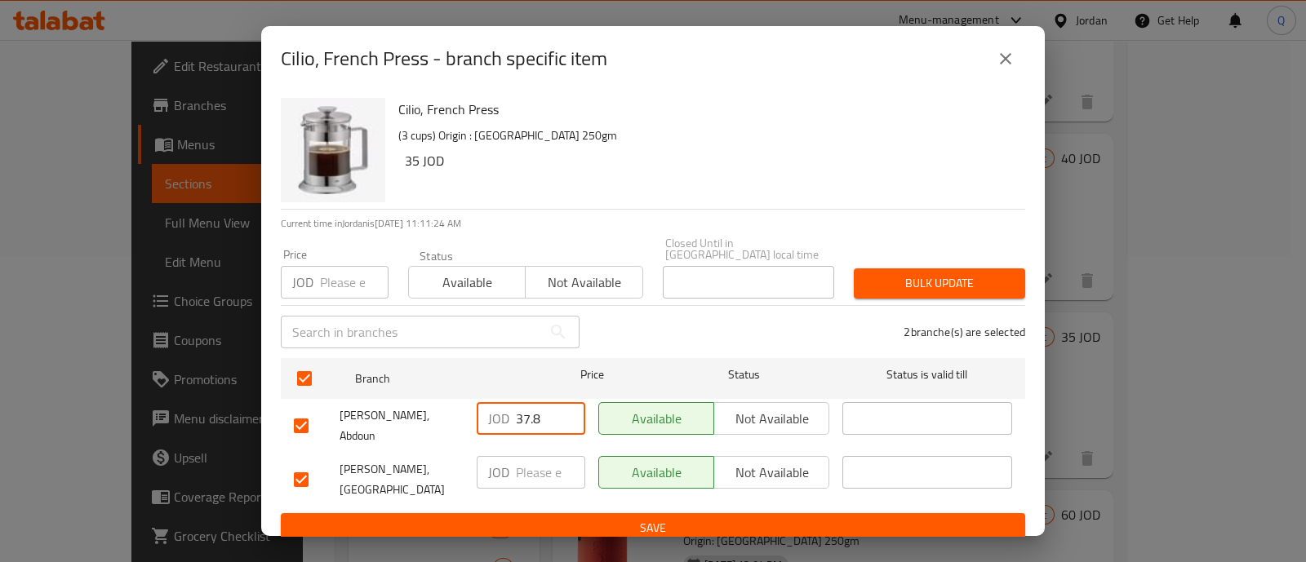
click at [542, 415] on input "37.8" at bounding box center [550, 418] width 69 height 33
type input "37.6"
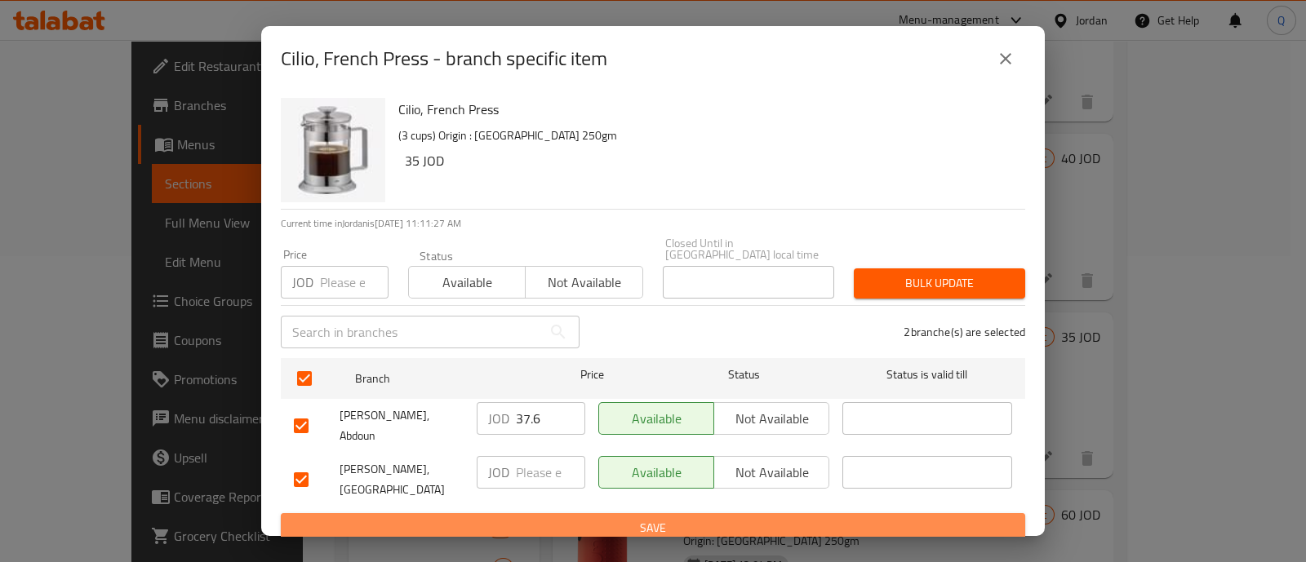
click at [548, 518] on span "Save" at bounding box center [653, 528] width 718 height 20
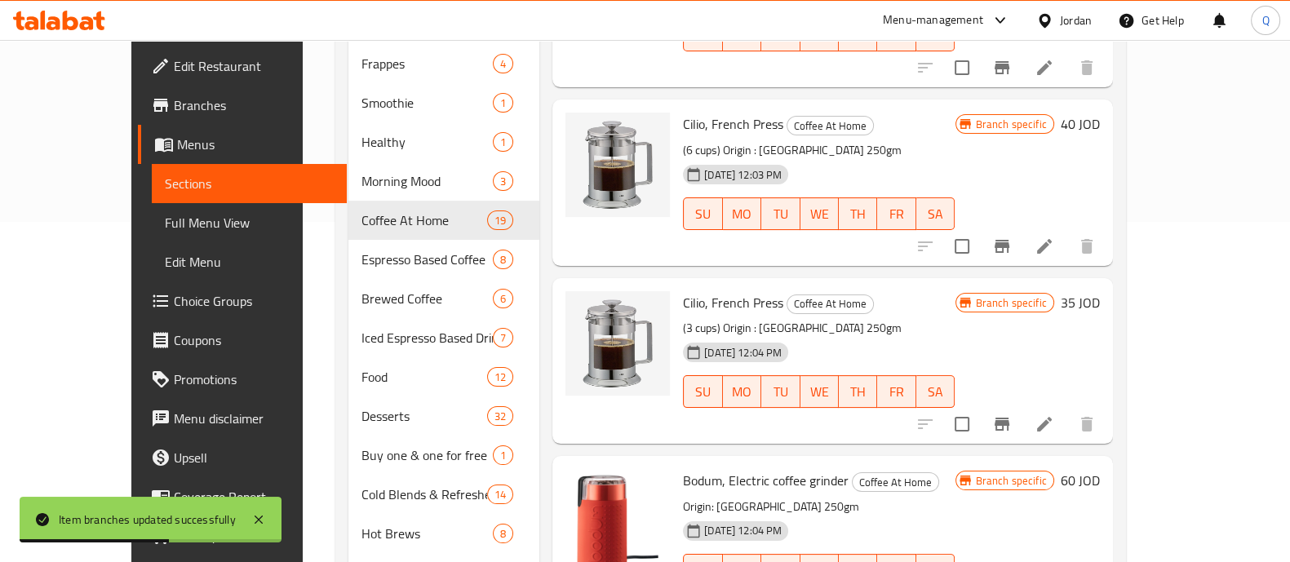
scroll to position [397, 0]
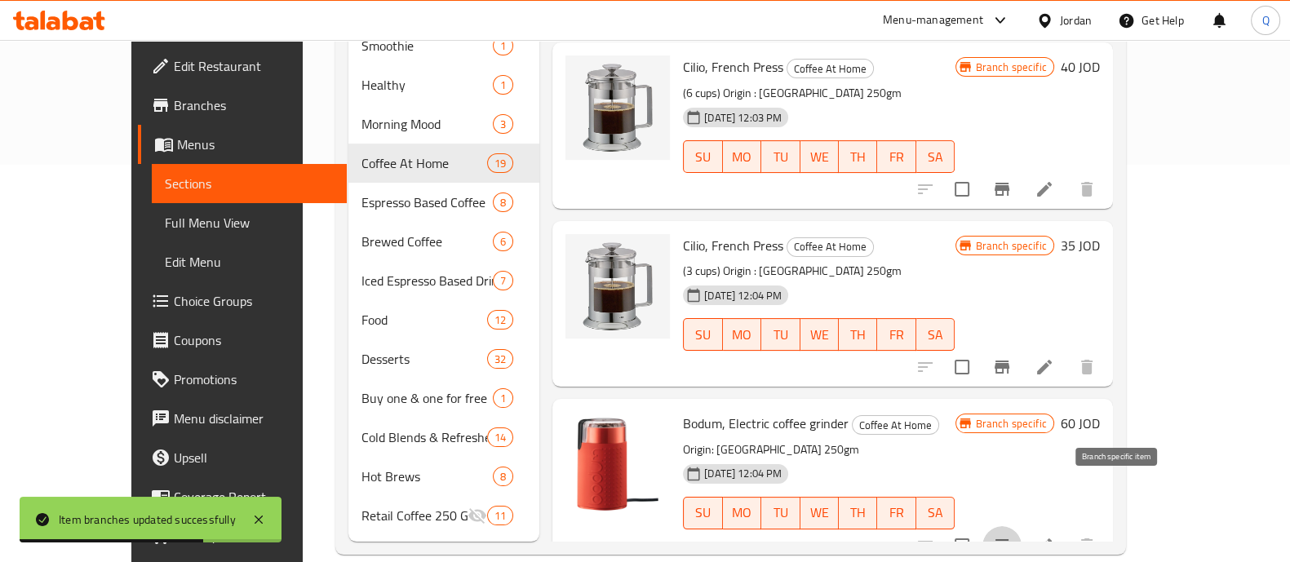
click at [1022, 526] on button "Branch-specific-item" at bounding box center [1001, 545] width 39 height 39
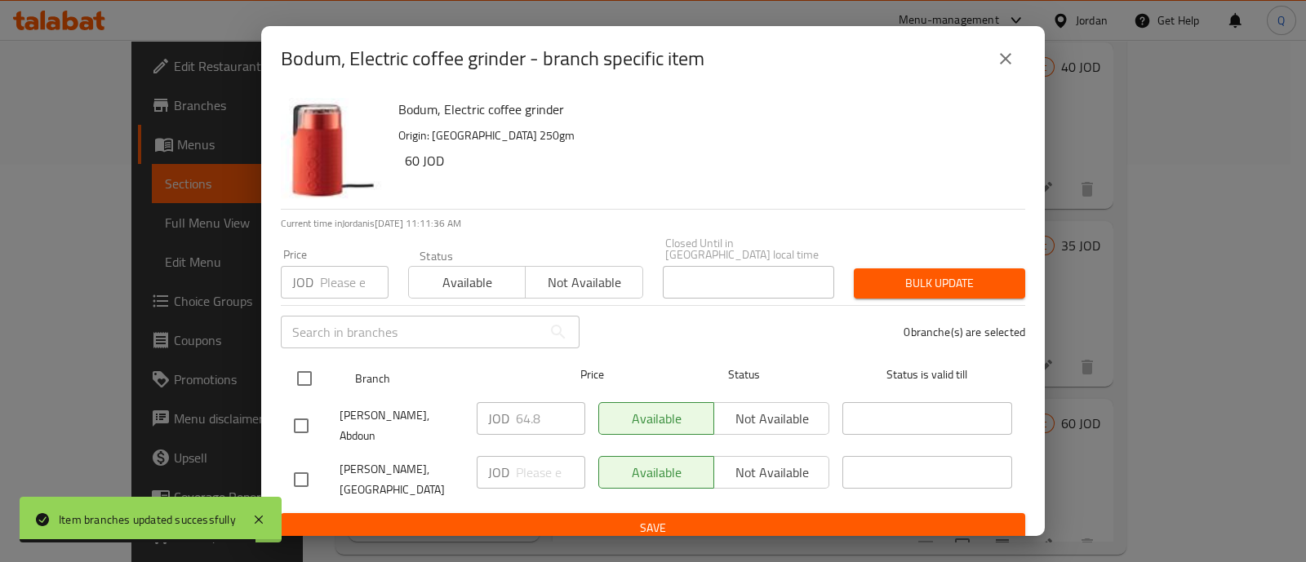
click at [310, 367] on input "checkbox" at bounding box center [304, 378] width 34 height 34
checkbox input "true"
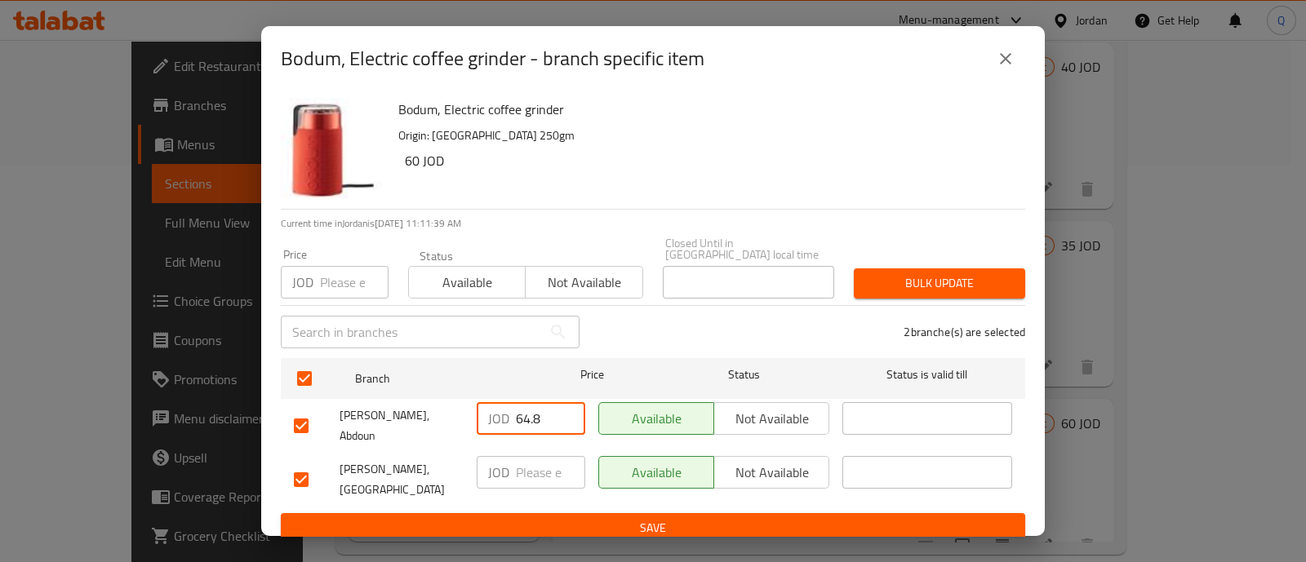
click at [561, 426] on input "64.8" at bounding box center [550, 418] width 69 height 33
type input "64.45"
click at [575, 518] on span "Save" at bounding box center [653, 528] width 718 height 20
